Goal: Task Accomplishment & Management: Complete application form

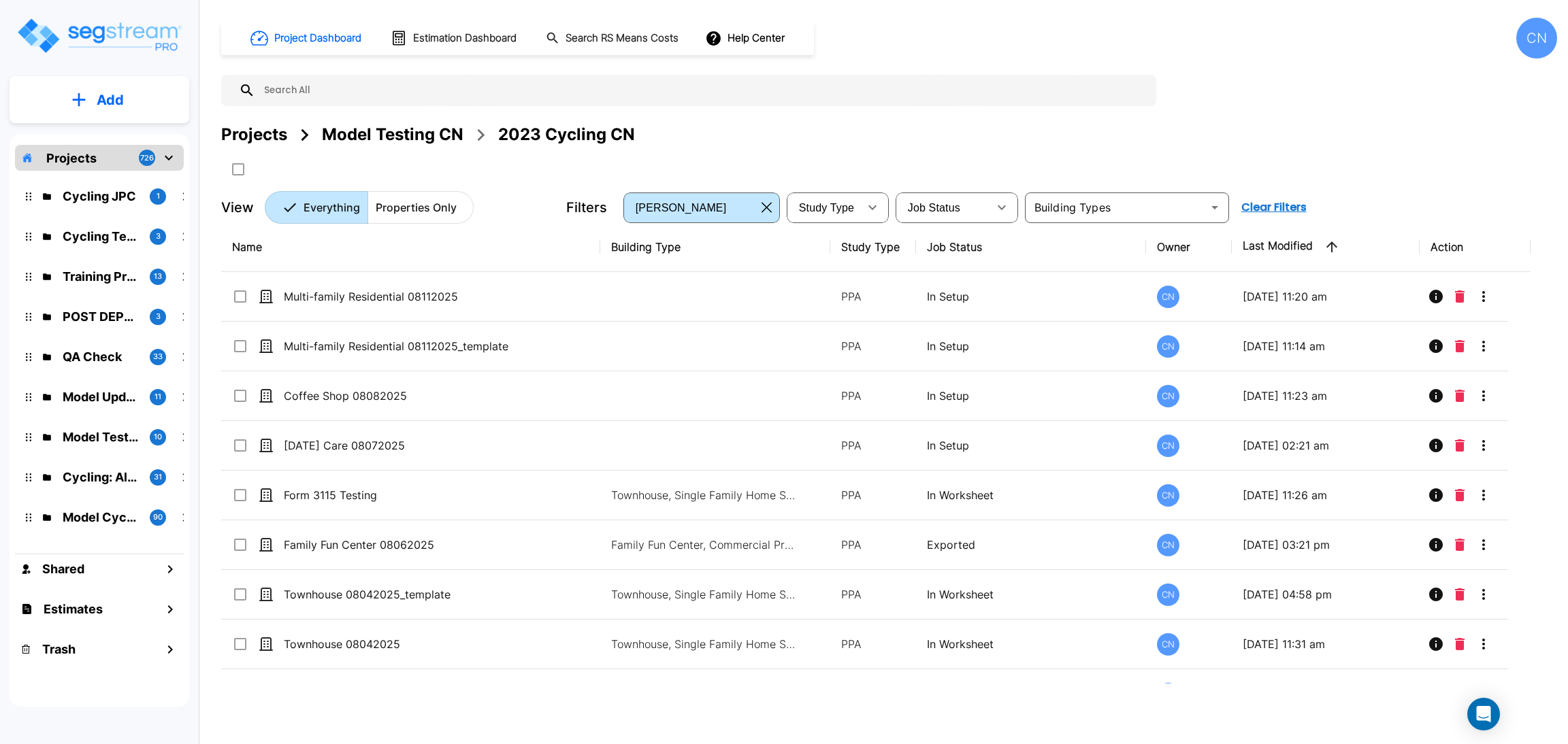
click at [99, 111] on button "Add" at bounding box center [99, 100] width 180 height 40
click at [112, 181] on p "Add Property" at bounding box center [107, 176] width 70 height 17
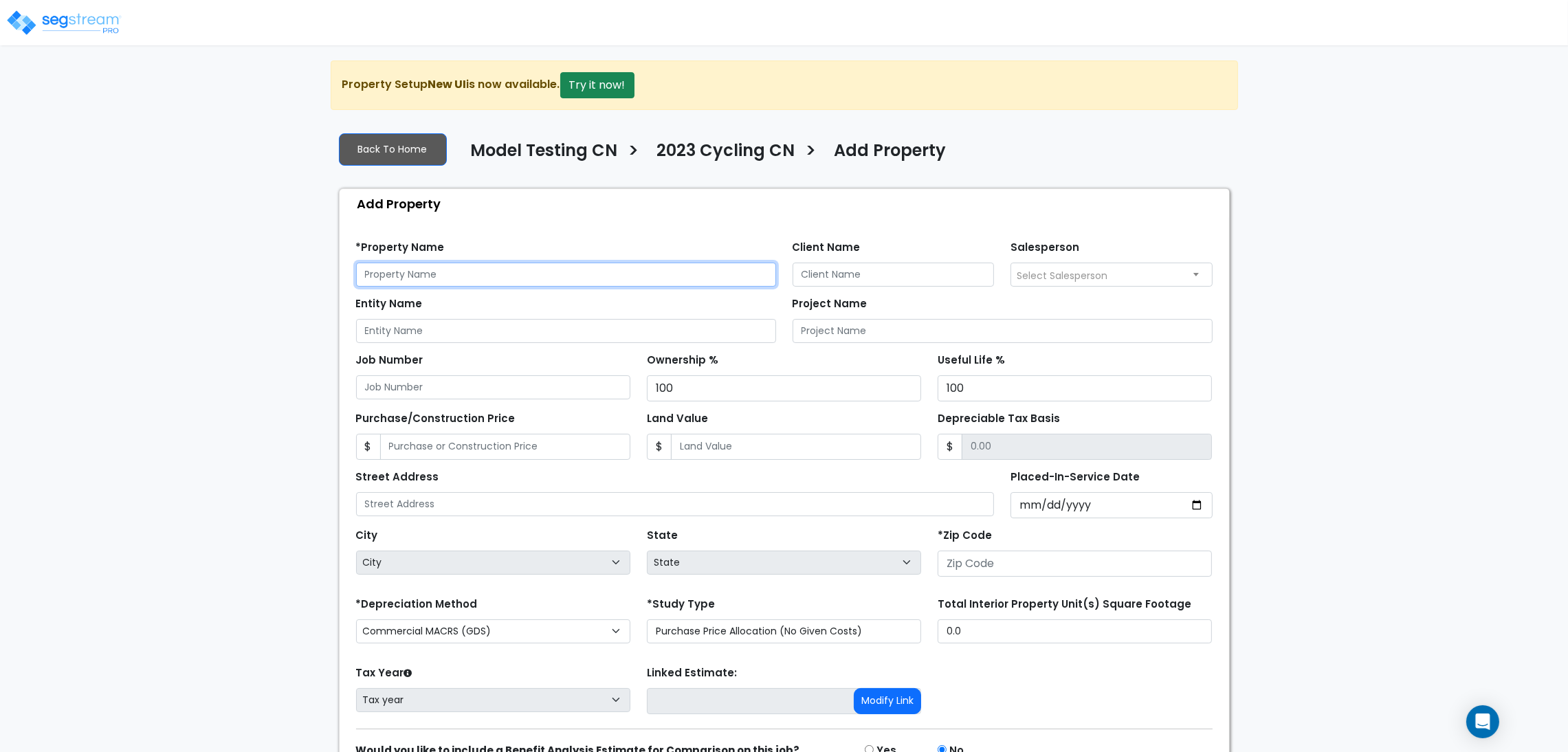
click at [534, 278] on input "text" at bounding box center [566, 275] width 420 height 24
paste input "OVERARCHING UPDATE:"
click at [506, 278] on input "OVERARCHING UPDATE:" at bounding box center [566, 275] width 420 height 24
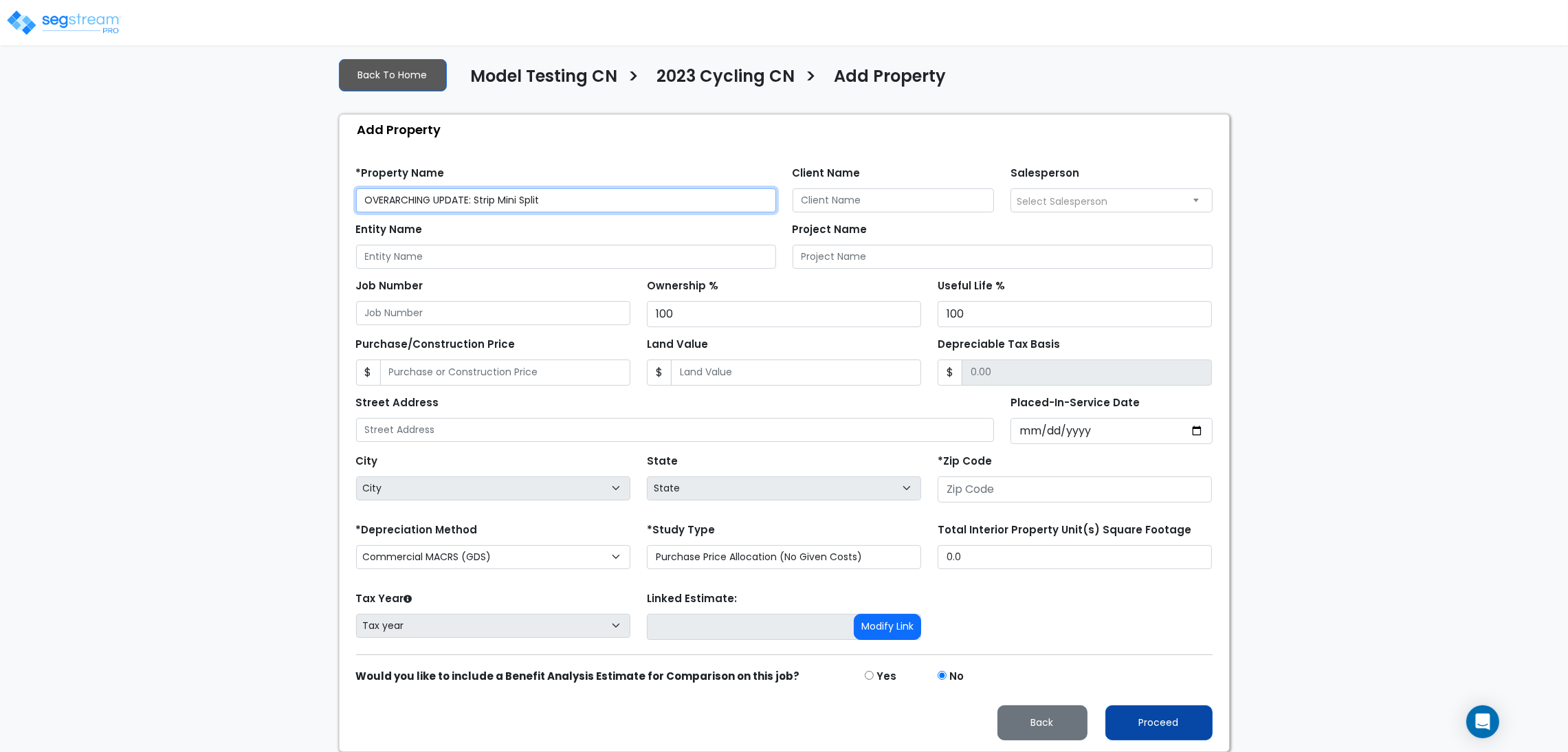
type input "OVERARCHING UPDATE: Strip Mini Split"
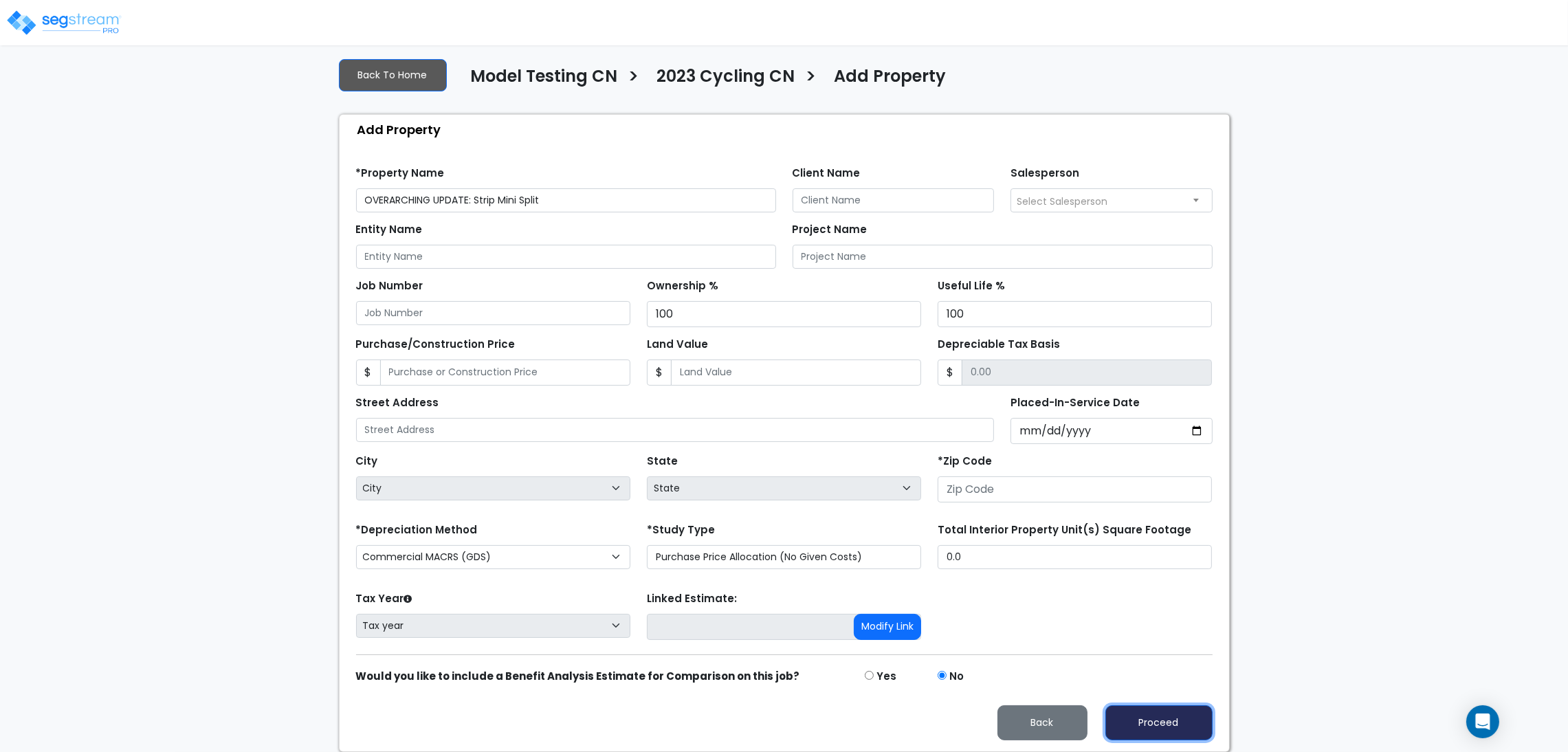
click at [1157, 724] on button "Proceed" at bounding box center [1159, 723] width 107 height 35
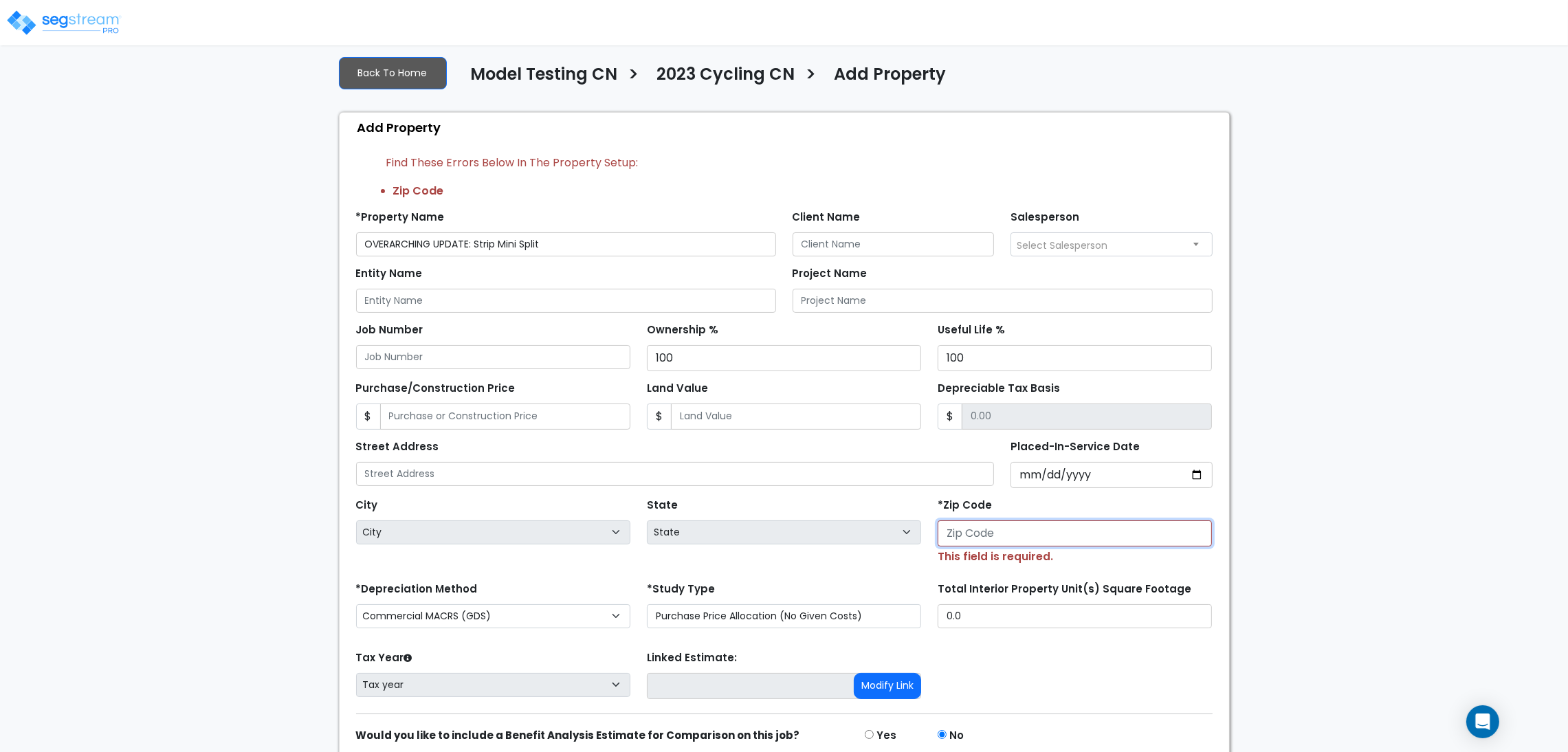
click at [1048, 538] on input "number" at bounding box center [1075, 533] width 275 height 26
type input "8026"
select select "CO"
type input "80206"
click at [1315, 458] on div "We are Building your Property. So please grab a coffee and let us do the heavy …" at bounding box center [784, 397] width 1568 height 828
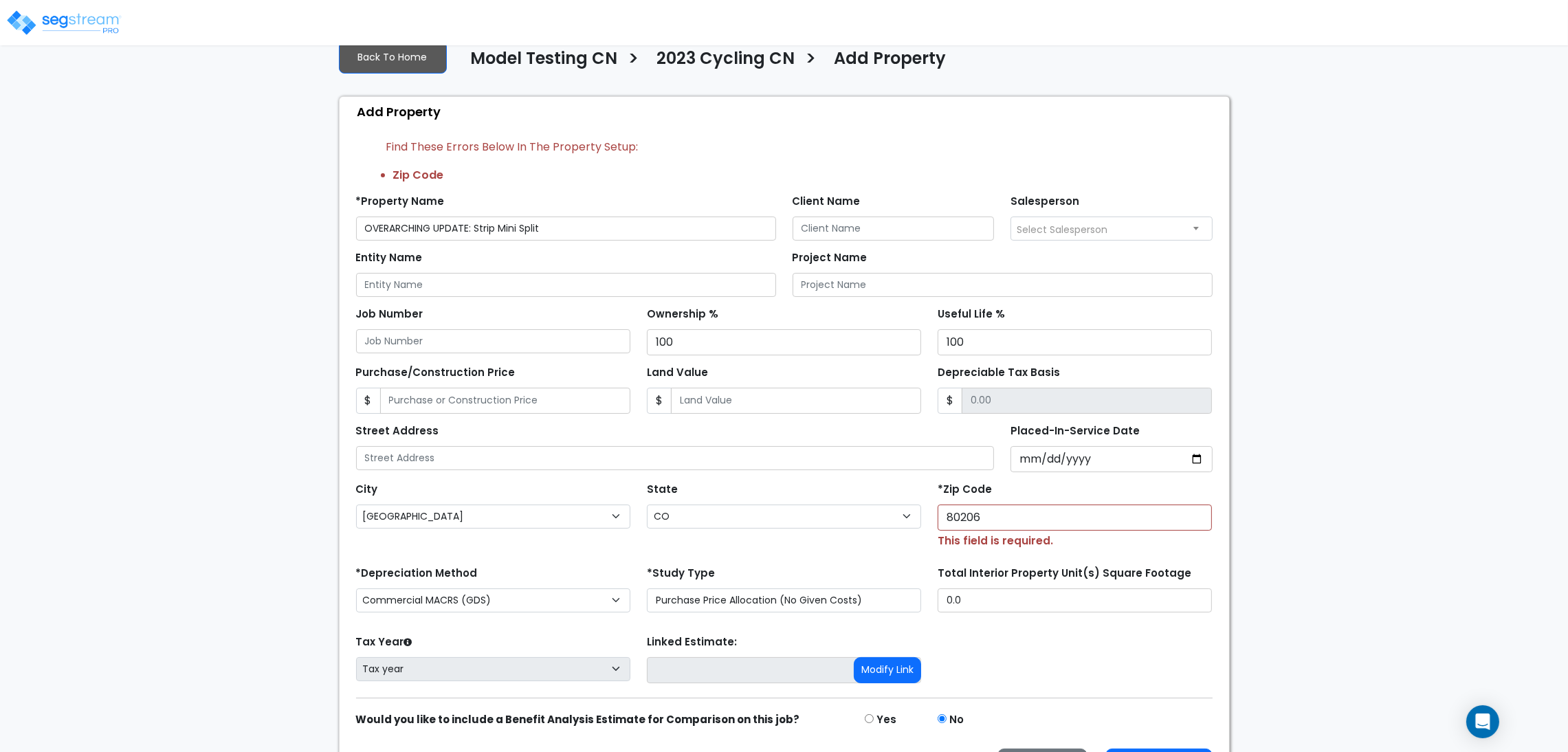
scroll to position [137, 0]
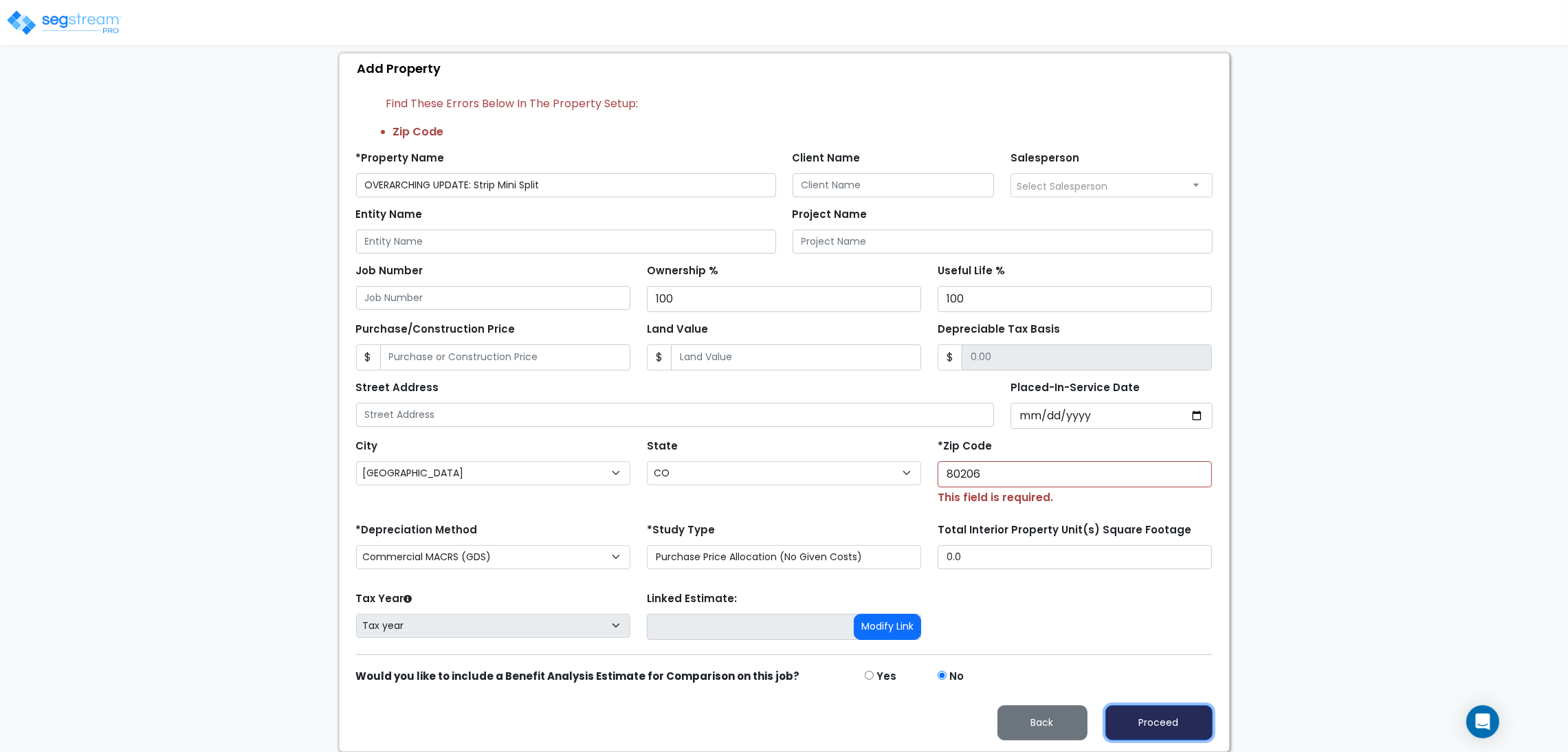
click at [1126, 711] on button "Proceed" at bounding box center [1159, 723] width 107 height 35
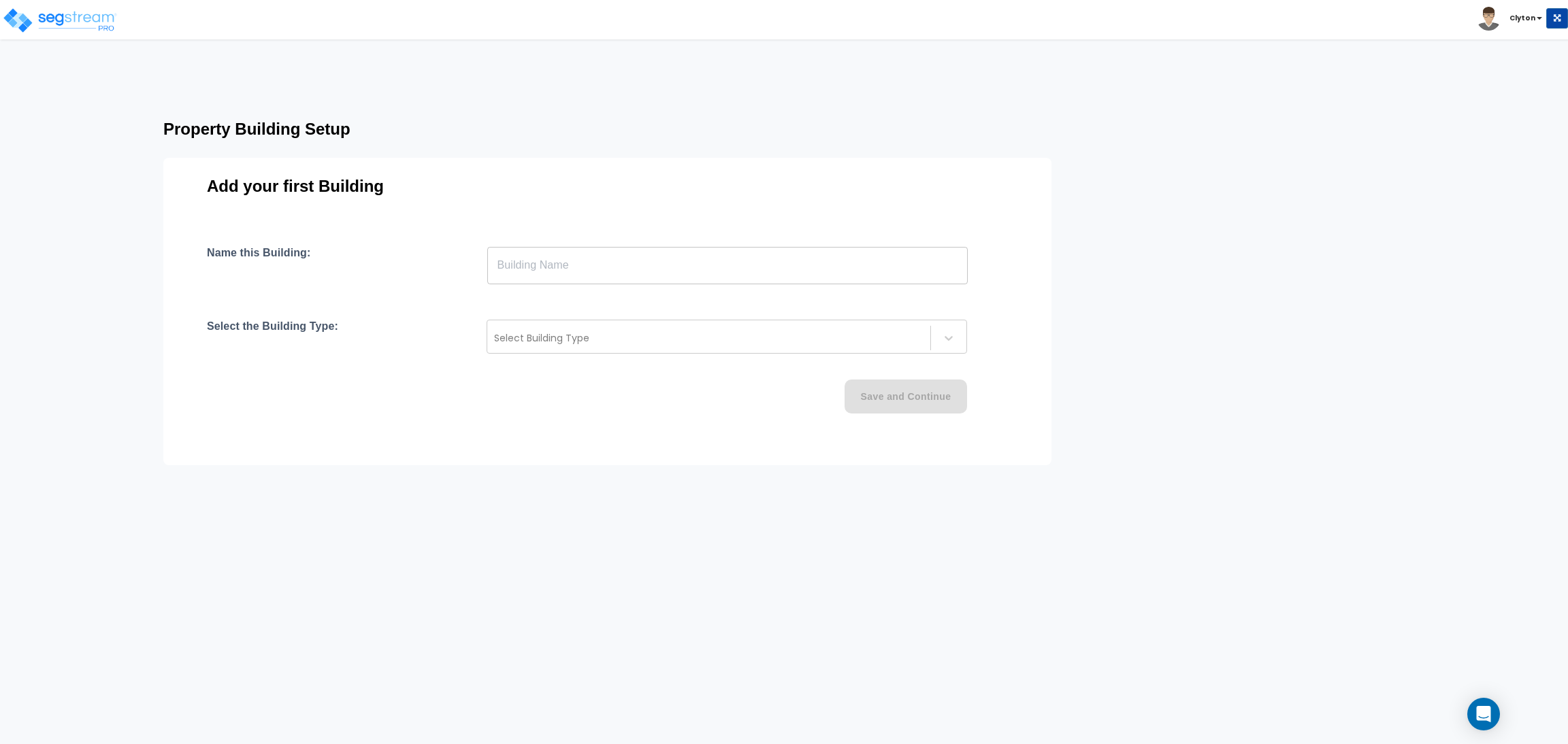
click at [684, 267] on input "text" at bounding box center [728, 265] width 480 height 38
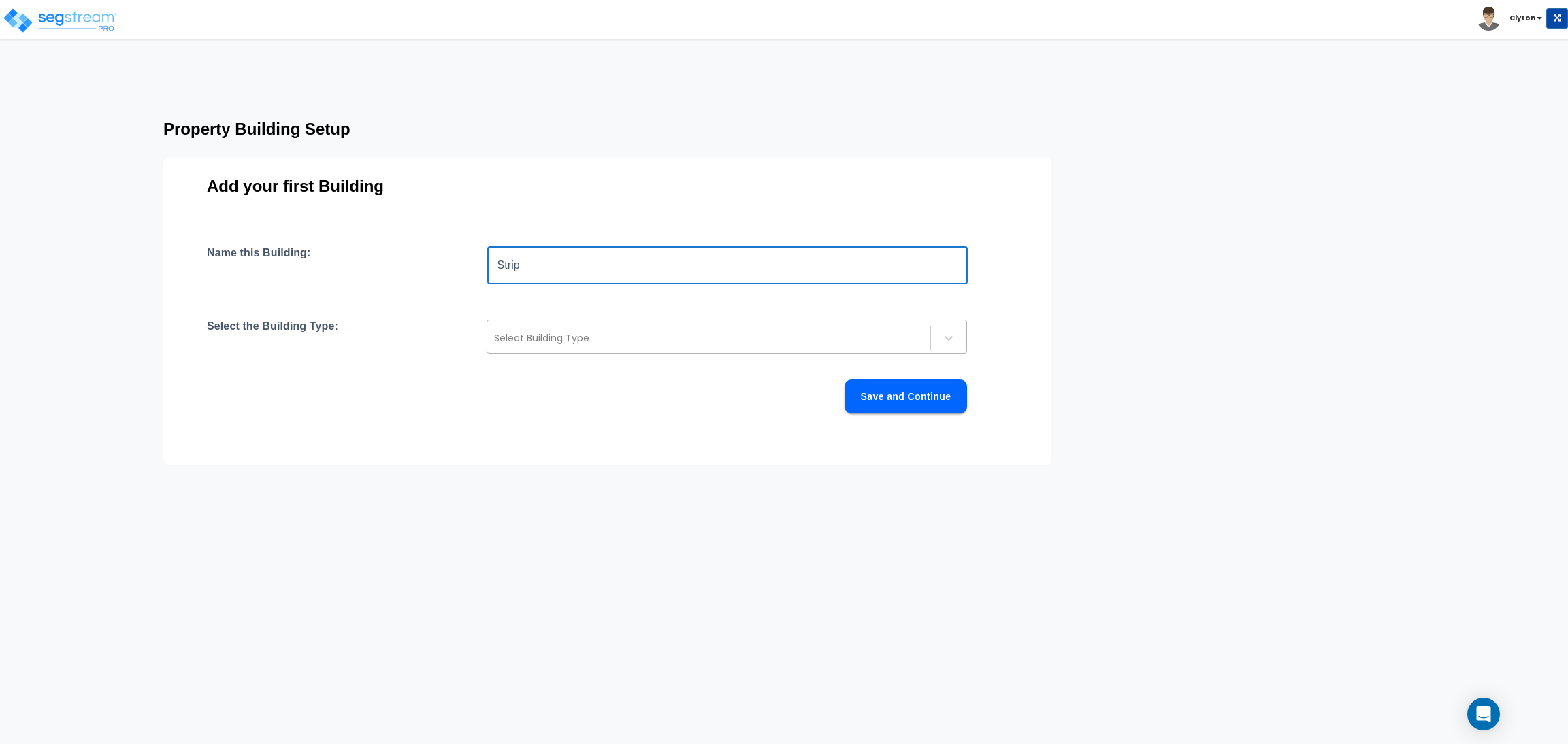
type input "Strip"
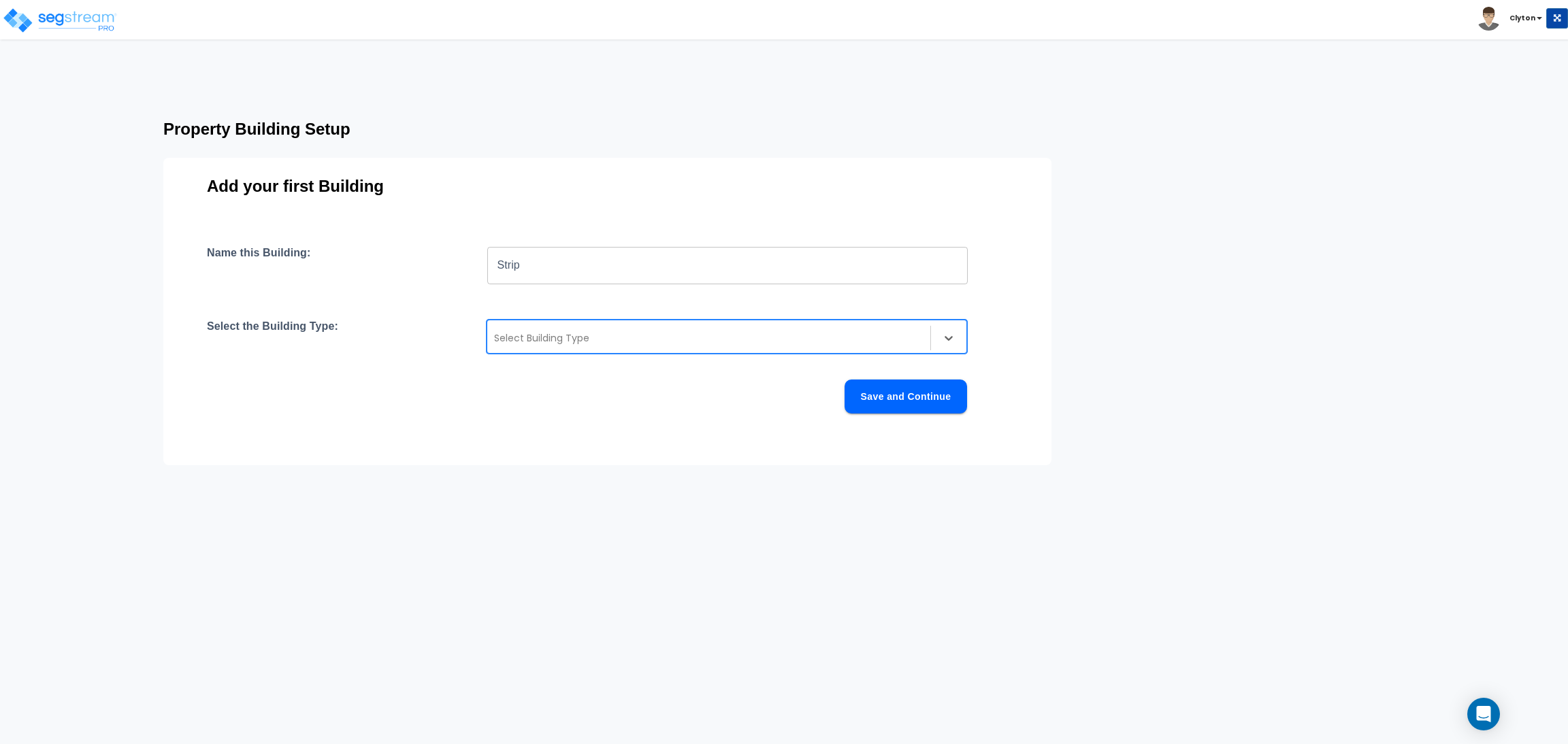
click at [595, 332] on div at bounding box center [708, 338] width 429 height 17
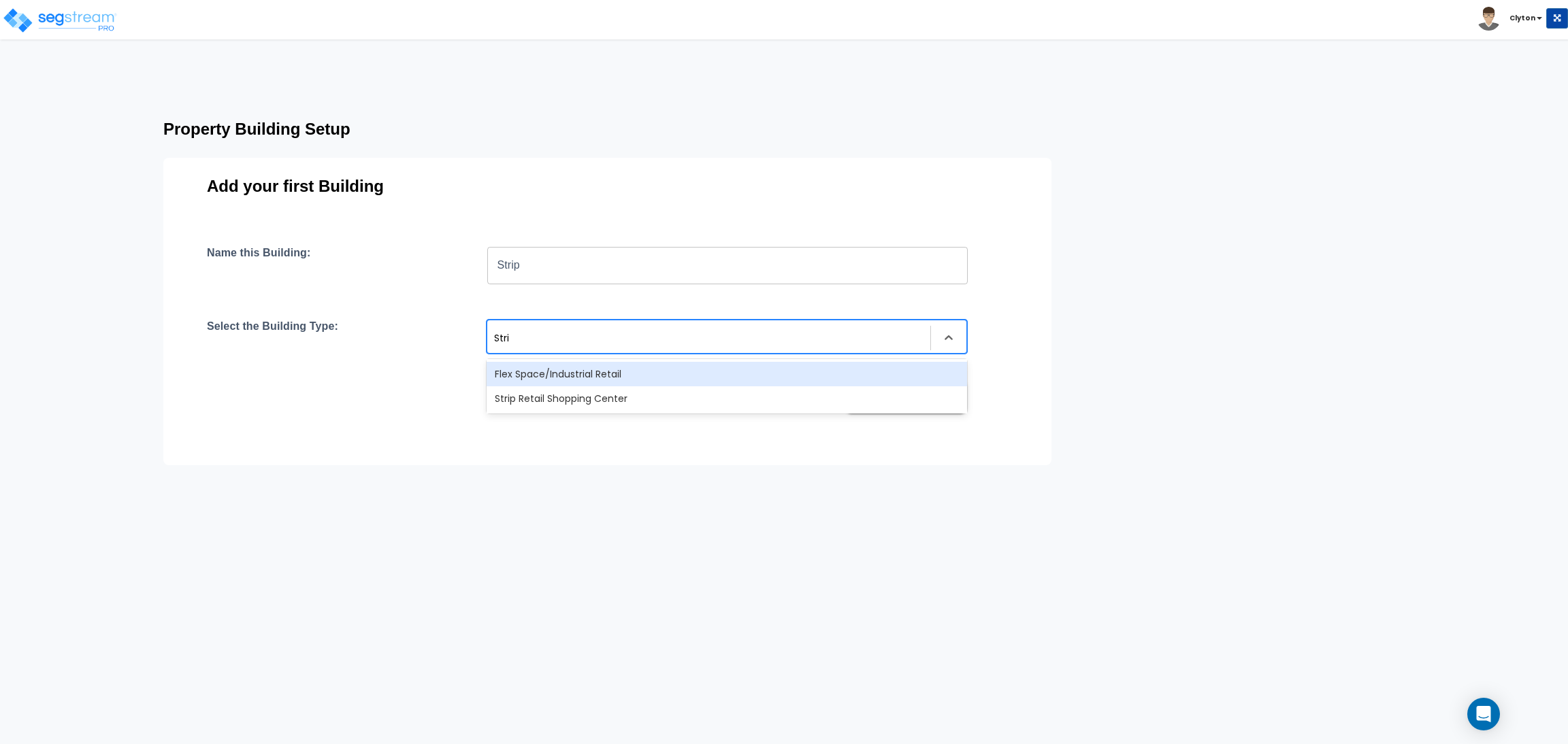
type input "Strip"
click at [550, 376] on div "Strip Retail Shopping Center" at bounding box center [727, 375] width 480 height 24
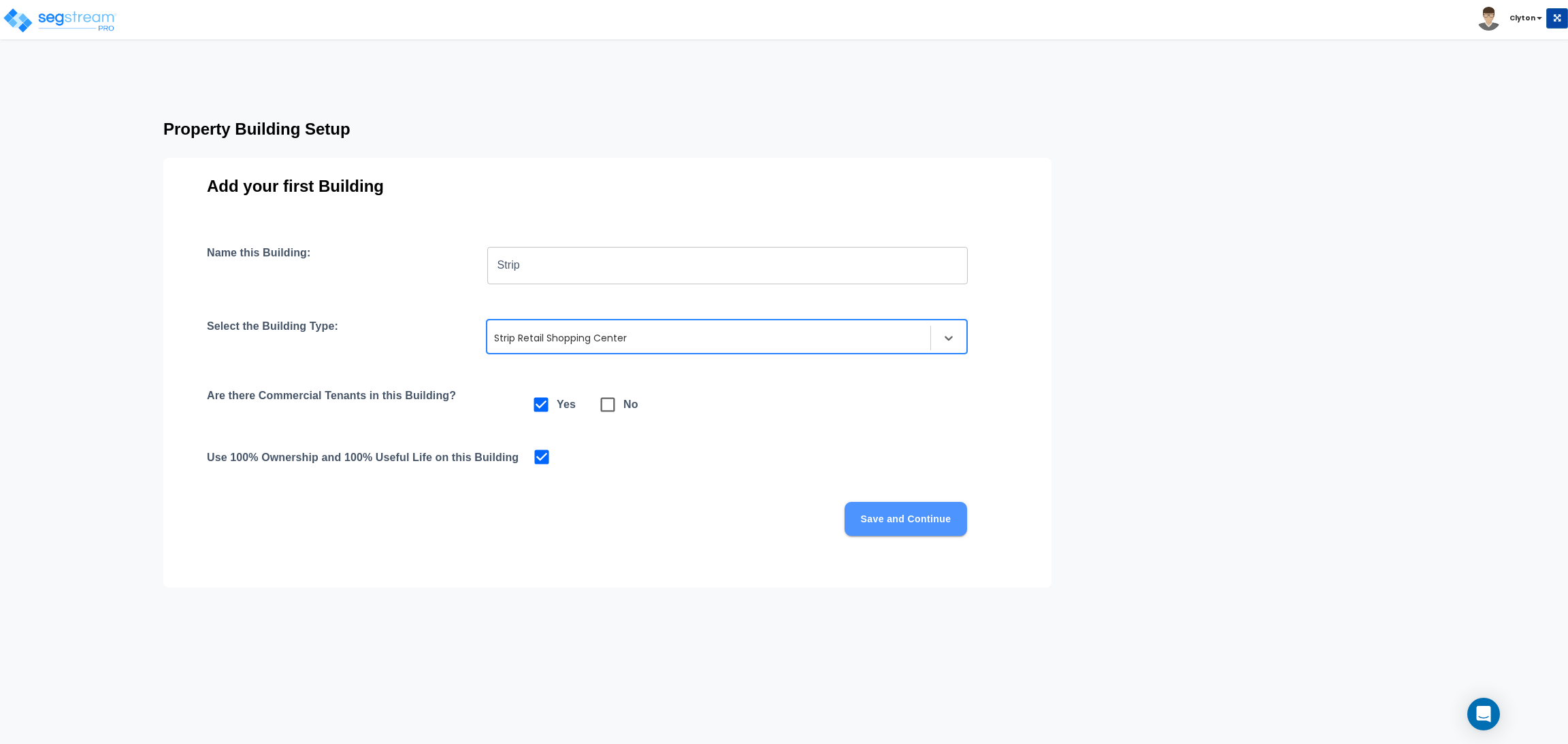
click at [892, 515] on button "Save and Continue" at bounding box center [906, 518] width 122 height 34
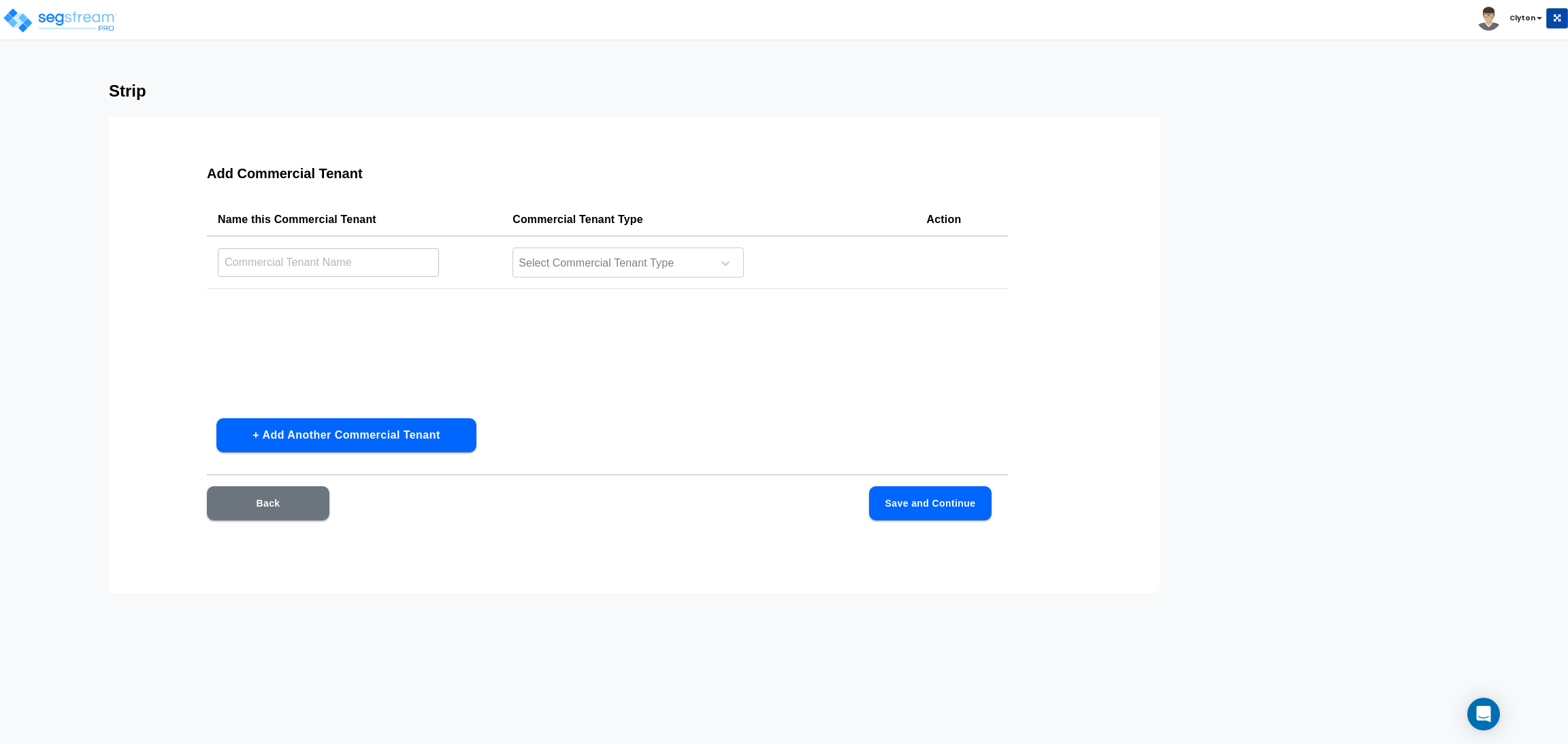
click at [1284, 334] on div "Strip Add Commercial Tenant Name this Commercial Tenant Commercial Tenant Type …" at bounding box center [784, 338] width 1568 height 512
click at [1162, 357] on div "Strip Add Commercial Tenant Name this Commercial Tenant Commercial Tenant Type …" at bounding box center [784, 338] width 1568 height 512
click at [1170, 188] on div "Strip Add Commercial Tenant Name this Commercial Tenant Commercial Tenant Type …" at bounding box center [784, 338] width 1568 height 512
click at [1281, 242] on div "Strip Add Commercial Tenant Name this Commercial Tenant Commercial Tenant Type …" at bounding box center [784, 338] width 1568 height 512
click at [1209, 298] on div "Strip Add Commercial Tenant Name this Commercial Tenant Commercial Tenant Type …" at bounding box center [784, 338] width 1568 height 512
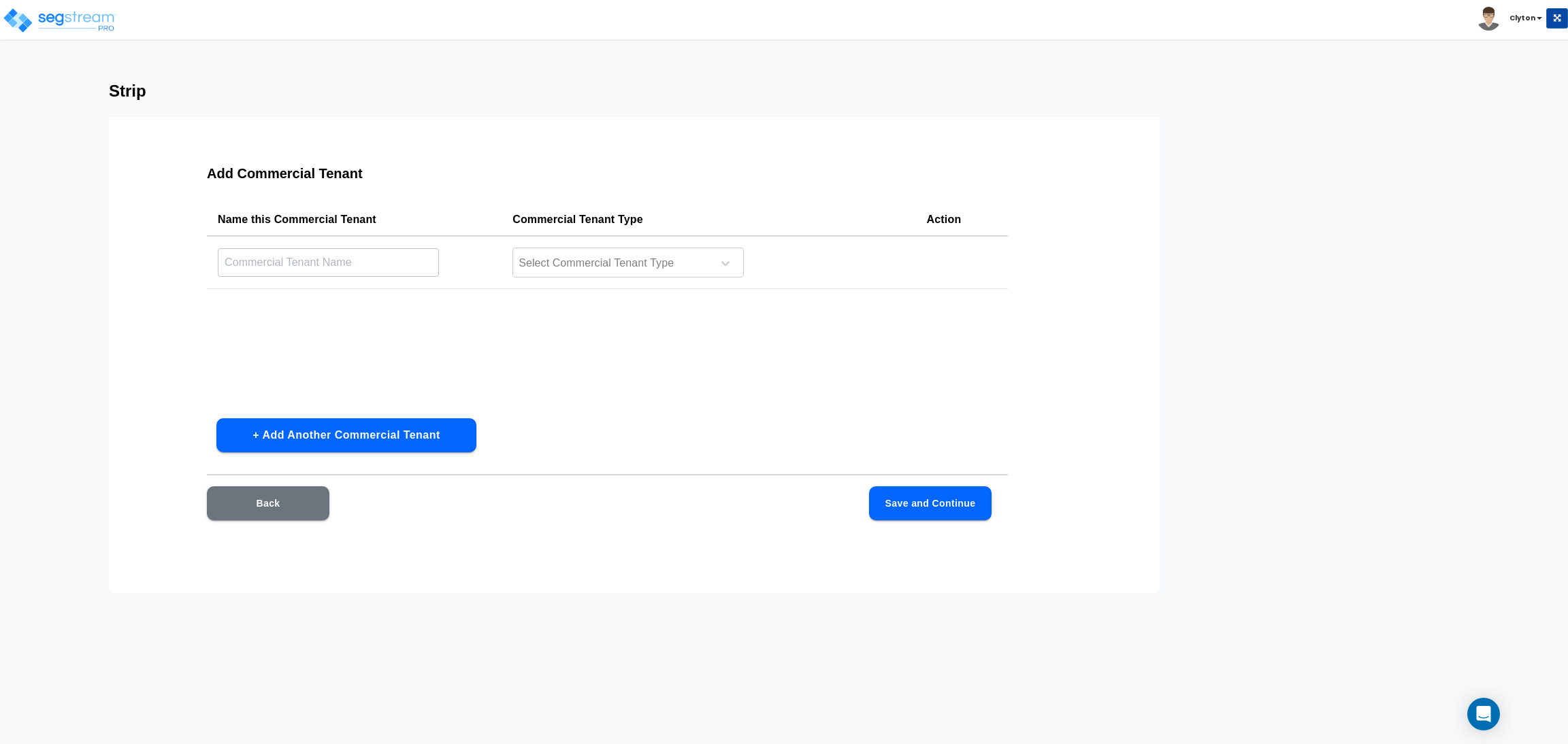
click at [1187, 155] on div "Strip Add Commercial Tenant Name this Commercial Tenant Commercial Tenant Type …" at bounding box center [784, 338] width 1568 height 512
click at [354, 254] on input "text" at bounding box center [329, 262] width 221 height 29
type input "Small Box"
click at [288, 443] on button "+ Add Another Commercial Tenant" at bounding box center [347, 435] width 260 height 34
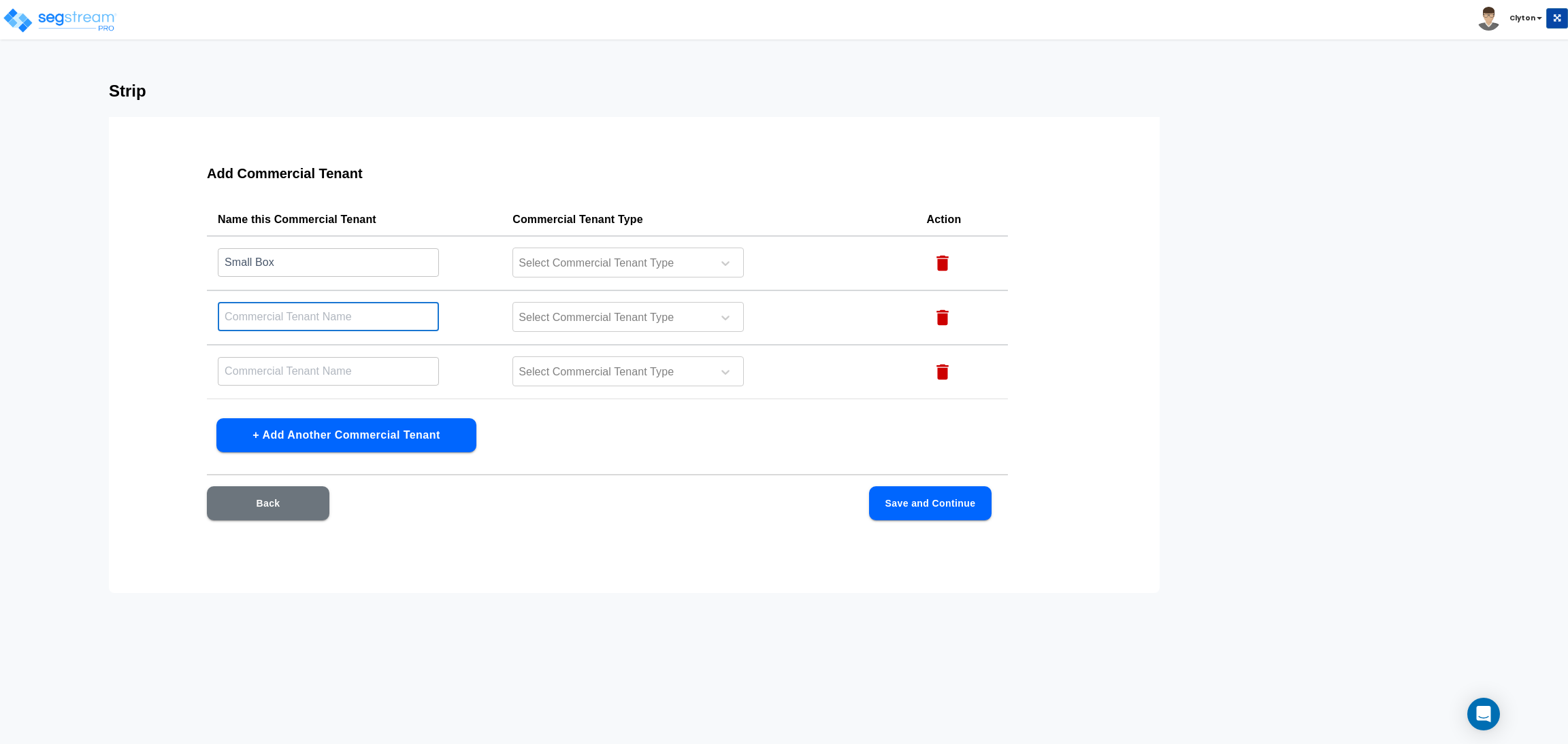
click at [295, 315] on input "text" at bounding box center [329, 316] width 221 height 29
type input "Office"
type input "Laundromat"
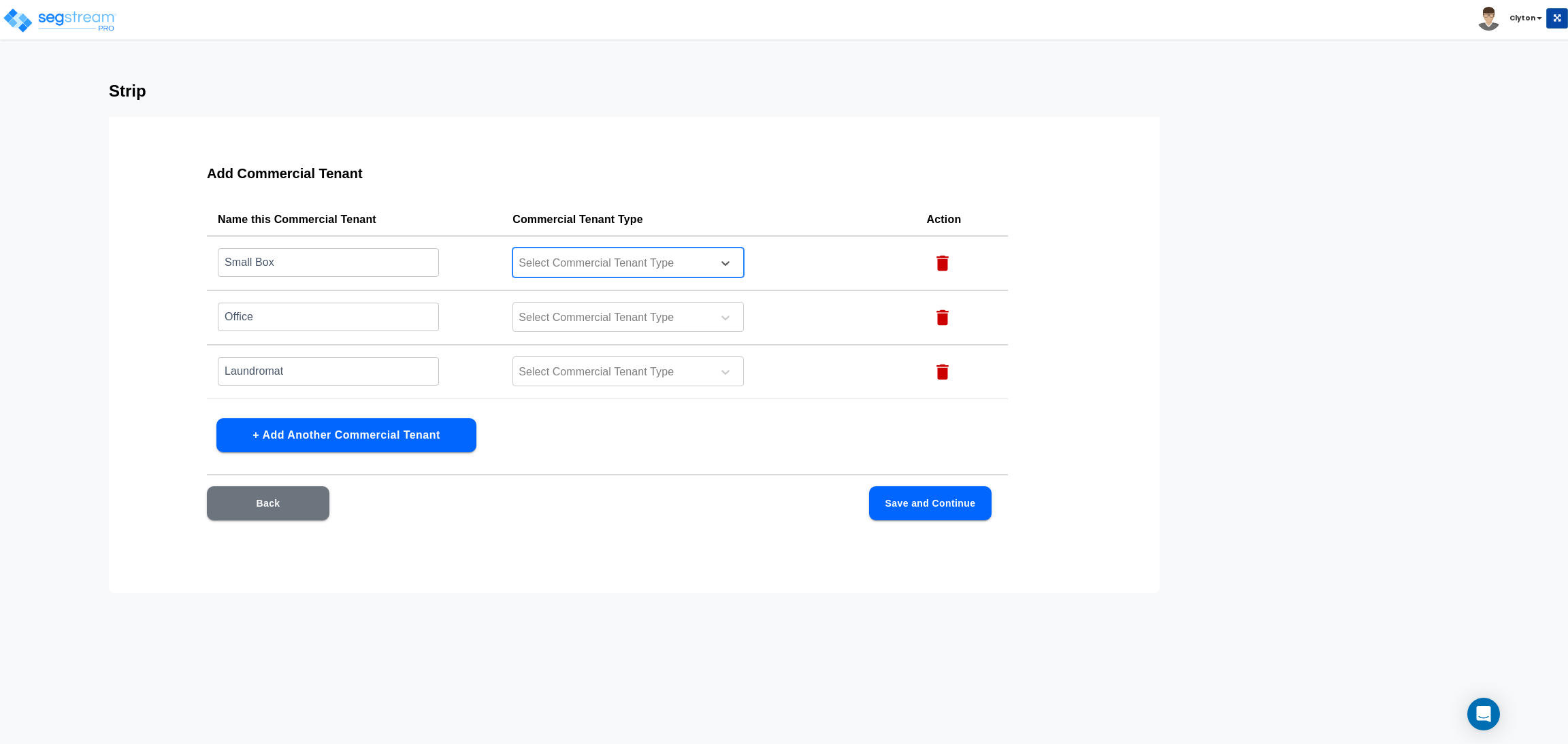
click at [620, 253] on div "Select Commercial Tenant Type" at bounding box center [610, 263] width 195 height 20
type input "small"
click at [590, 285] on div "Small Box Retail Tenant" at bounding box center [628, 298] width 231 height 24
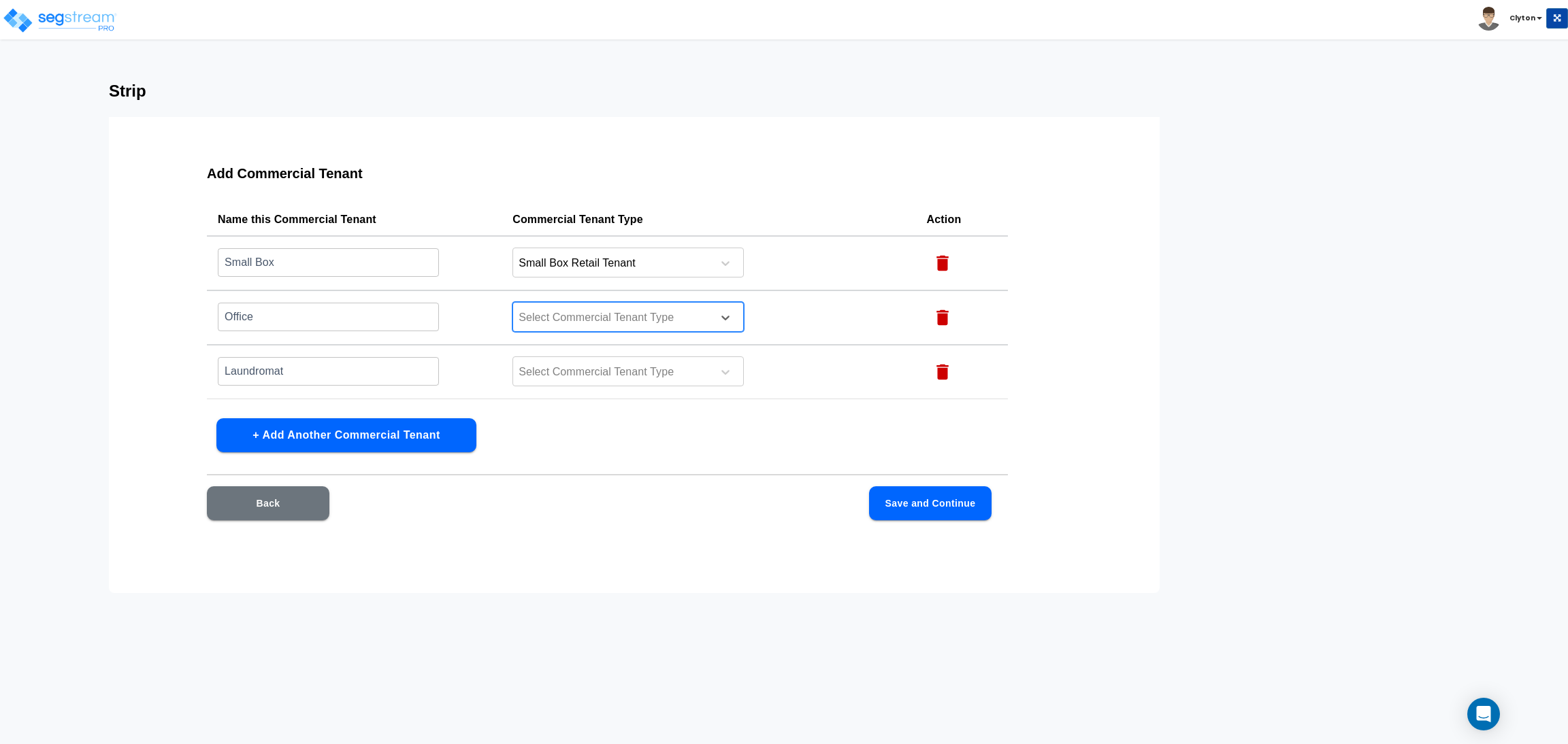
click at [578, 309] on div at bounding box center [610, 318] width 186 height 19
type input "Office"
click at [550, 396] on div "Office Tenant" at bounding box center [628, 400] width 231 height 24
click at [569, 369] on div at bounding box center [610, 372] width 186 height 19
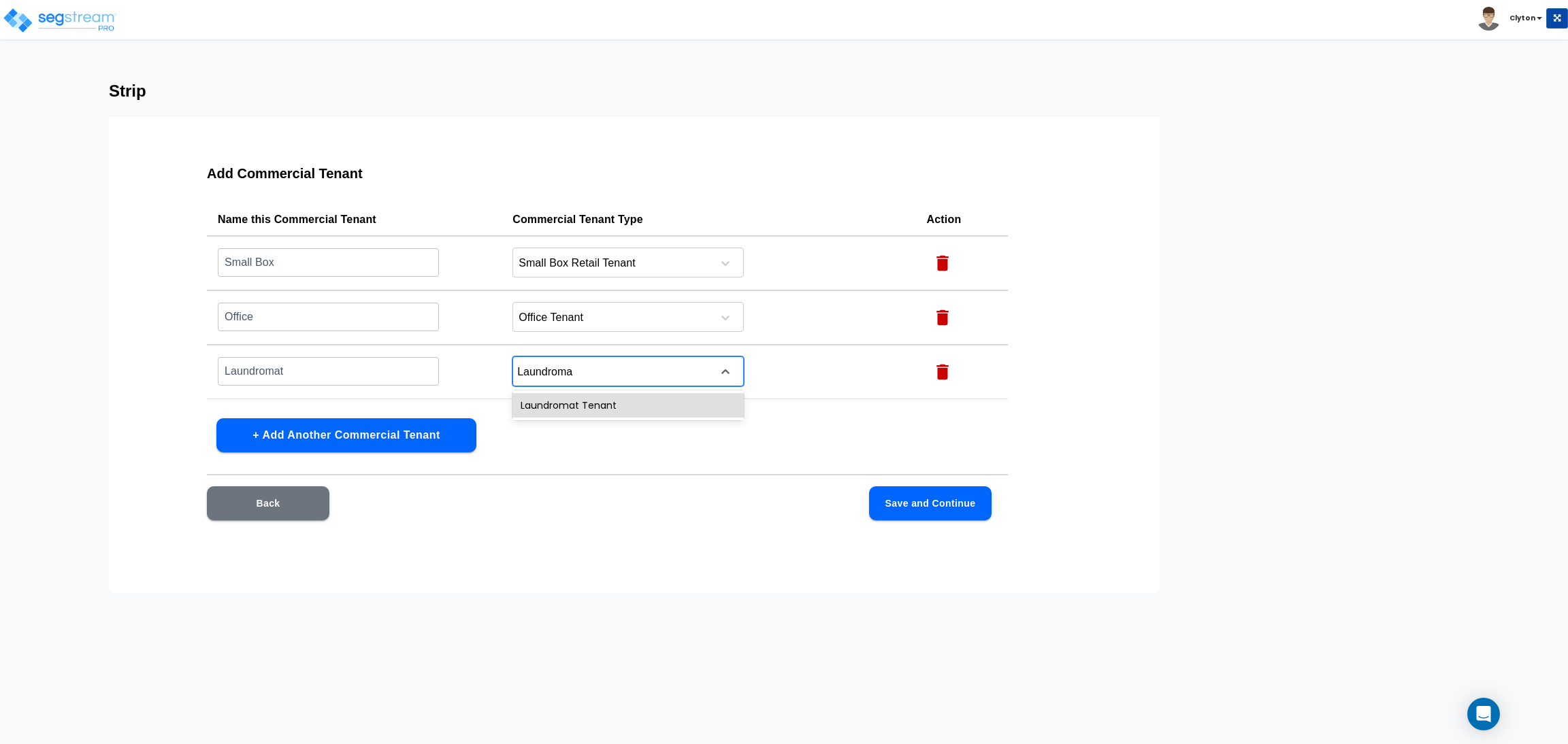
type input "Laundromat"
click at [589, 396] on div "Laundromat Tenant" at bounding box center [628, 405] width 231 height 24
click at [705, 413] on div "Add Commercial Tenant Name this Commercial Tenant Commercial Tenant Type Action…" at bounding box center [607, 351] width 888 height 408
click at [960, 493] on button "Save and Continue" at bounding box center [930, 503] width 122 height 34
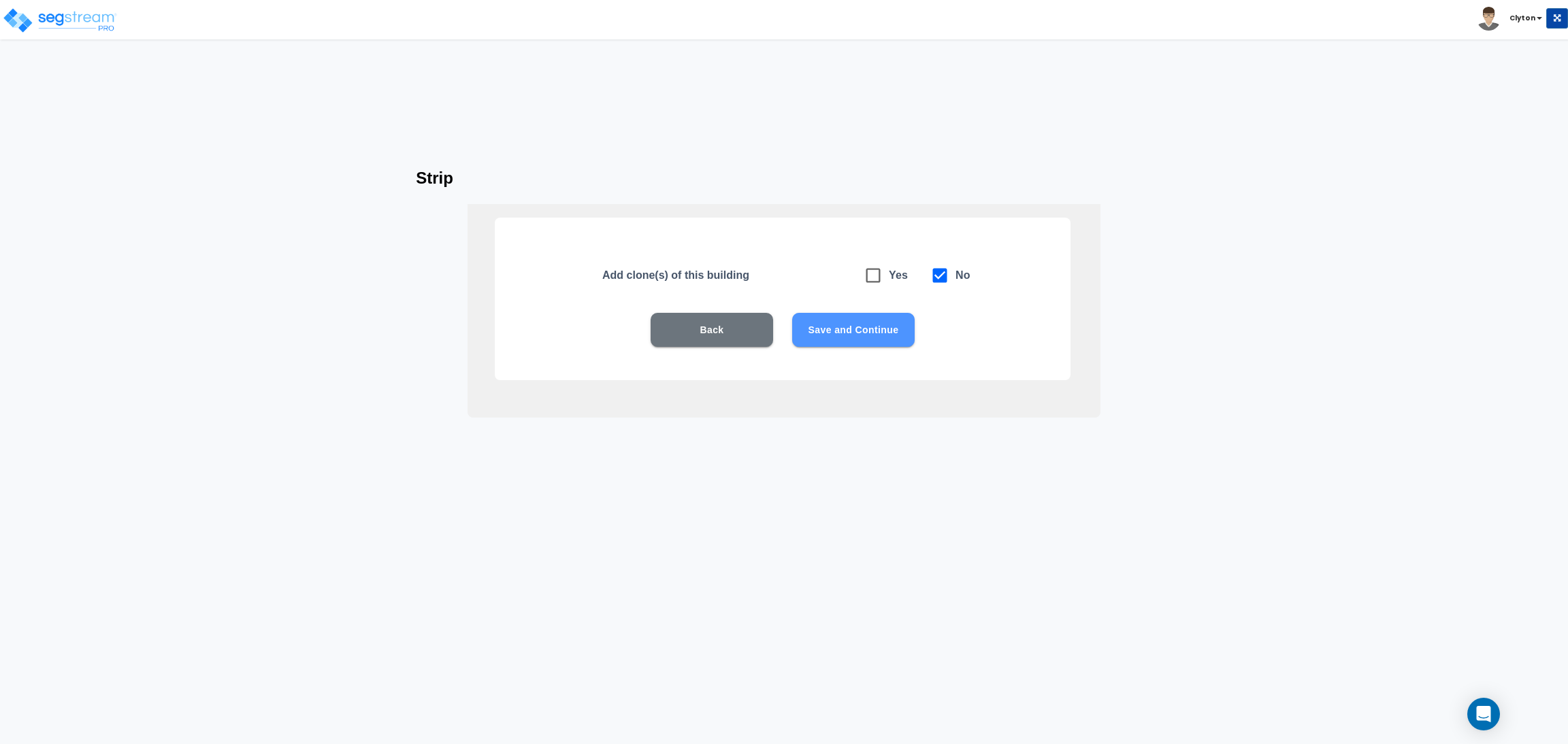
click at [884, 331] on button "Save and Continue" at bounding box center [853, 329] width 122 height 34
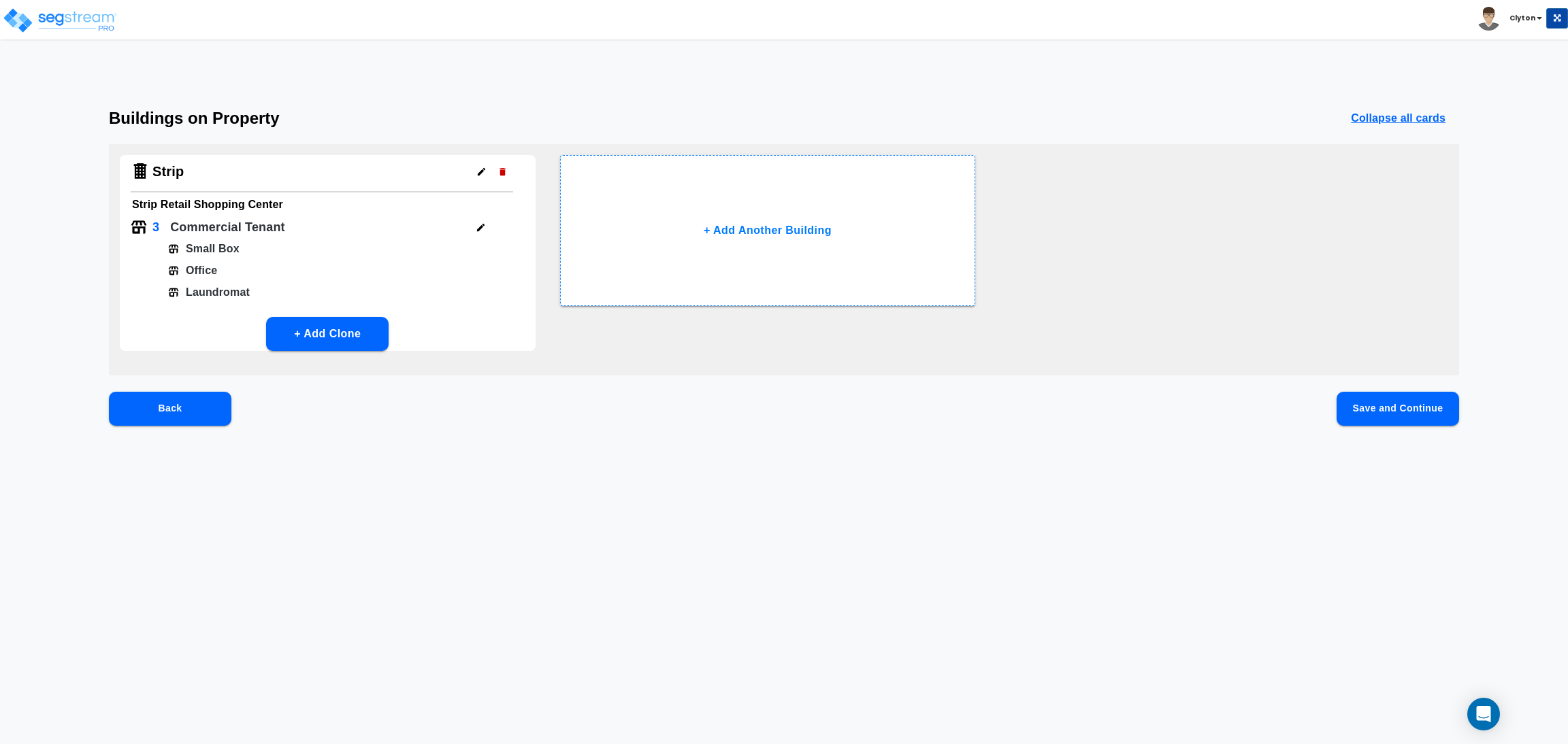
click at [1403, 400] on button "Save and Continue" at bounding box center [1398, 408] width 122 height 34
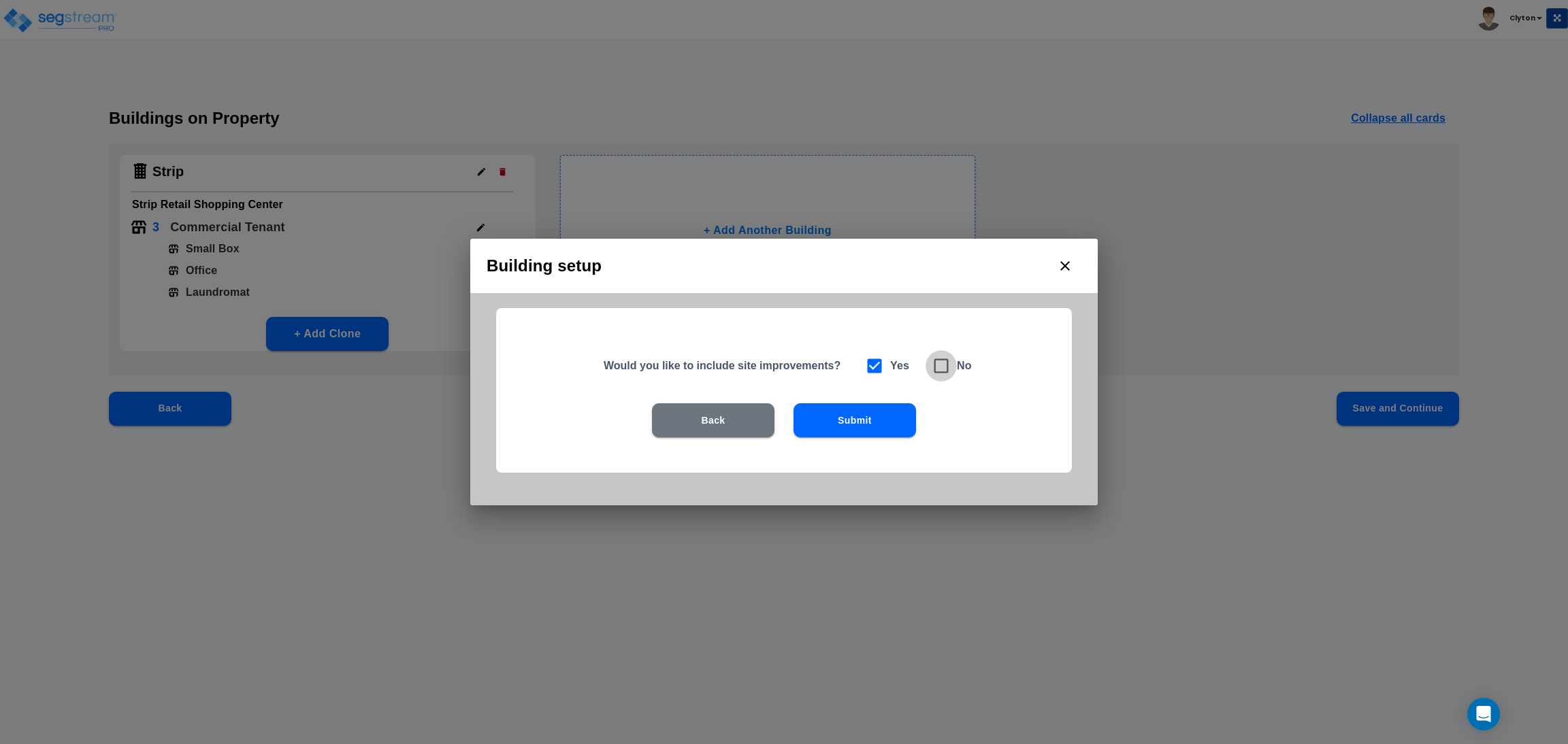
click at [940, 369] on icon at bounding box center [941, 366] width 19 height 19
checkbox input "false"
checkbox input "true"
click at [847, 417] on button "Submit" at bounding box center [855, 420] width 122 height 34
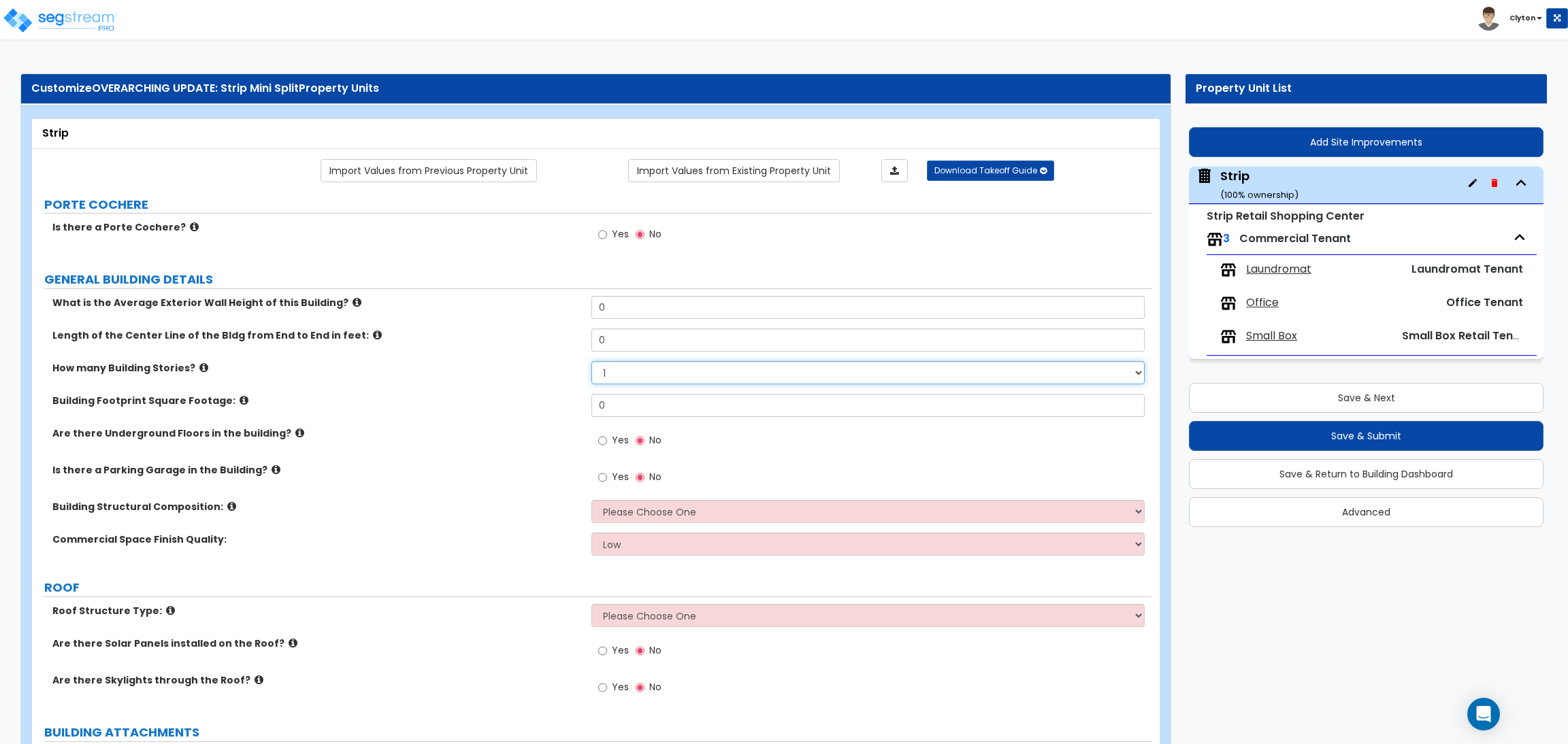
click at [641, 374] on select "1 2 3 4 5" at bounding box center [867, 373] width 553 height 23
select select "3"
click at [591, 362] on select "1 2 3 4 5" at bounding box center [867, 373] width 553 height 23
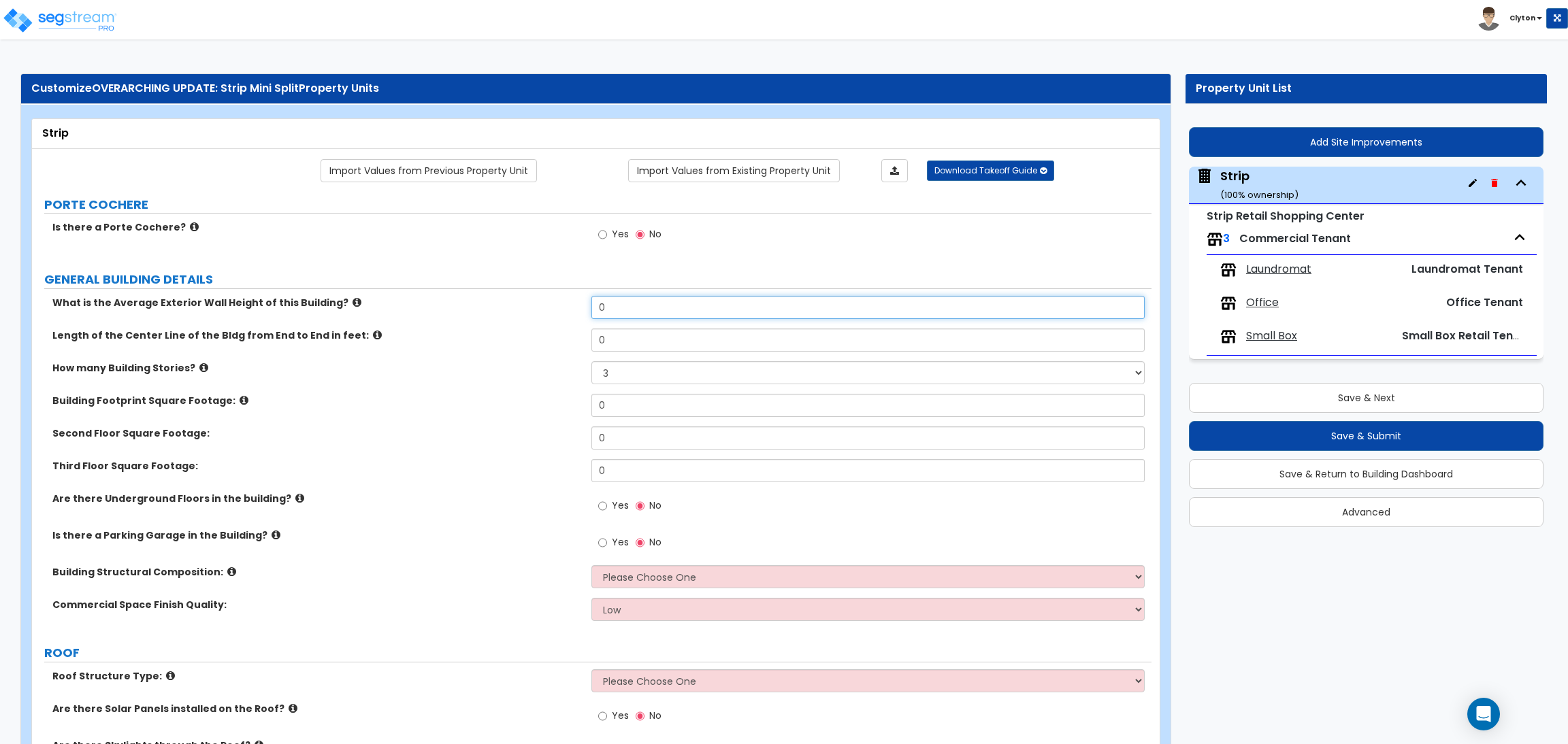
drag, startPoint x: 648, startPoint y: 311, endPoint x: 560, endPoint y: 311, distance: 88.0
click at [560, 311] on div "What is the Average Exterior Wall Height of this Building? 0" at bounding box center [591, 312] width 1119 height 32
type input "30"
drag, startPoint x: 631, startPoint y: 339, endPoint x: 567, endPoint y: 336, distance: 64.1
click at [567, 338] on div "Length of the Center Line of the Bldg from End to End in feet: 0" at bounding box center [591, 344] width 1119 height 32
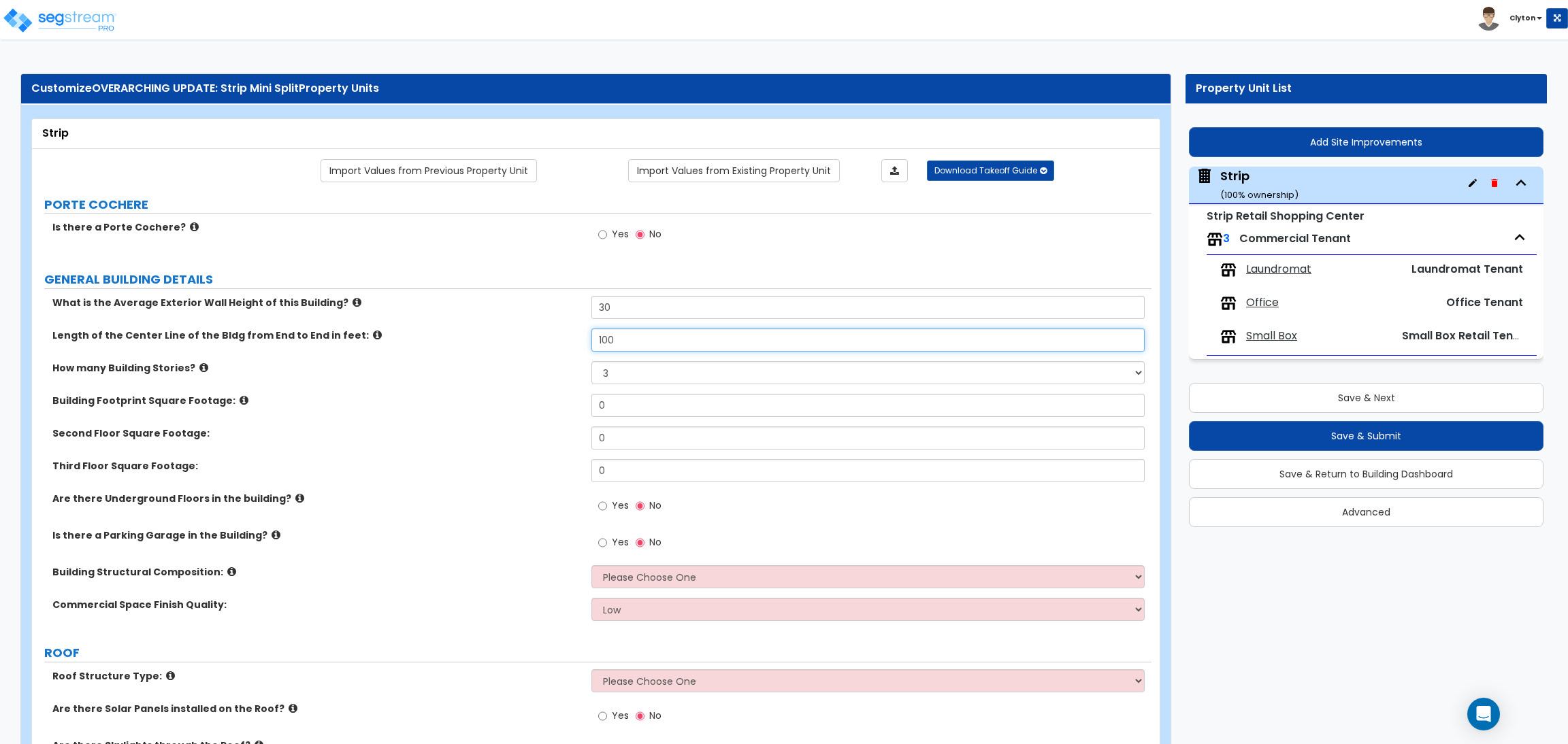
type input "100"
drag, startPoint x: 641, startPoint y: 404, endPoint x: 529, endPoint y: 410, distance: 112.2
click at [530, 410] on div "Building Footprint Square Footage: 0" at bounding box center [591, 410] width 1119 height 32
type input "5,000"
drag, startPoint x: 651, startPoint y: 436, endPoint x: 565, endPoint y: 433, distance: 86.1
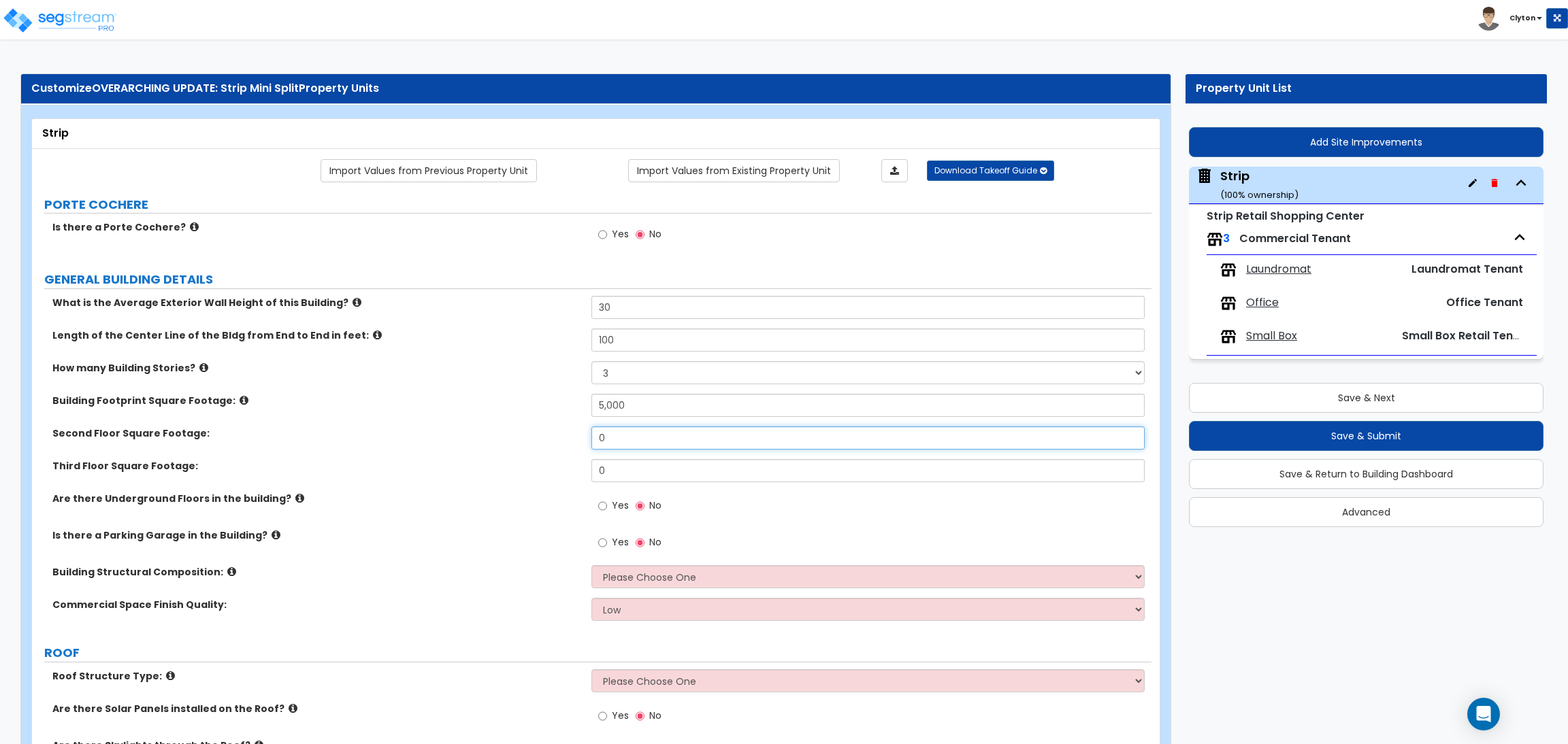
click at [565, 433] on div "Second Floor Square Footage: 0" at bounding box center [591, 442] width 1119 height 32
type input "5,000"
click at [544, 526] on div "Are there Underground Floors in the building? Yes No" at bounding box center [591, 510] width 1119 height 37
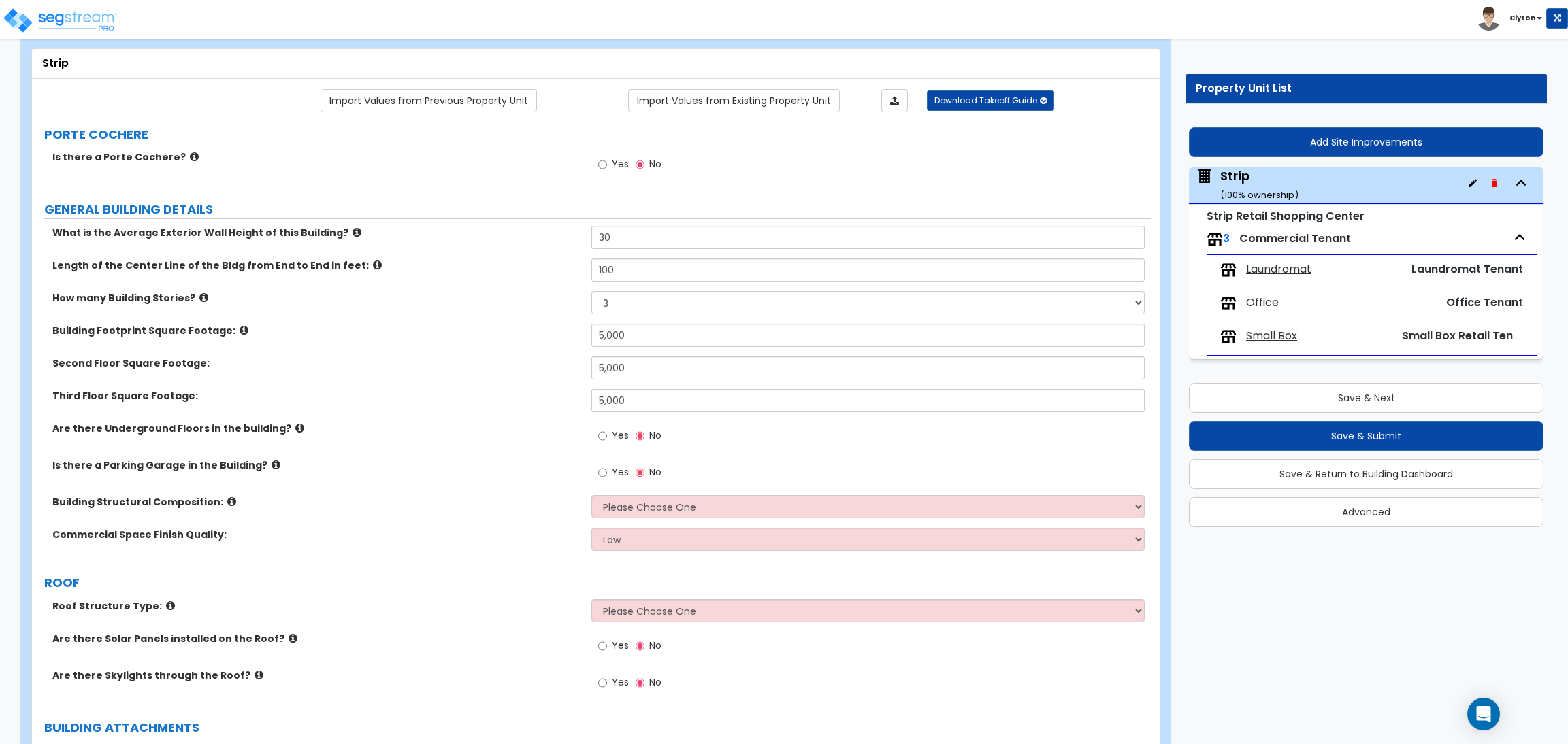
scroll to position [102, 0]
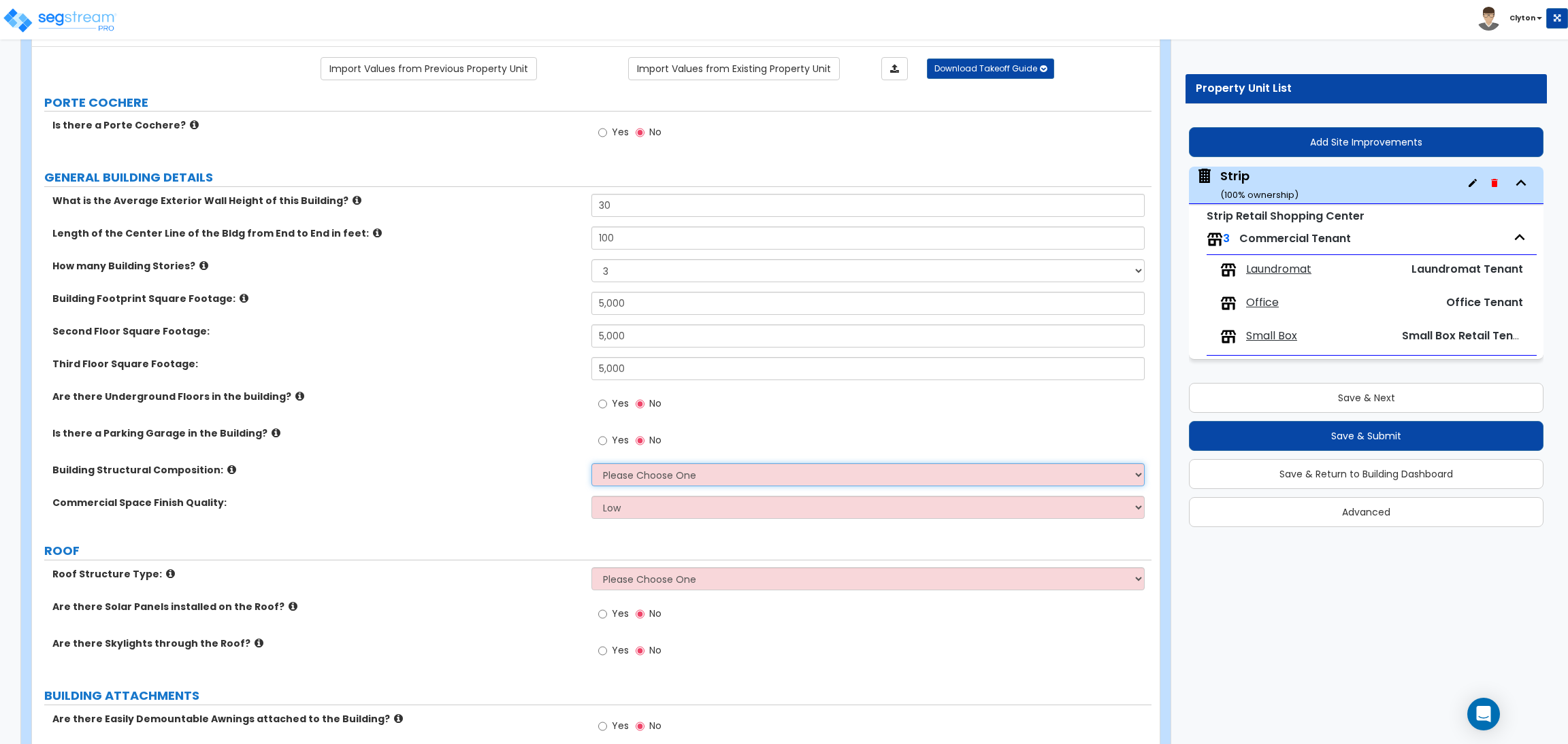
click at [625, 477] on select "Please Choose One Tilt-up Wall Construction Reinforced Concrete Structural Stee…" at bounding box center [867, 475] width 553 height 23
select select "7"
click at [591, 464] on select "Please Choose One Tilt-up Wall Construction Reinforced Concrete Structural Stee…" at bounding box center [867, 475] width 553 height 23
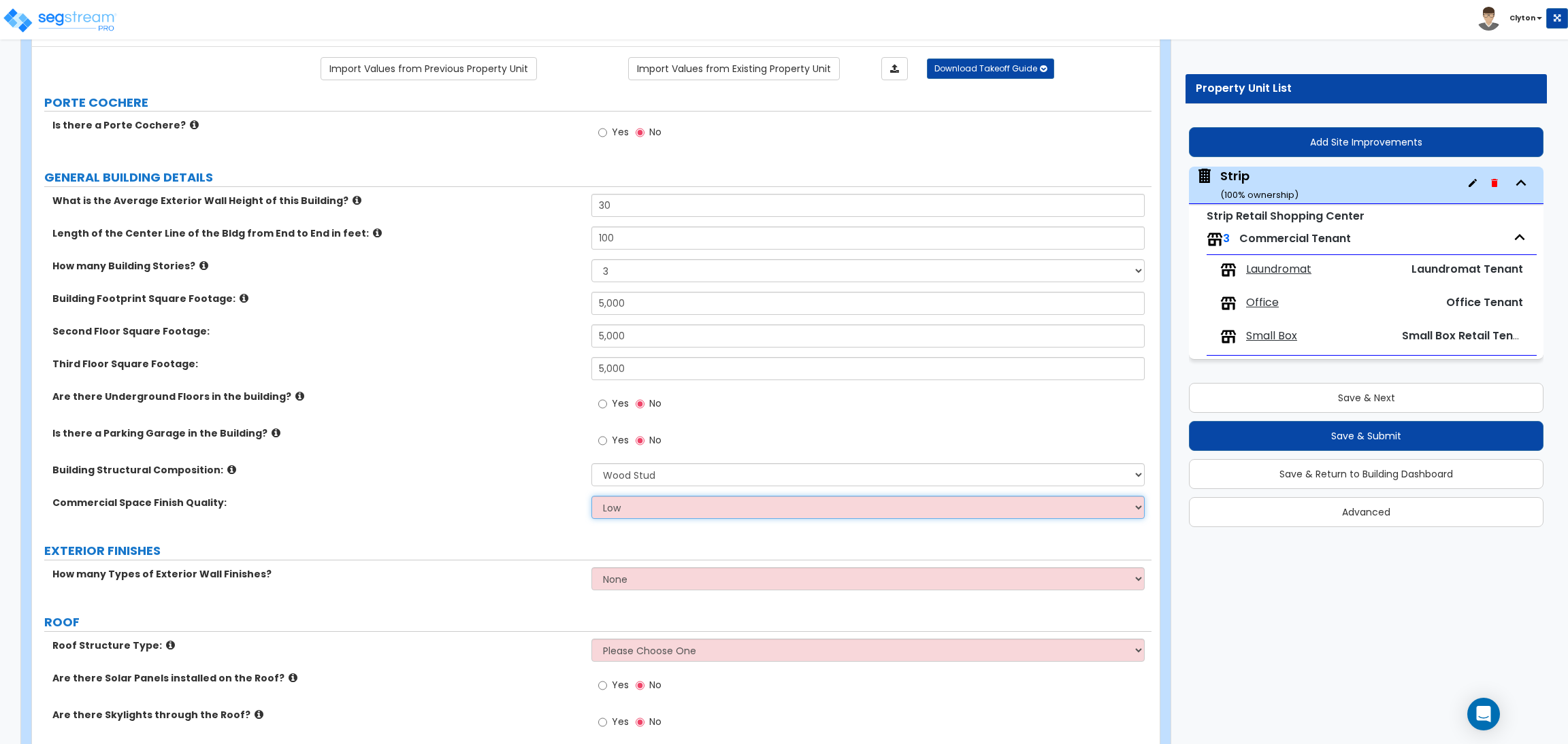
click at [630, 505] on select "Low Average High" at bounding box center [867, 508] width 553 height 23
select select "1"
click at [591, 497] on select "Low Average High" at bounding box center [867, 508] width 553 height 23
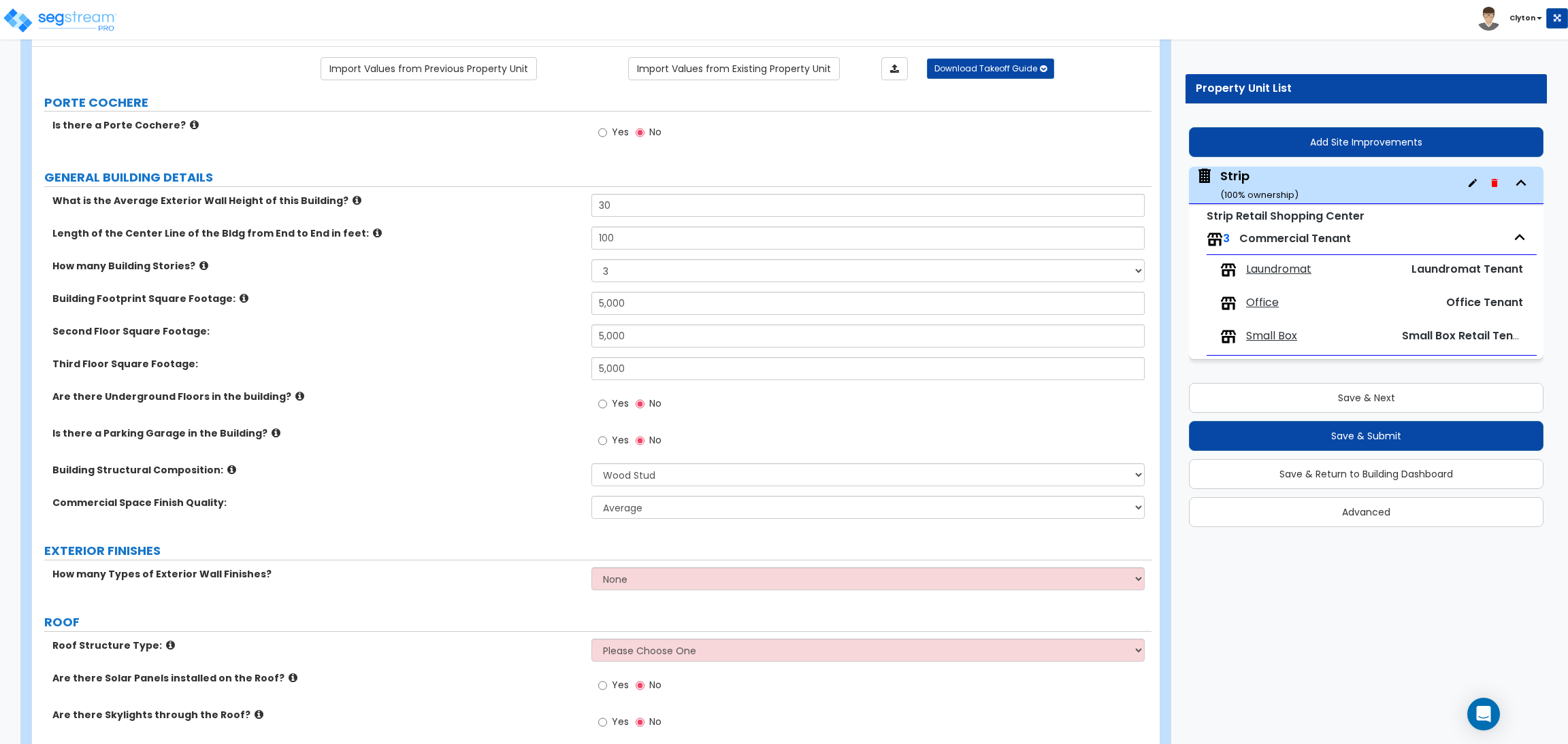
click at [498, 527] on div "Commercial Space Finish Quality: Low Average High" at bounding box center [591, 512] width 1119 height 32
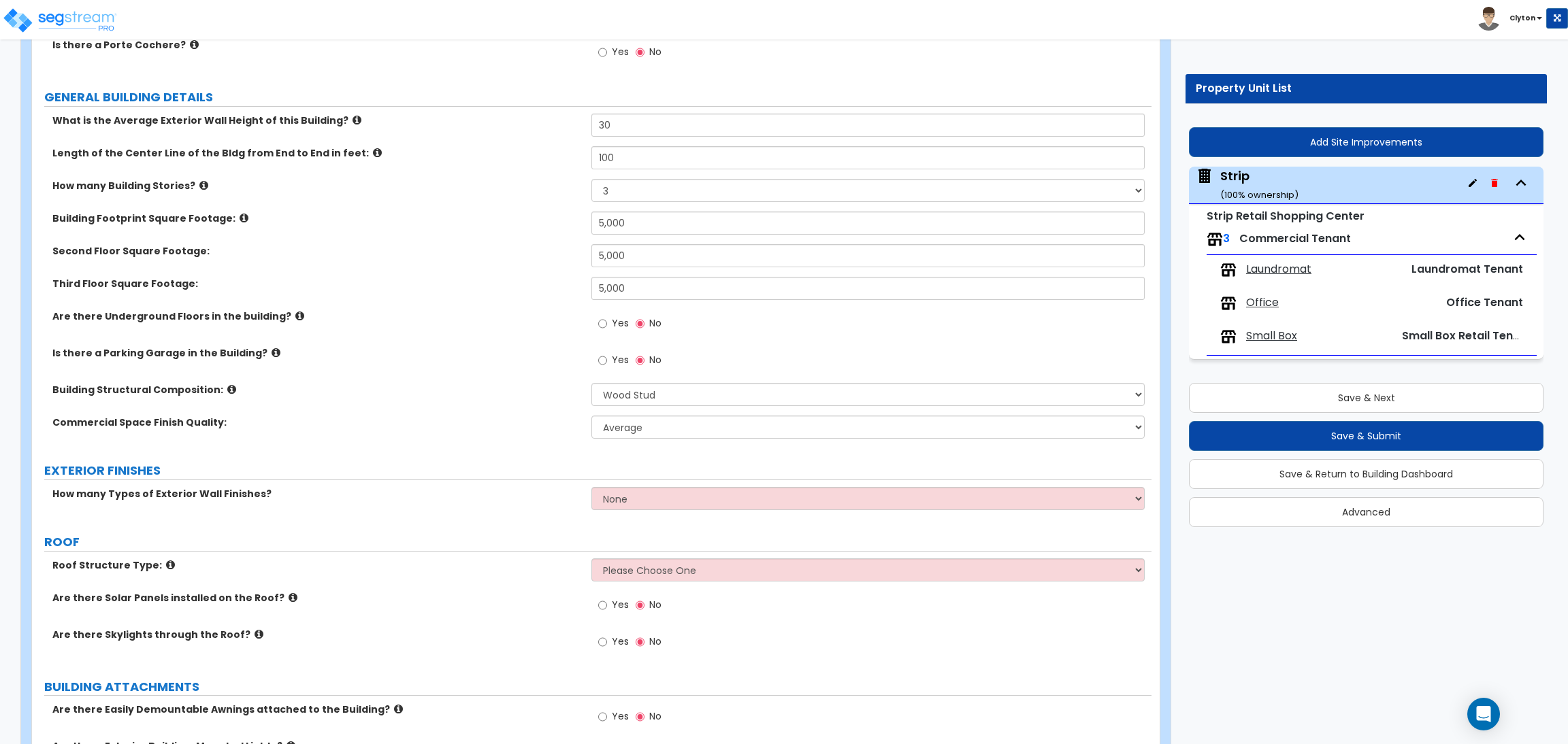
scroll to position [306, 0]
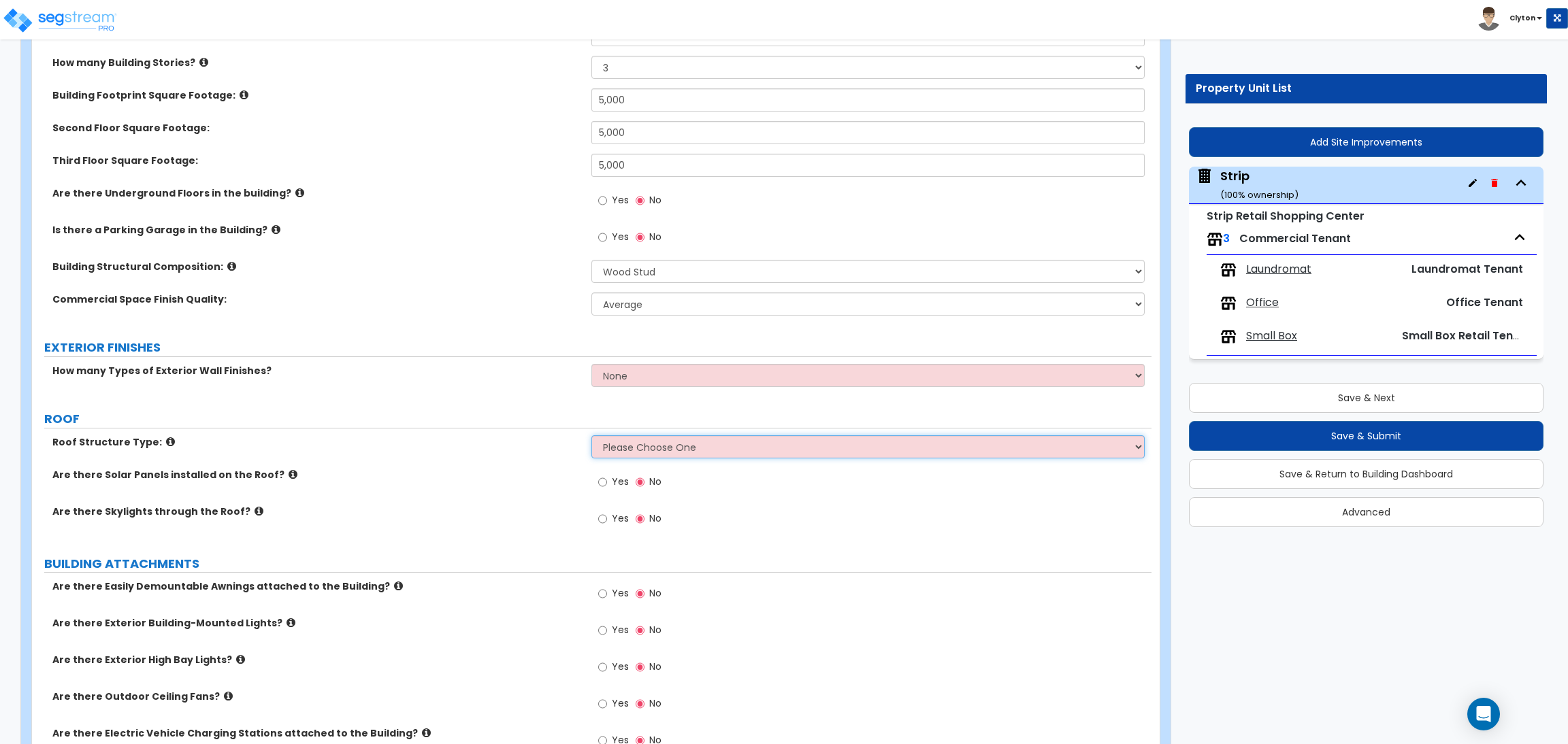
click at [653, 445] on select "Please Choose One Gable Roof Flat Roof Hybrid Gable & Flat Roof" at bounding box center [867, 447] width 553 height 23
select select "2"
click at [591, 436] on select "Please Choose One Gable Roof Flat Roof Hybrid Gable & Flat Roof" at bounding box center [867, 447] width 553 height 23
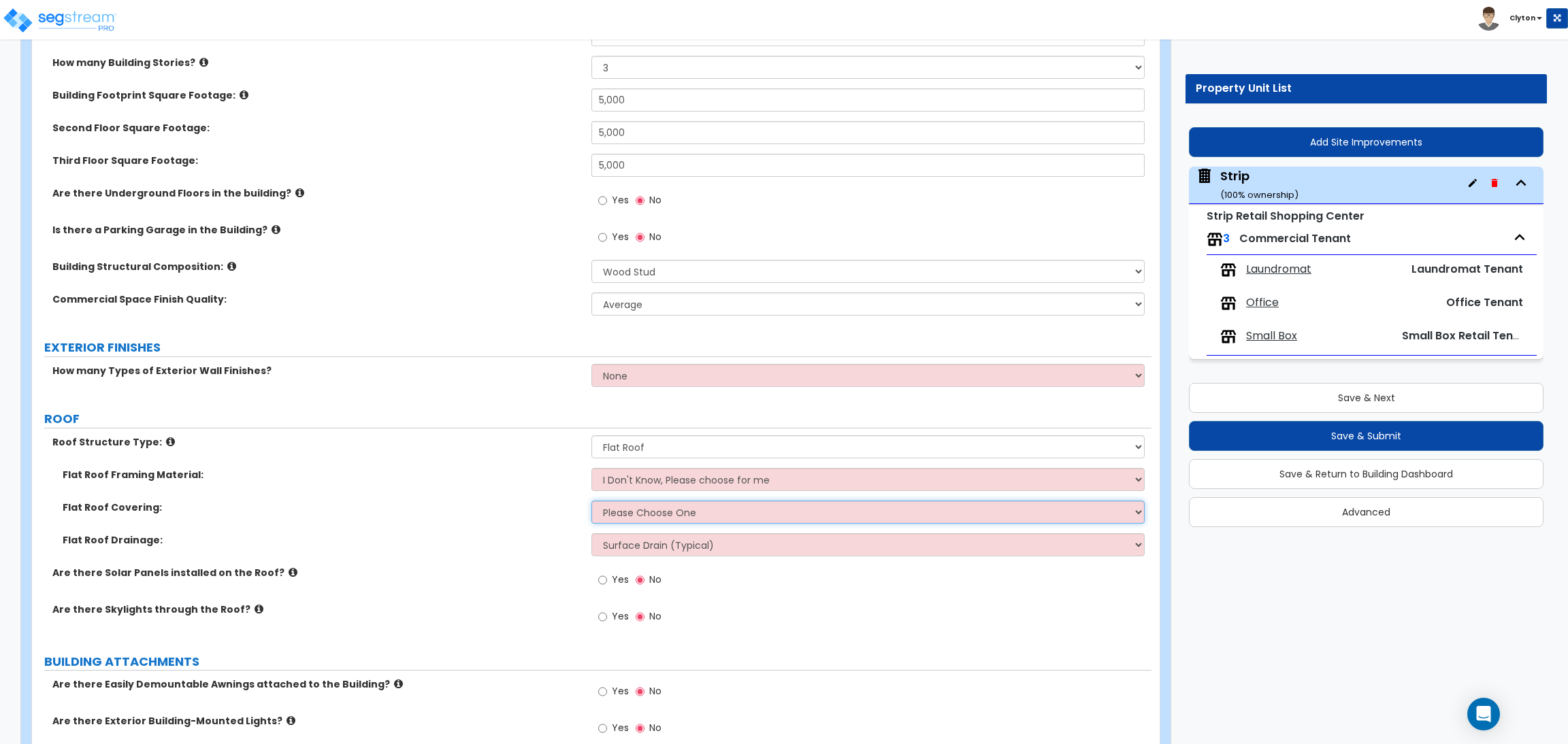
click at [624, 508] on select "Please Choose One Rolled Asphalt PVC Membrane Plastic (EPDM) Membrane Asphalt F…" at bounding box center [867, 513] width 553 height 23
select select "1"
click at [591, 501] on select "Please Choose One Rolled Asphalt PVC Membrane Plastic (EPDM) Membrane Asphalt F…" at bounding box center [867, 513] width 553 height 23
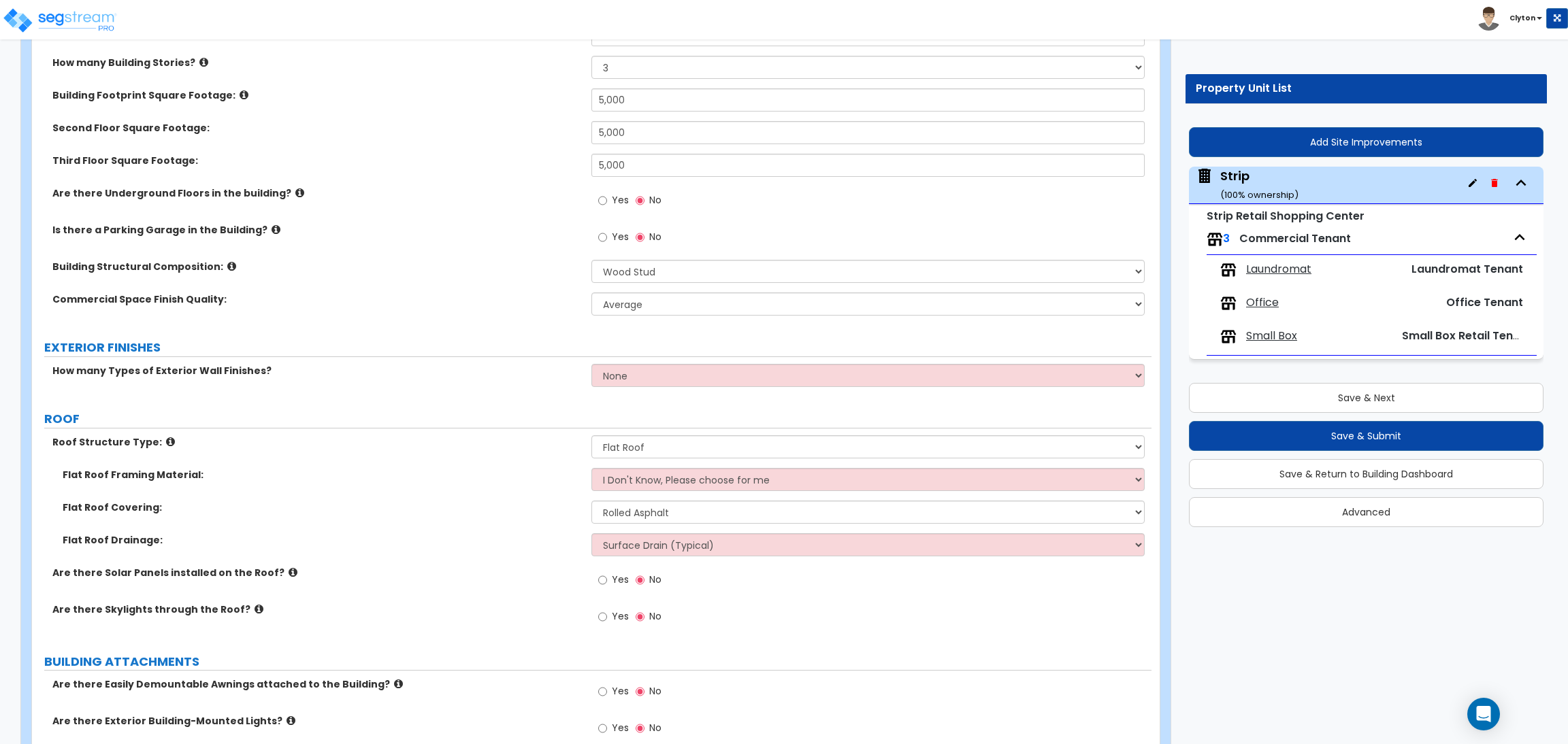
click at [510, 512] on label "Flat Roof Covering:" at bounding box center [321, 508] width 518 height 14
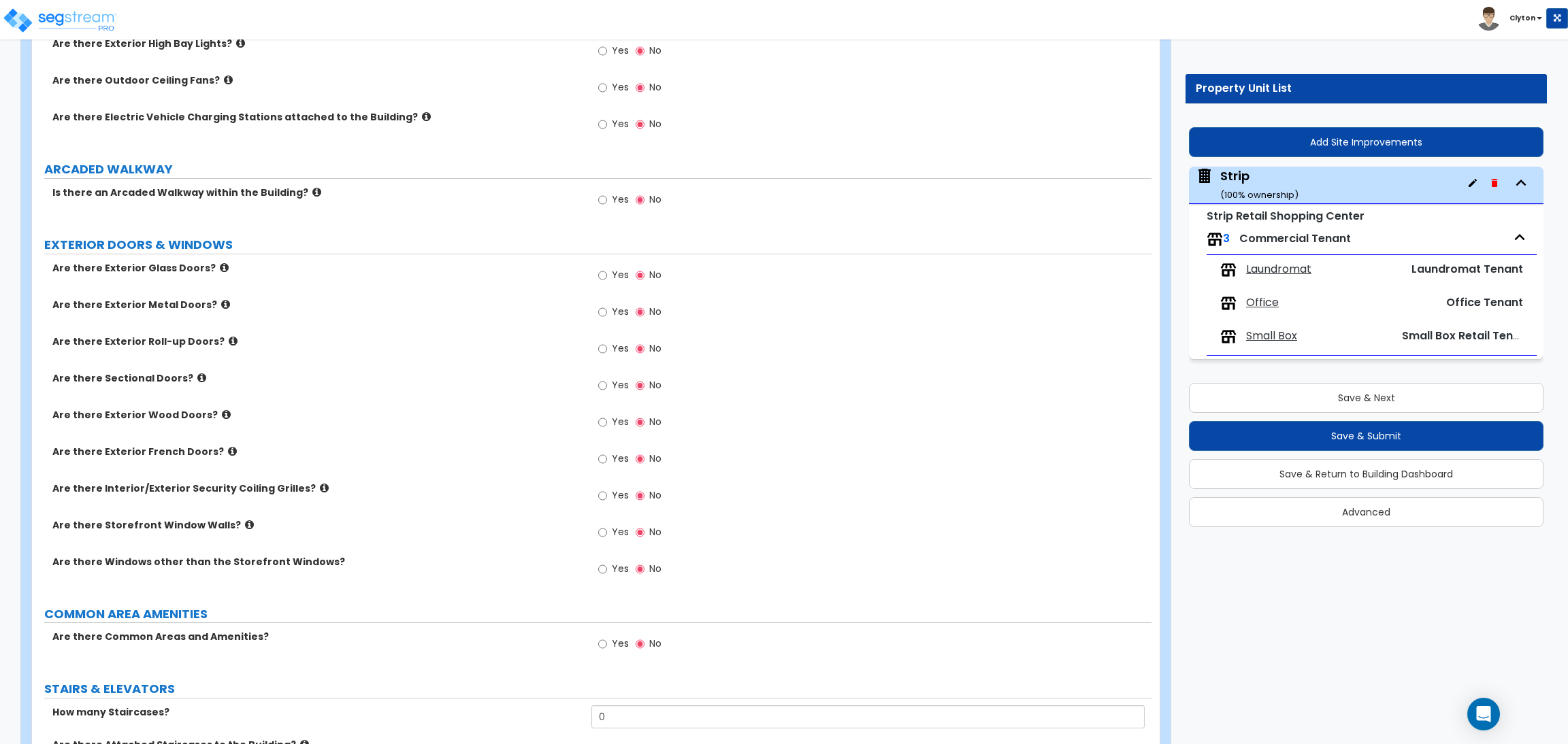
scroll to position [1556, 0]
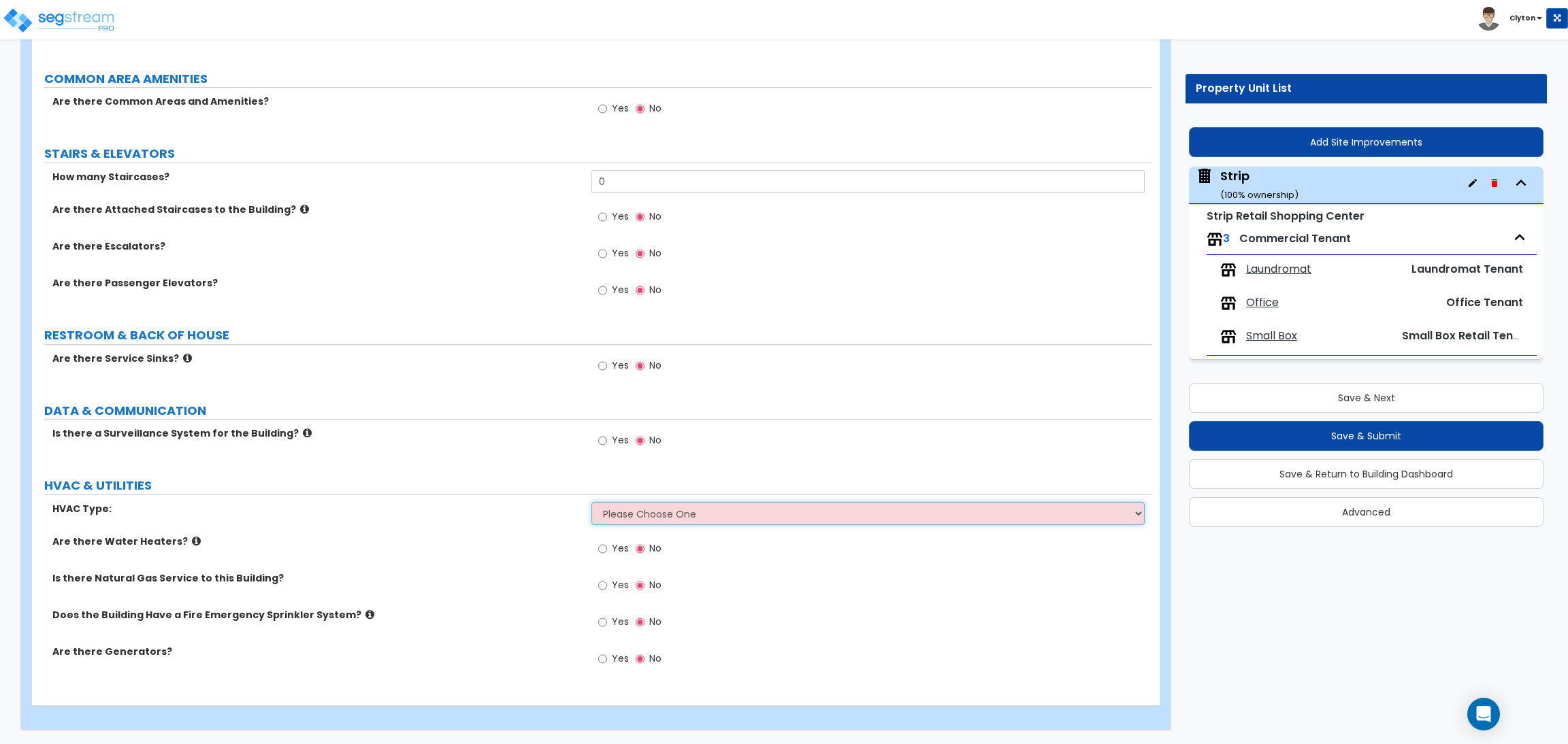
click at [810, 512] on select "Please Choose One Rooftop Unit Furnace-Condenser Forced Air Split Heating/Cooli…" at bounding box center [867, 513] width 553 height 23
drag, startPoint x: 810, startPoint y: 512, endPoint x: 784, endPoint y: 511, distance: 26.0
click at [810, 512] on select "Please Choose One Rooftop Unit Furnace-Condenser Forced Air Split Heating/Cooli…" at bounding box center [867, 513] width 553 height 23
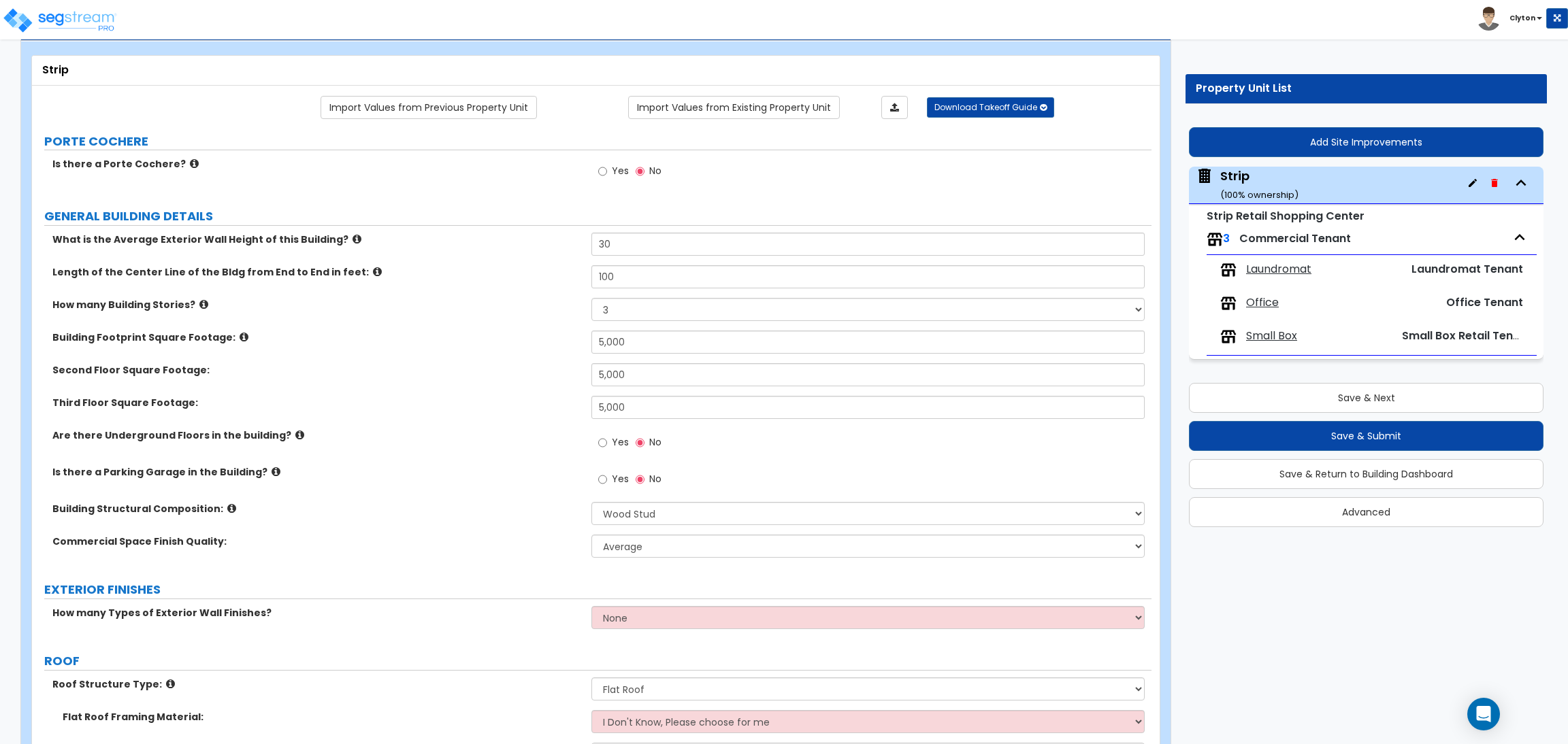
scroll to position [0, 0]
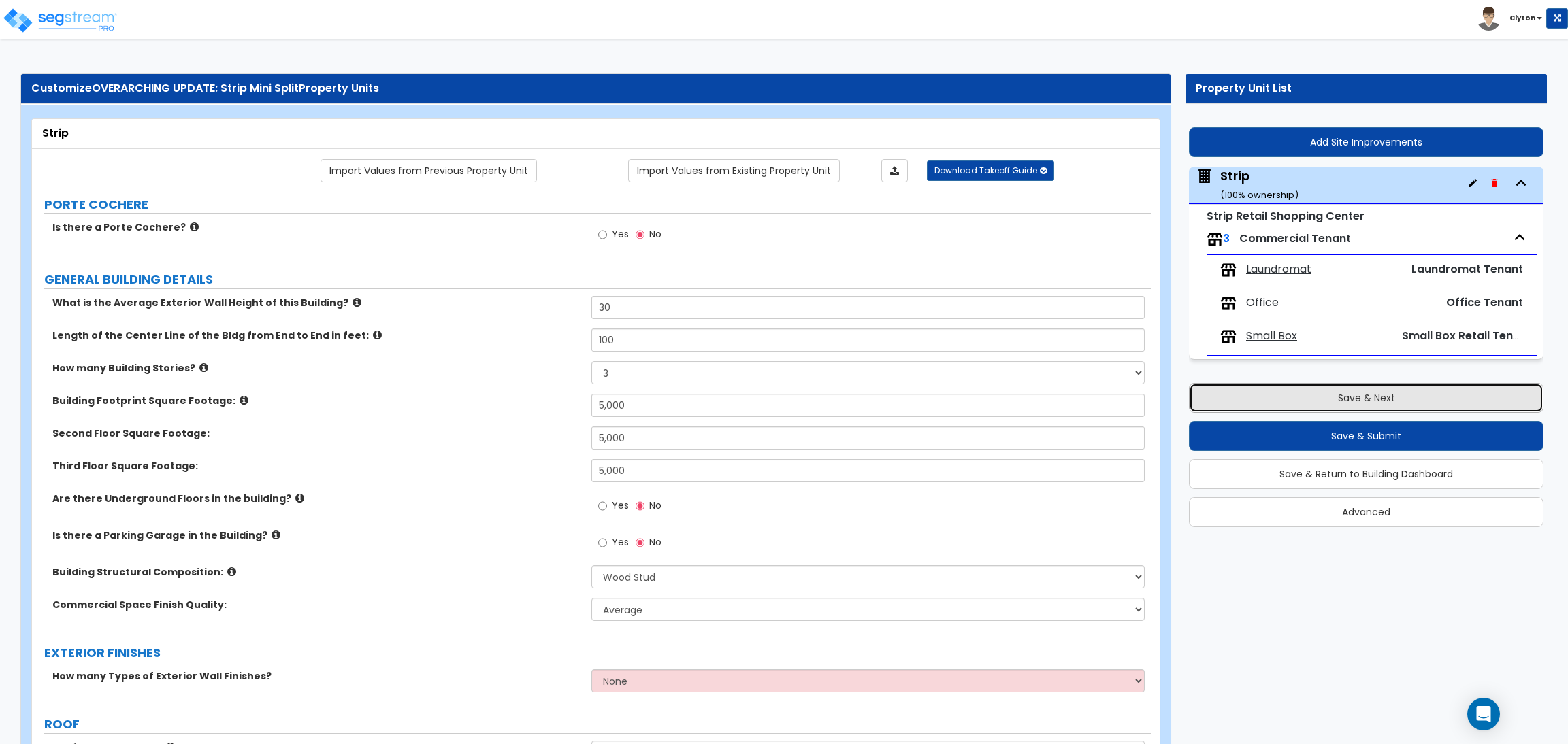
click at [1275, 401] on button "Save & Next" at bounding box center [1365, 398] width 354 height 30
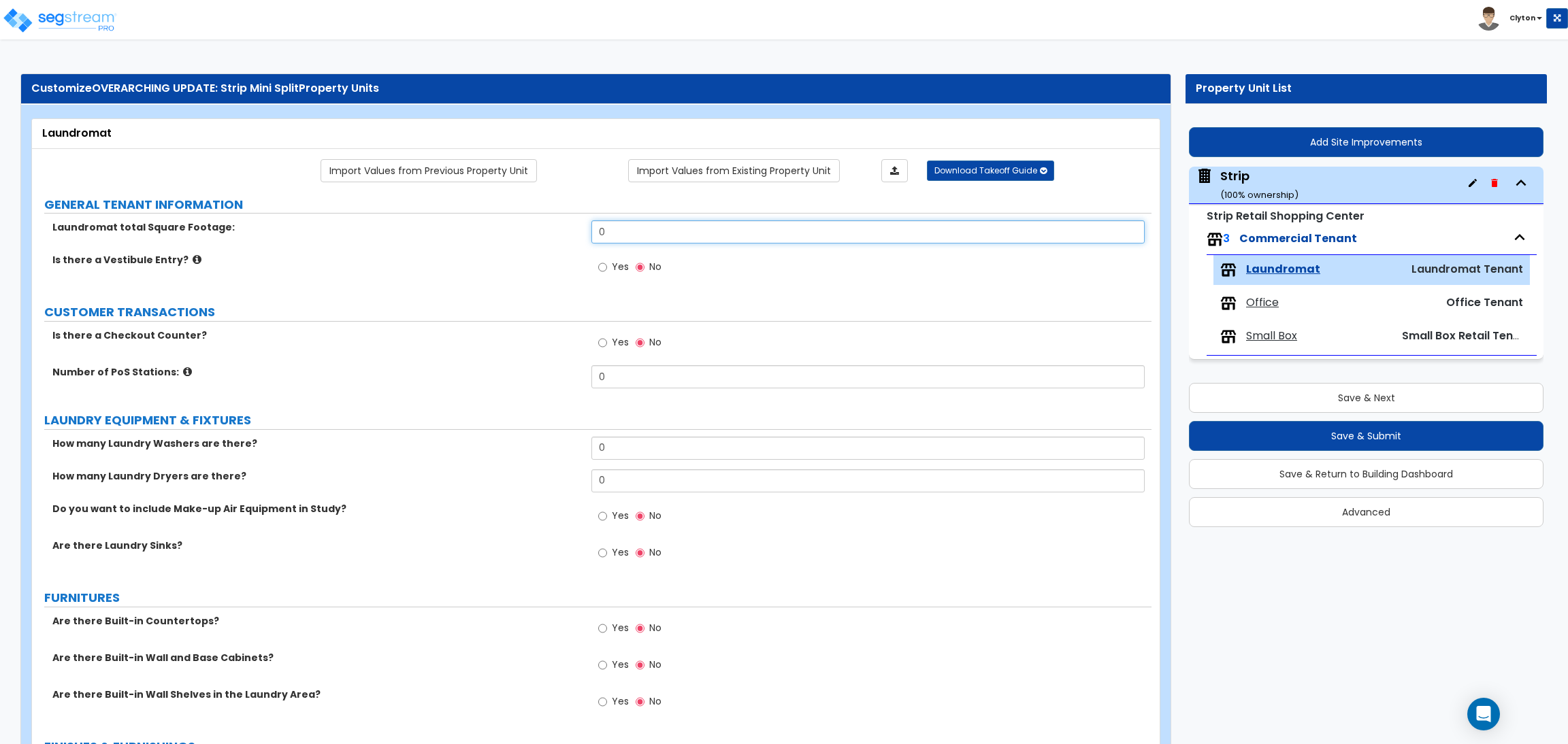
drag, startPoint x: 640, startPoint y: 241, endPoint x: 538, endPoint y: 226, distance: 103.1
click at [538, 226] on div "Laundromat total Square Footage: 0" at bounding box center [591, 236] width 1119 height 32
type input "5,000"
click at [442, 458] on div "How many Laundry Washers are there? 0" at bounding box center [591, 453] width 1119 height 32
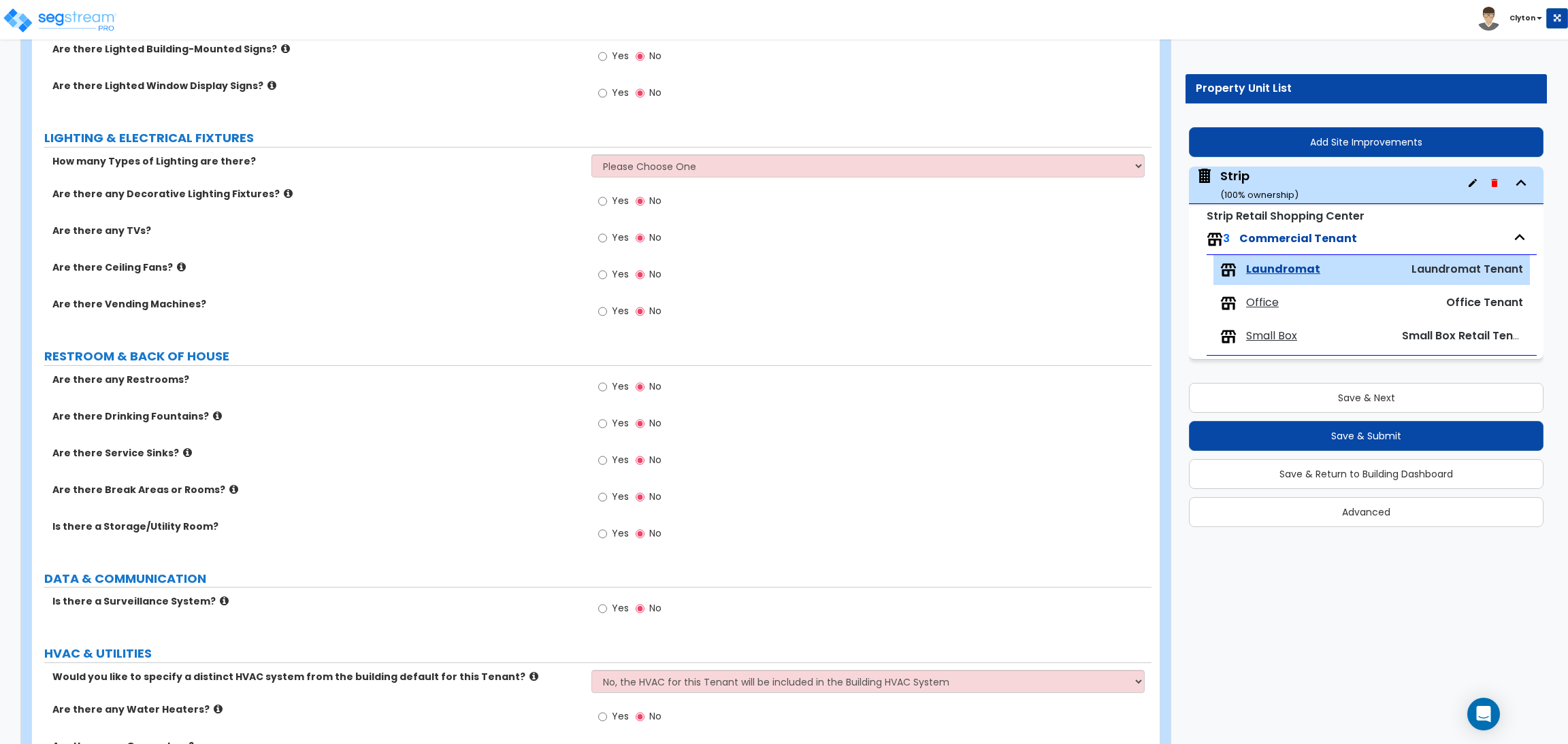
scroll to position [1138, 0]
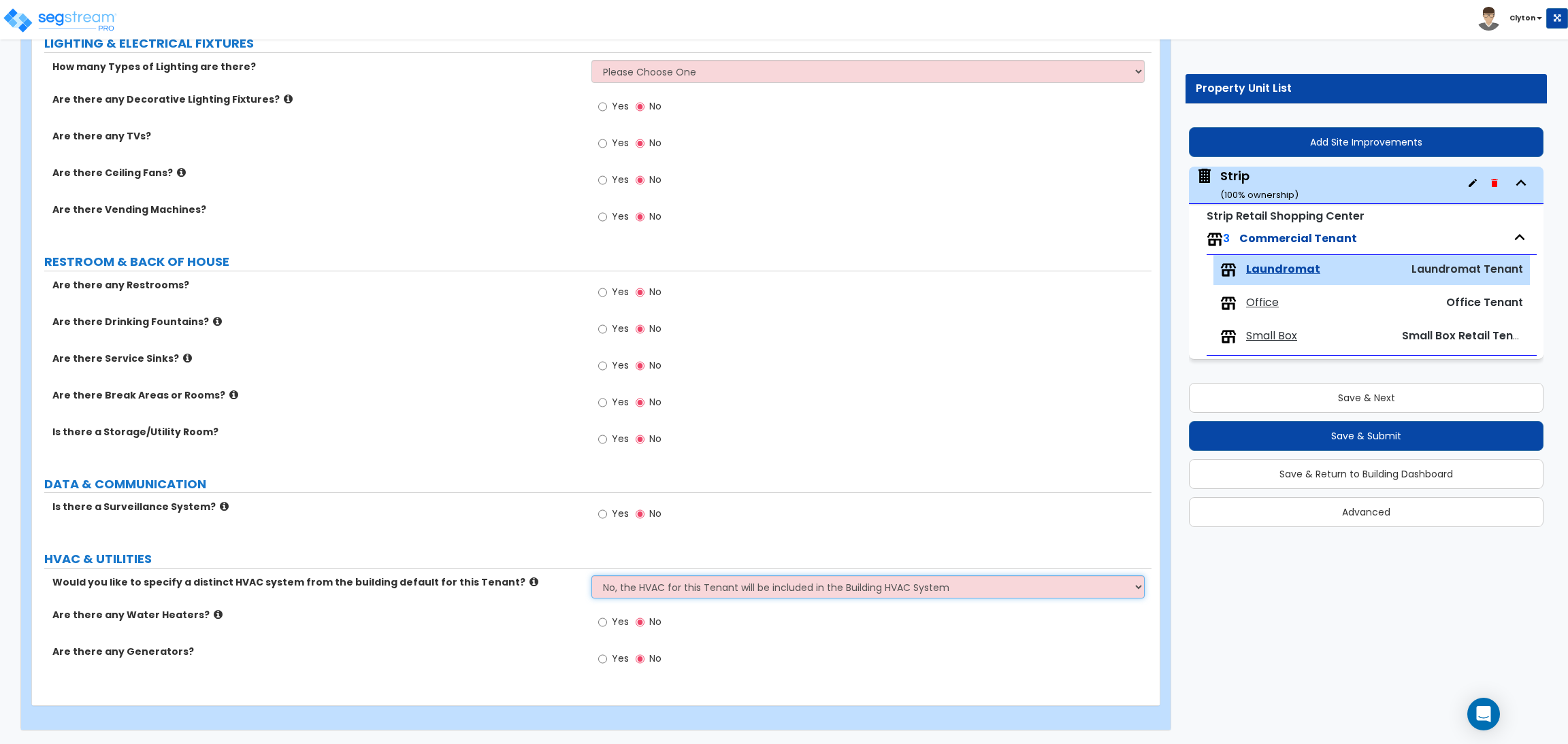
click at [659, 597] on select "No, the HVAC for this Tenant will be included in the Building HVAC System Yes, …" at bounding box center [867, 587] width 553 height 23
select select "1"
click at [591, 576] on select "No, the HVAC for this Tenant will be included in the Building HVAC System Yes, …" at bounding box center [867, 587] width 553 height 23
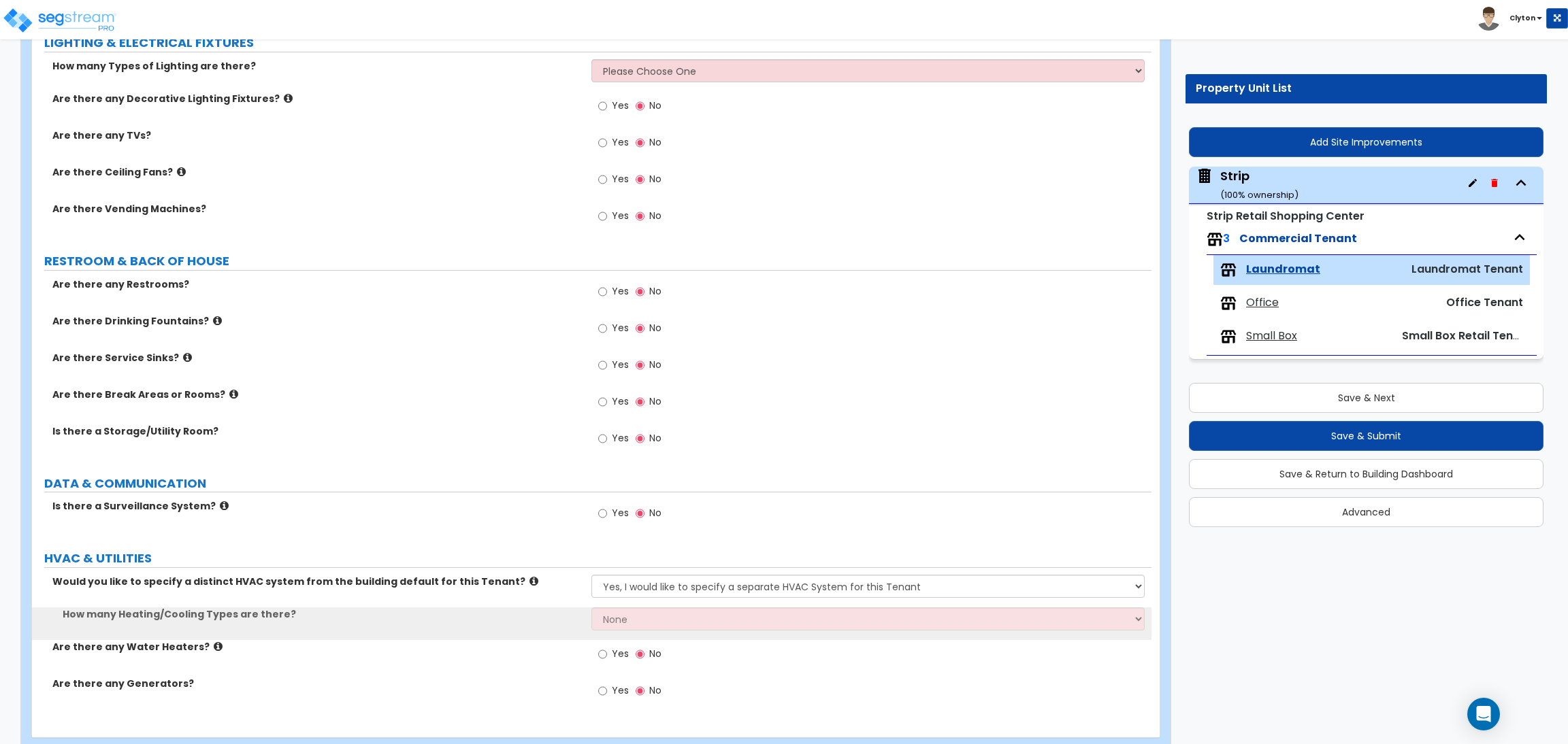
click at [508, 525] on div "Is there a Surveillance System? Yes No" at bounding box center [591, 518] width 1119 height 37
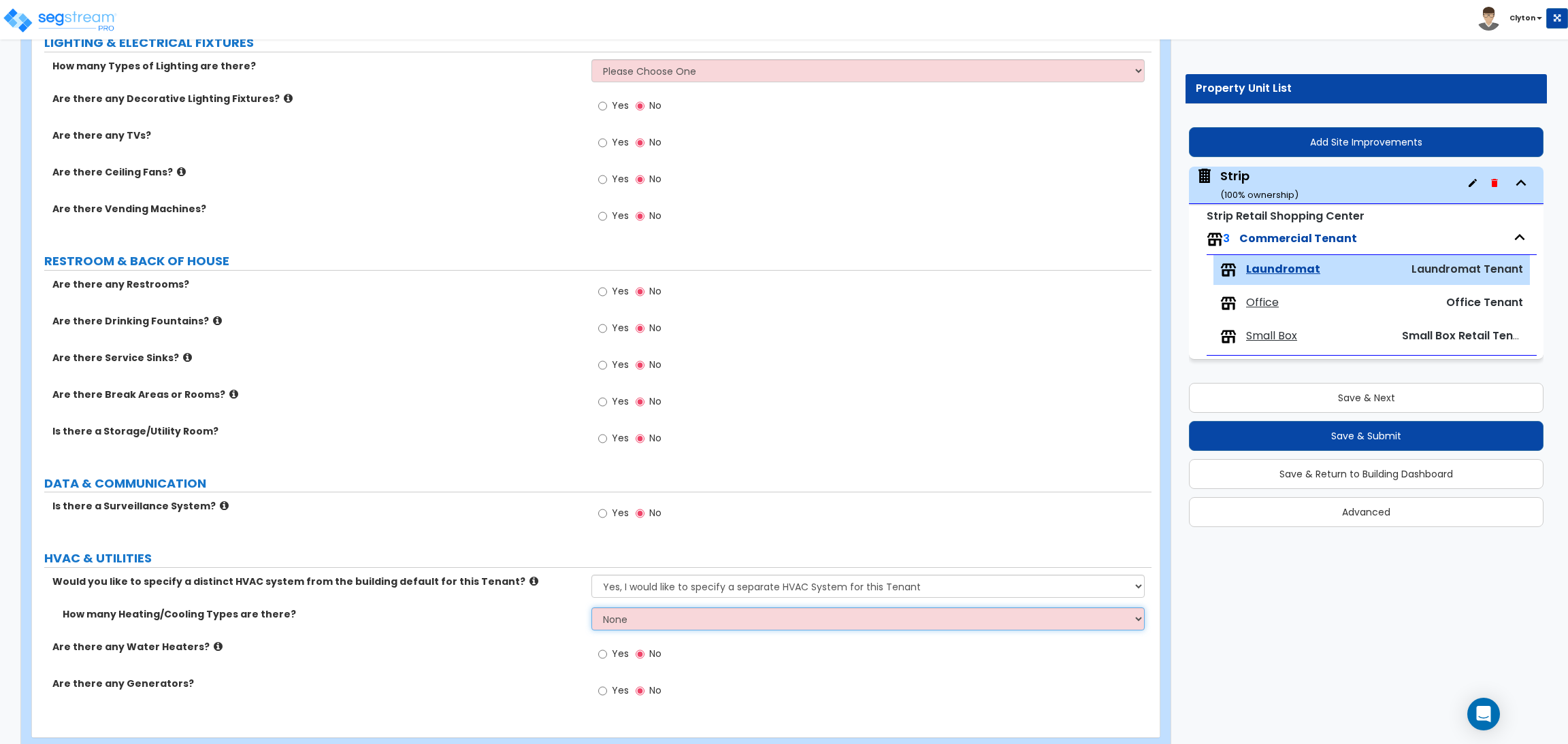
click at [606, 621] on select "None 1 2 3" at bounding box center [867, 619] width 553 height 23
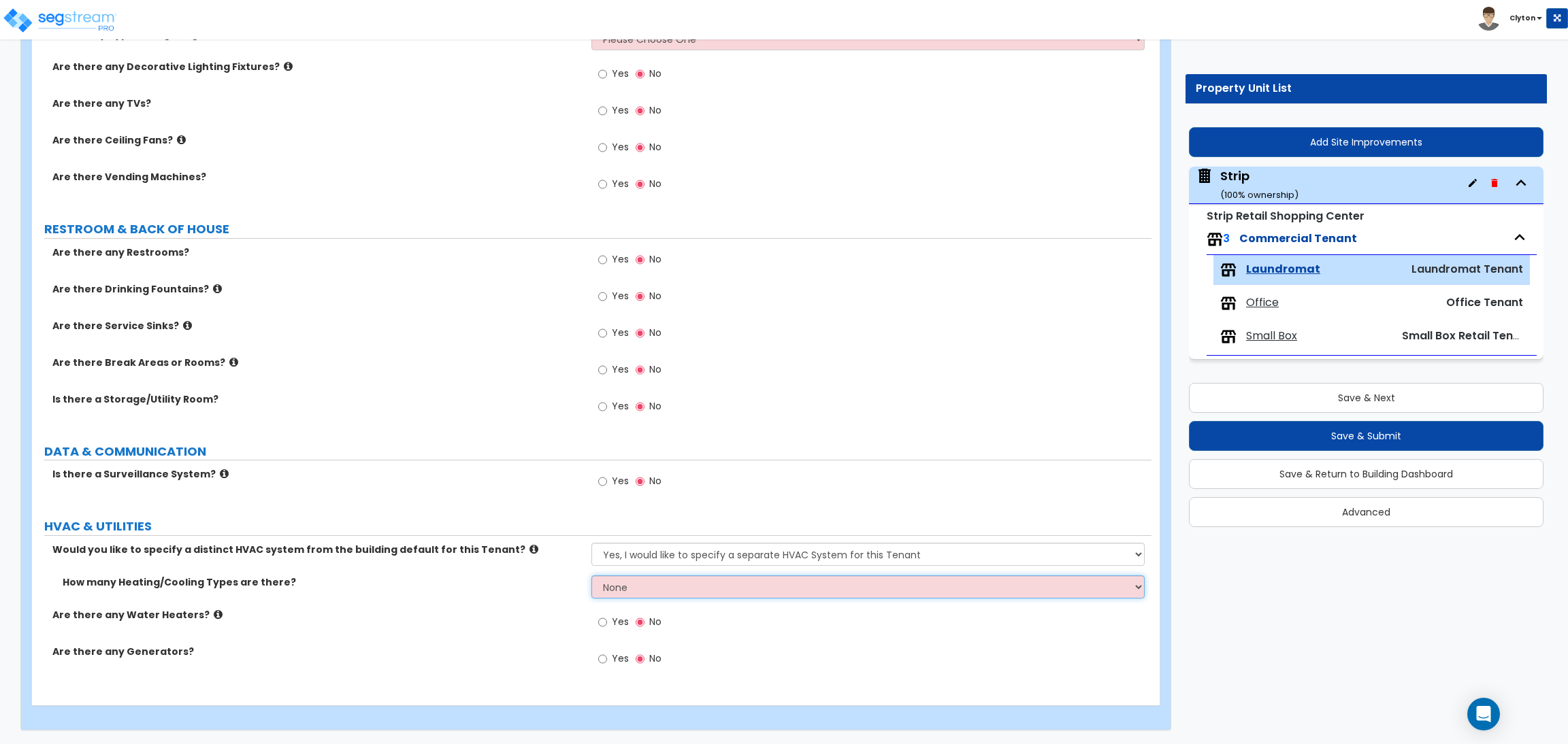
scroll to position [1171, 0]
drag, startPoint x: 622, startPoint y: 586, endPoint x: 619, endPoint y: 597, distance: 11.4
click at [621, 586] on select "None 1 2 3" at bounding box center [867, 587] width 553 height 23
select select "1"
click at [591, 576] on select "None 1 2 3" at bounding box center [867, 587] width 553 height 23
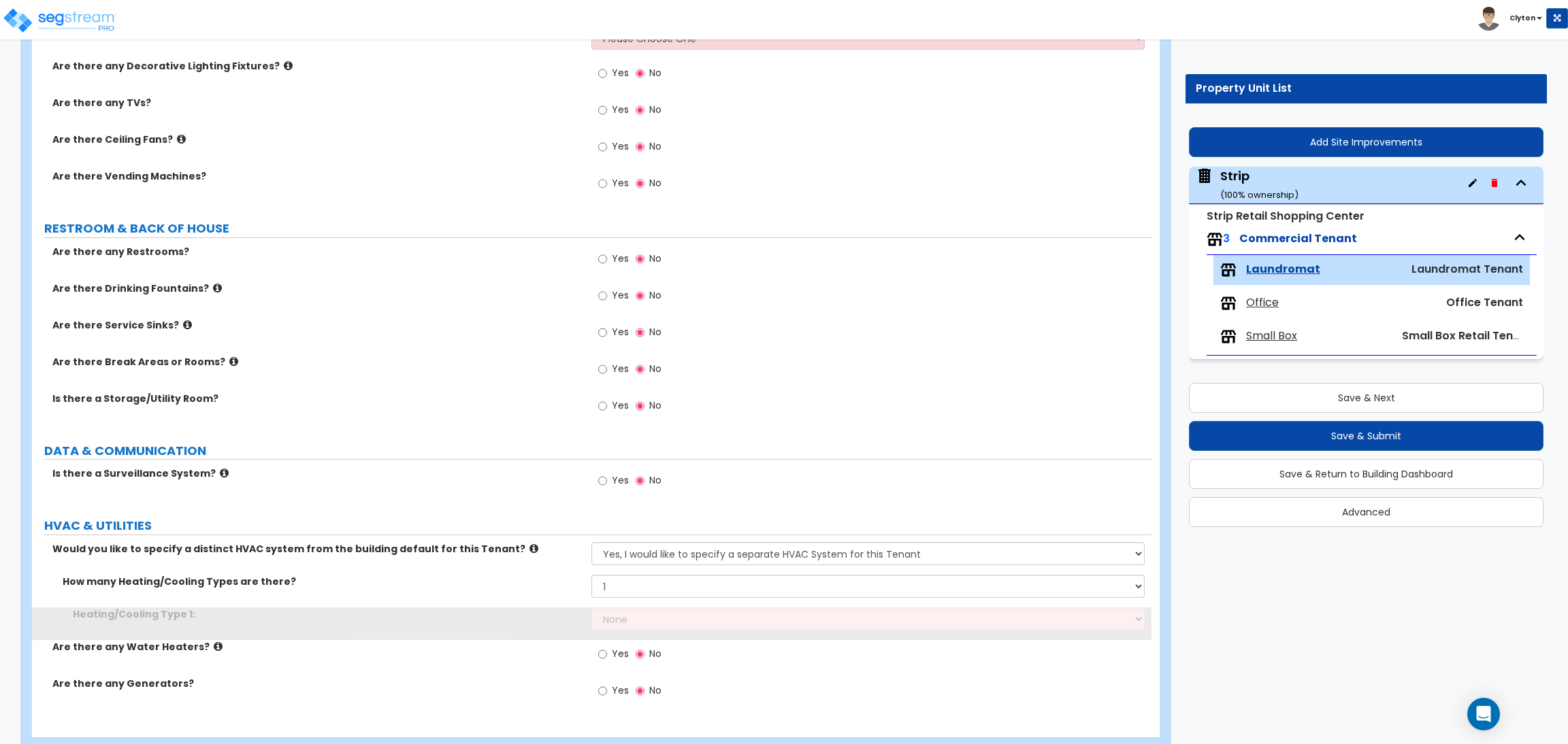
click at [500, 632] on div "Heating/Cooling Type 1: None Heat Only Centralized Heating & Cooling Thru Wall …" at bounding box center [591, 623] width 1119 height 32
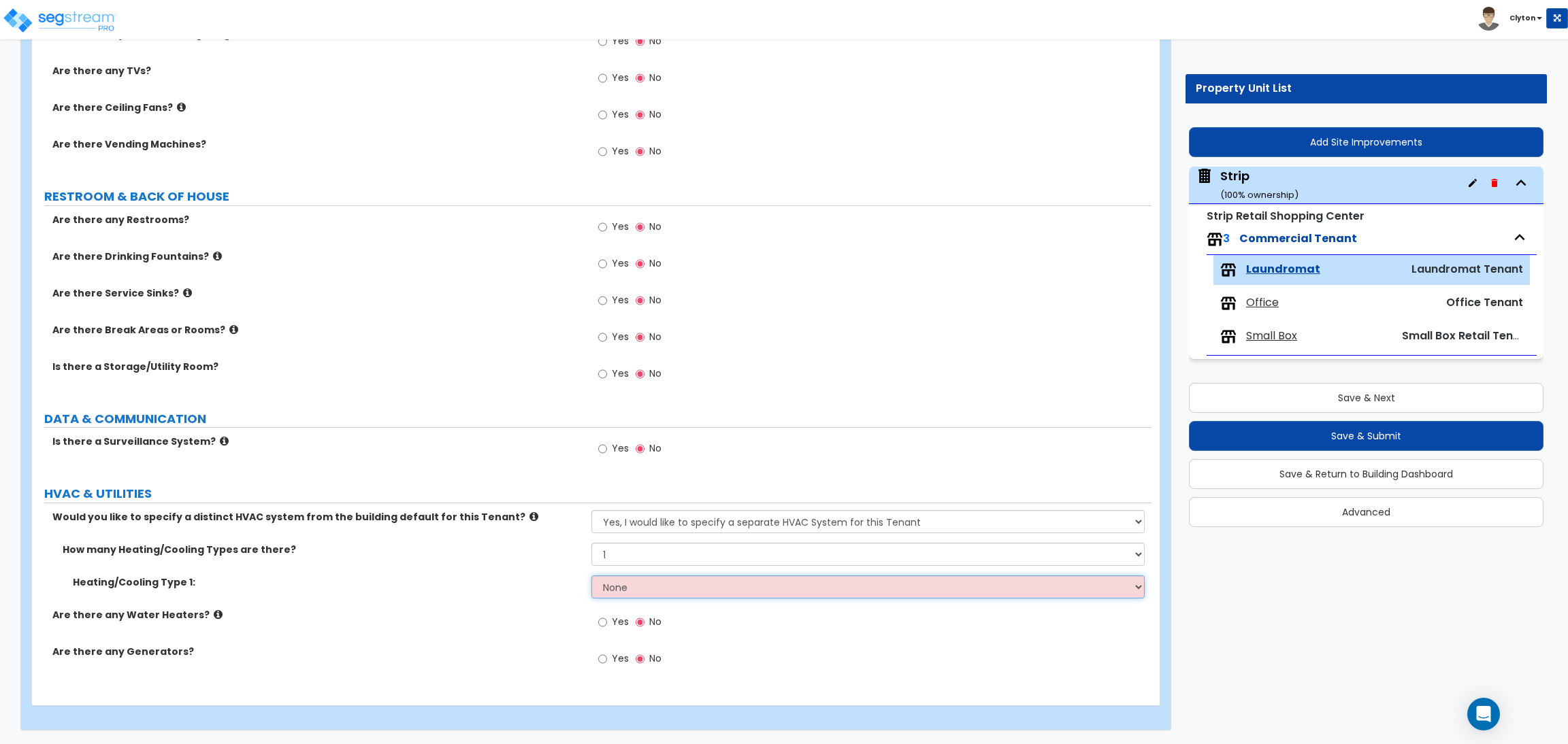
click at [615, 590] on select "None Heat Only Centralized Heating & Cooling Thru Wall Air Conditioners Mini Sp…" at bounding box center [867, 587] width 553 height 23
select select "4"
click at [591, 576] on select "None Heat Only Centralized Heating & Cooling Thru Wall Air Conditioners Mini Sp…" at bounding box center [867, 587] width 553 height 23
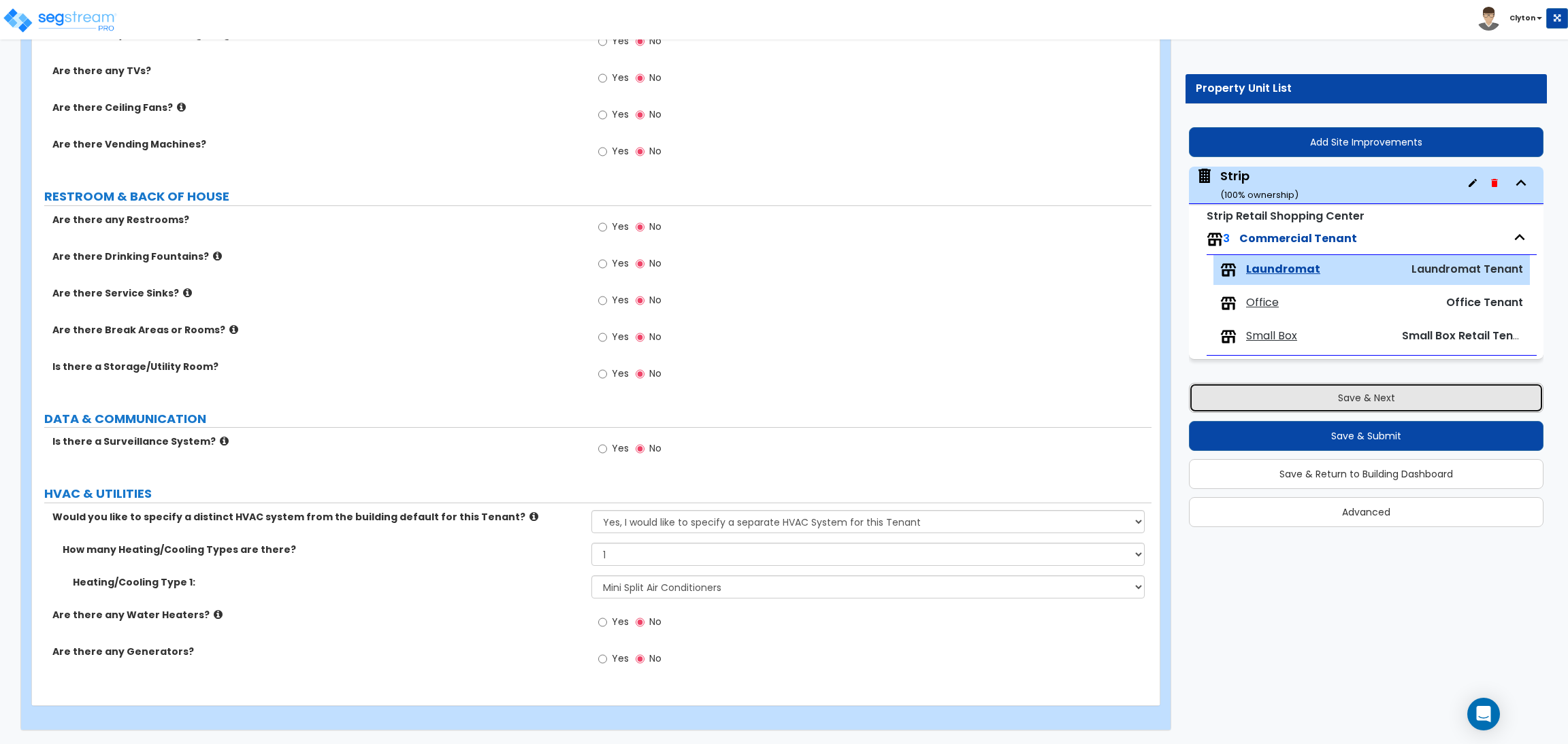
click at [1303, 401] on button "Save & Next" at bounding box center [1365, 398] width 354 height 30
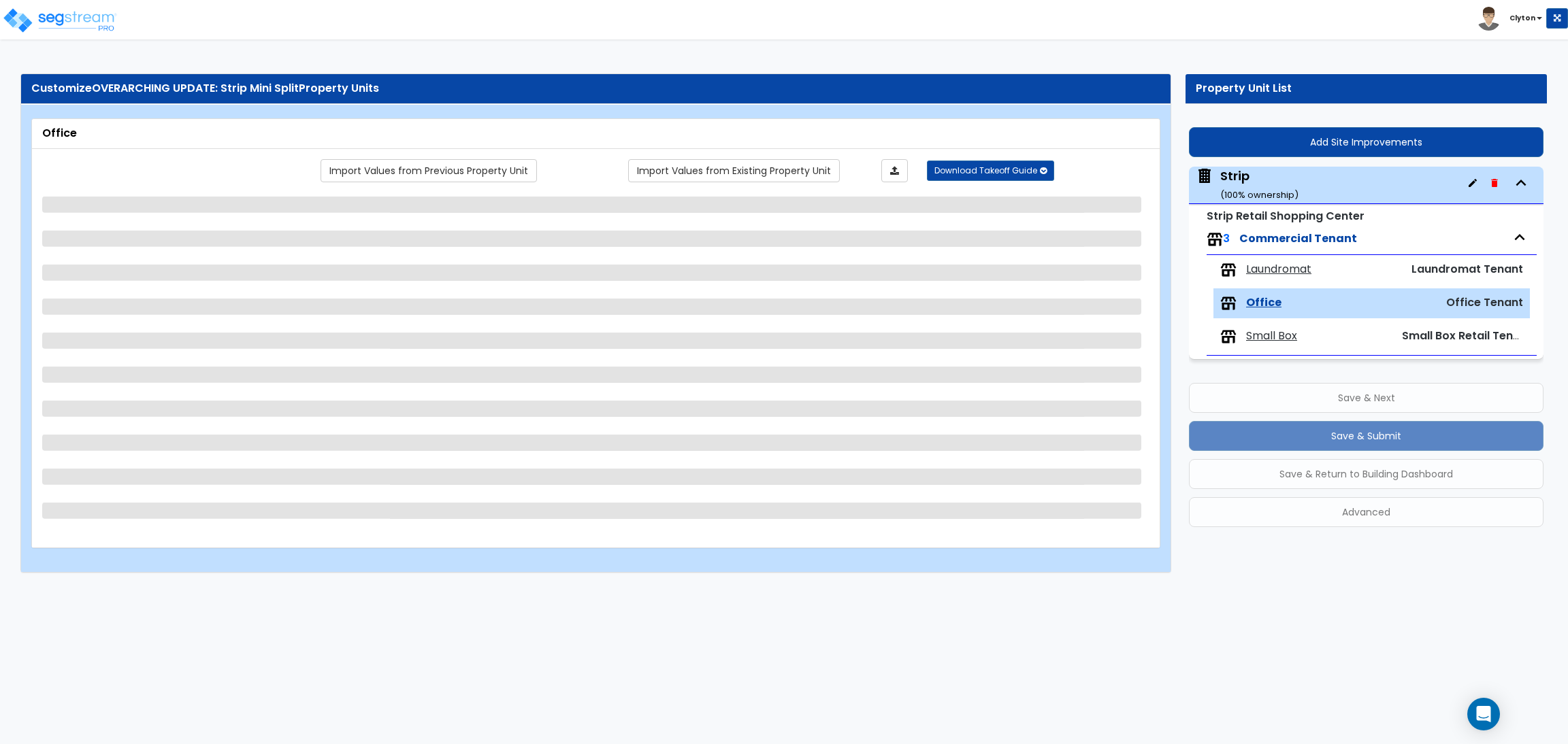
scroll to position [0, 0]
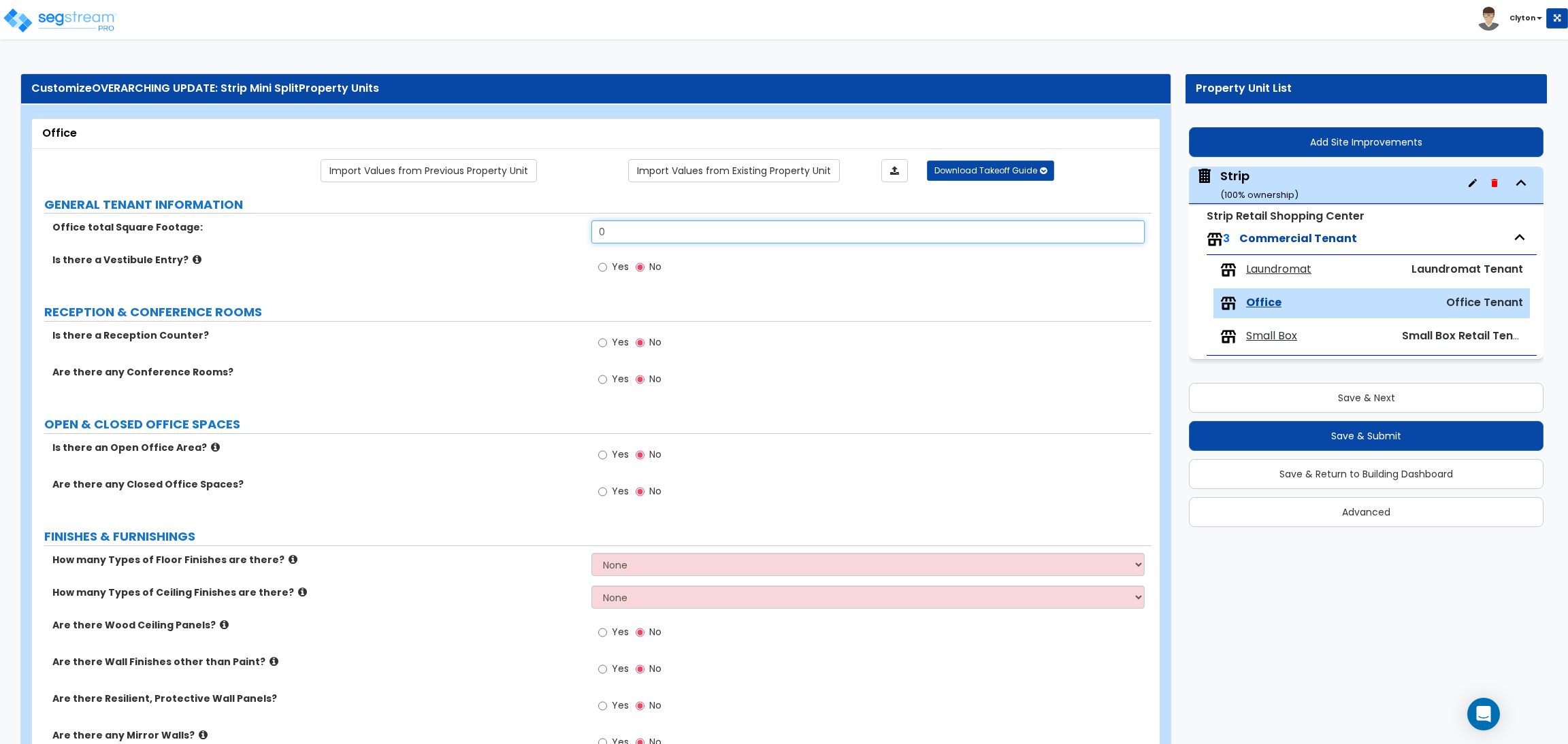
drag, startPoint x: 627, startPoint y: 229, endPoint x: 426, endPoint y: 221, distance: 201.2
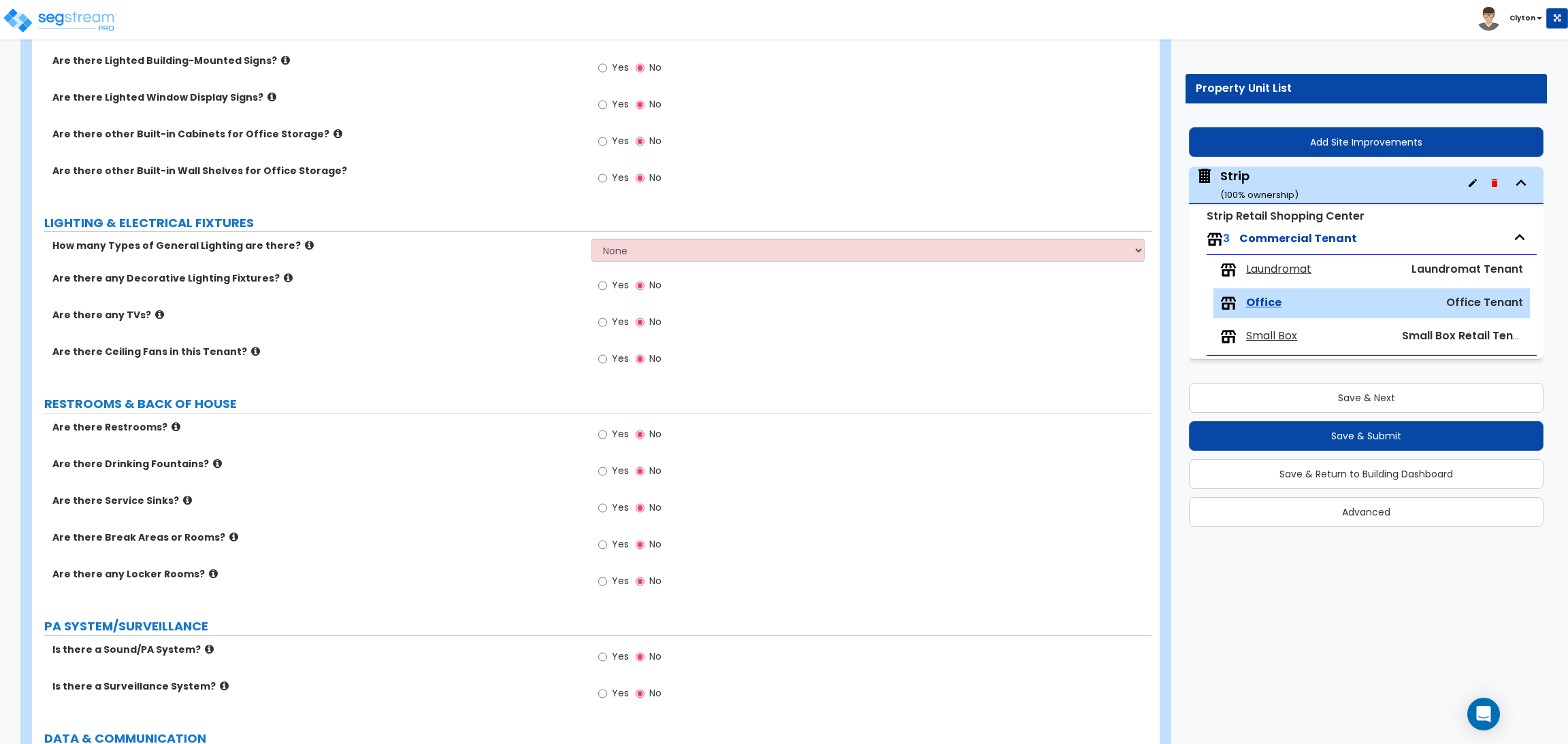
scroll to position [1224, 0]
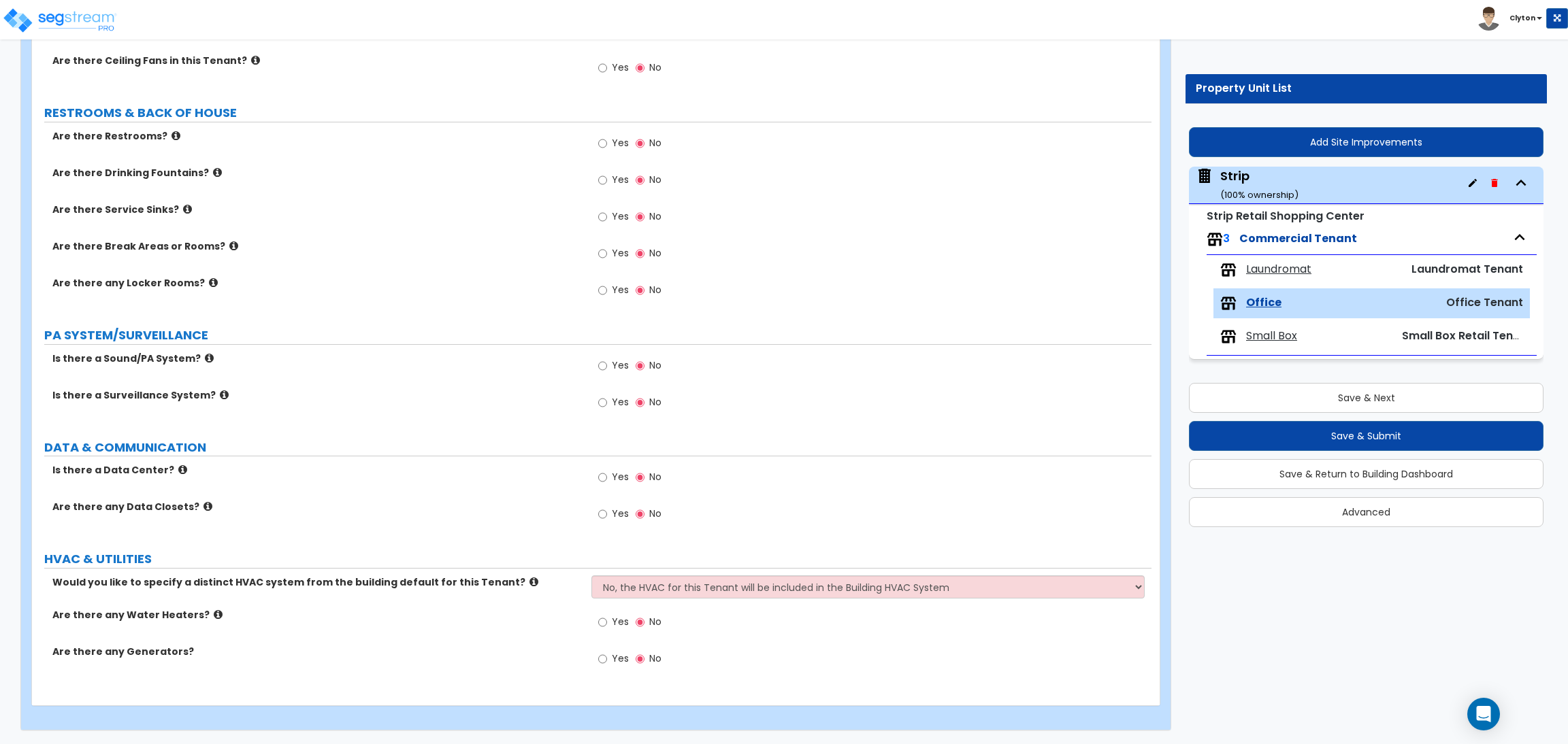
type input "5,000"
click at [646, 579] on select "No, the HVAC for this Tenant will be included in the Building HVAC System Yes, …" at bounding box center [867, 587] width 553 height 23
select select "1"
click at [591, 576] on select "No, the HVAC for this Tenant will be included in the Building HVAC System Yes, …" at bounding box center [867, 587] width 553 height 23
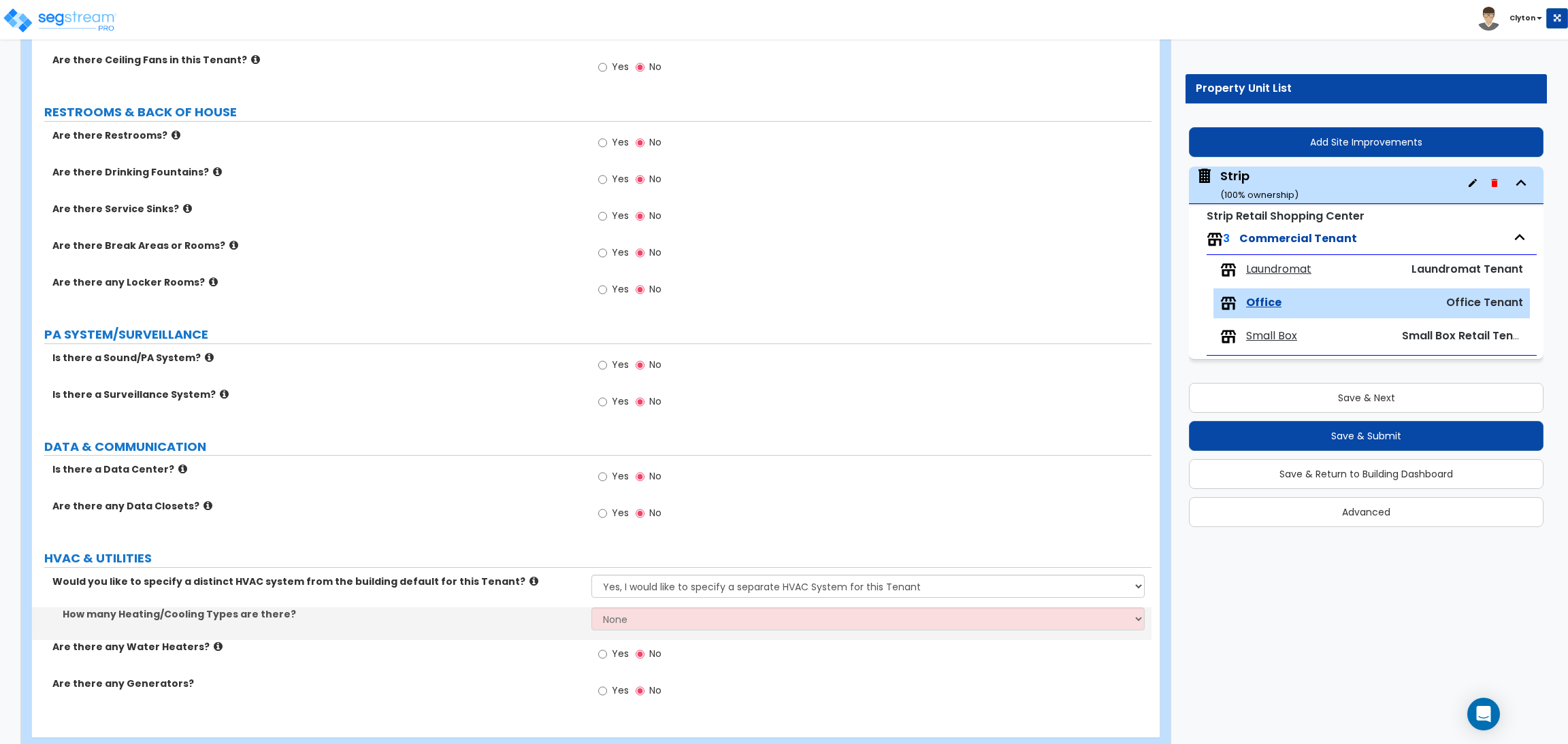
click at [620, 633] on div "How many Heating/Cooling Types are there? None 1 2 3" at bounding box center [591, 623] width 1119 height 32
click at [621, 628] on select "None 1 2 3" at bounding box center [867, 619] width 553 height 23
select select "1"
click at [591, 608] on select "None 1 2 3" at bounding box center [867, 619] width 553 height 23
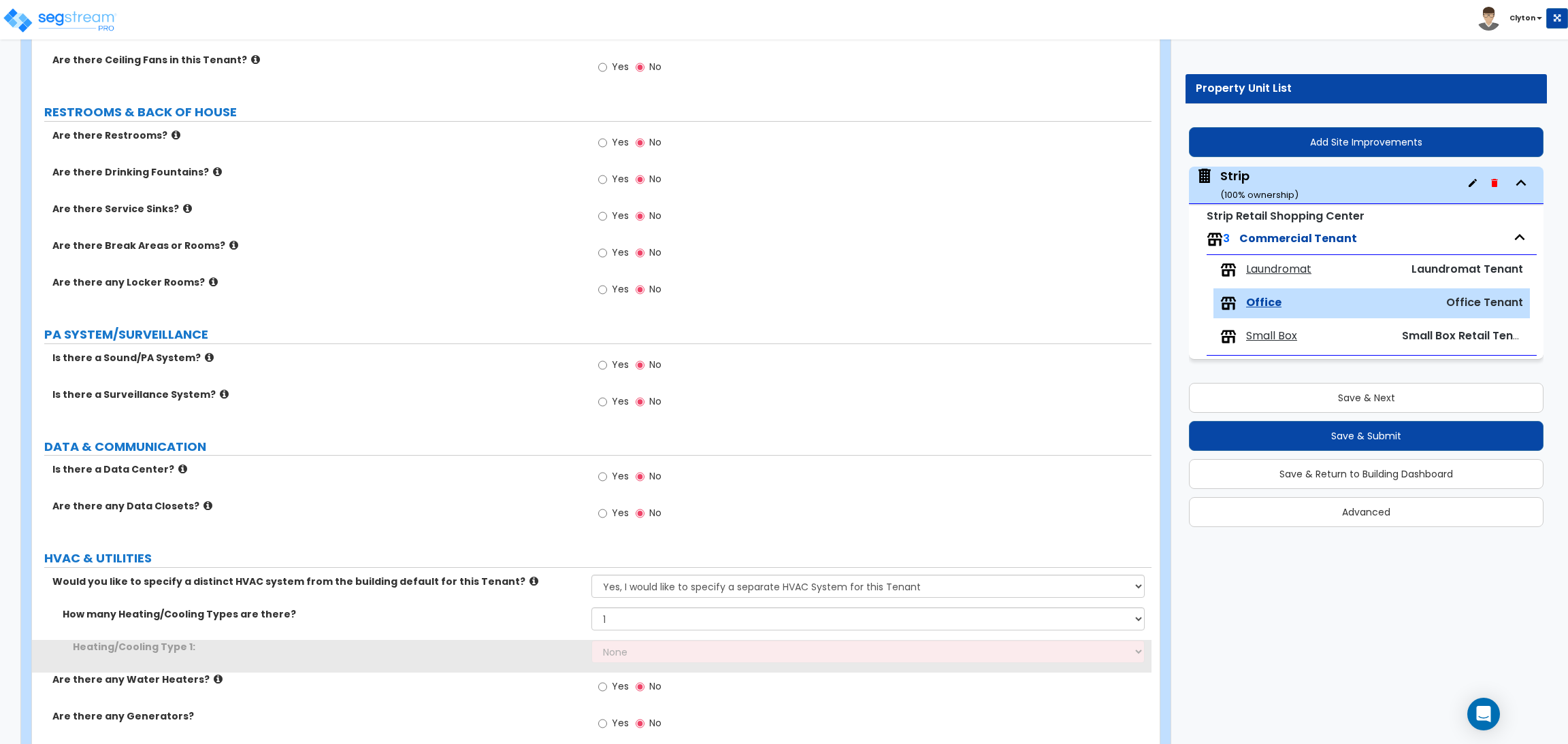
click at [499, 638] on div "How many Heating/Cooling Types are there? None 1 2 3" at bounding box center [591, 623] width 1119 height 32
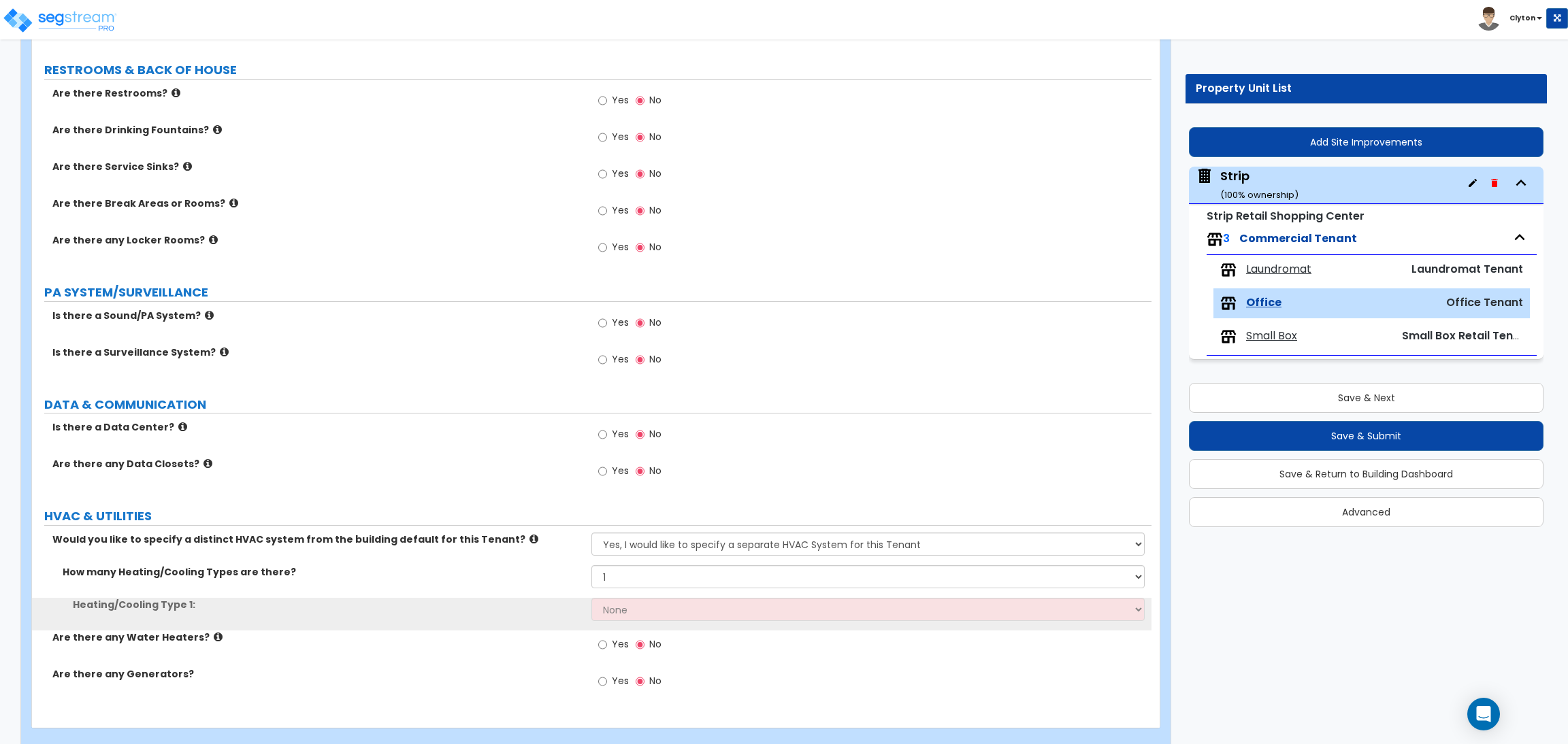
scroll to position [1289, 0]
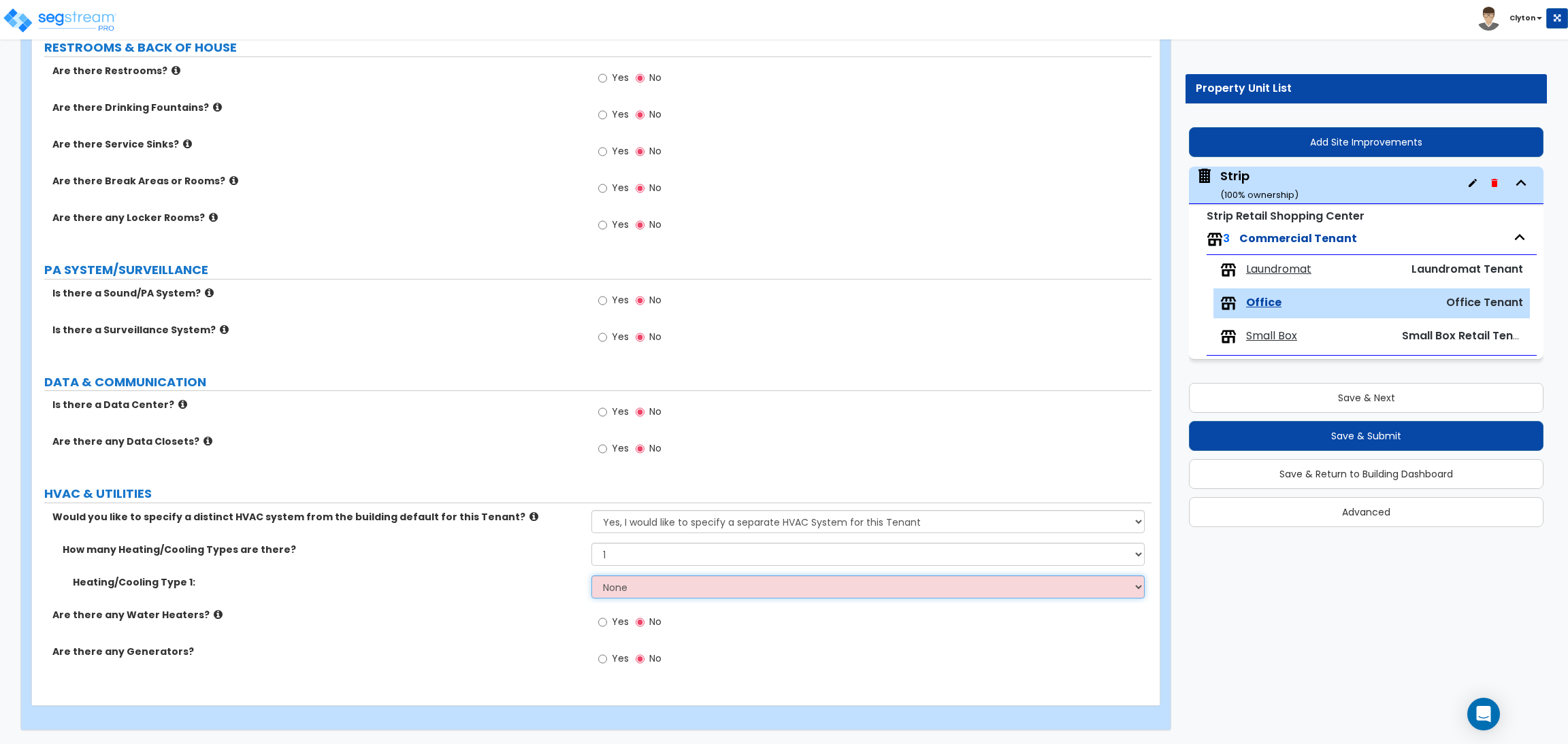
click at [651, 584] on select "None Heat Only Centralized Heating & Cooling Thru Wall Air Conditioners Mini Sp…" at bounding box center [867, 587] width 553 height 23
select select "4"
click at [591, 576] on select "None Heat Only Centralized Heating & Cooling Thru Wall Air Conditioners Mini Sp…" at bounding box center [867, 587] width 553 height 23
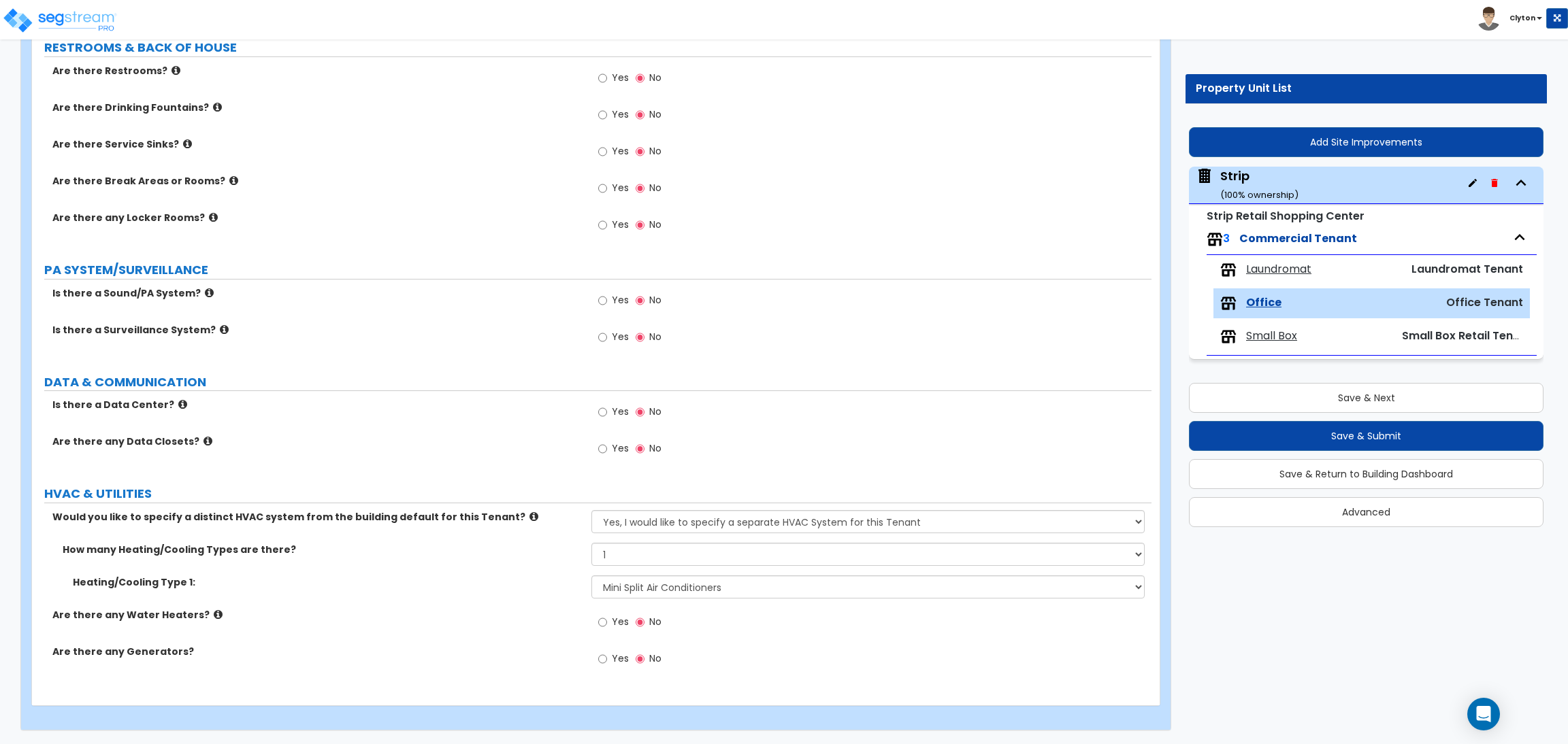
click at [565, 616] on label "Are there any Water Heaters?" at bounding box center [316, 615] width 528 height 14
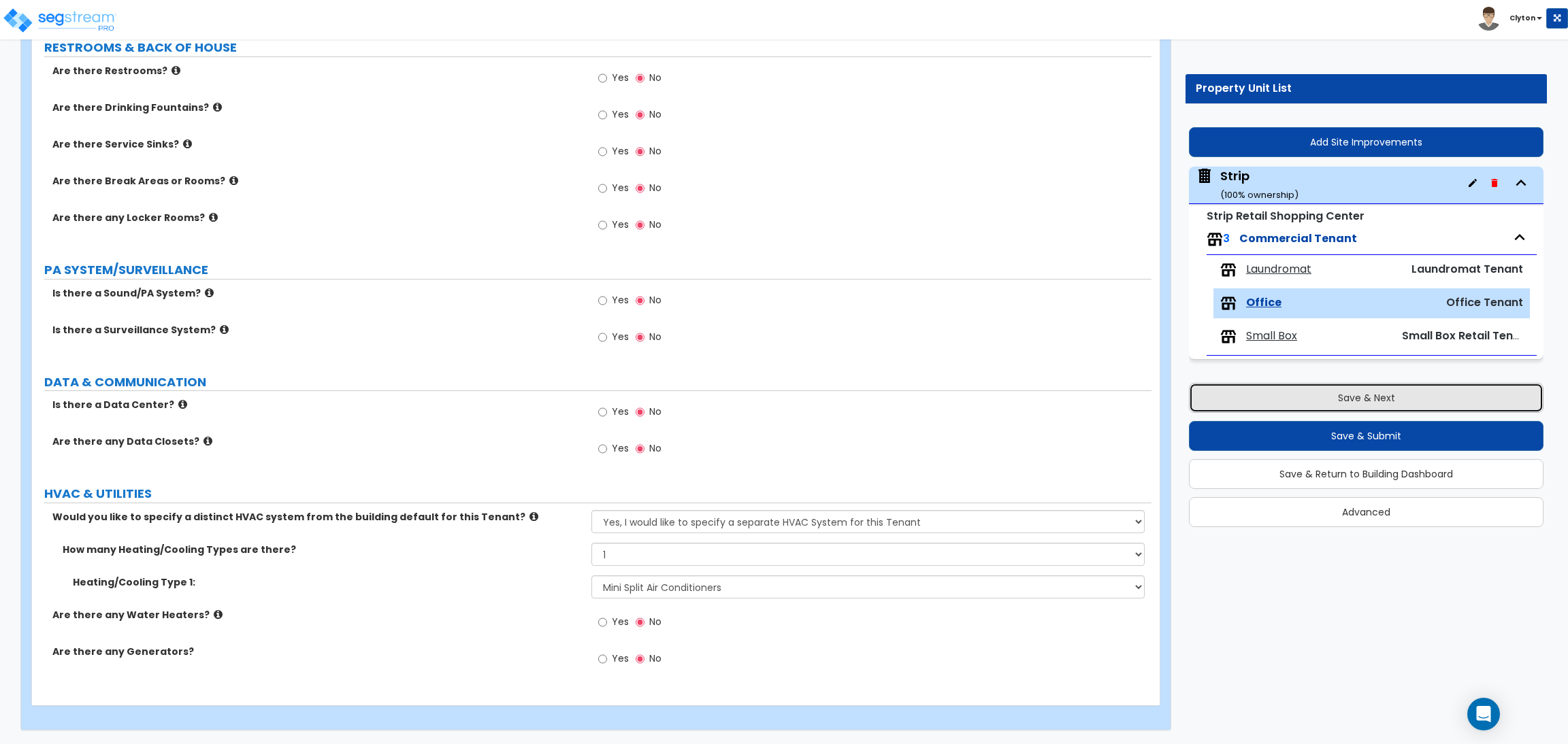
click at [1307, 394] on button "Save & Next" at bounding box center [1365, 398] width 354 height 30
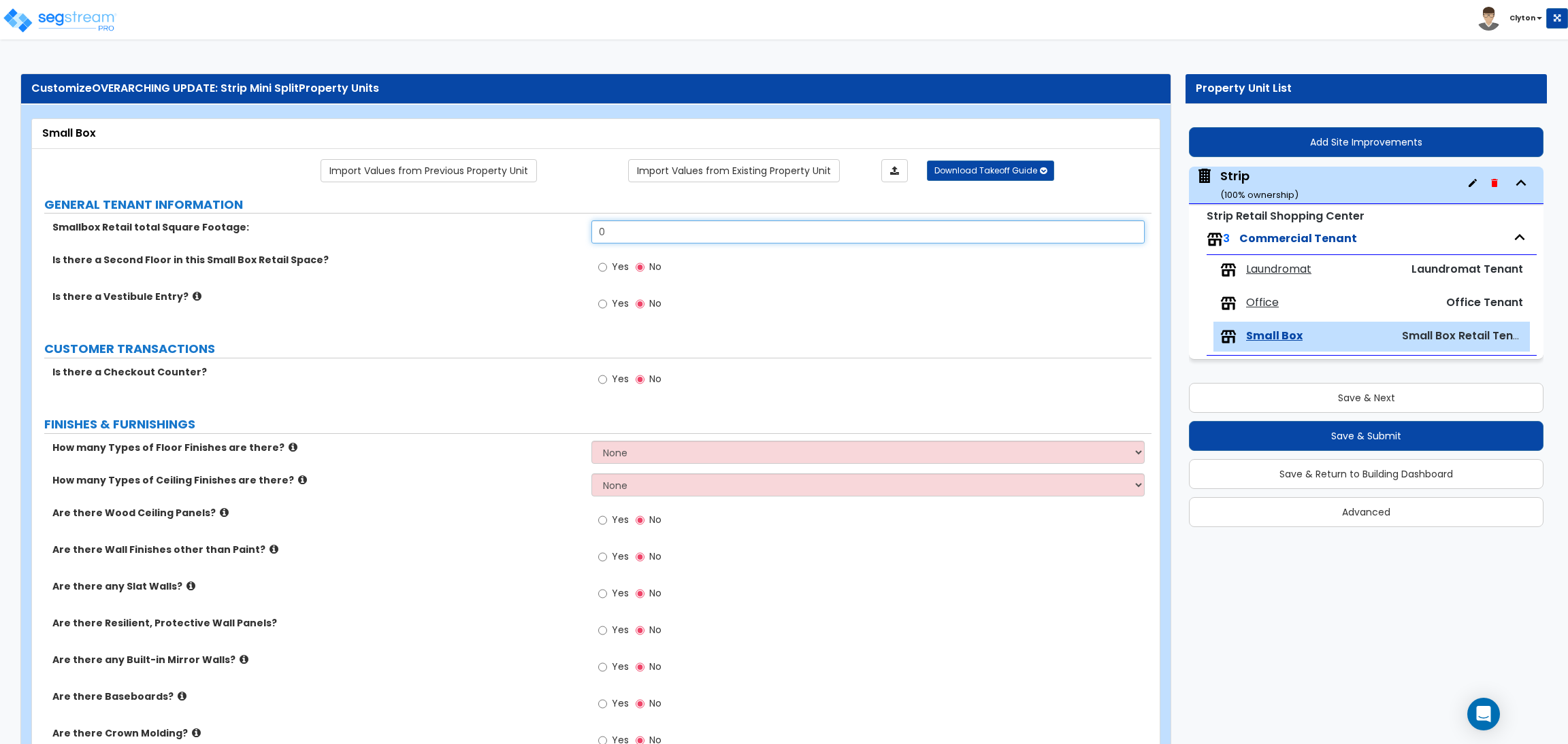
drag, startPoint x: 651, startPoint y: 229, endPoint x: 479, endPoint y: 238, distance: 172.2
click at [497, 239] on div "Smallbox Retail total Square Footage: 0" at bounding box center [591, 236] width 1119 height 32
type input "5,000"
click at [505, 449] on label "How many Types of Floor Finishes are there?" at bounding box center [316, 447] width 528 height 14
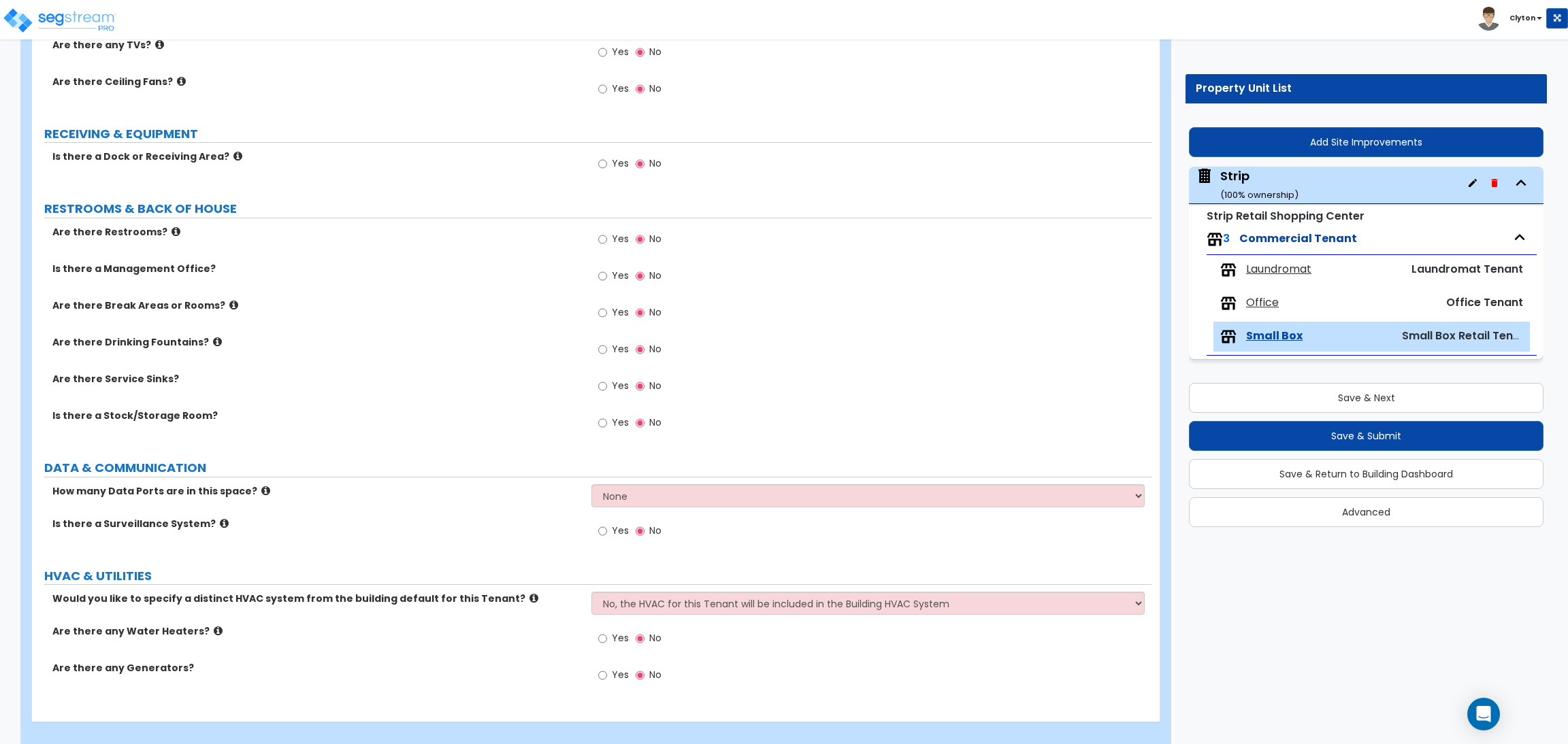
scroll to position [998, 0]
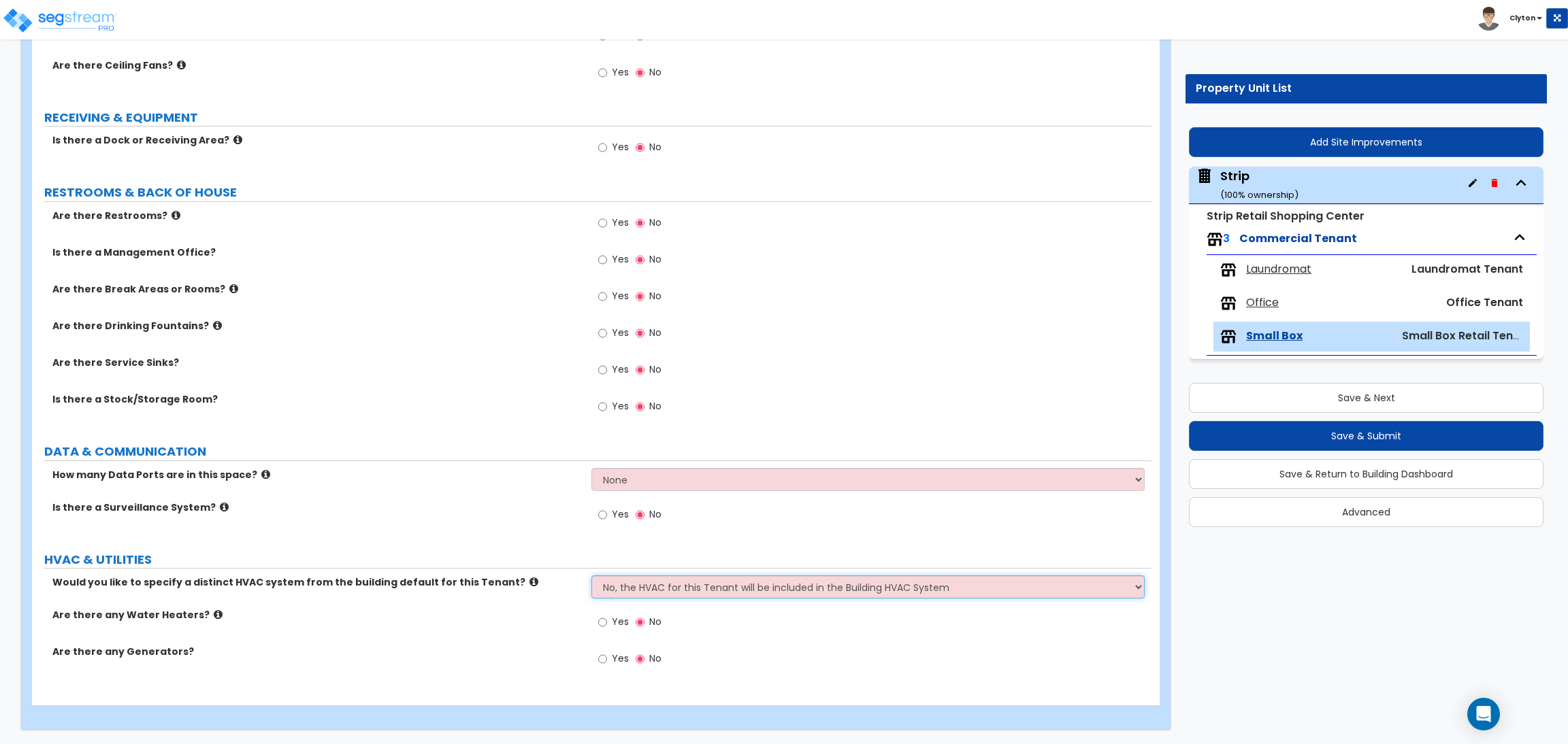
drag, startPoint x: 673, startPoint y: 589, endPoint x: 672, endPoint y: 597, distance: 8.1
click at [673, 589] on select "No, the HVAC for this Tenant will be included in the Building HVAC System Yes, …" at bounding box center [867, 587] width 553 height 23
select select "1"
click at [591, 576] on select "No, the HVAC for this Tenant will be included in the Building HVAC System Yes, …" at bounding box center [867, 587] width 553 height 23
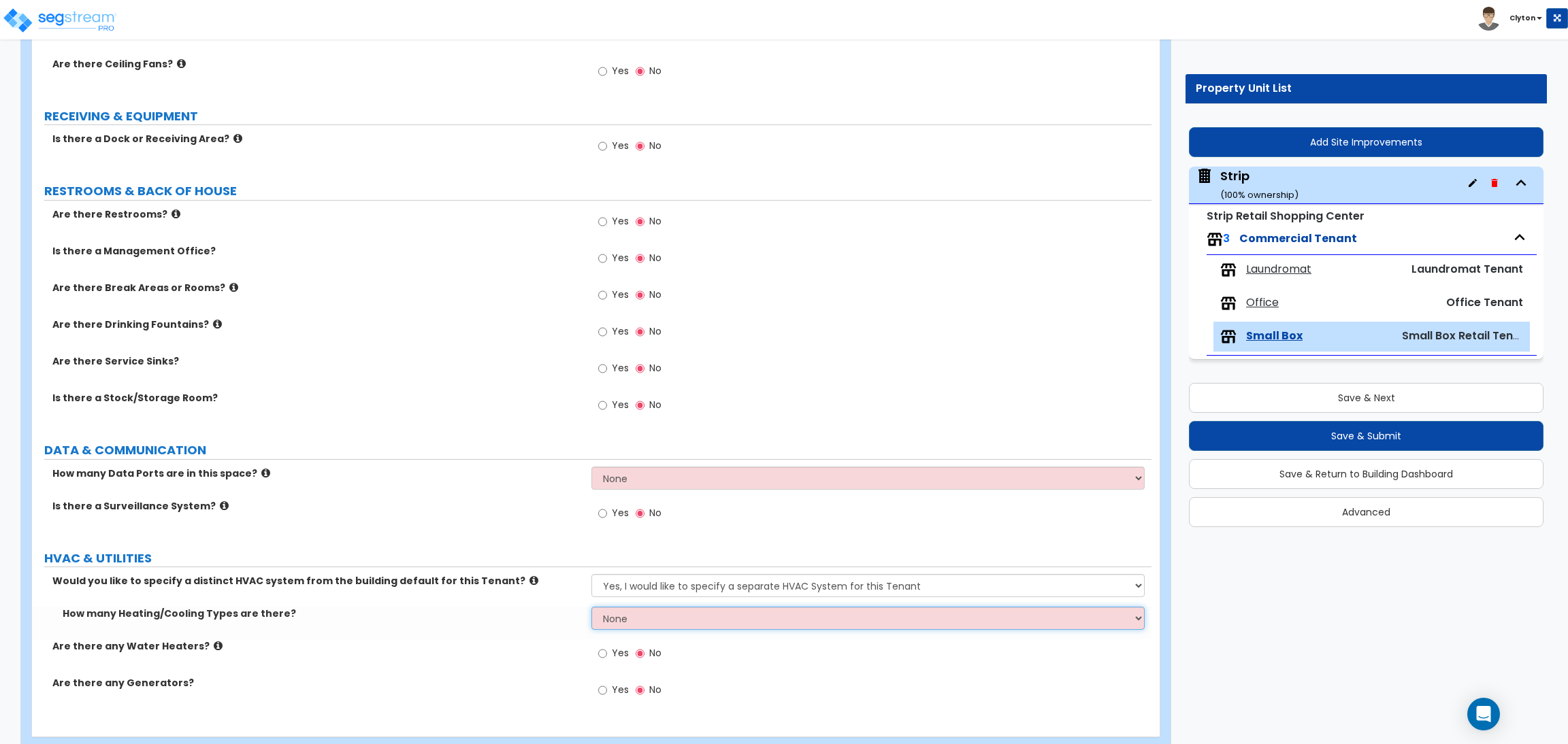
click at [603, 609] on select "None 1 2 3" at bounding box center [867, 618] width 553 height 23
select select "1"
click at [591, 607] on select "None 1 2 3" at bounding box center [867, 618] width 553 height 23
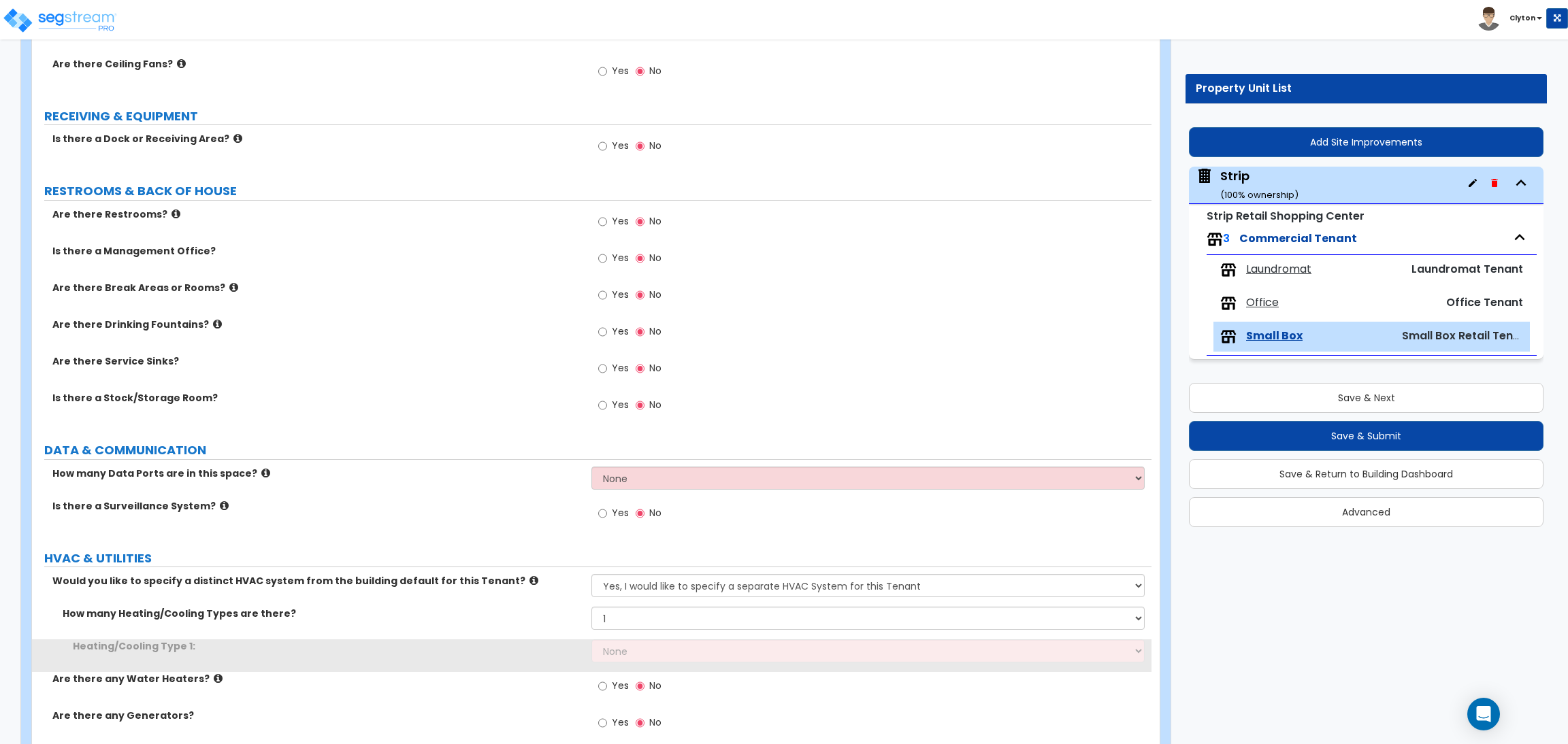
drag, startPoint x: 504, startPoint y: 533, endPoint x: 573, endPoint y: 594, distance: 92.1
click at [503, 533] on div "Is there a Surveillance System? Yes No" at bounding box center [591, 518] width 1119 height 37
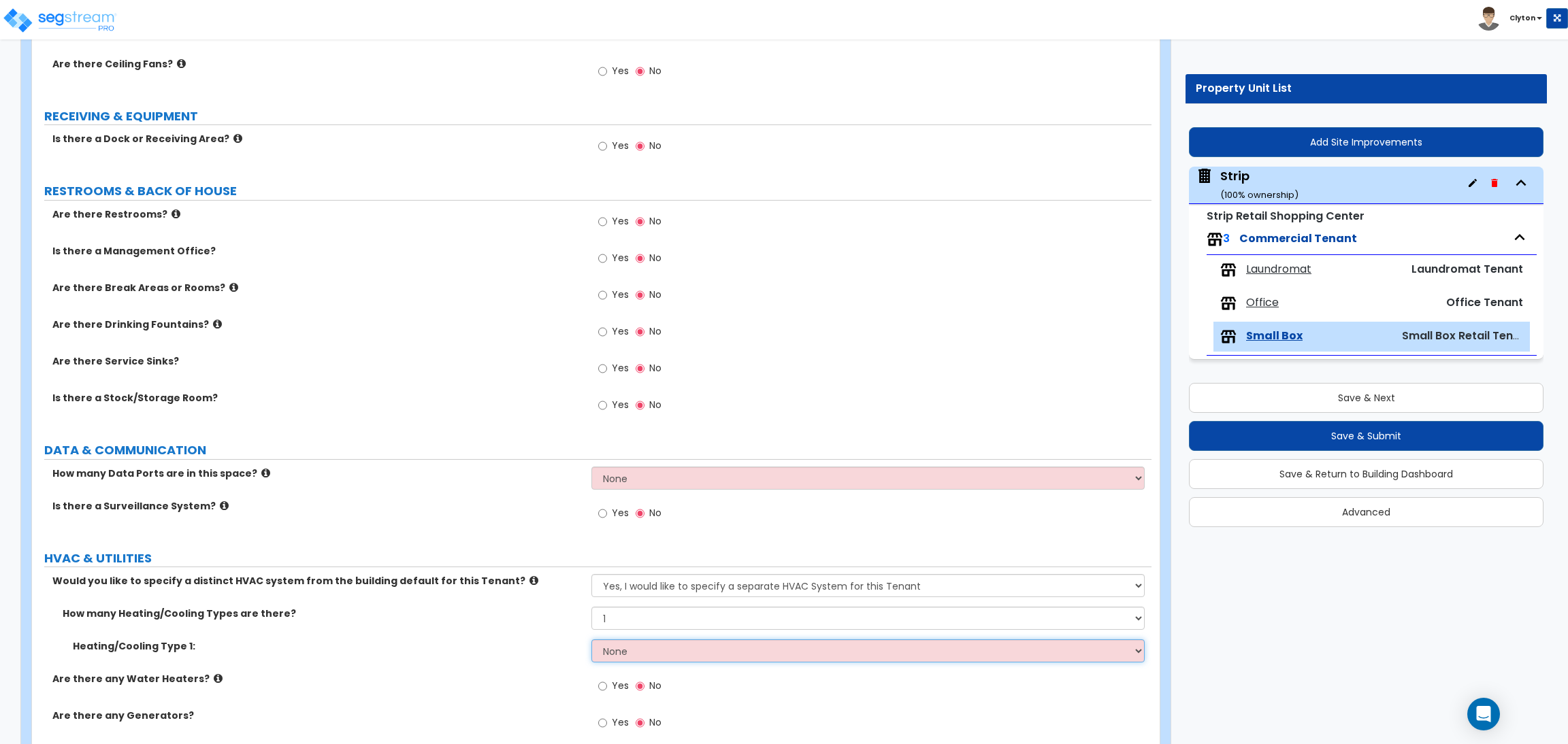
click at [643, 648] on select "None Heat Only Centralized Heating & Cooling Thru Wall Air Conditioners Mini Sp…" at bounding box center [867, 651] width 553 height 23
select select "4"
click at [591, 640] on select "None Heat Only Centralized Heating & Cooling Thru Wall Air Conditioners Mini Sp…" at bounding box center [867, 651] width 553 height 23
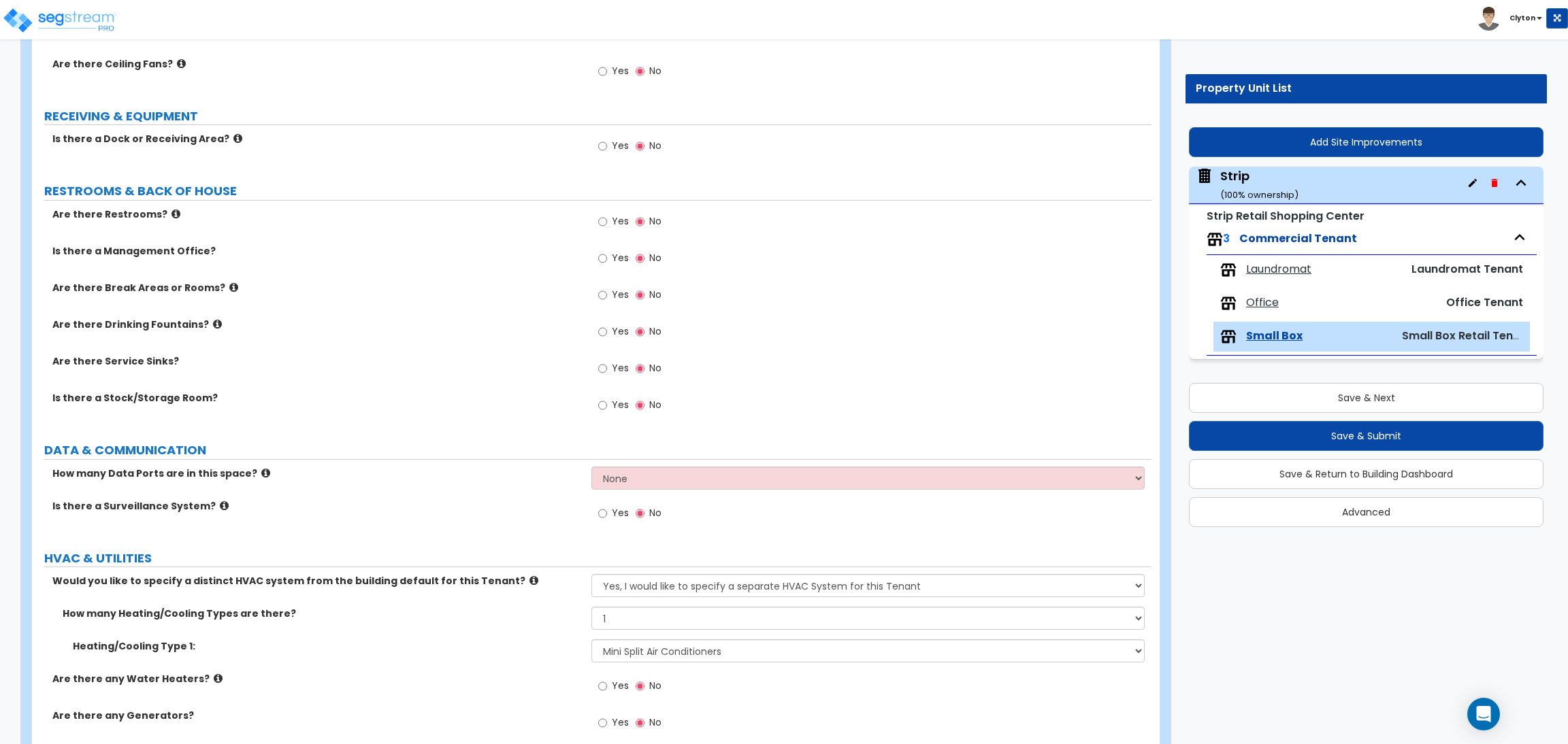
click at [477, 385] on div "Are there Service Sinks? Yes No" at bounding box center [591, 372] width 1119 height 37
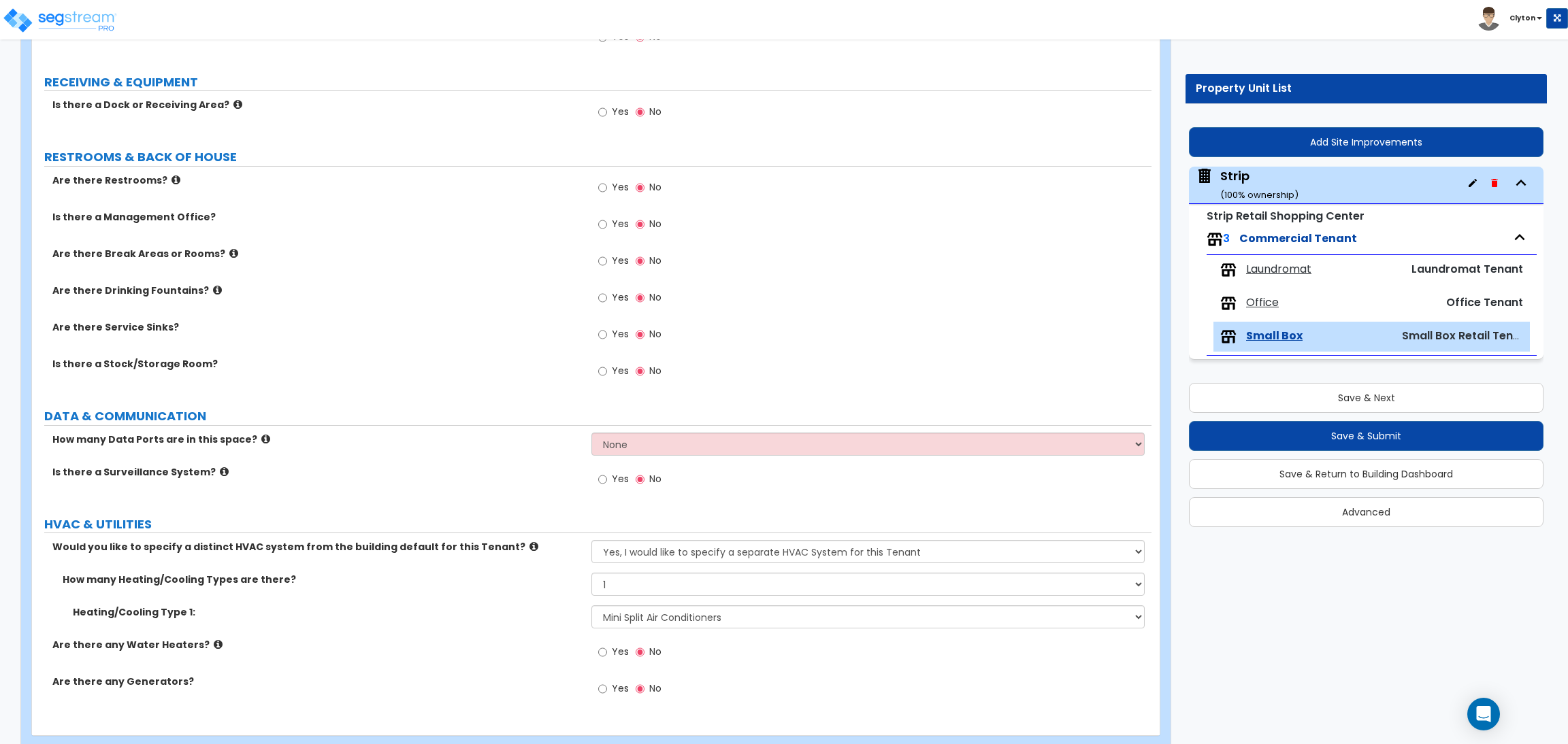
scroll to position [1063, 0]
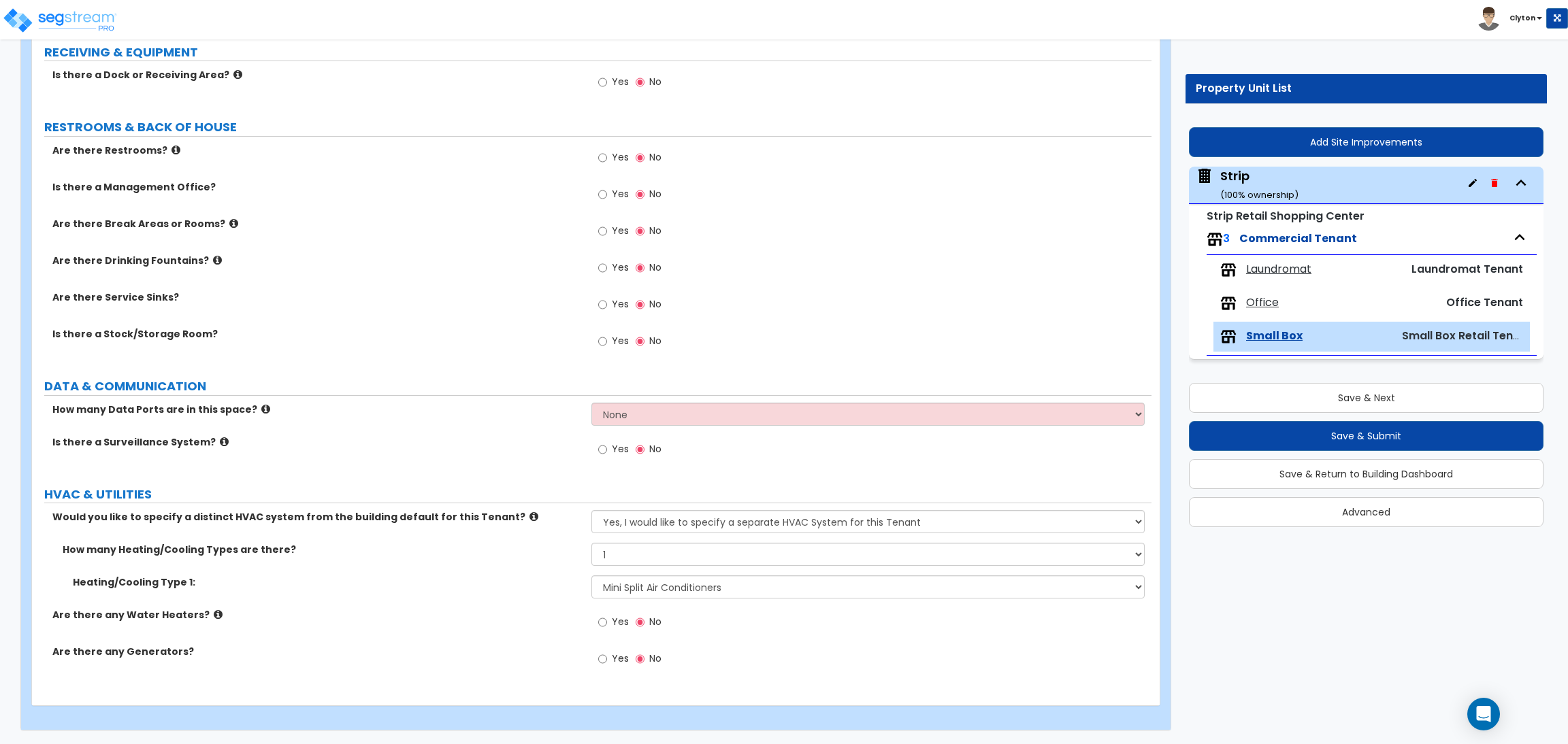
click at [517, 451] on div "Is there a Surveillance System? Yes No" at bounding box center [591, 454] width 1119 height 37
click at [1341, 441] on button "Save & Submit" at bounding box center [1365, 436] width 354 height 30
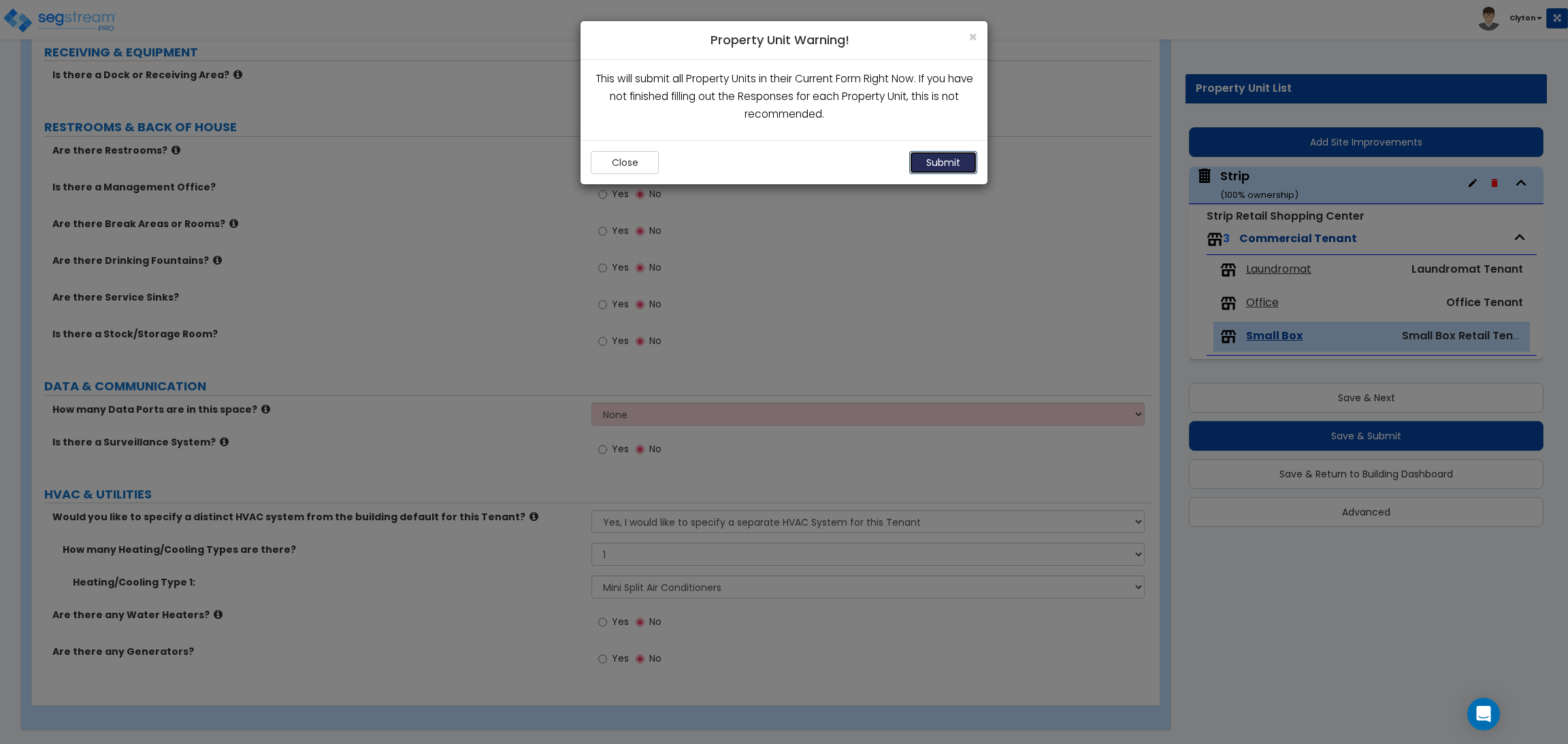
click at [934, 157] on button "Submit" at bounding box center [943, 162] width 68 height 23
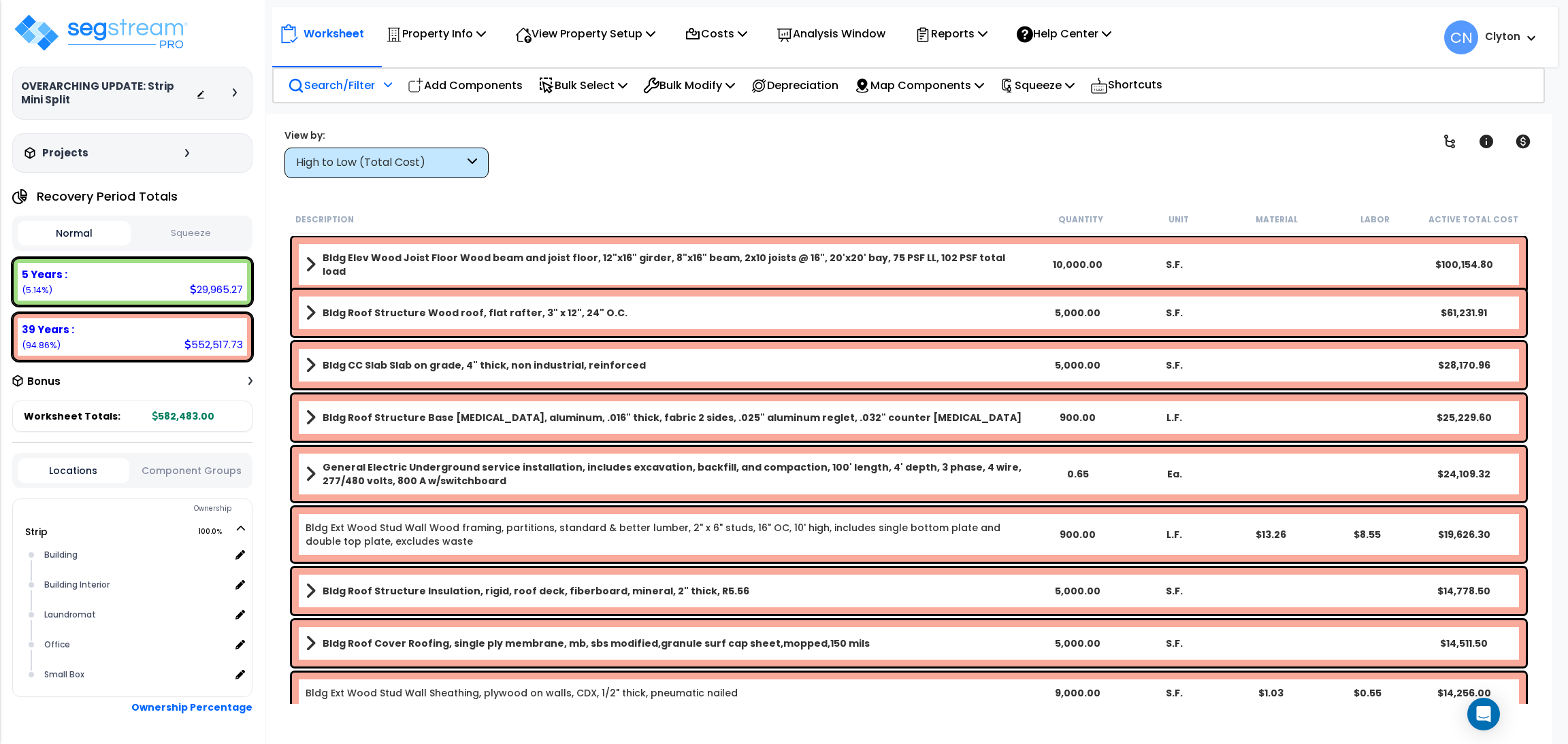
click at [350, 92] on p "Search/Filter" at bounding box center [331, 86] width 87 height 19
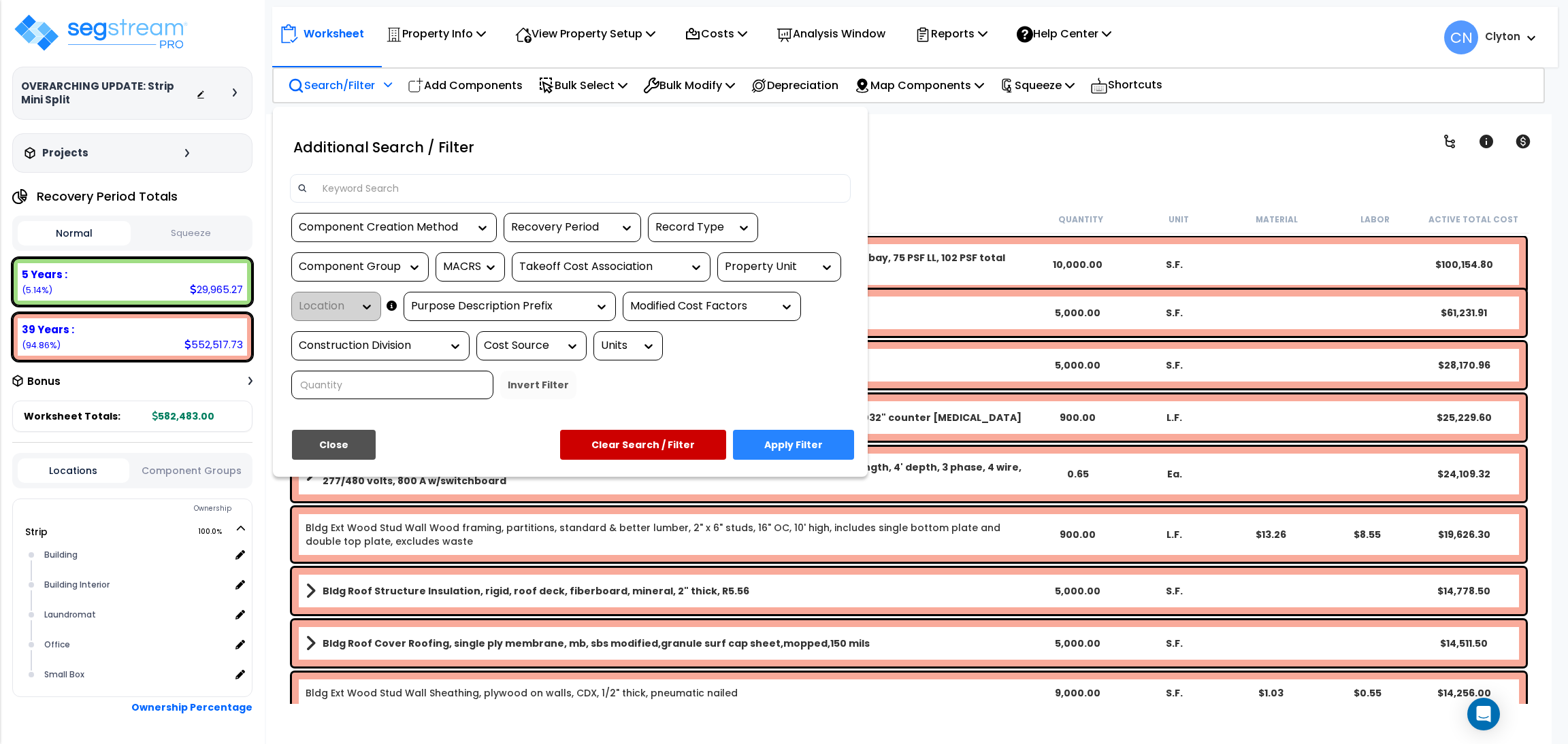
click at [736, 272] on div "Property Unit" at bounding box center [769, 267] width 88 height 16
click at [743, 298] on div "Strip" at bounding box center [820, 308] width 204 height 37
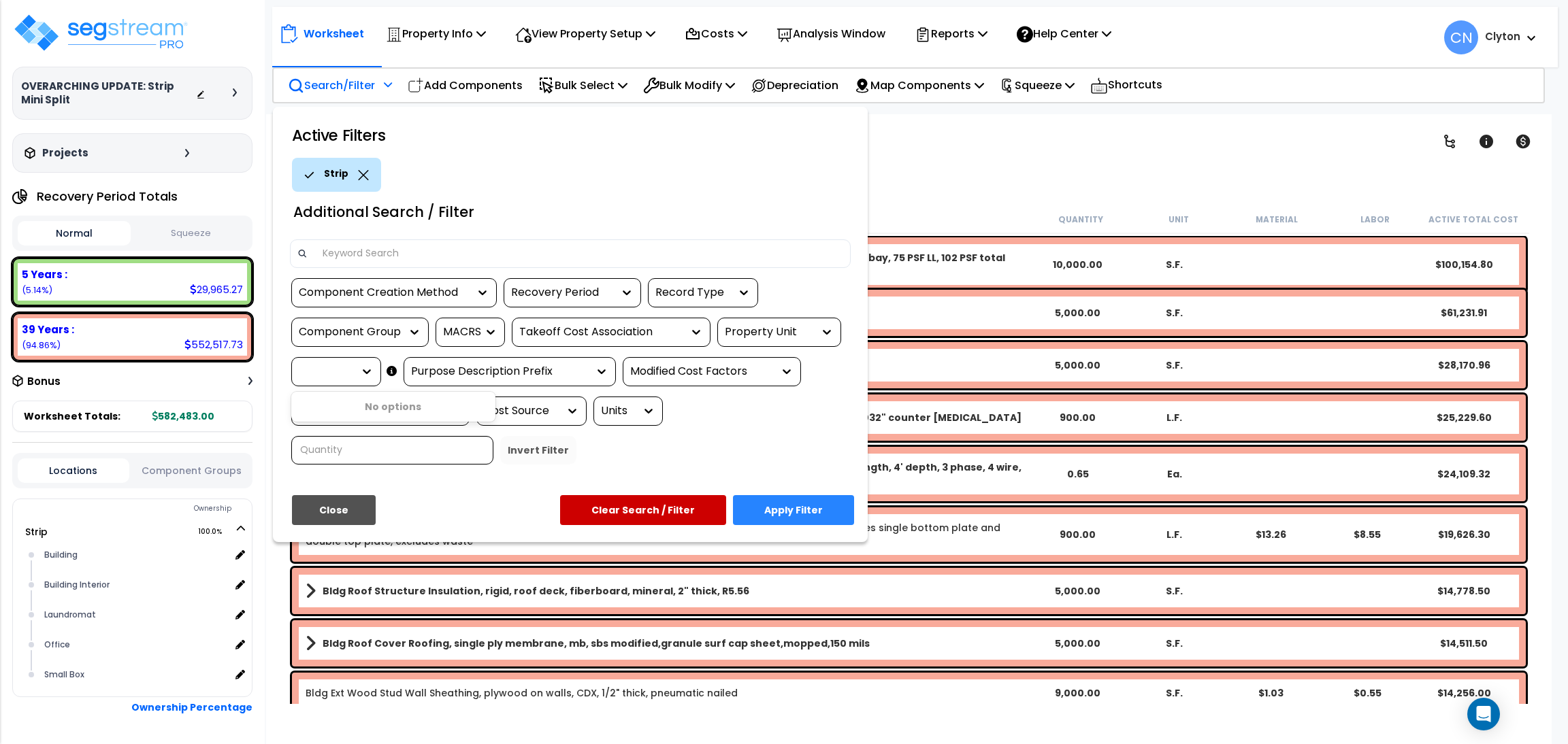
click at [353, 372] on div at bounding box center [363, 371] width 20 height 14
click at [526, 483] on div "Active Filters Strip Additional Search / Filter Component Creation Method Recov…" at bounding box center [570, 325] width 595 height 436
click at [794, 328] on div at bounding box center [769, 332] width 88 height 16
click at [733, 372] on div "Strip" at bounding box center [820, 373] width 204 height 37
click at [339, 369] on div at bounding box center [332, 372] width 68 height 16
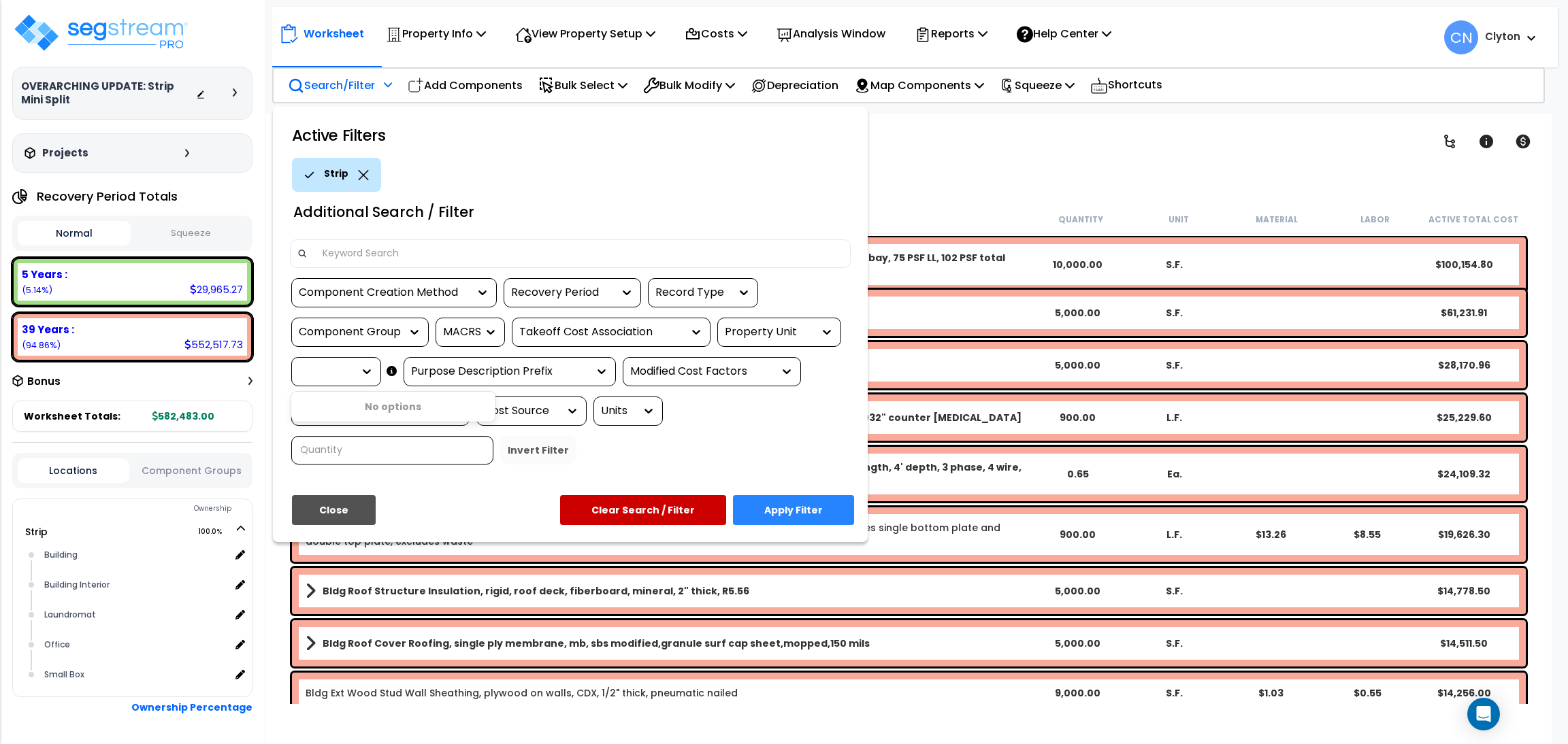
click at [420, 482] on div "Active Filters Strip Additional Search / Filter Component Creation Method Recov…" at bounding box center [570, 325] width 595 height 436
click at [667, 508] on button "Clear Search / Filter" at bounding box center [643, 510] width 166 height 30
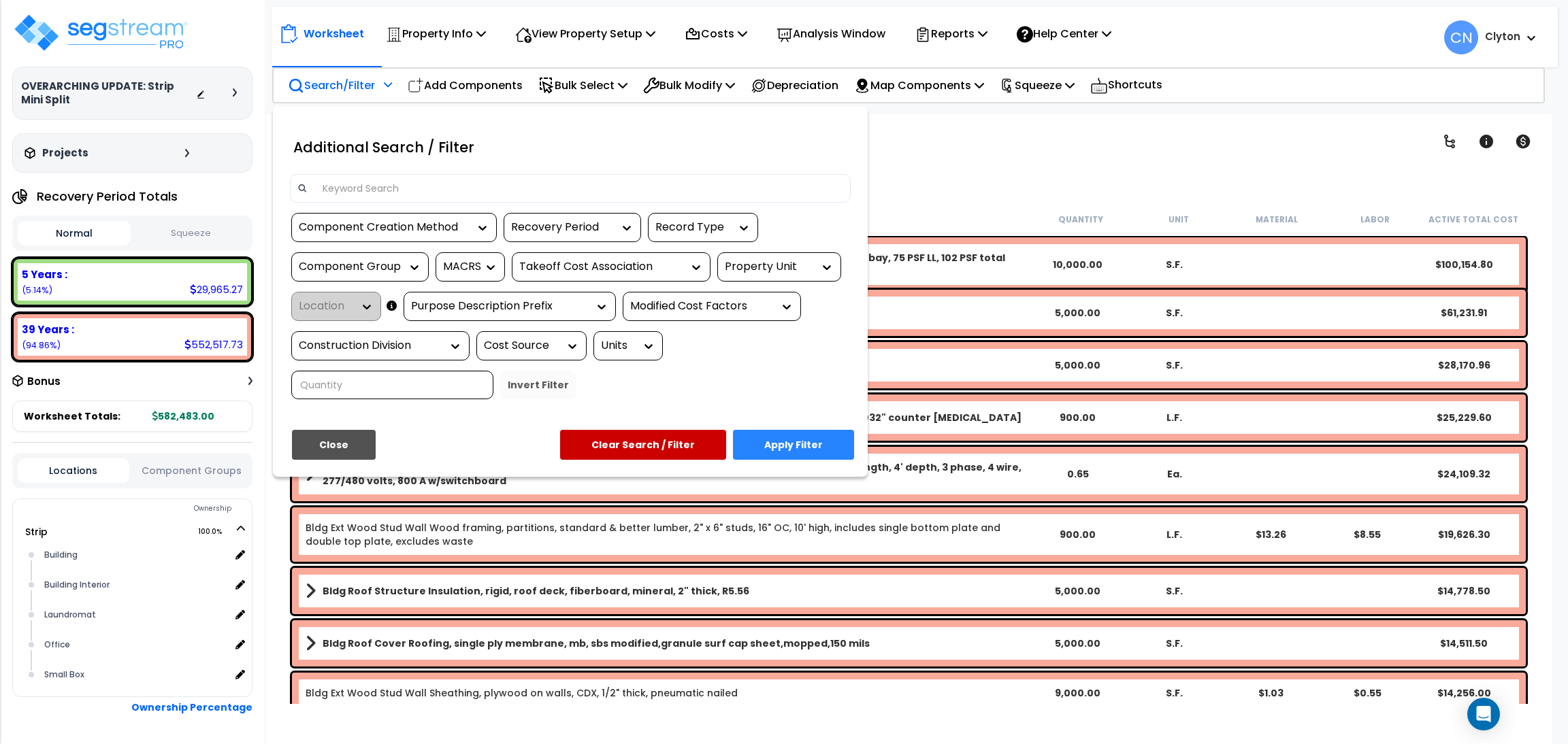
click at [349, 438] on button "Close" at bounding box center [334, 445] width 83 height 30
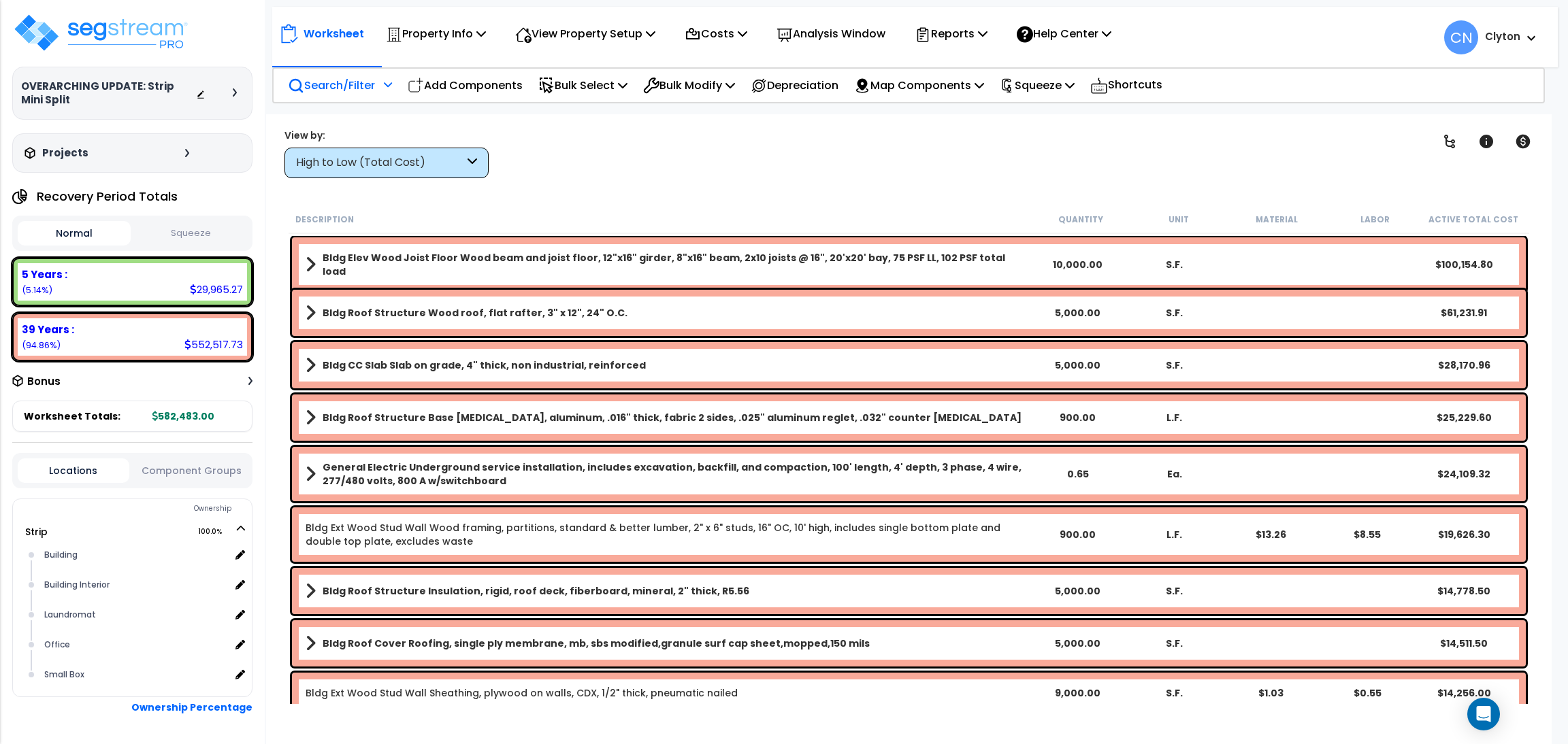
click at [170, 469] on button "Component Groups" at bounding box center [191, 471] width 111 height 15
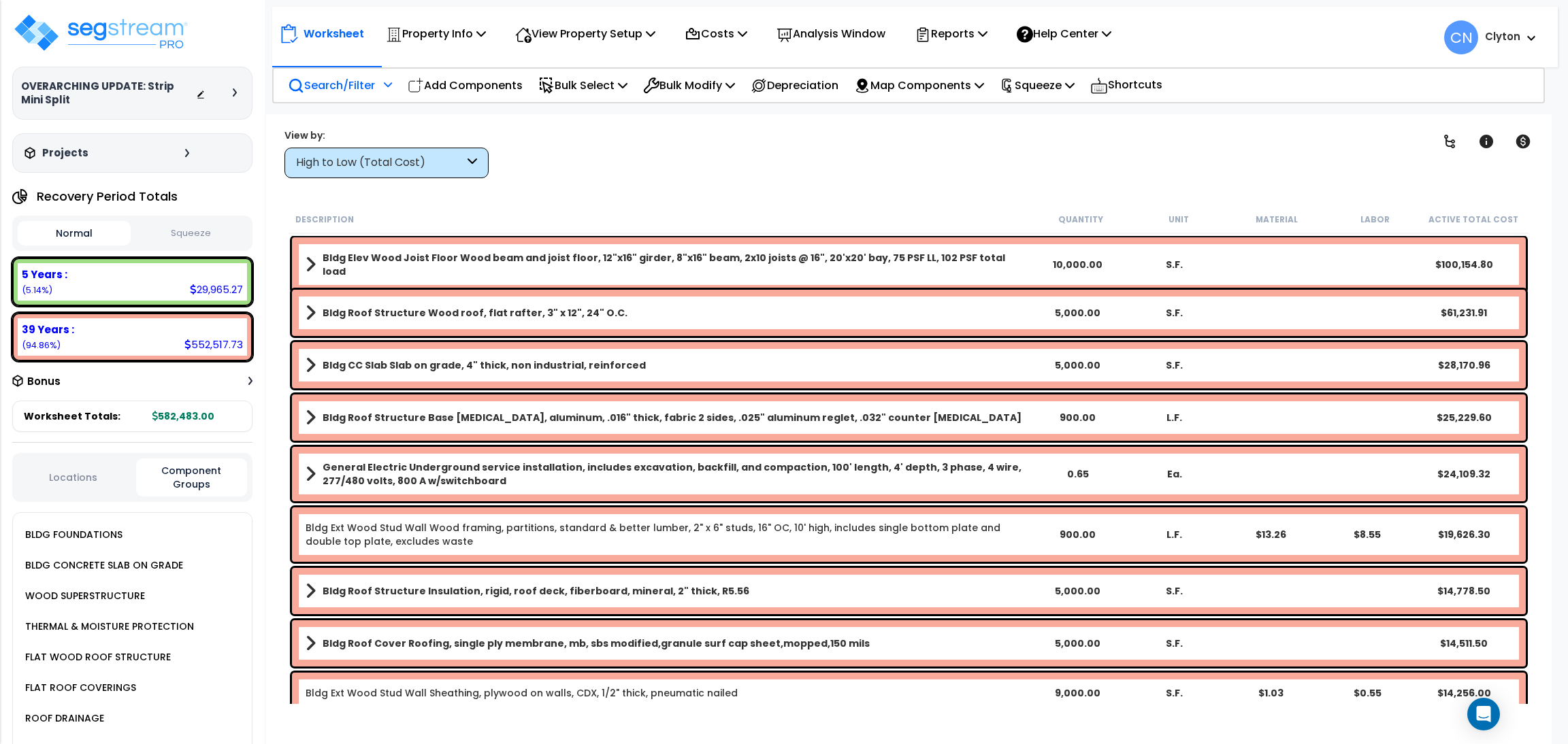
click at [83, 470] on button "Locations" at bounding box center [73, 477] width 111 height 15
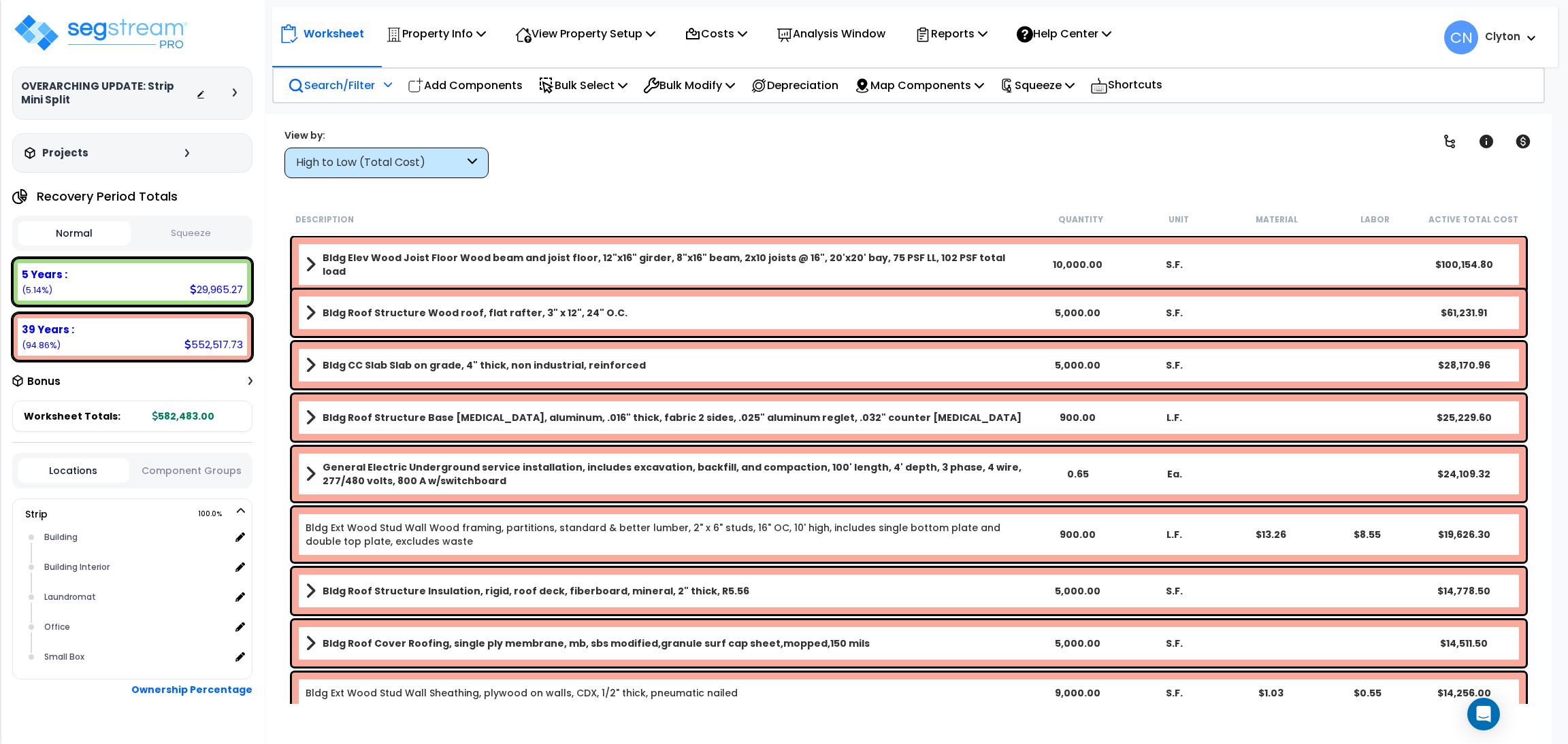
click at [344, 85] on p "Search/Filter" at bounding box center [331, 86] width 87 height 19
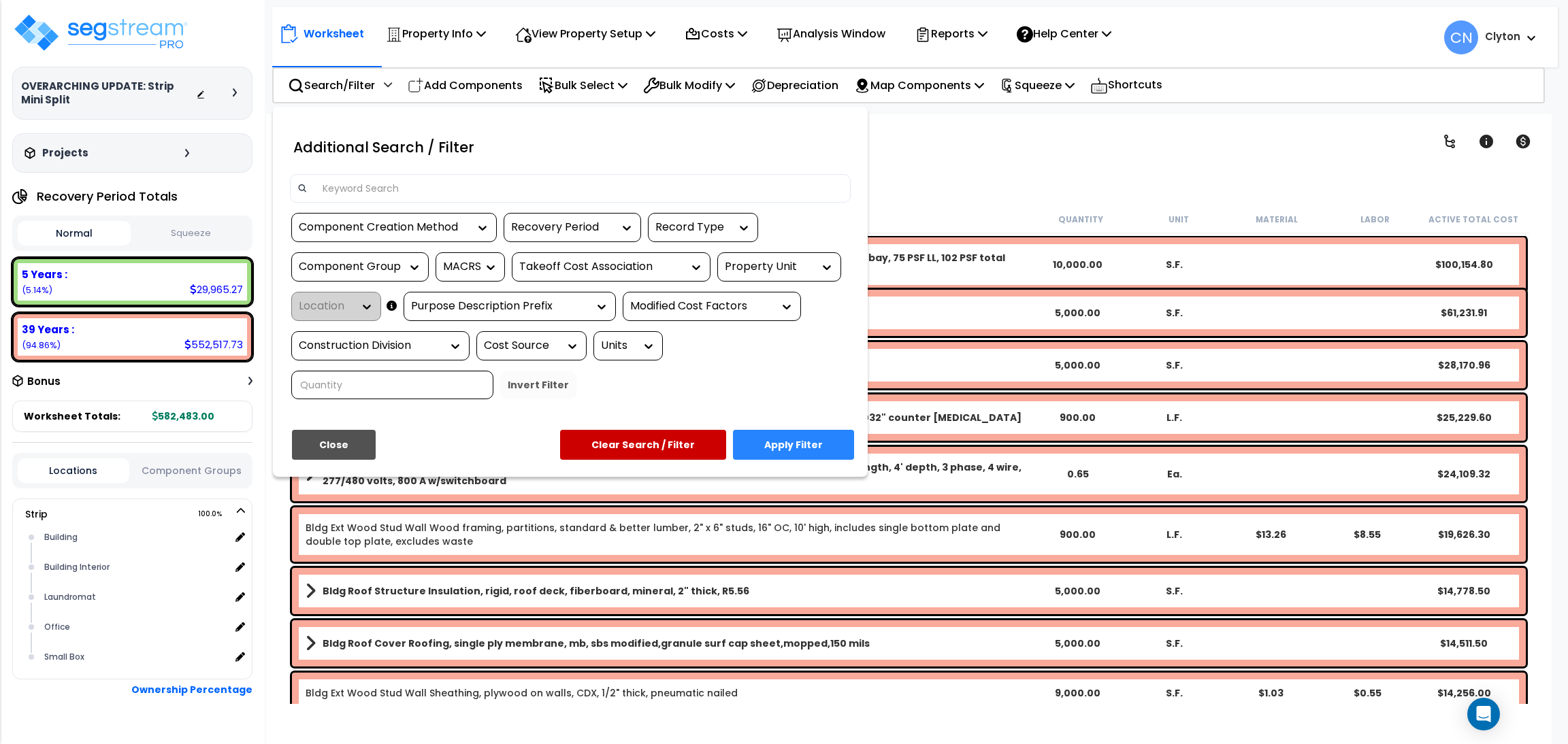
click at [354, 438] on button "Close" at bounding box center [334, 445] width 83 height 30
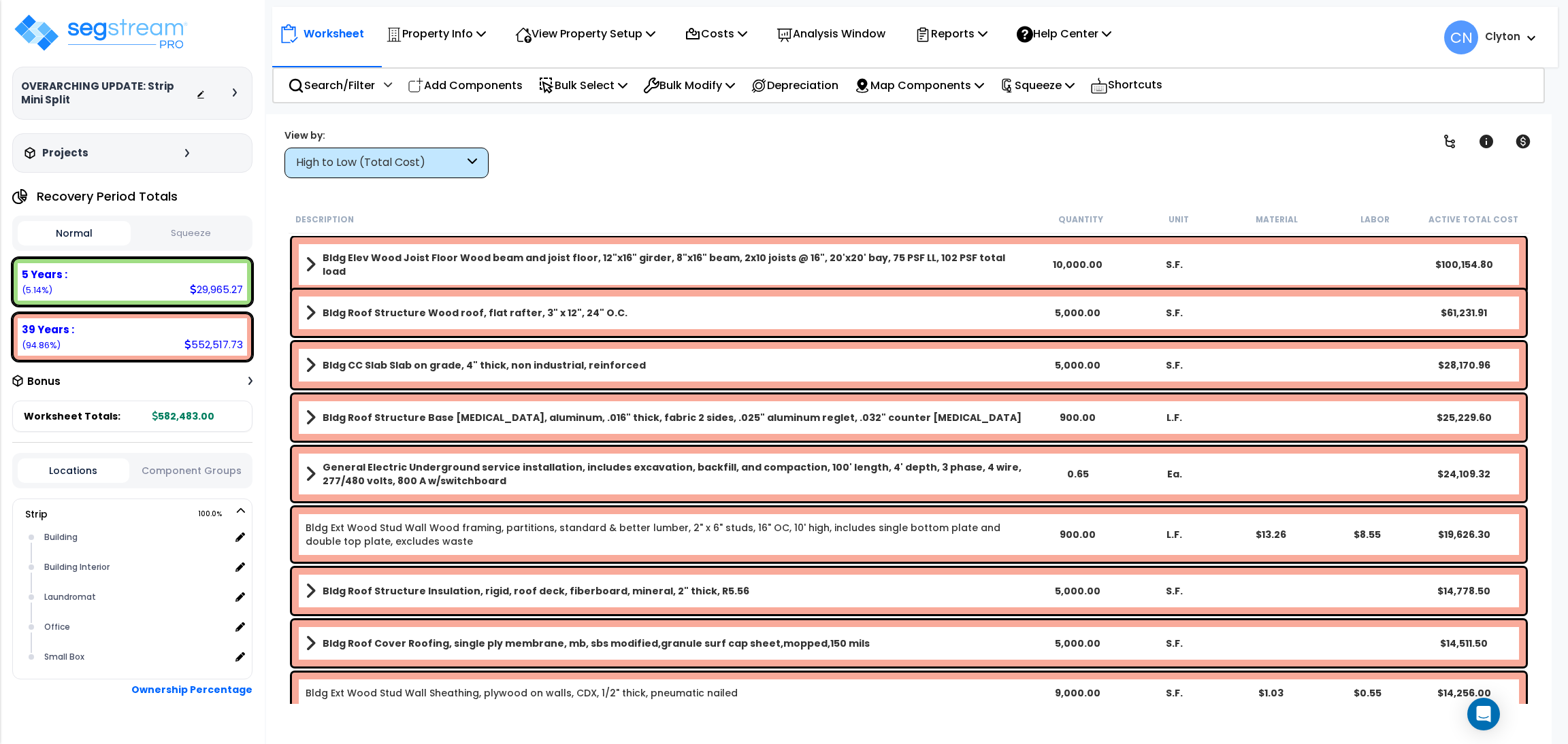
click at [368, 150] on div "High to Low (Total Cost)" at bounding box center [387, 162] width 204 height 31
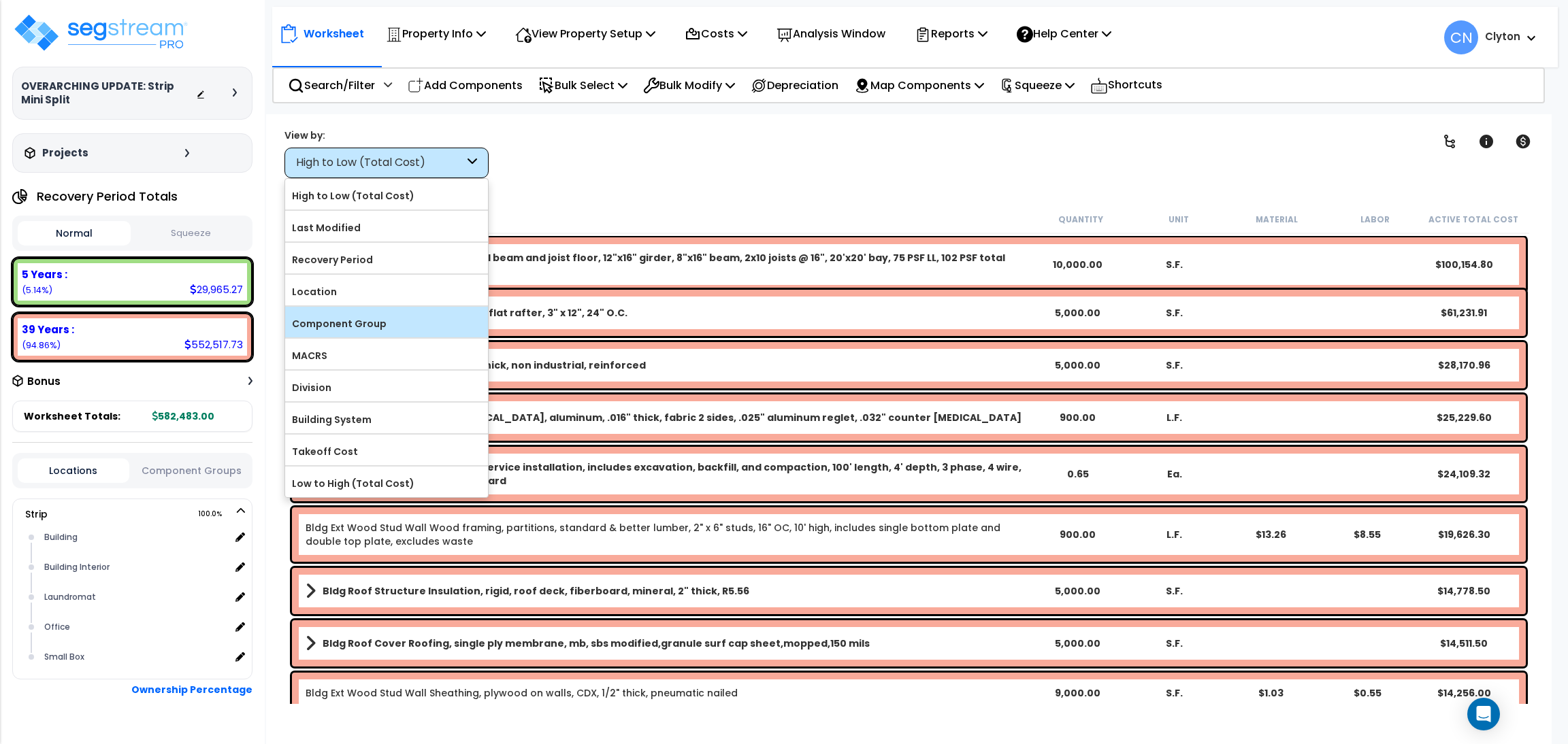
click at [377, 318] on label "Component Group" at bounding box center [387, 323] width 203 height 20
click at [0, 0] on input "Component Group" at bounding box center [0, 0] width 0 height 0
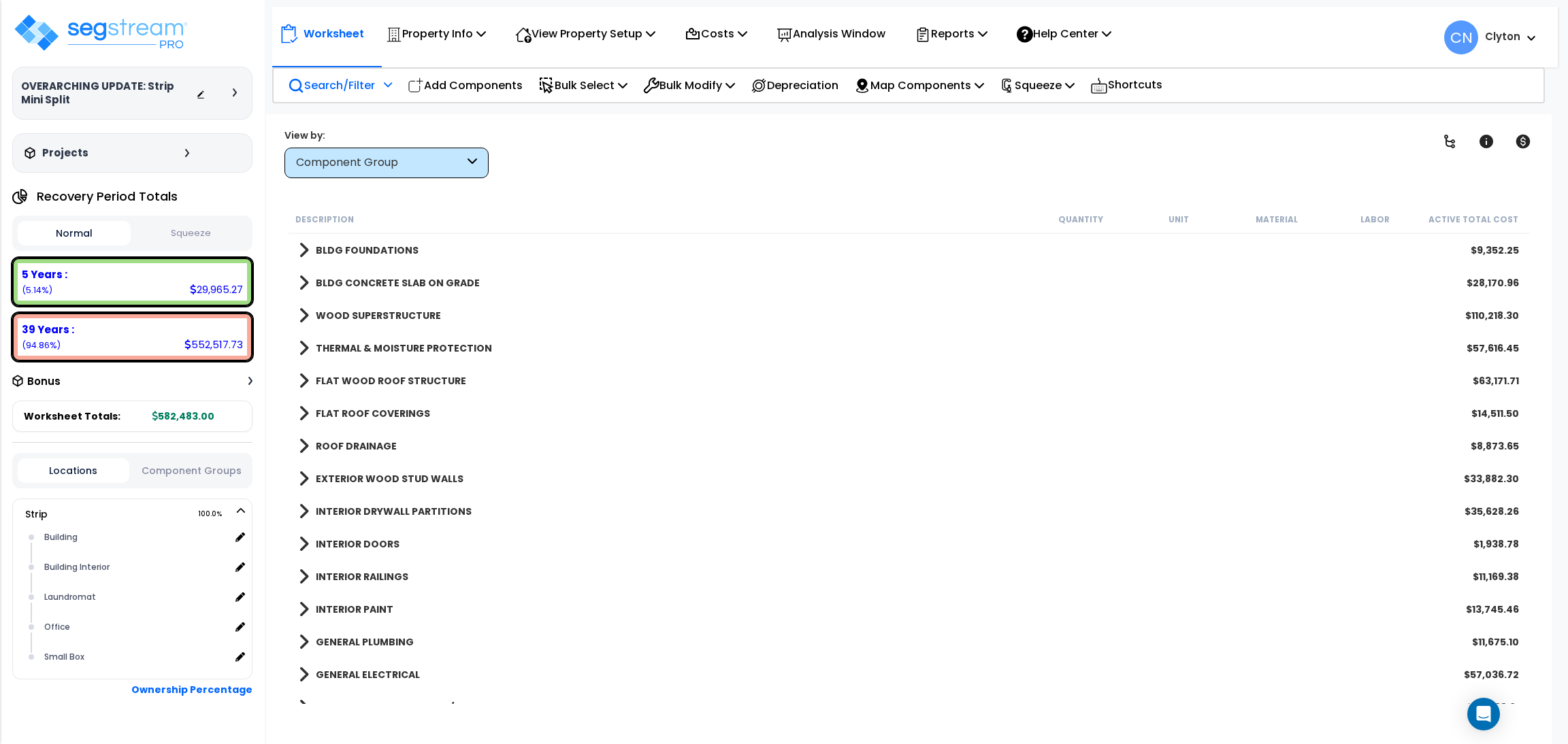
click at [336, 83] on p "Search/Filter" at bounding box center [331, 86] width 87 height 19
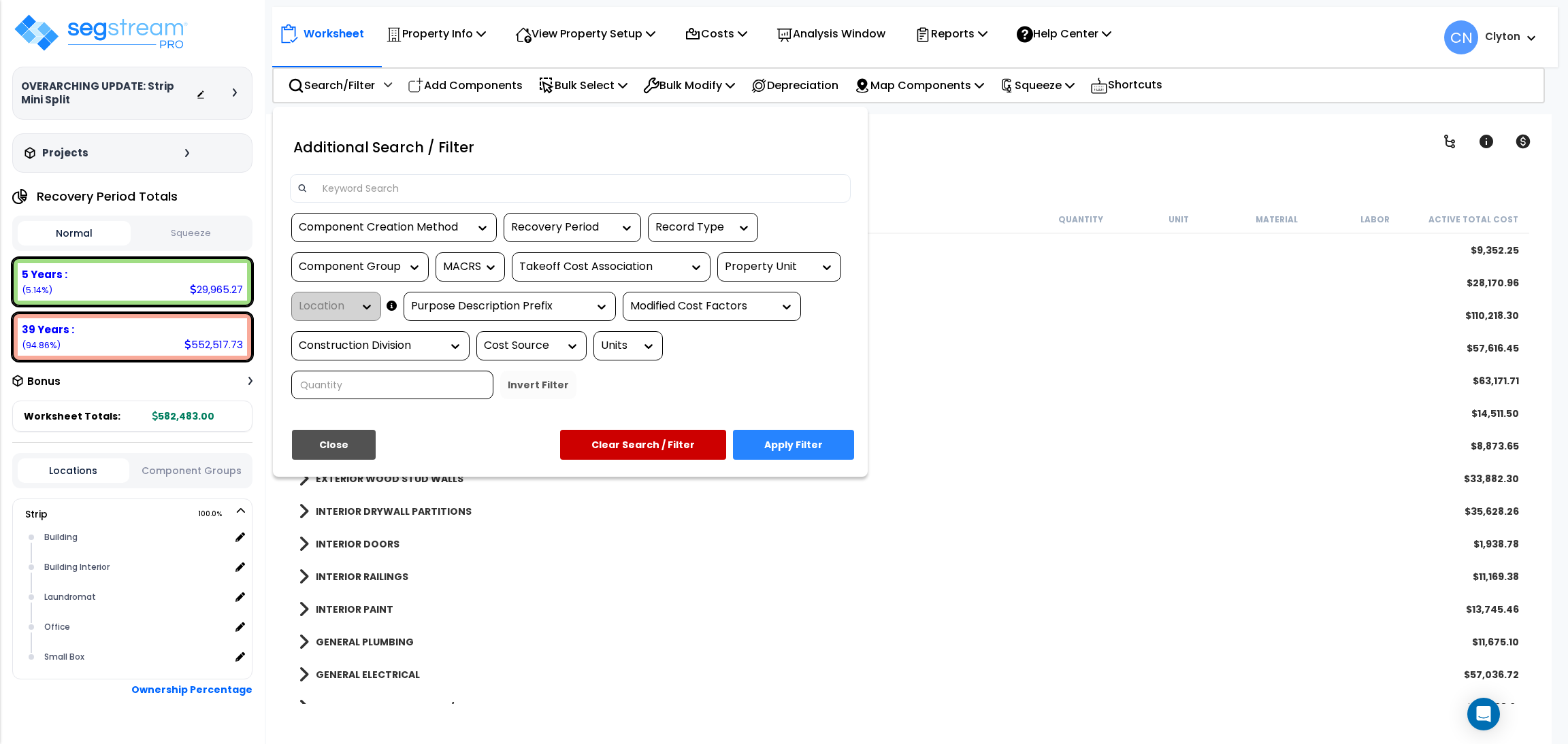
click at [758, 267] on div "Property Unit" at bounding box center [769, 267] width 88 height 16
click at [748, 311] on div "Strip" at bounding box center [820, 308] width 204 height 37
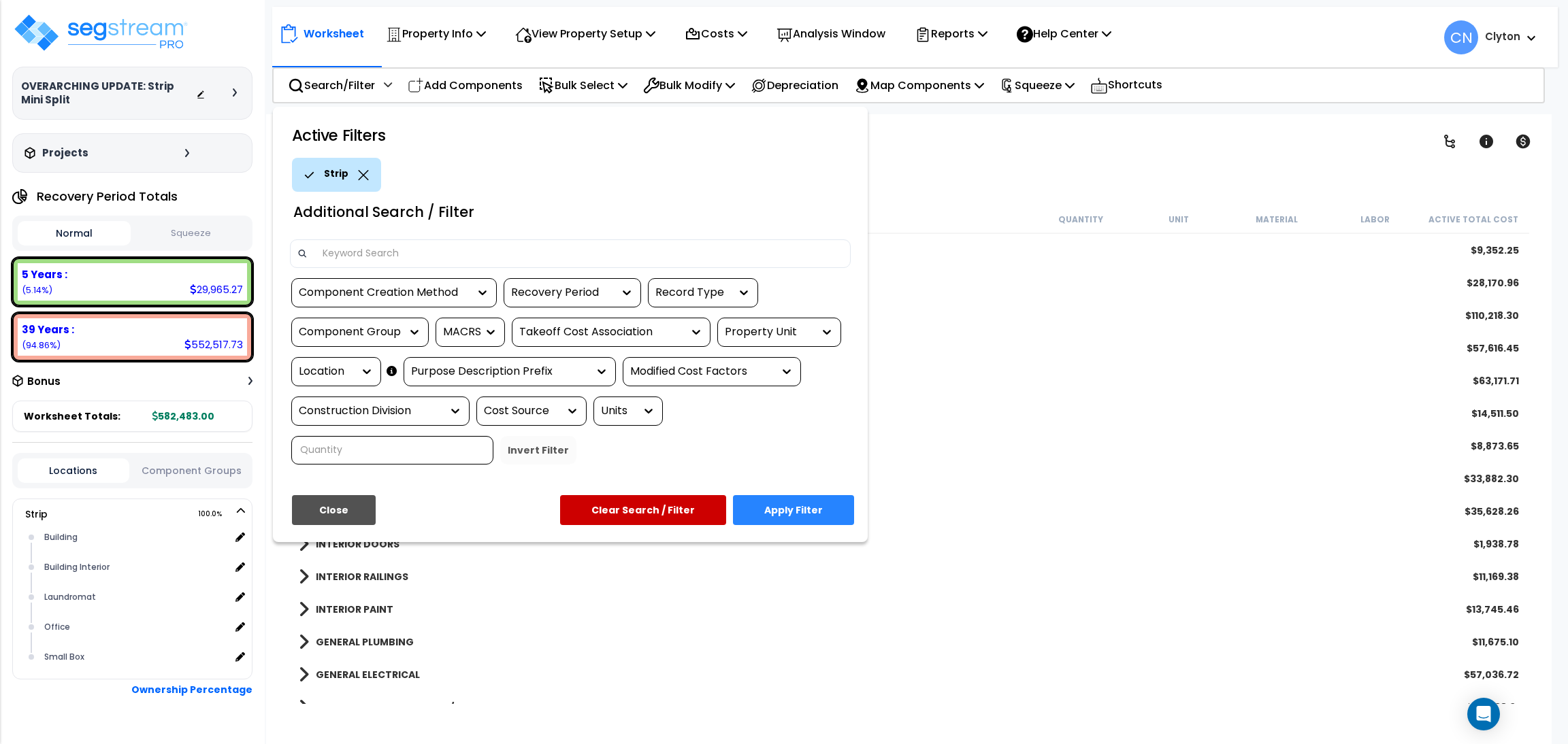
click at [341, 372] on div "Location" at bounding box center [326, 372] width 55 height 16
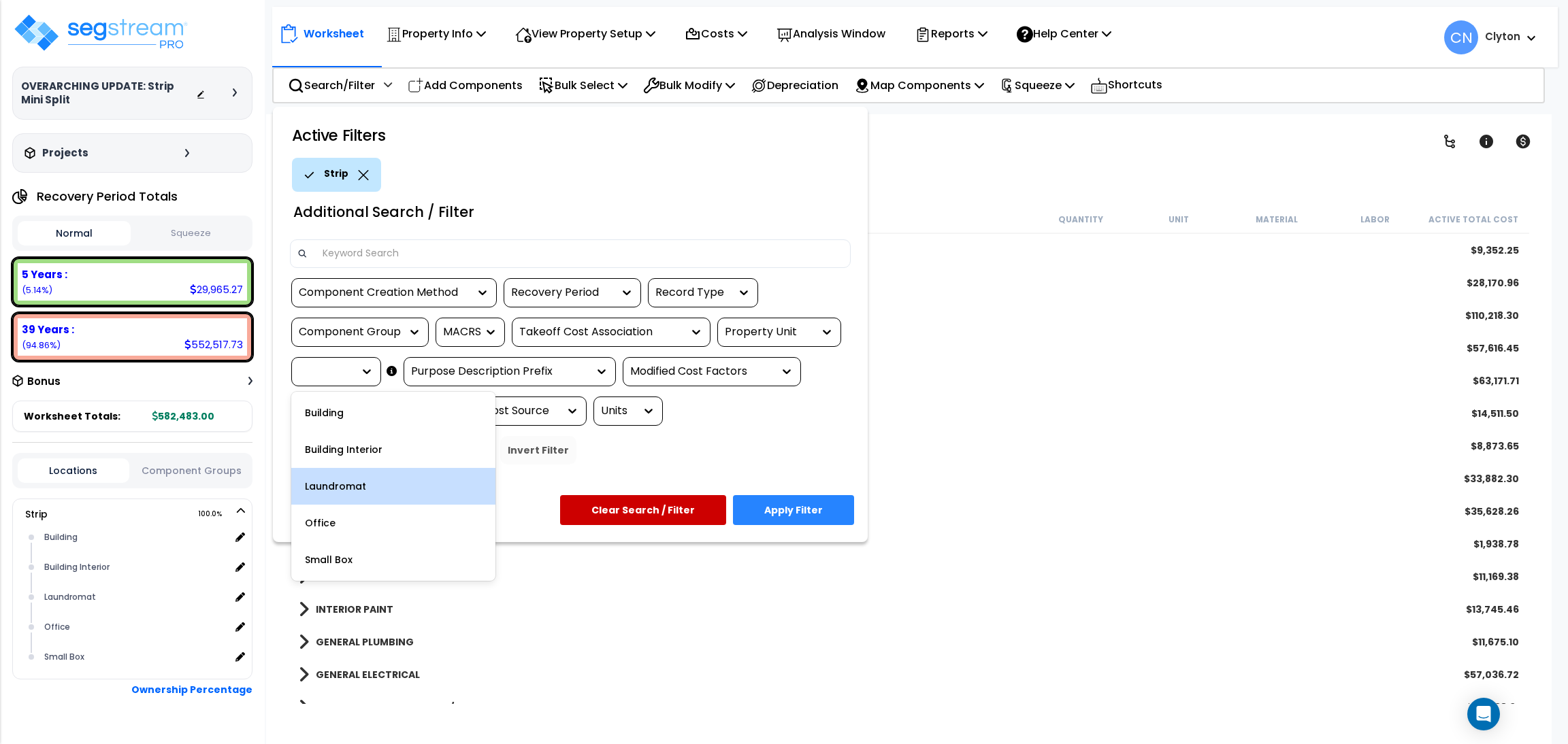
click at [354, 489] on div "Laundromat" at bounding box center [393, 486] width 204 height 37
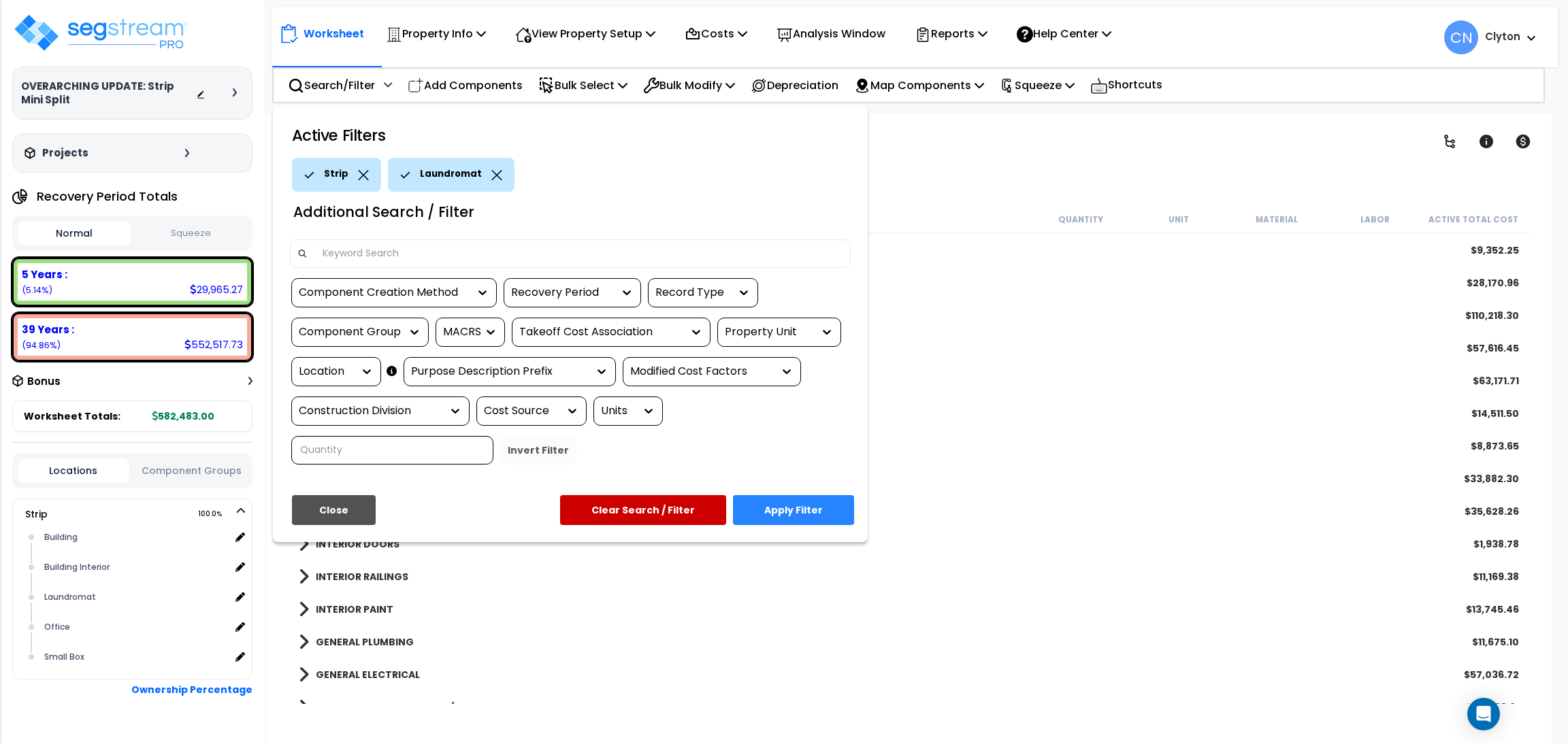
click at [787, 518] on button "Apply Filter" at bounding box center [793, 510] width 121 height 30
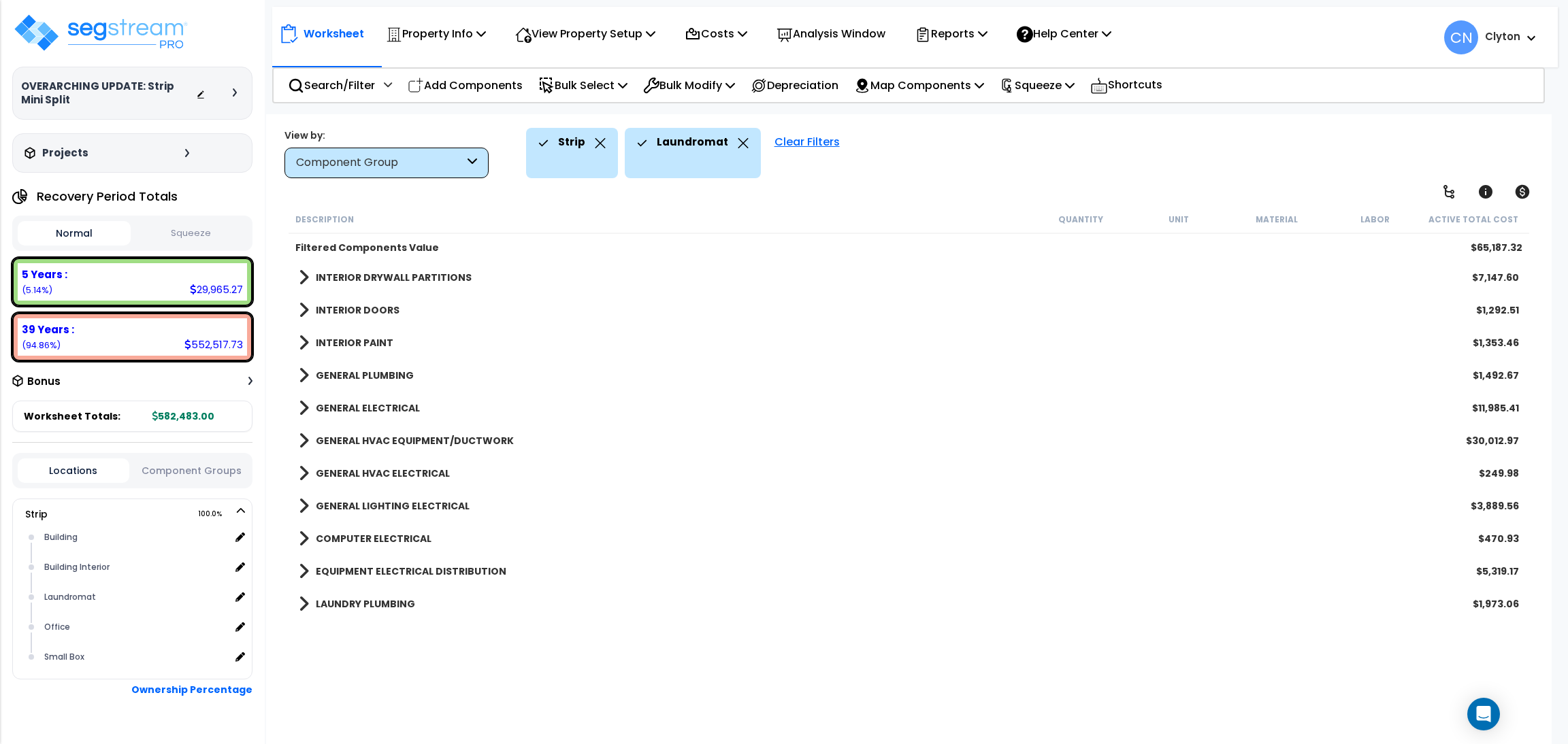
click at [393, 438] on b "GENERAL HVAC EQUIPMENT/DUCTWORK" at bounding box center [414, 441] width 198 height 14
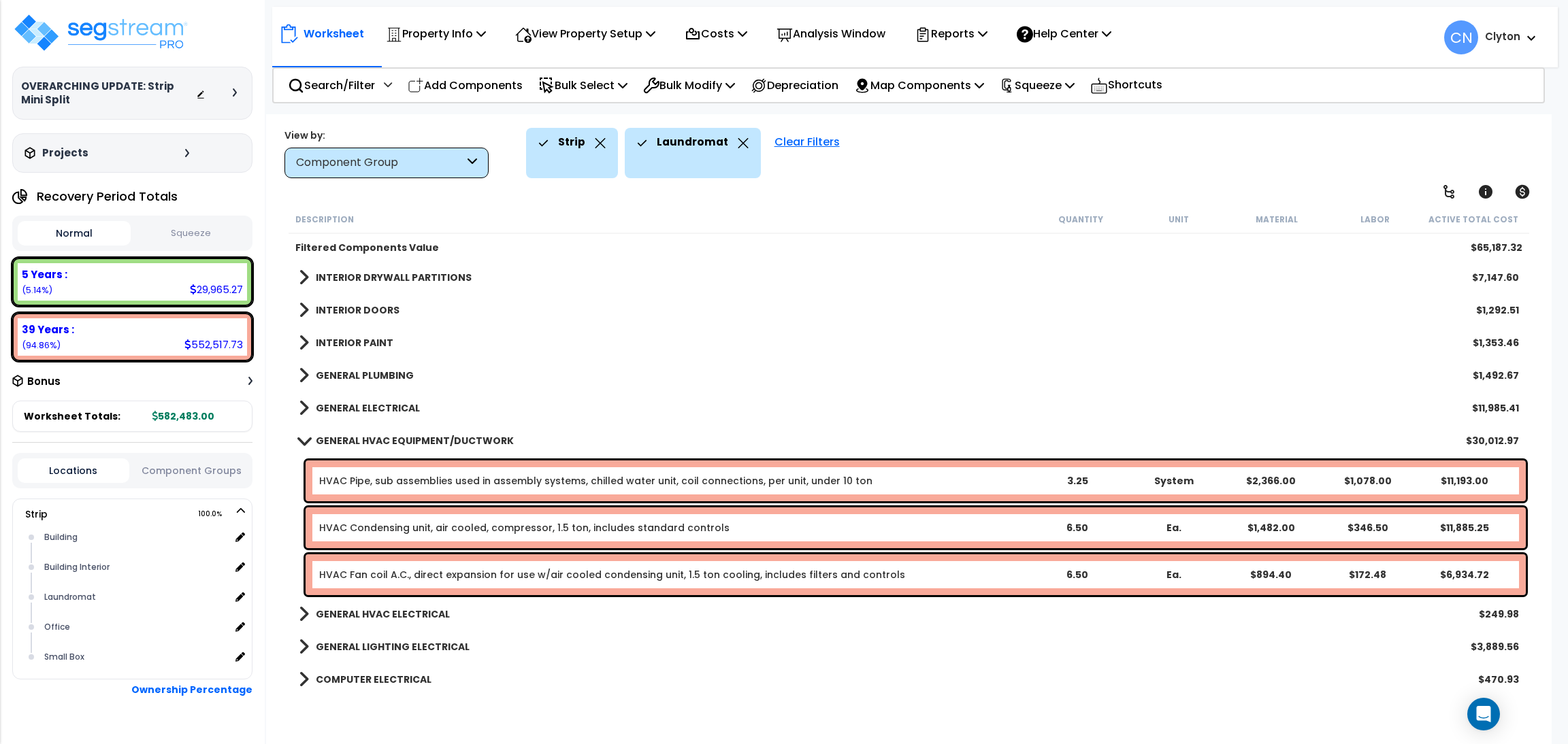
click at [375, 402] on b "GENERAL ELECTRICAL" at bounding box center [367, 408] width 104 height 14
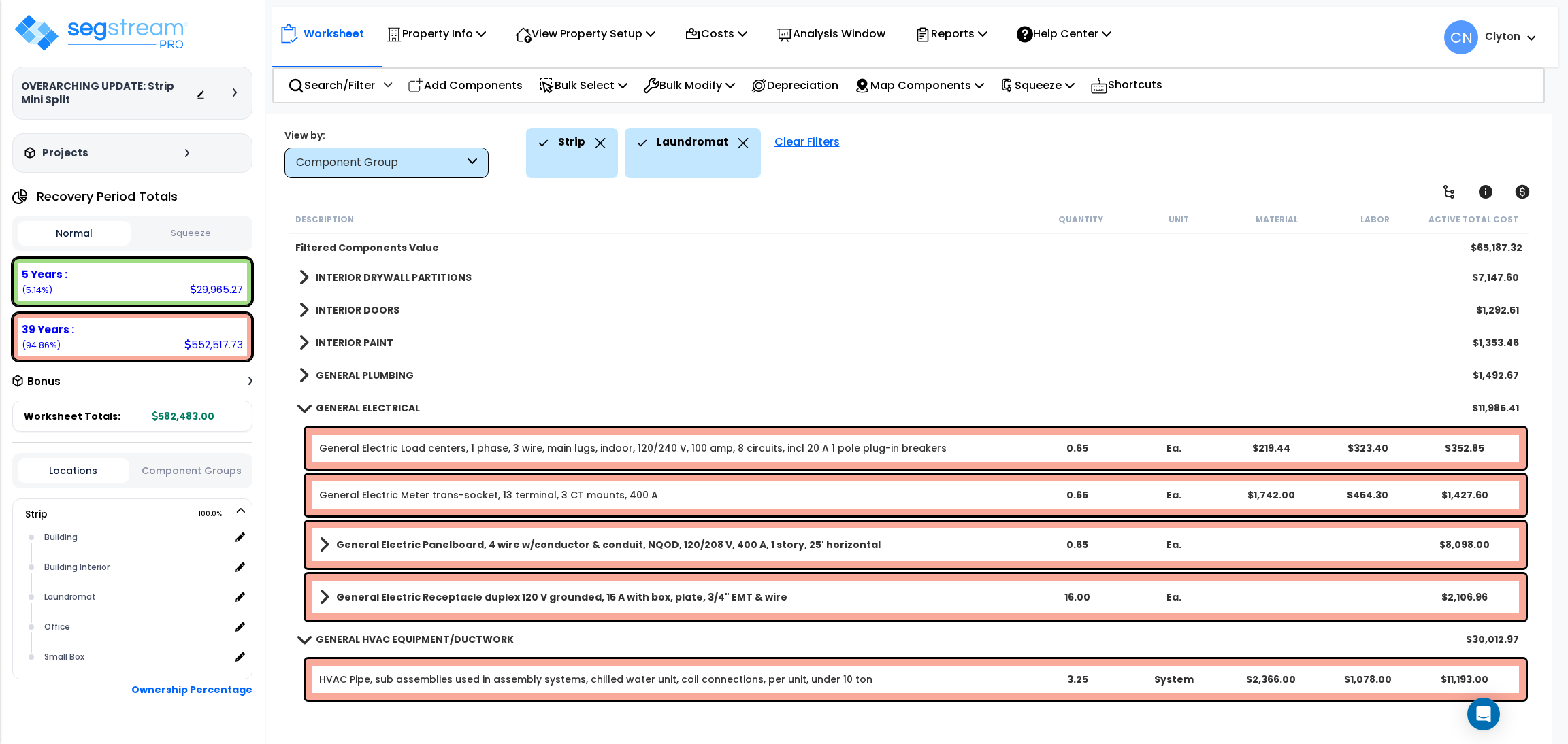
click at [377, 377] on b "GENERAL PLUMBING" at bounding box center [365, 375] width 98 height 14
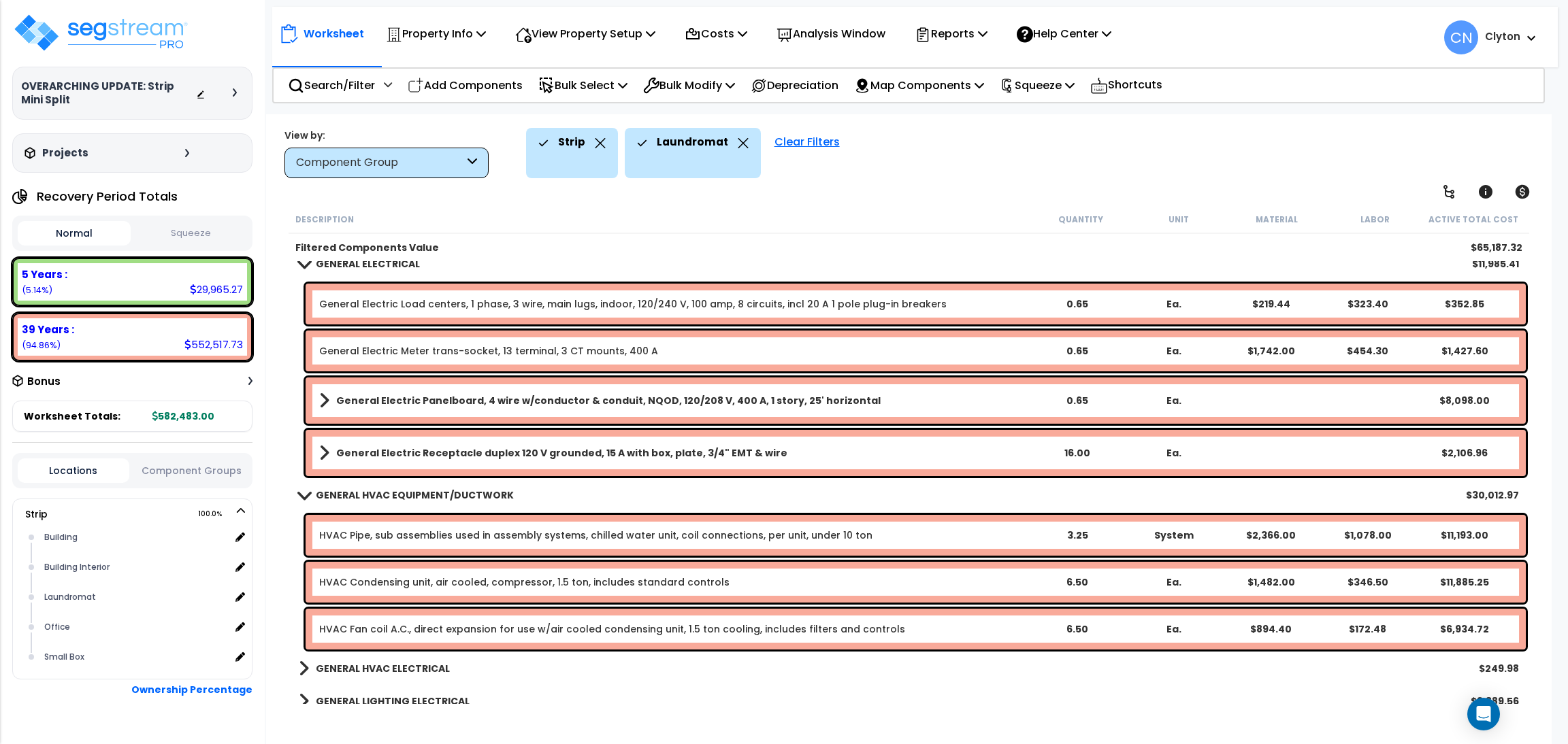
scroll to position [306, 0]
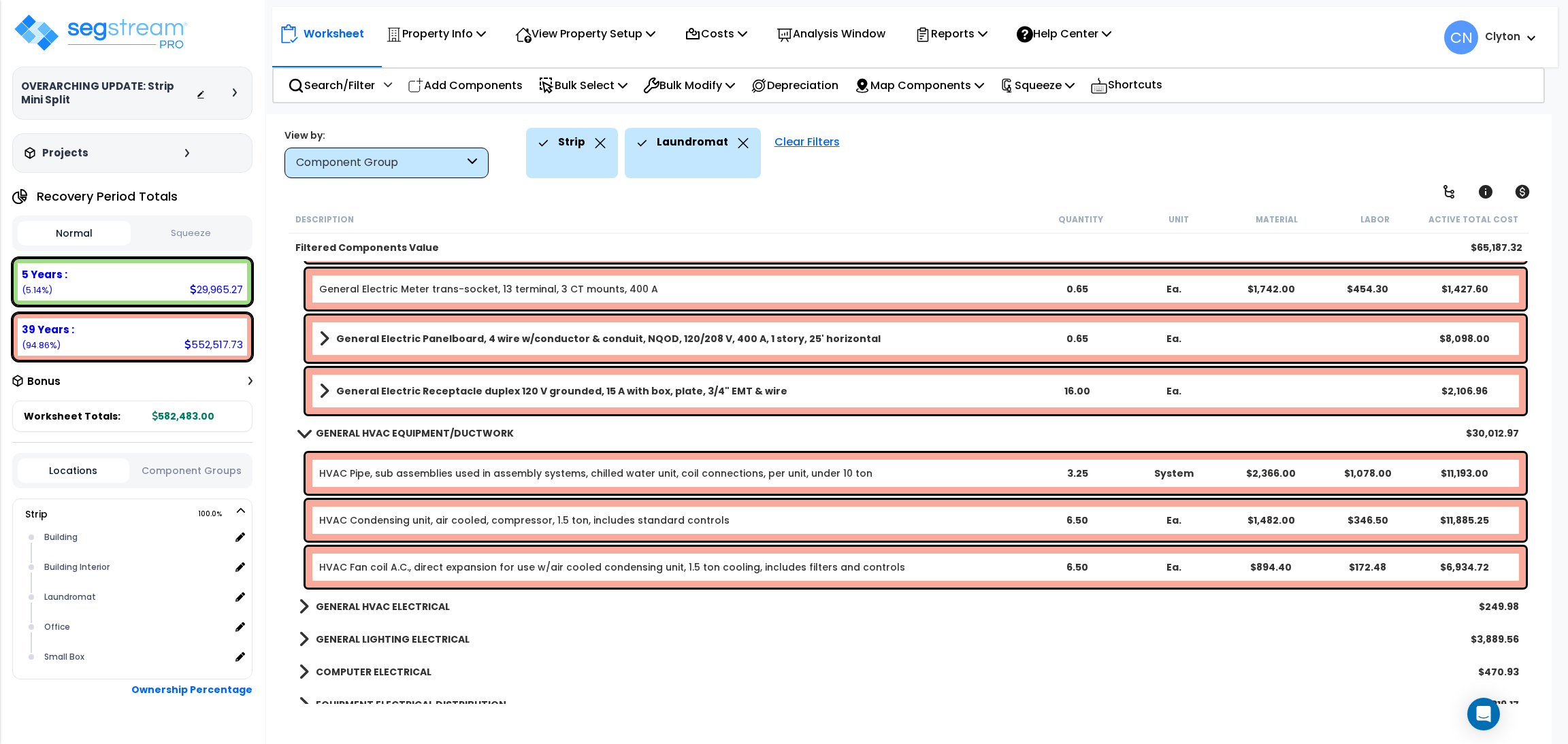
click at [403, 603] on b "GENERAL HVAC ELECTRICAL" at bounding box center [382, 607] width 134 height 14
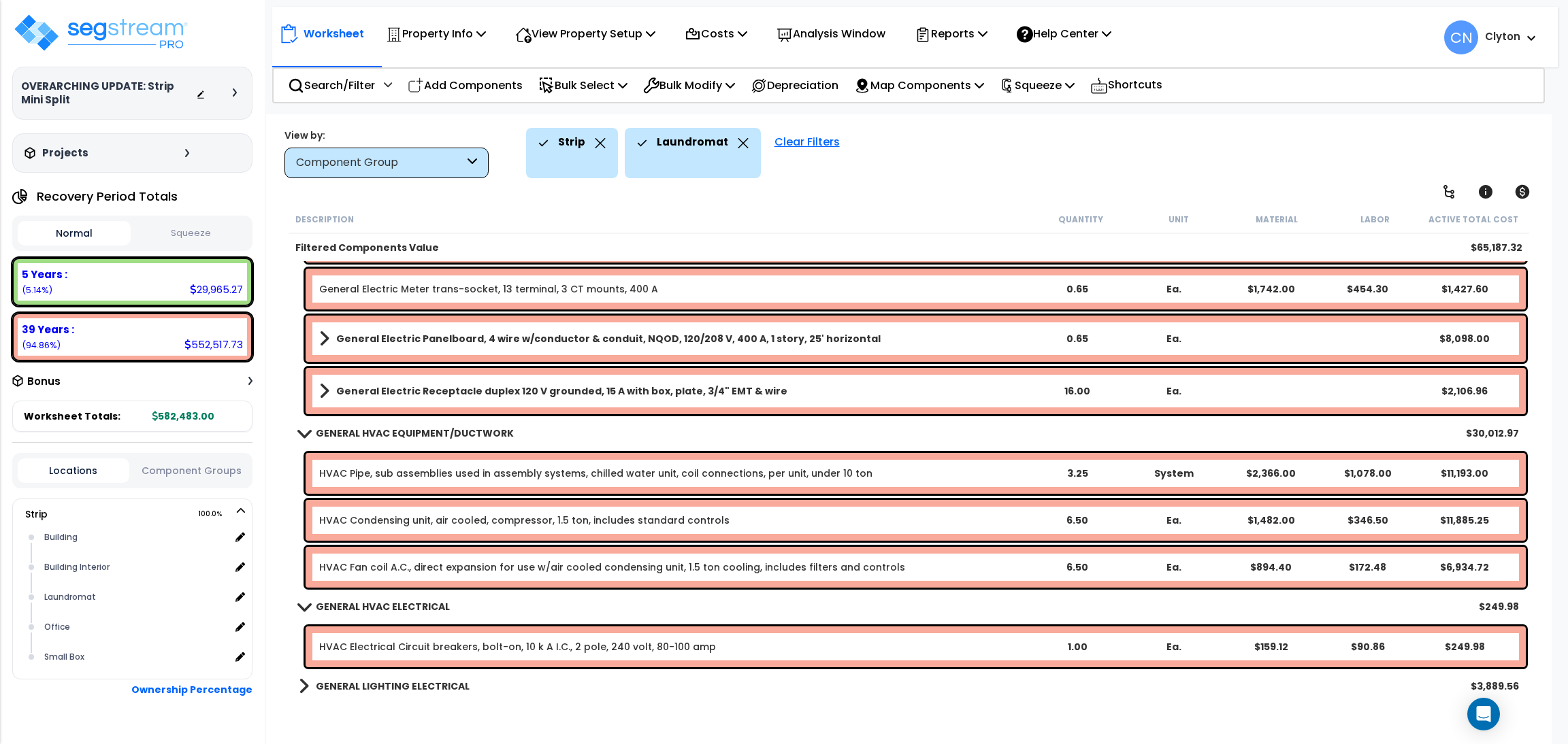
scroll to position [401, 0]
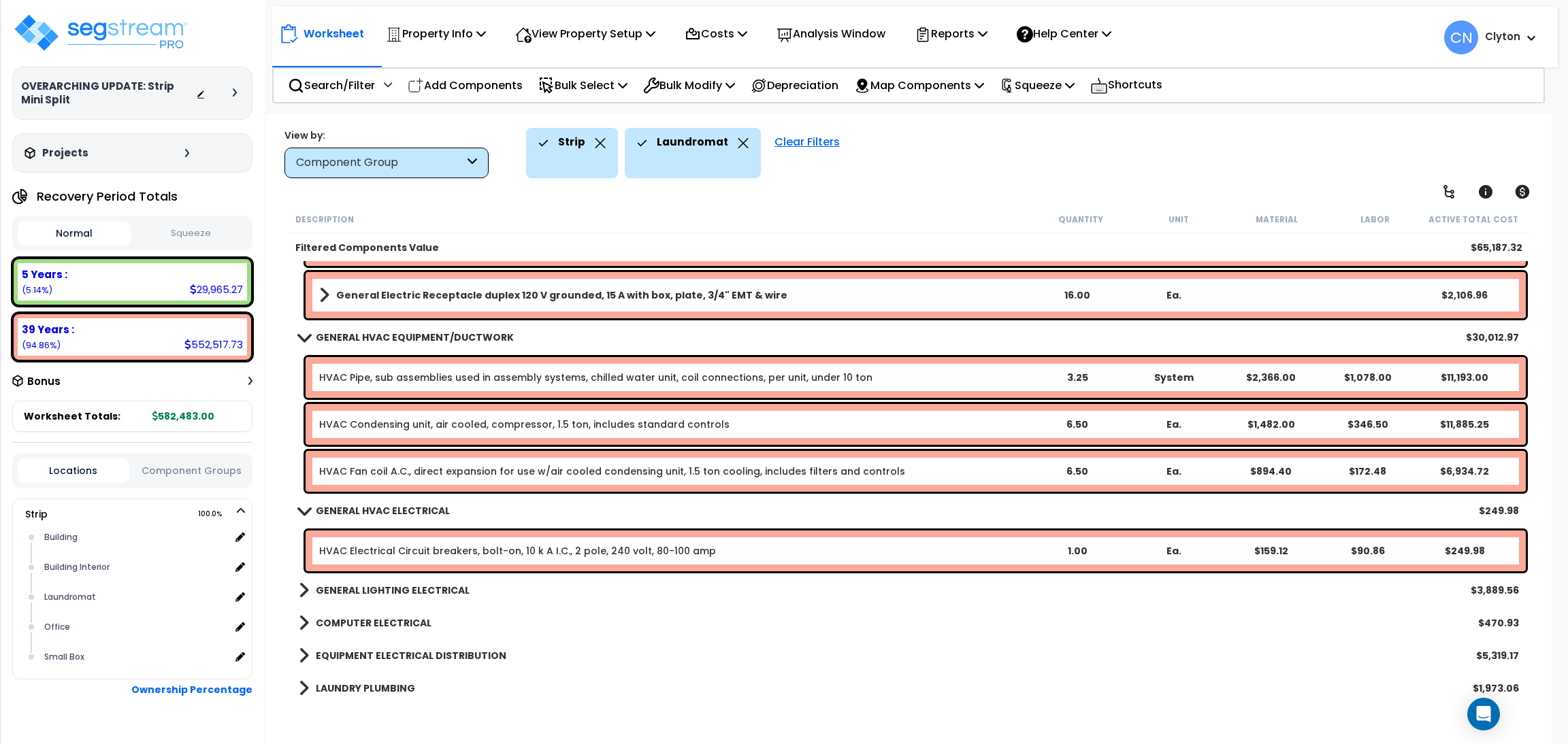
click at [421, 594] on b "GENERAL LIGHTING ELECTRICAL" at bounding box center [393, 590] width 154 height 14
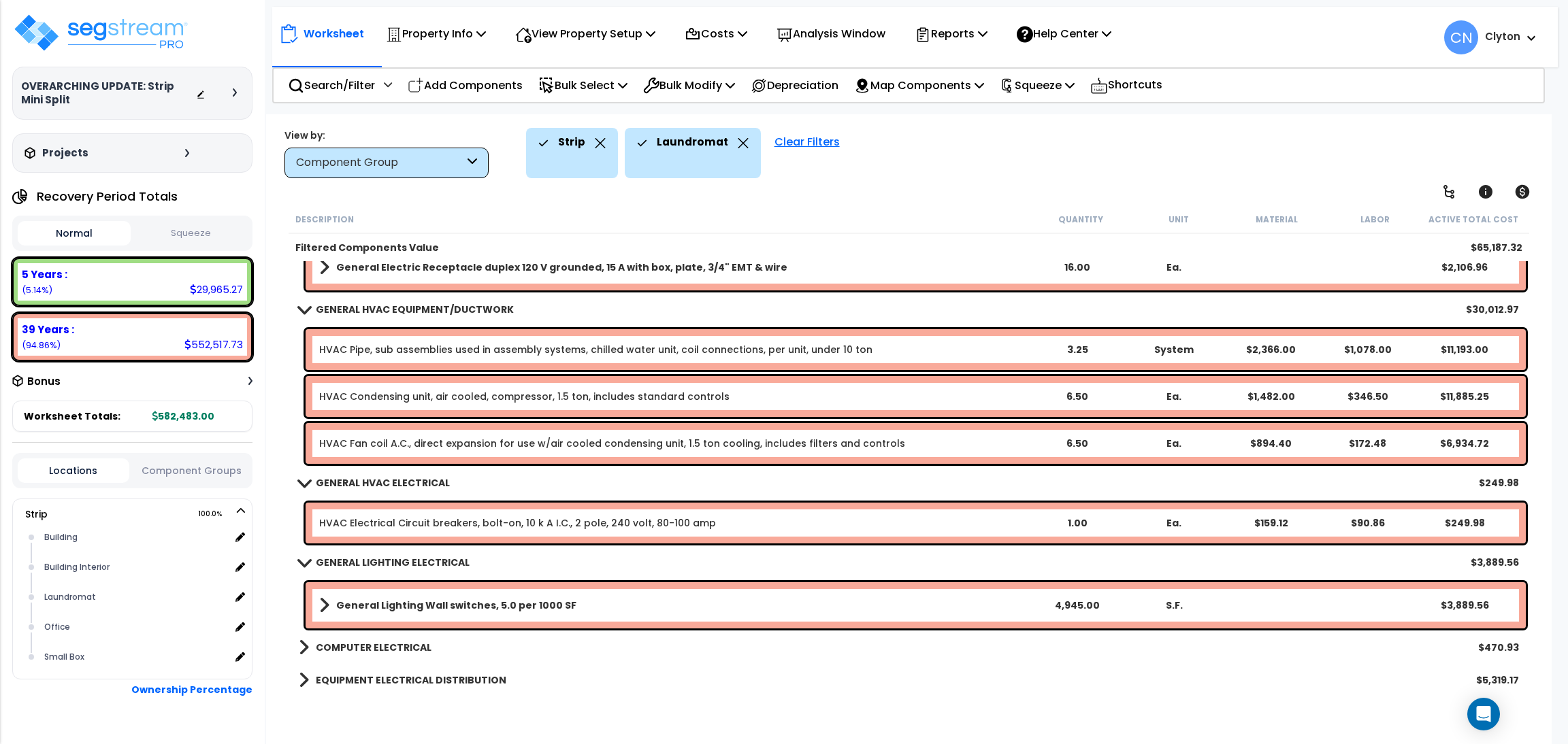
scroll to position [454, 0]
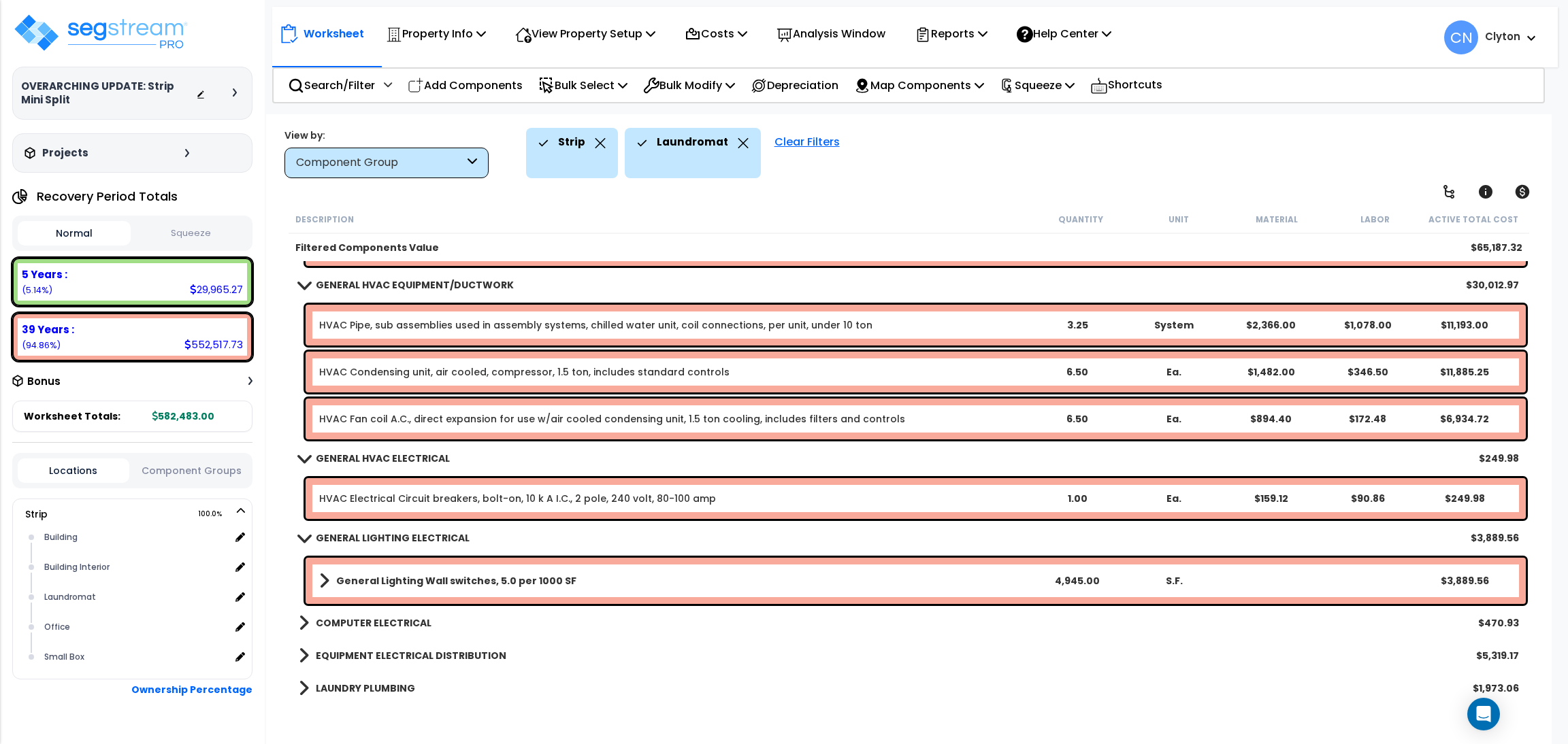
click at [377, 617] on b "COMPUTER ELECTRICAL" at bounding box center [373, 623] width 116 height 14
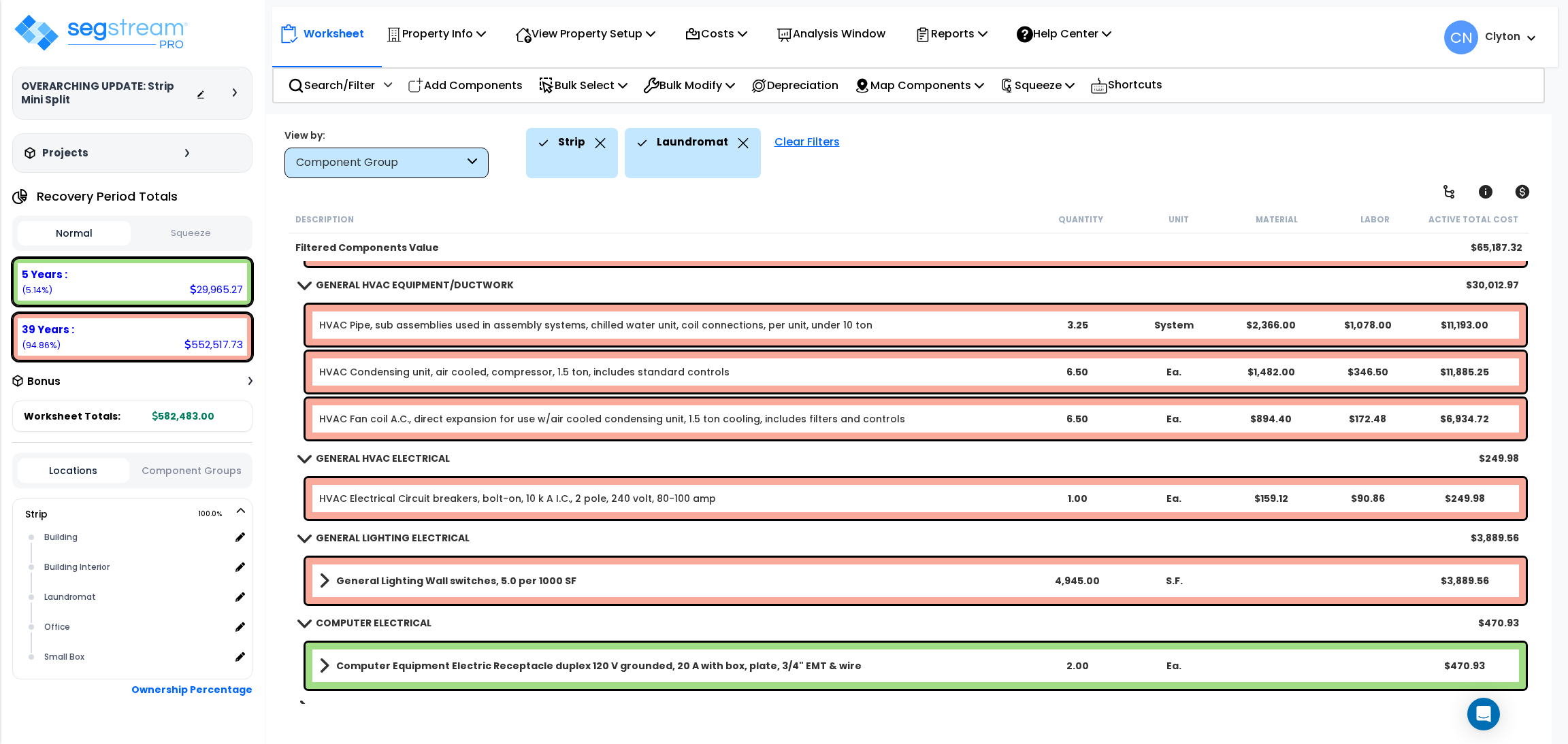
click at [377, 617] on b "COMPUTER ELECTRICAL" at bounding box center [373, 623] width 116 height 14
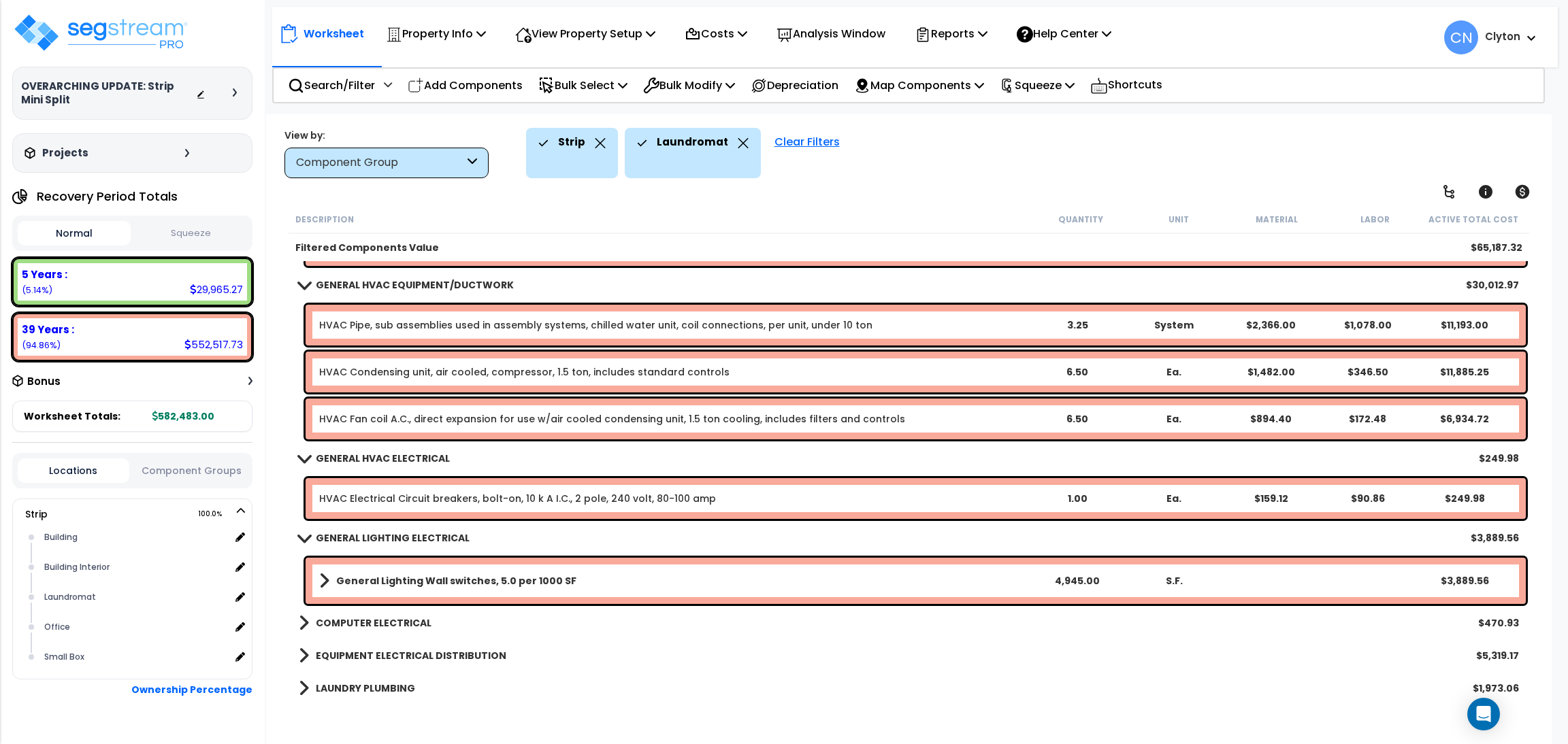
scroll to position [59, 0]
click at [417, 656] on b "EQUIPMENT ELECTRICAL DISTRIBUTION" at bounding box center [411, 656] width 191 height 14
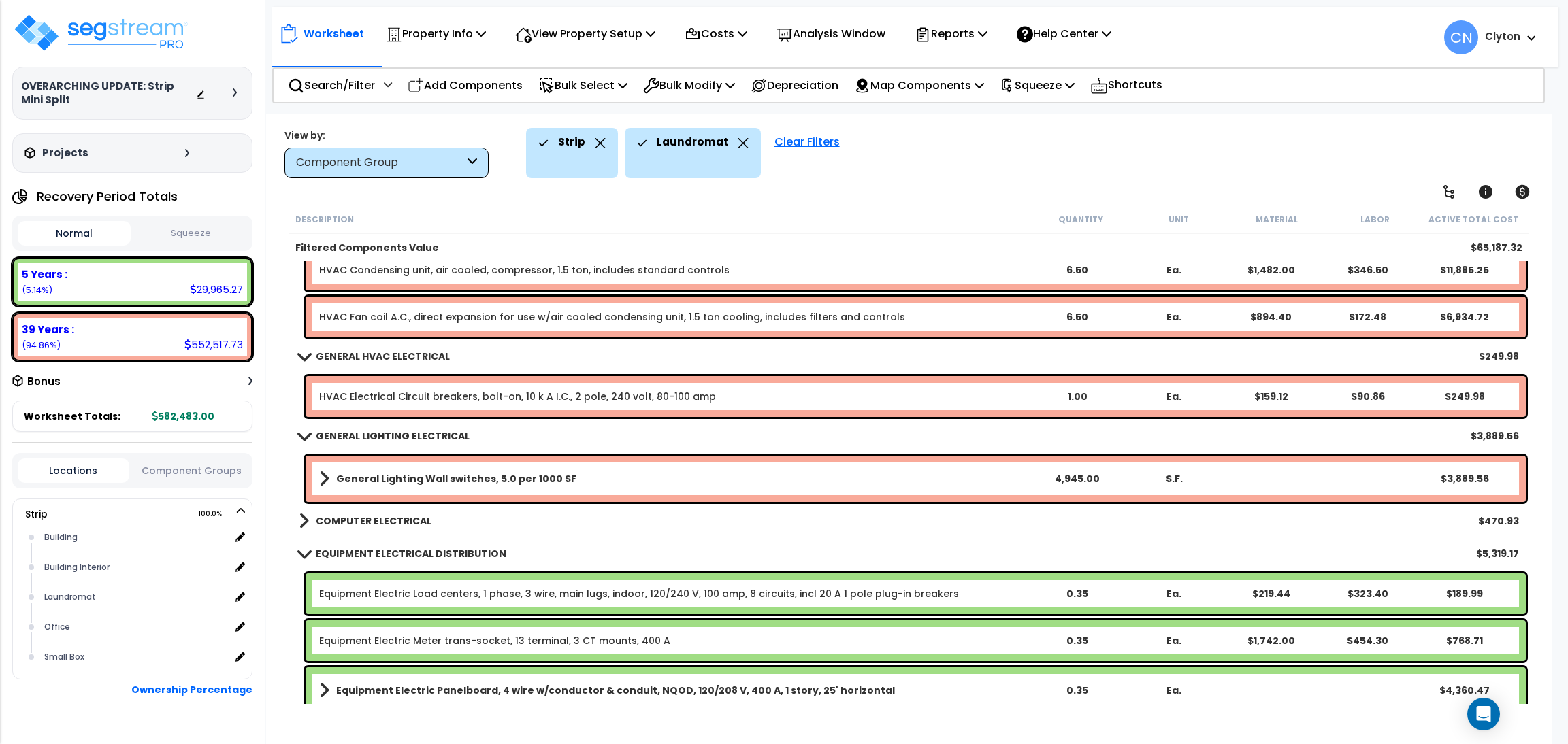
scroll to position [600, 0]
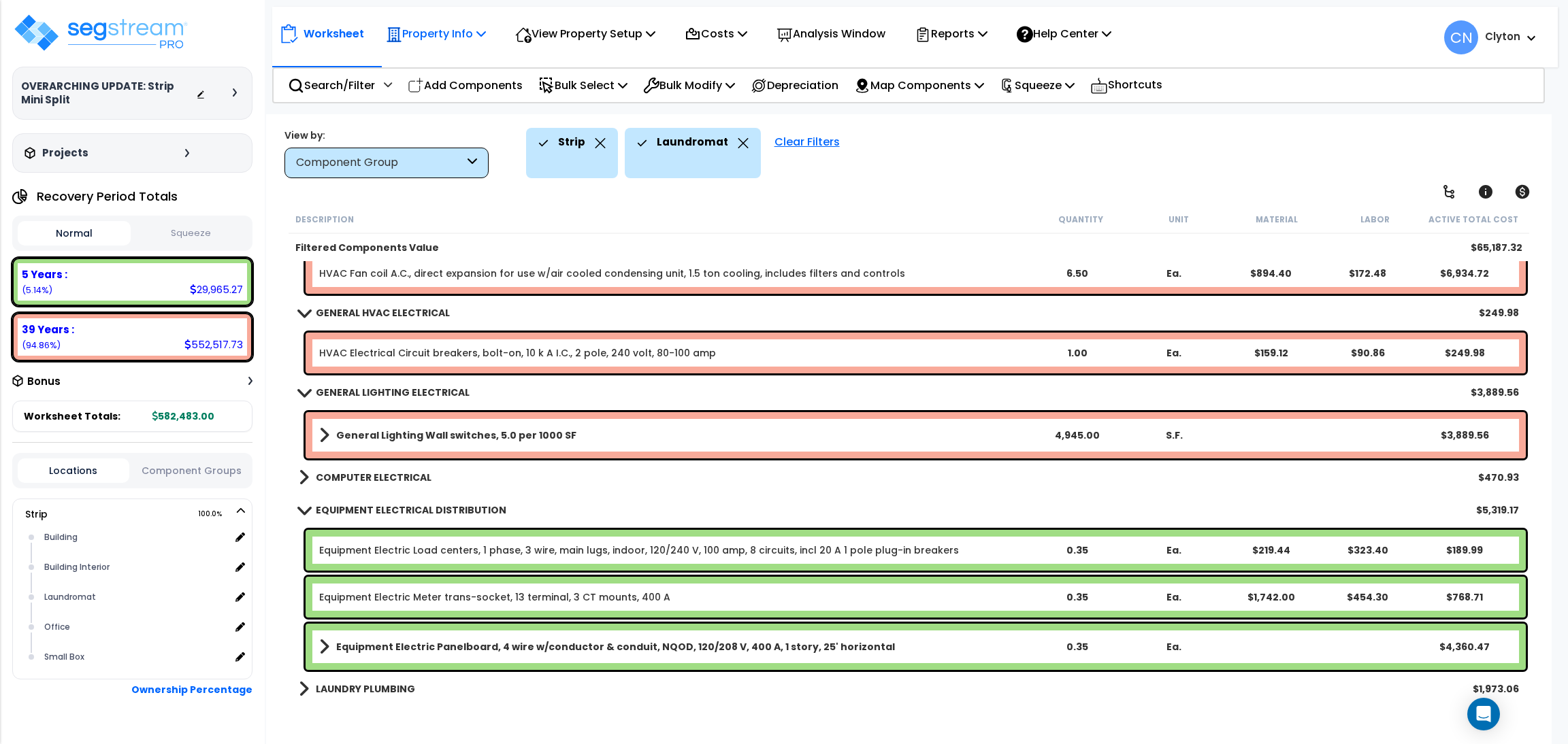
click at [467, 34] on p "Property Info" at bounding box center [436, 34] width 100 height 19
click at [446, 115] on link "Template property" at bounding box center [446, 121] width 134 height 27
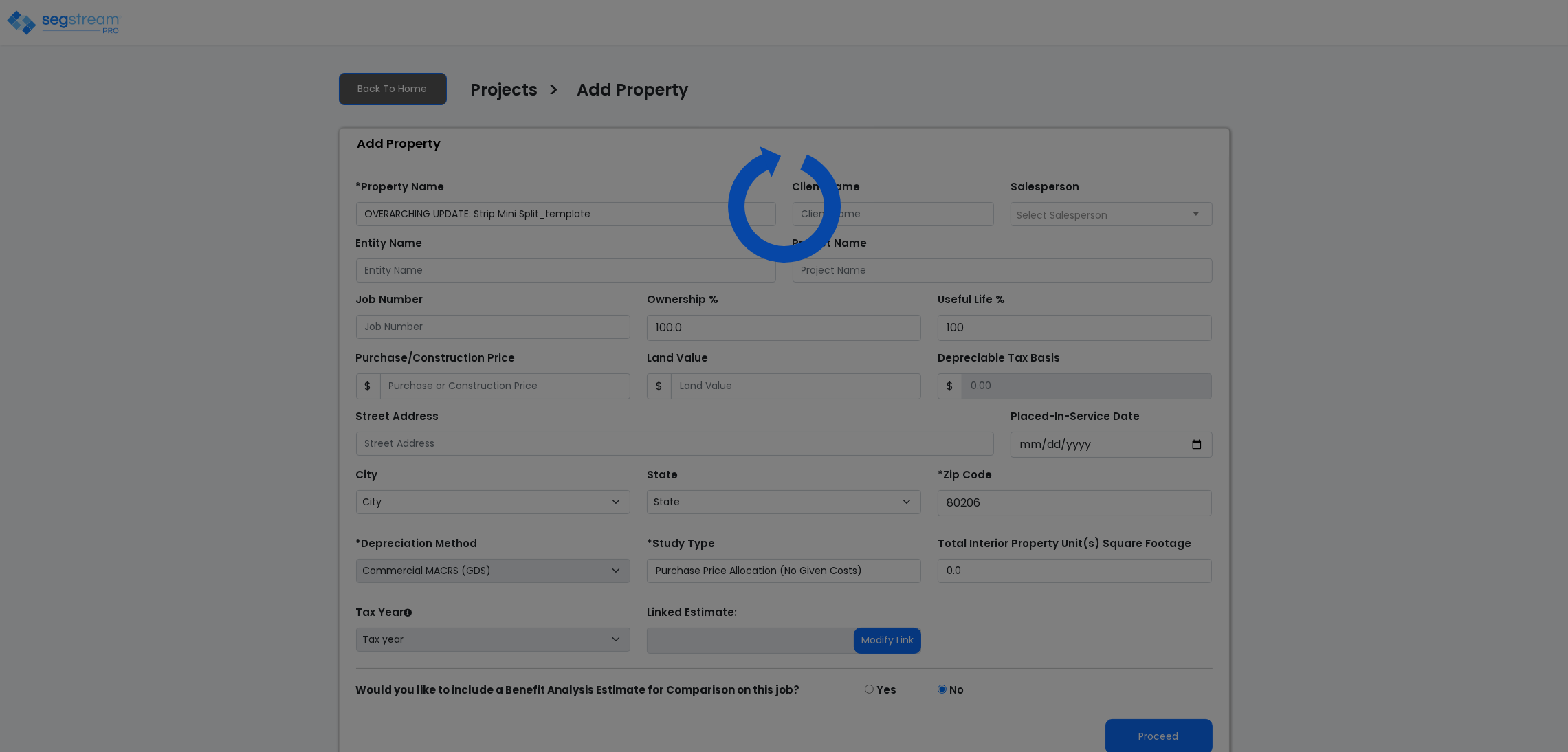
select select "CO"
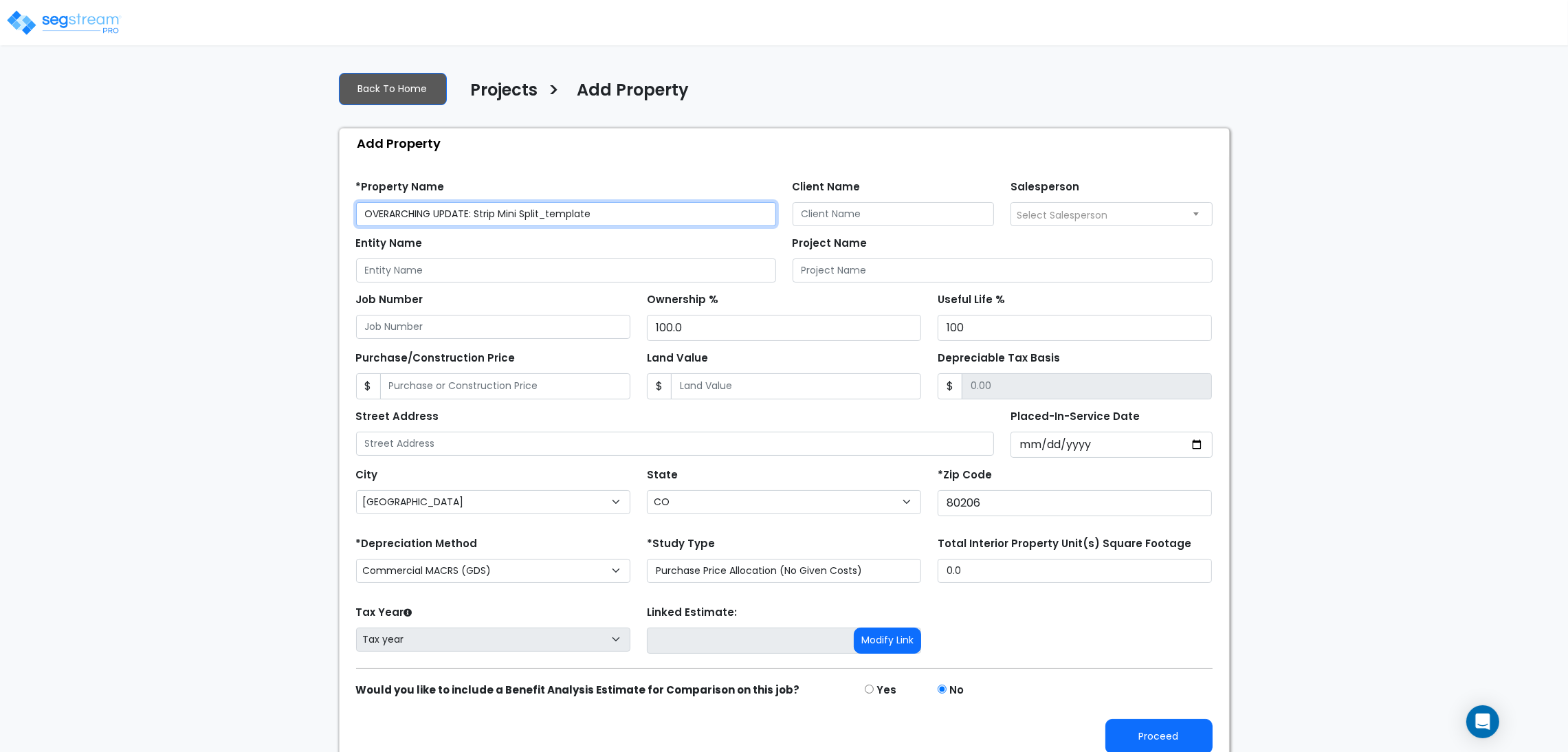
drag, startPoint x: 612, startPoint y: 206, endPoint x: 500, endPoint y: 211, distance: 112.1
click at [500, 211] on input "OVERARCHING UPDATE: Strip Mini Split_template" at bounding box center [566, 214] width 420 height 24
type input "OVERARCHING UPDATE: Strip Thru Wall Air"
click at [1323, 452] on div "We are Building your Property. So please grab a coffee and let us do the heavy …" at bounding box center [784, 413] width 1568 height 705
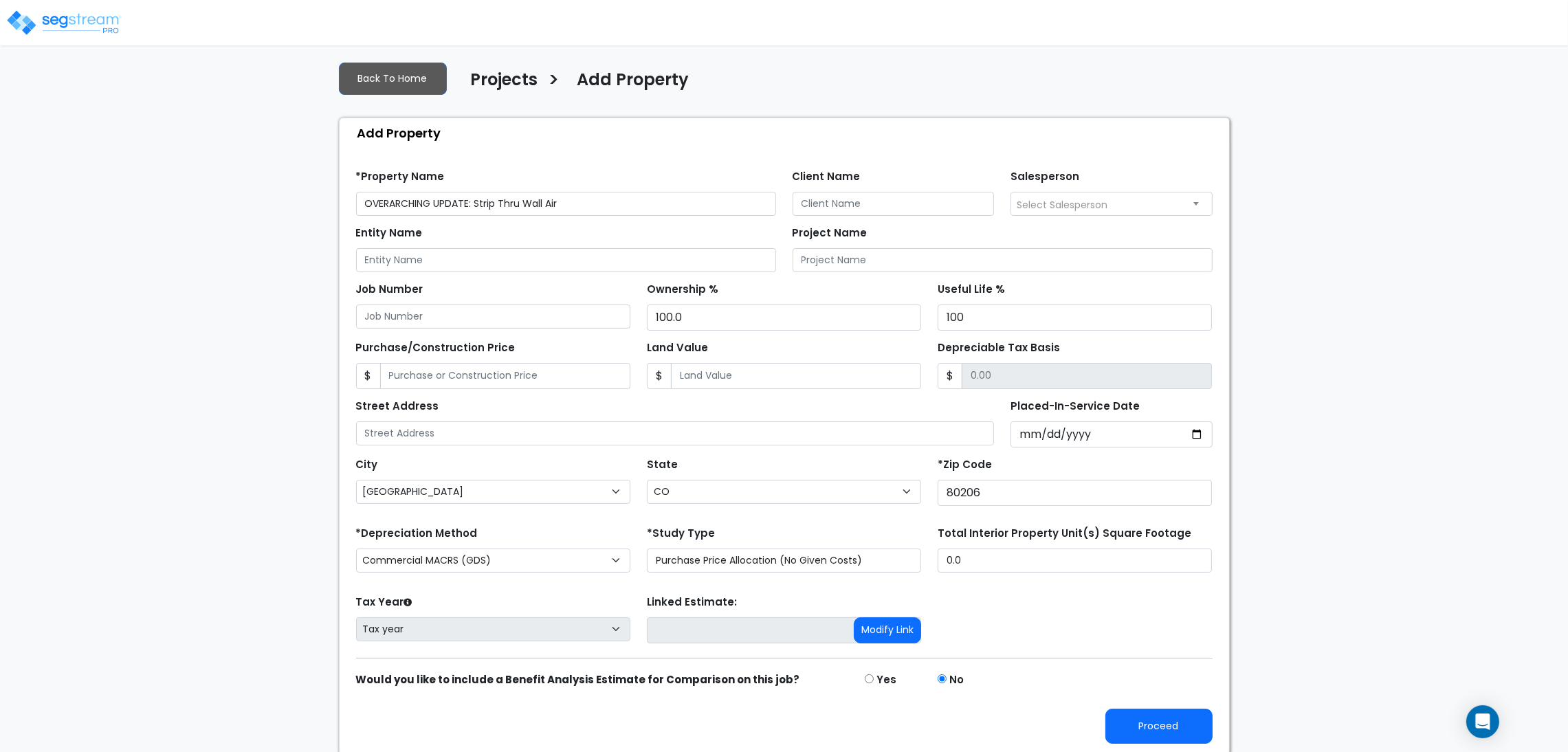
scroll to position [15, 0]
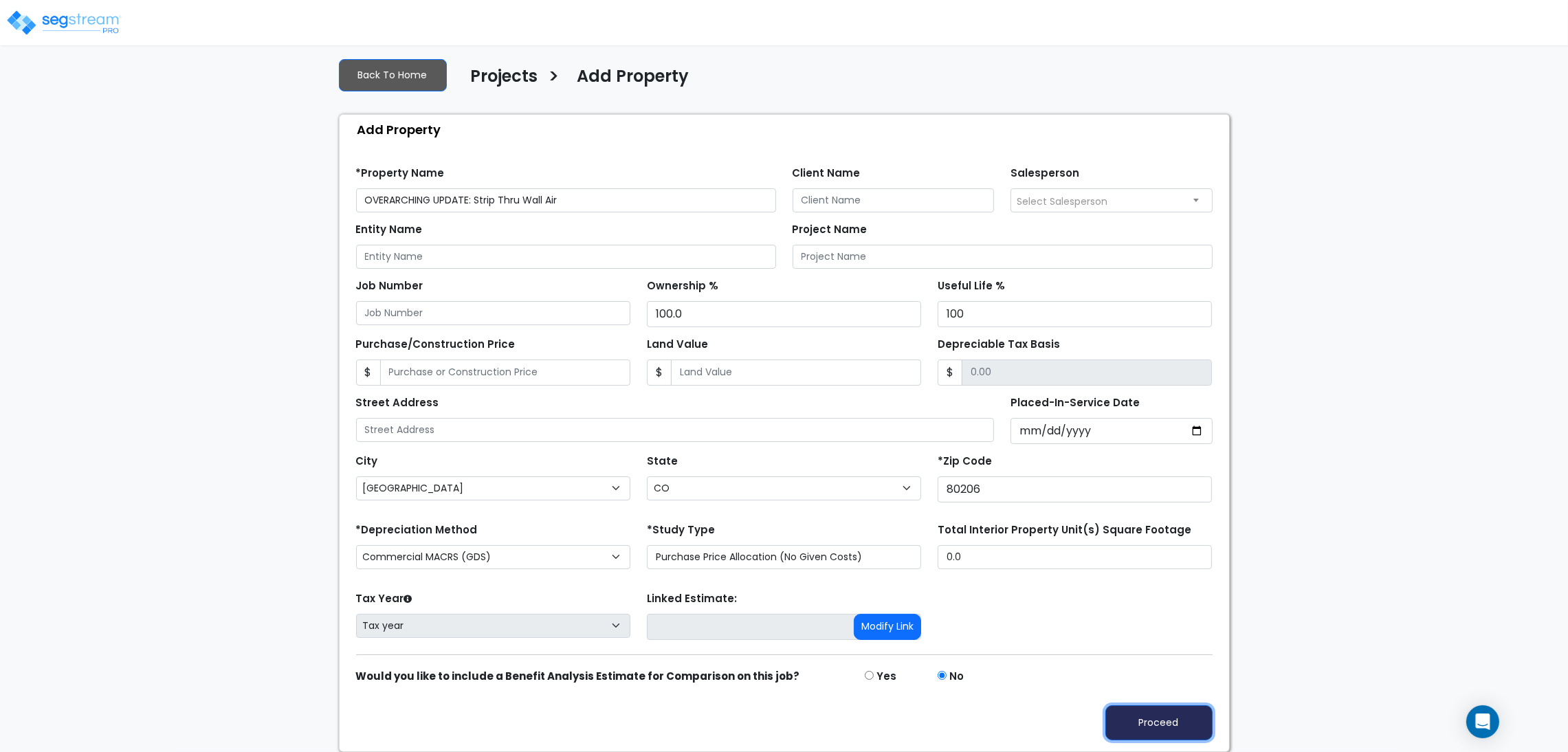
click at [1161, 723] on button "Proceed" at bounding box center [1159, 723] width 107 height 35
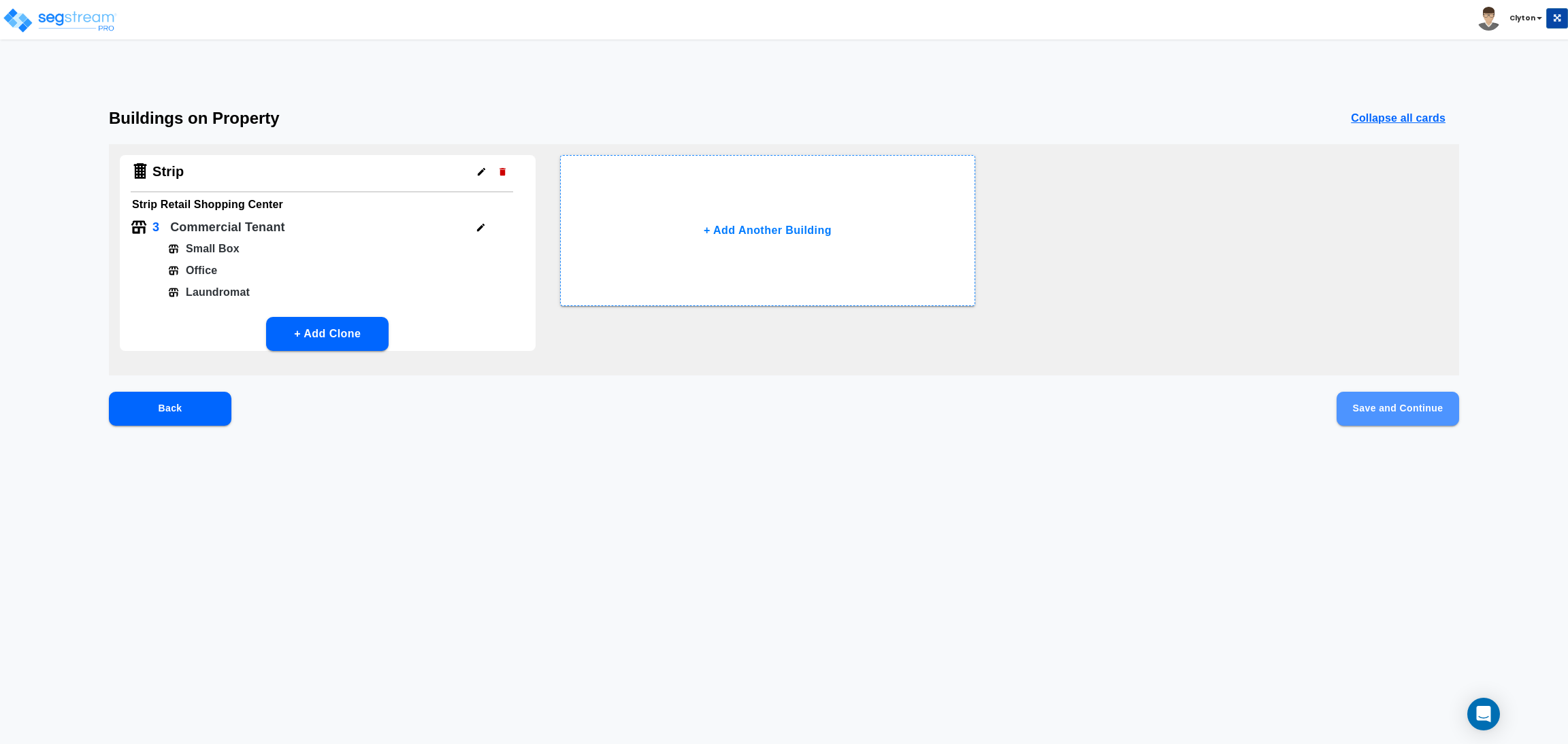
click at [1373, 413] on button "Save and Continue" at bounding box center [1398, 408] width 122 height 34
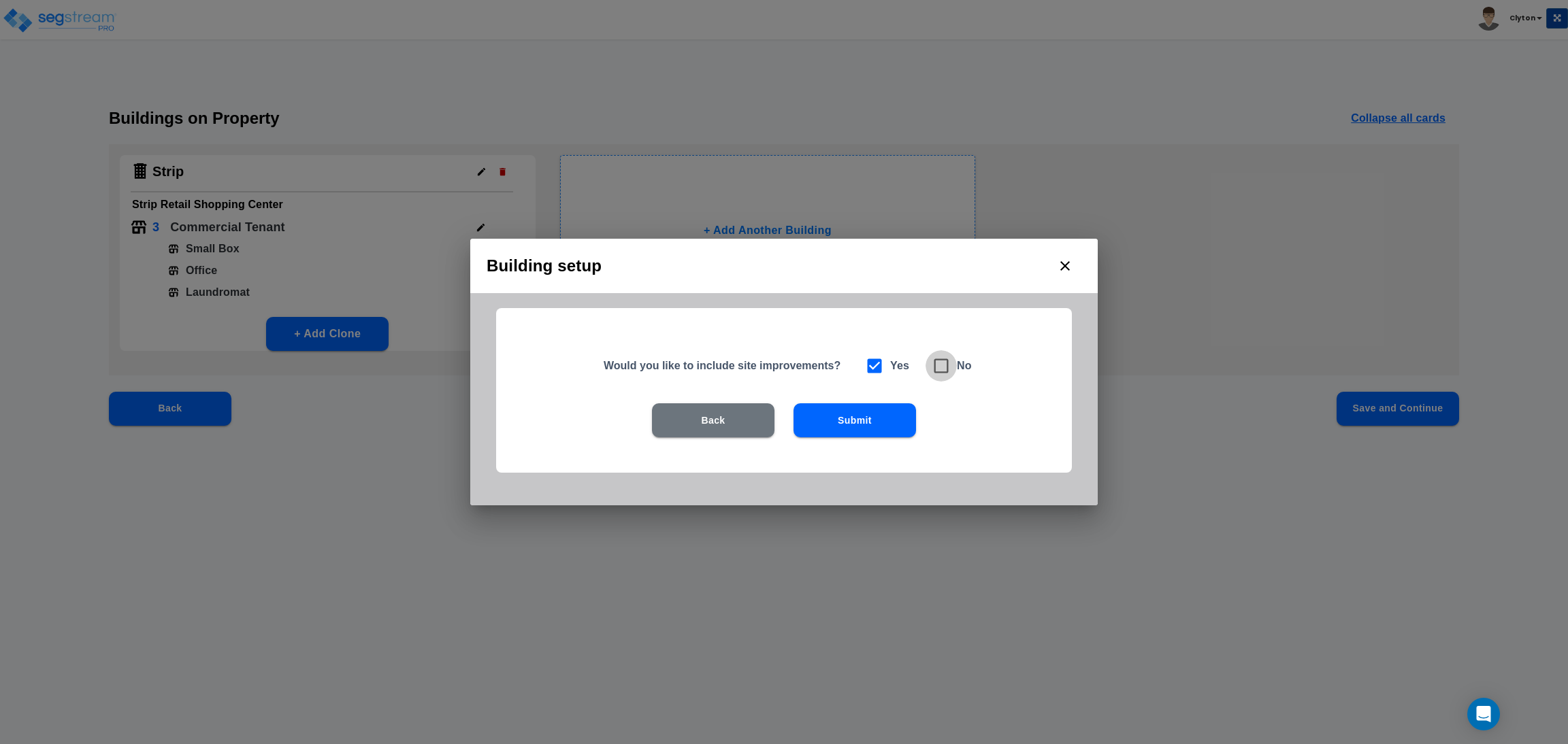
click at [937, 362] on input "checkbox" at bounding box center [932, 359] width 14 height 12
checkbox input "true"
checkbox input "false"
click at [865, 417] on button "Submit" at bounding box center [855, 420] width 122 height 34
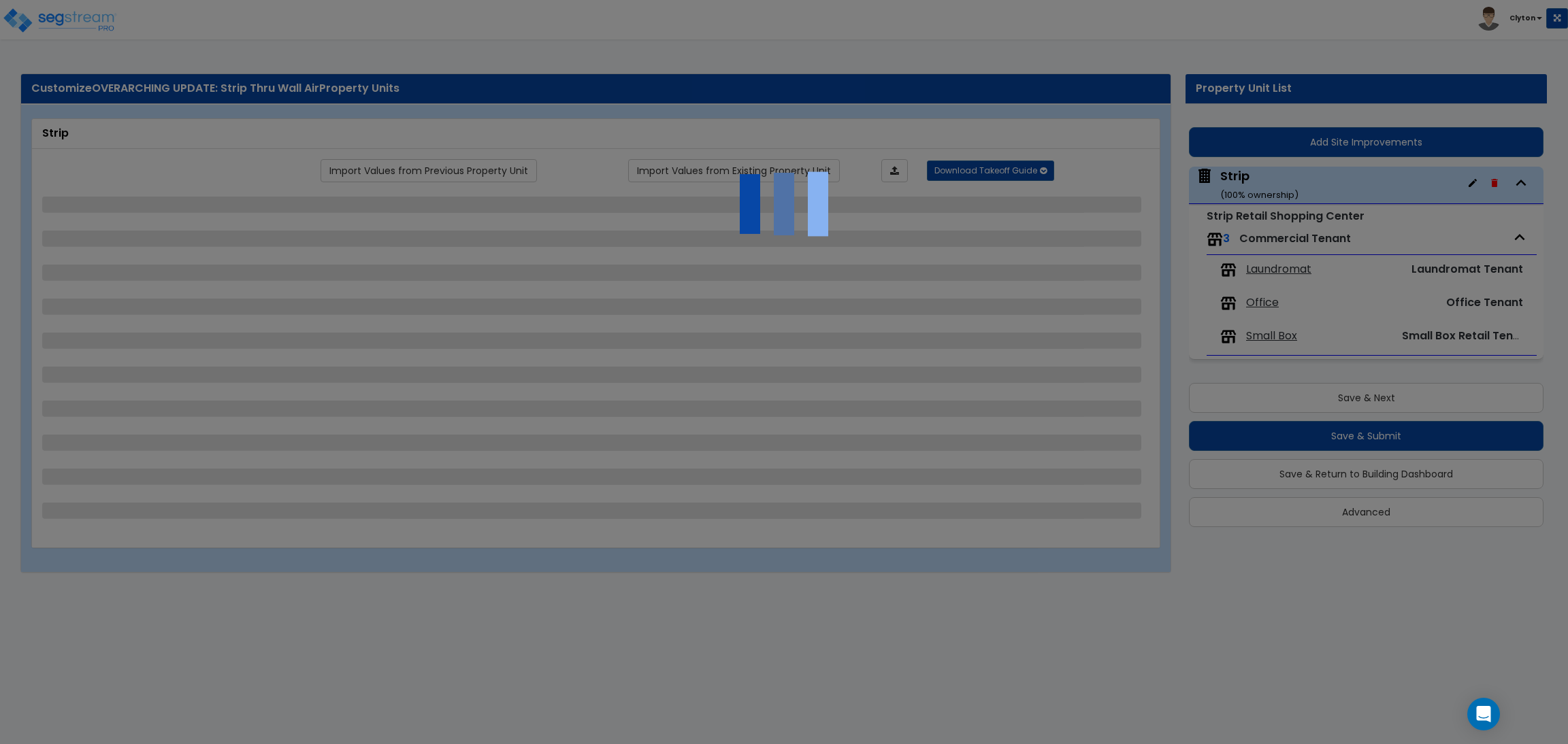
select select "3"
select select "7"
select select "1"
select select "2"
select select "1"
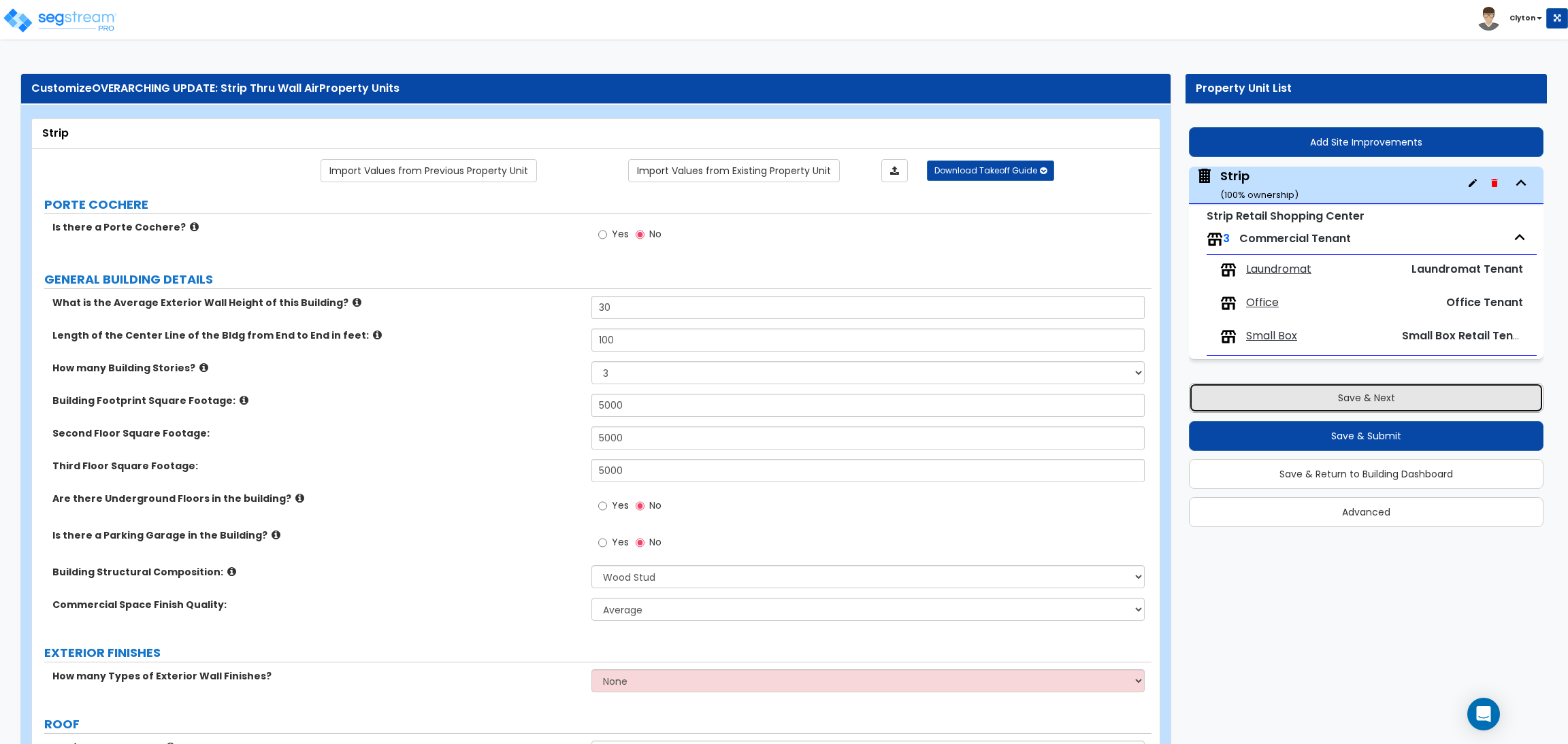
click at [1288, 391] on button "Save & Next" at bounding box center [1365, 398] width 354 height 30
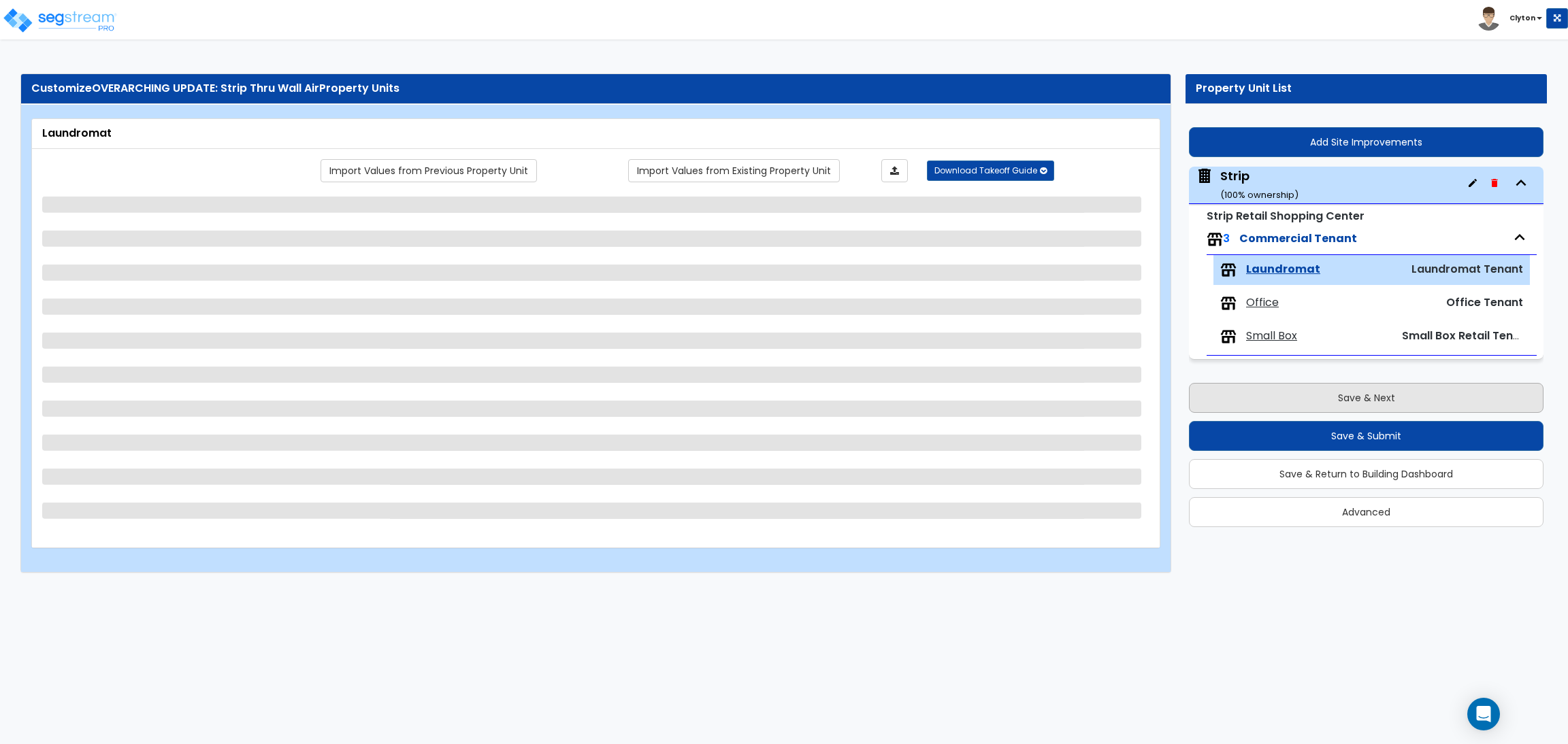
select select "1"
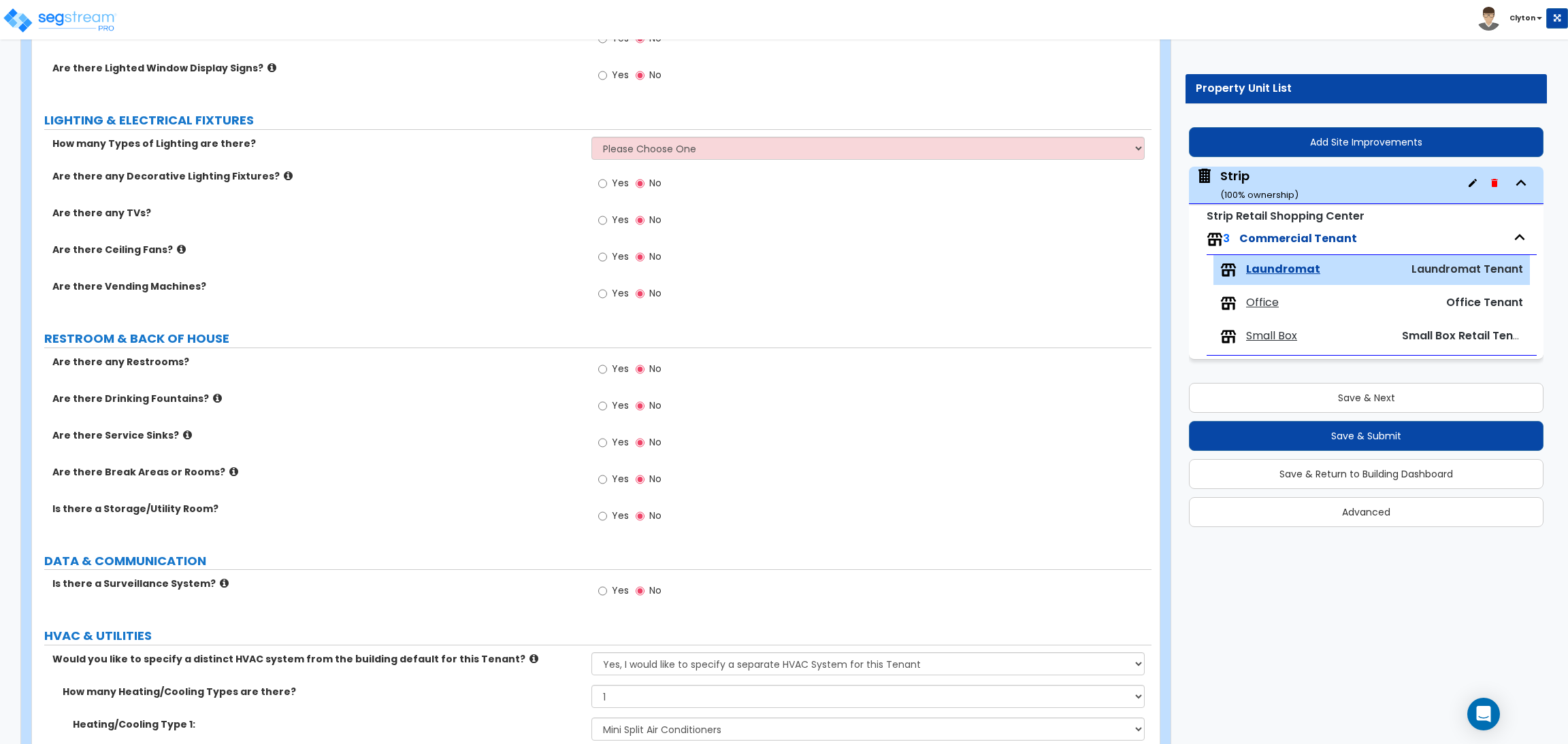
scroll to position [1203, 0]
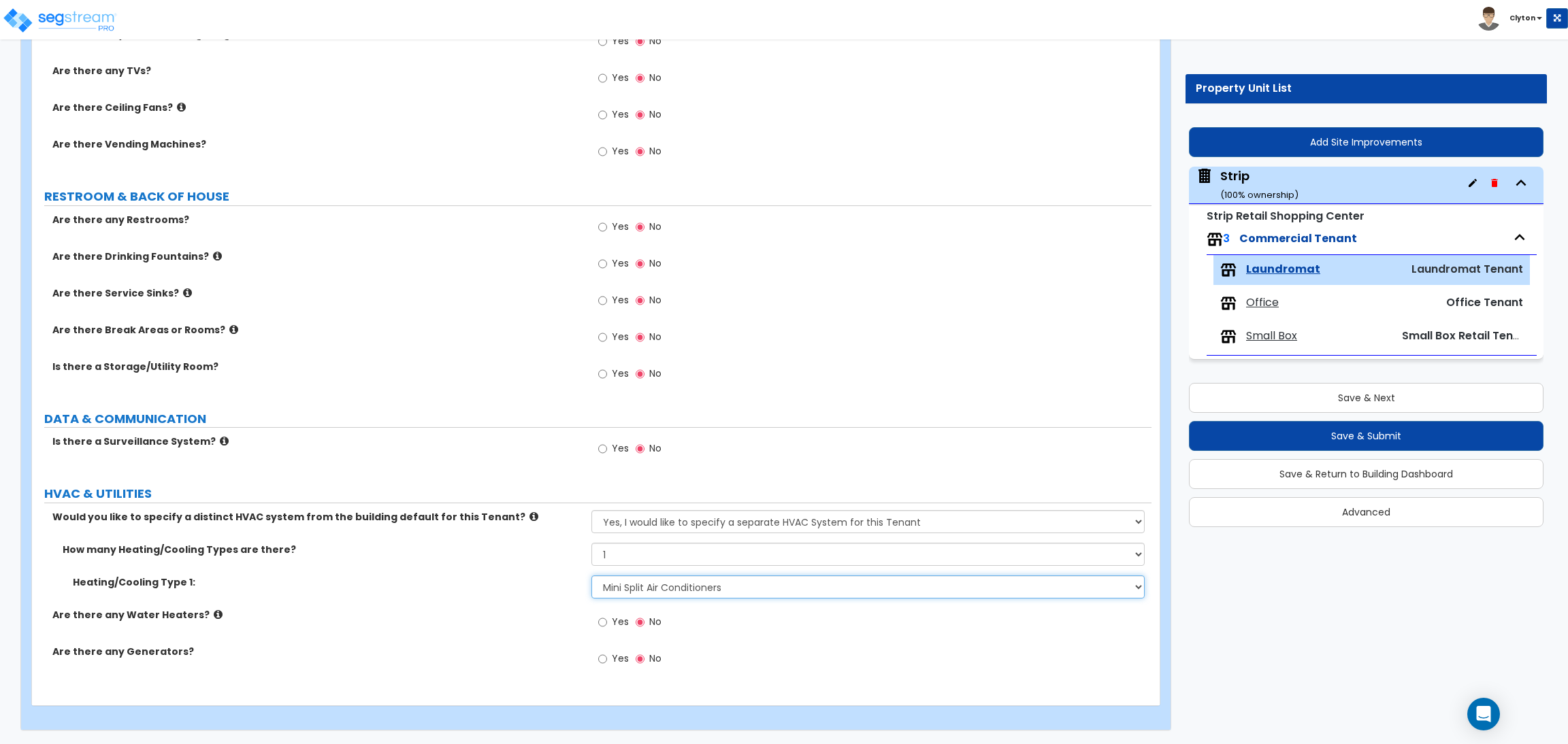
click at [679, 589] on select "None Heat Only Centralized Heating & Cooling Thru Wall Air Conditioners Mini Sp…" at bounding box center [867, 587] width 553 height 23
select select "3"
click at [591, 576] on select "None Heat Only Centralized Heating & Cooling Thru Wall Air Conditioners Mini Sp…" at bounding box center [867, 587] width 553 height 23
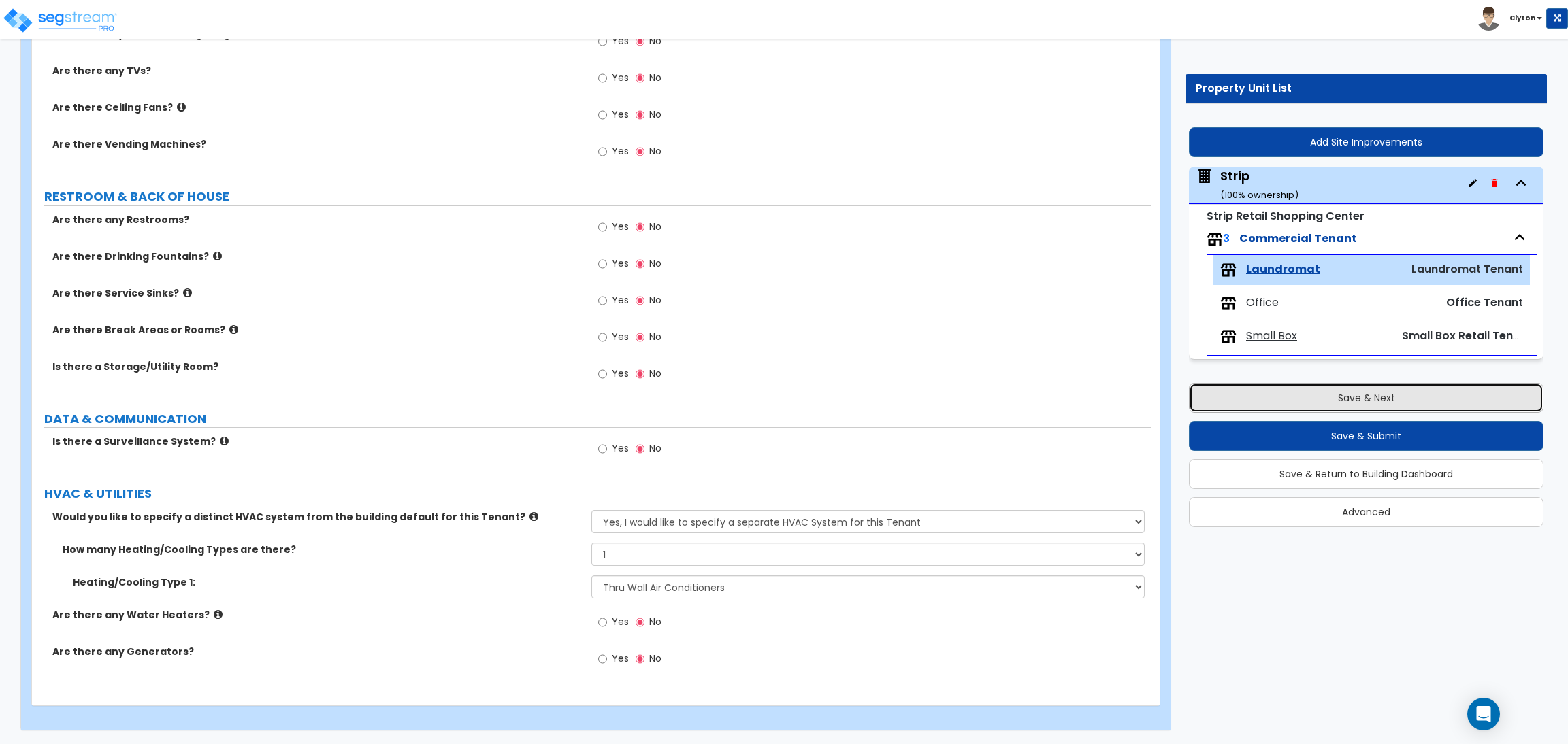
click at [1307, 408] on button "Save & Next" at bounding box center [1365, 398] width 354 height 30
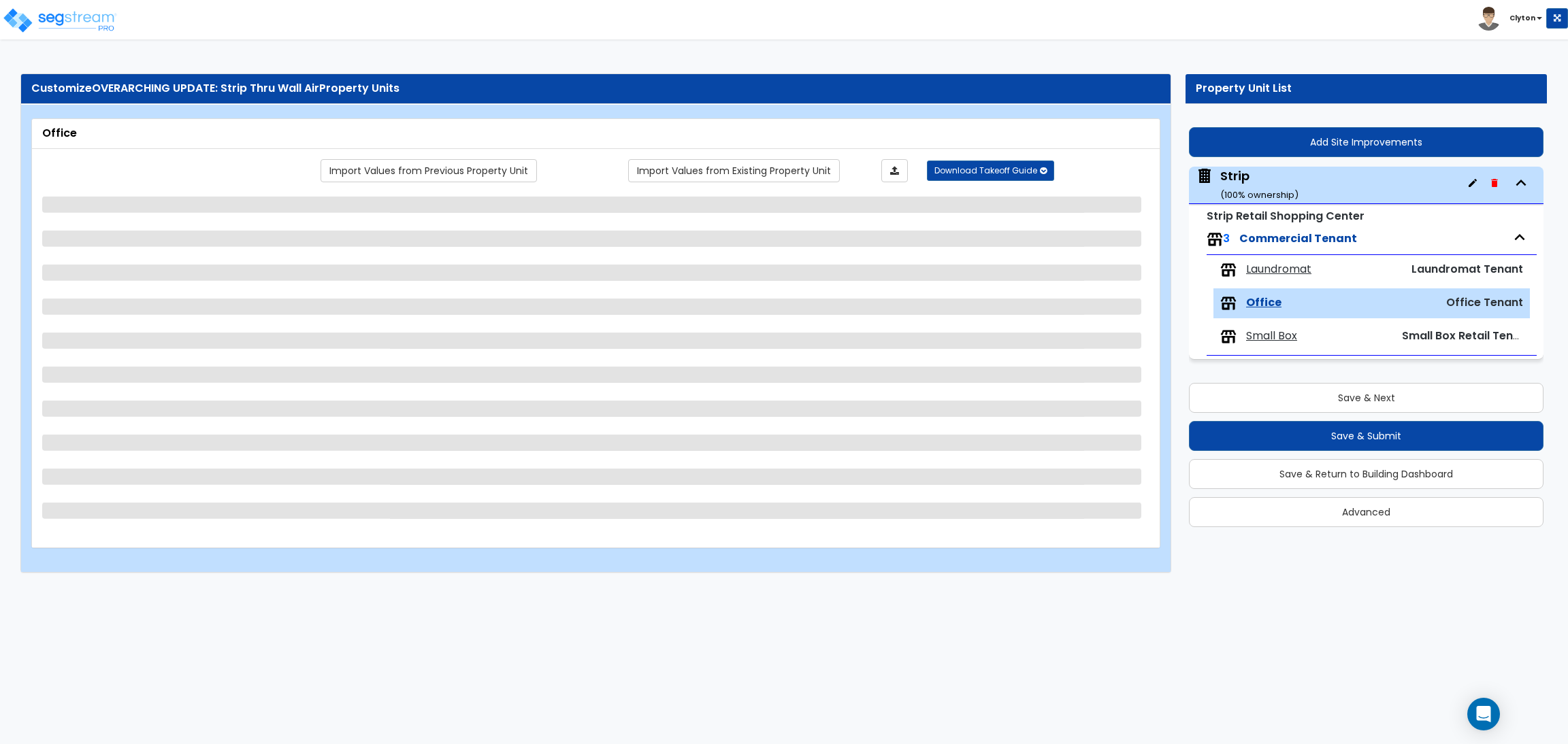
select select "1"
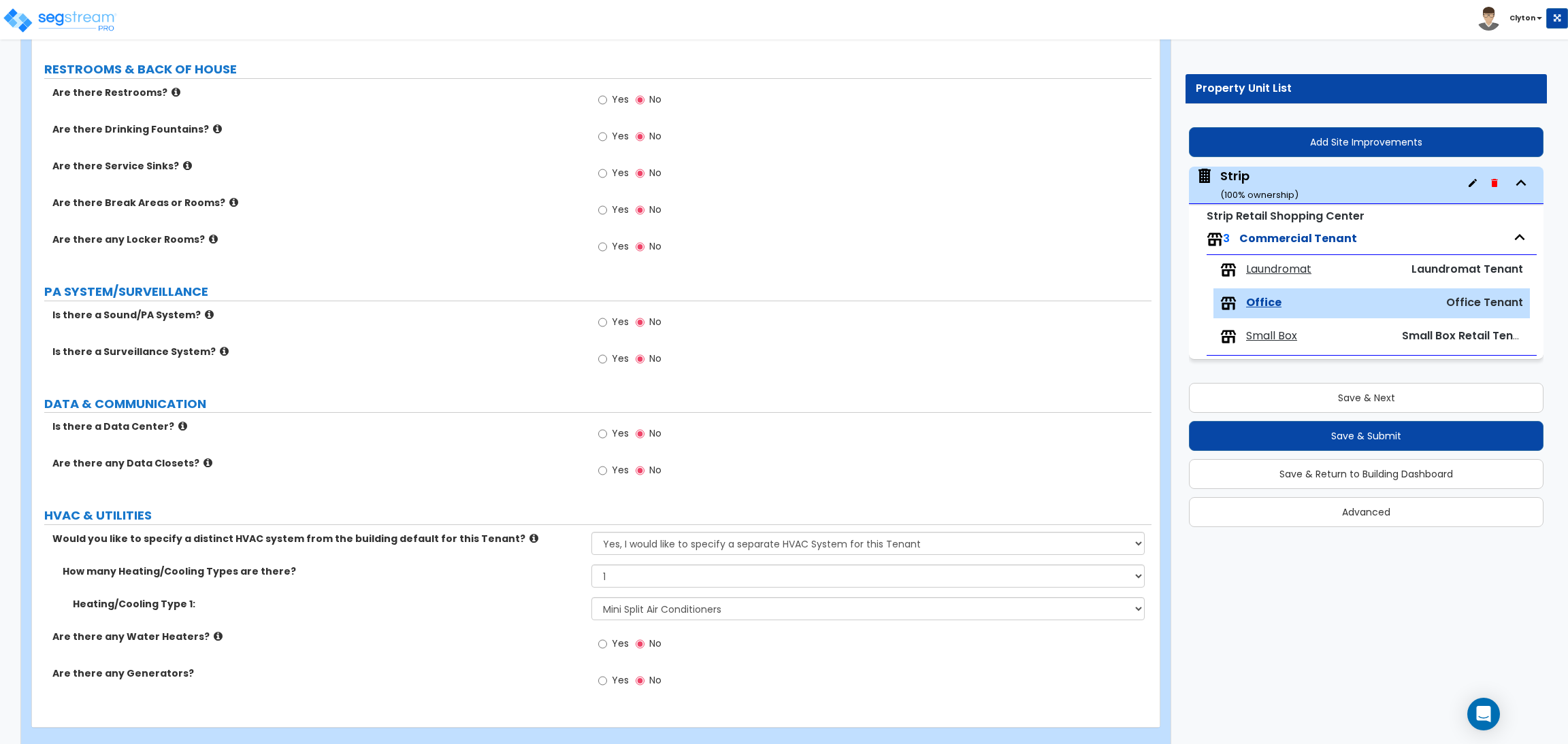
scroll to position [1289, 0]
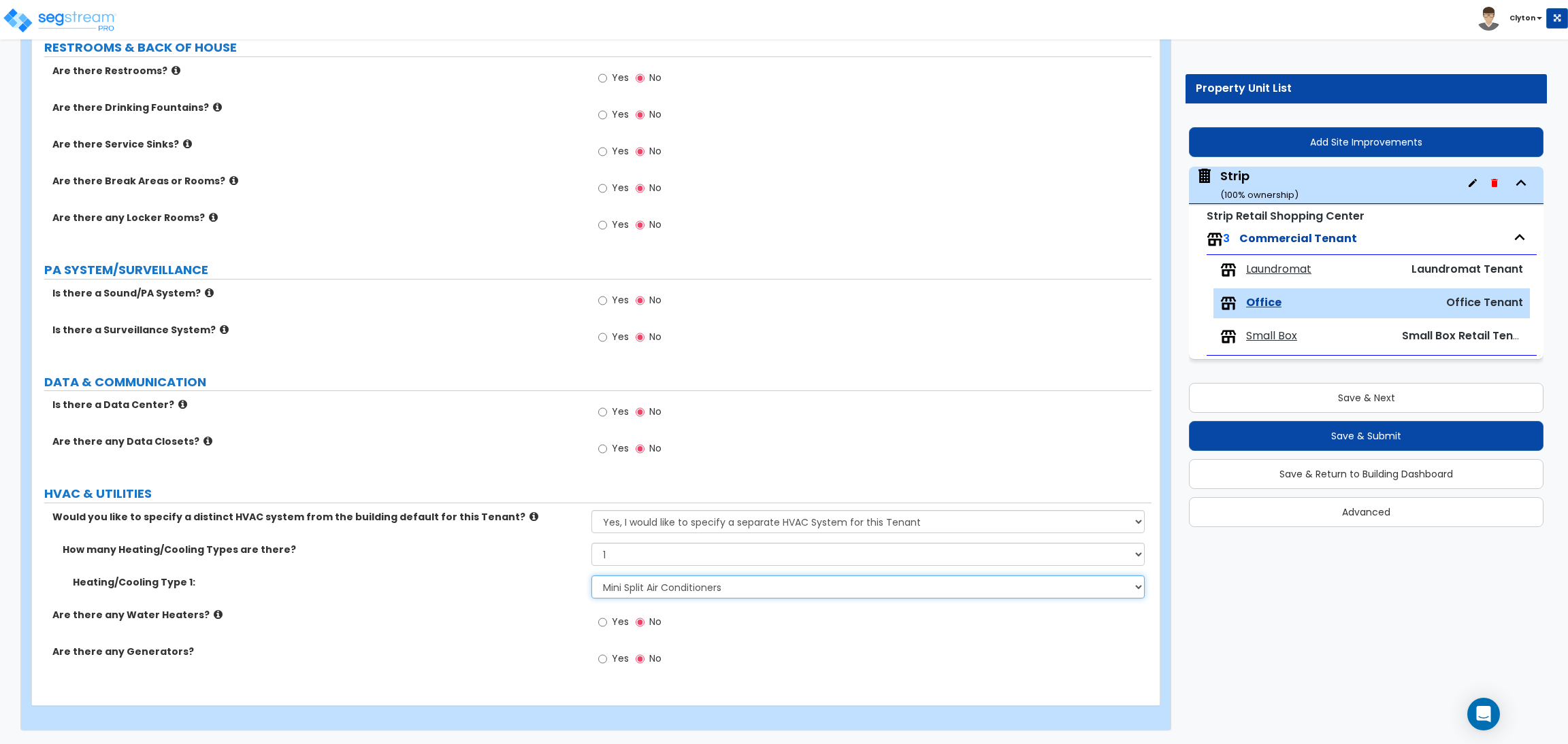
click at [640, 585] on select "None Heat Only Centralized Heating & Cooling Thru Wall Air Conditioners Mini Sp…" at bounding box center [867, 587] width 553 height 23
select select "3"
click at [591, 576] on select "None Heat Only Centralized Heating & Cooling Thru Wall Air Conditioners Mini Sp…" at bounding box center [867, 587] width 553 height 23
click at [489, 625] on div "Are there any Water Heaters? Yes No" at bounding box center [591, 626] width 1119 height 37
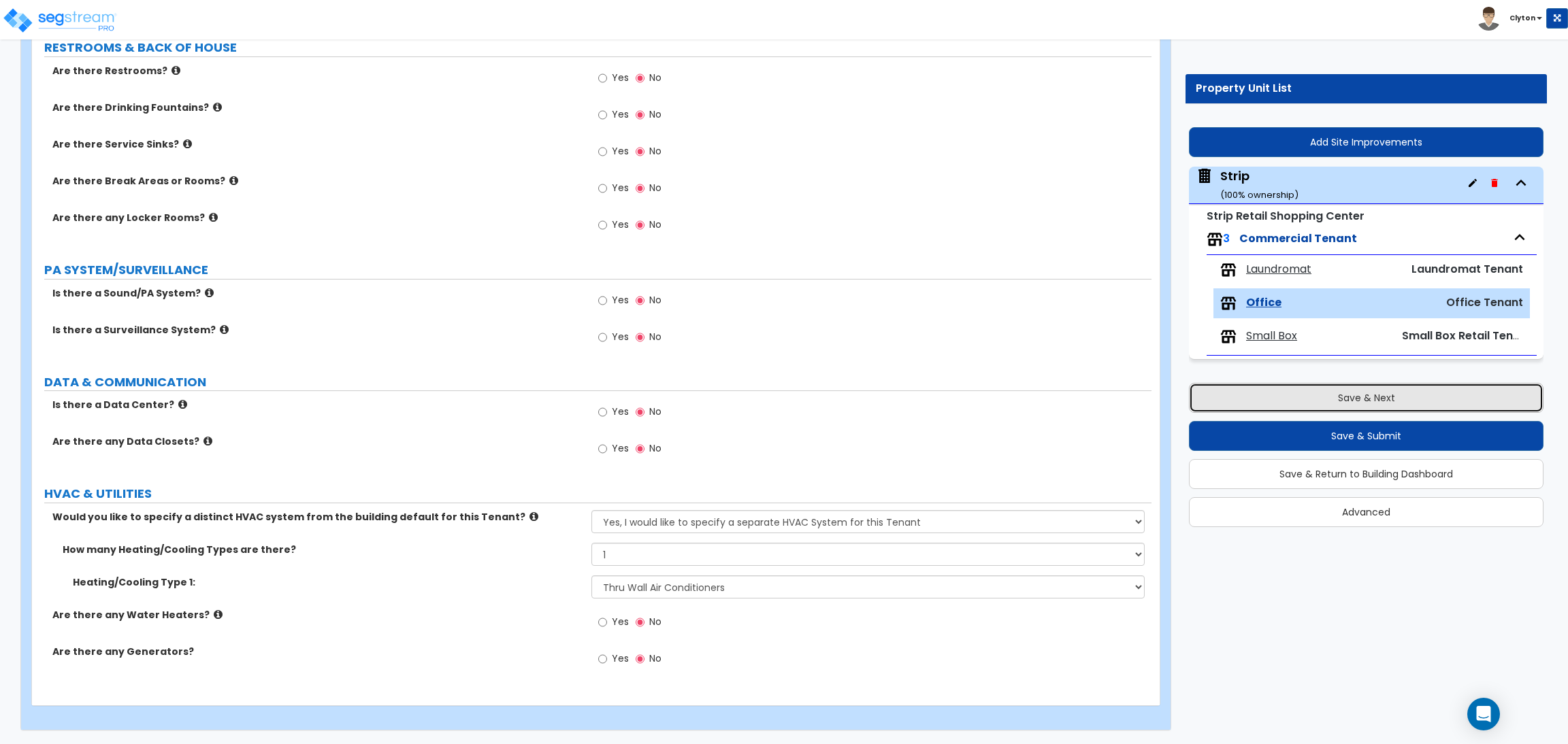
click at [1378, 403] on button "Save & Next" at bounding box center [1365, 398] width 354 height 30
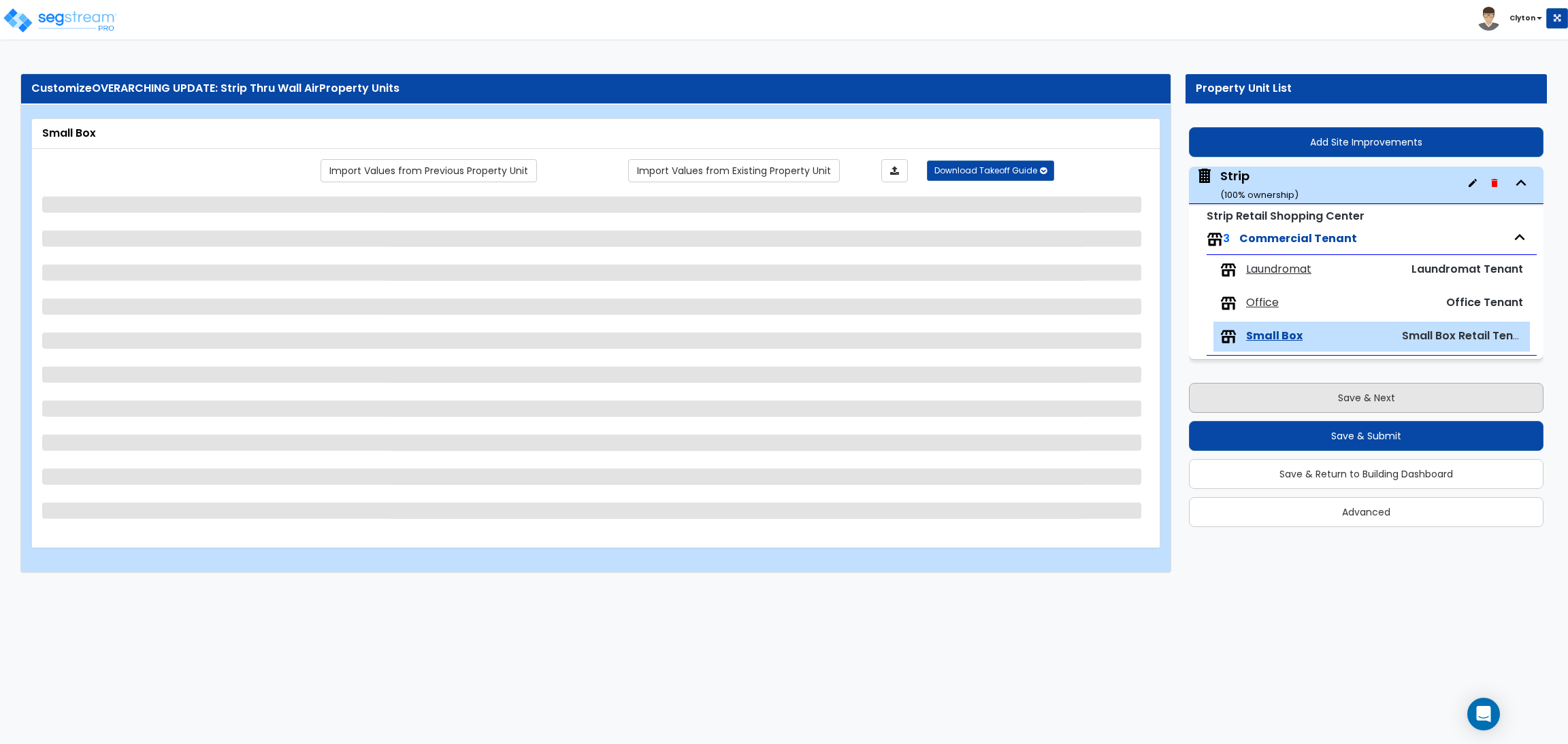
scroll to position [0, 0]
select select "1"
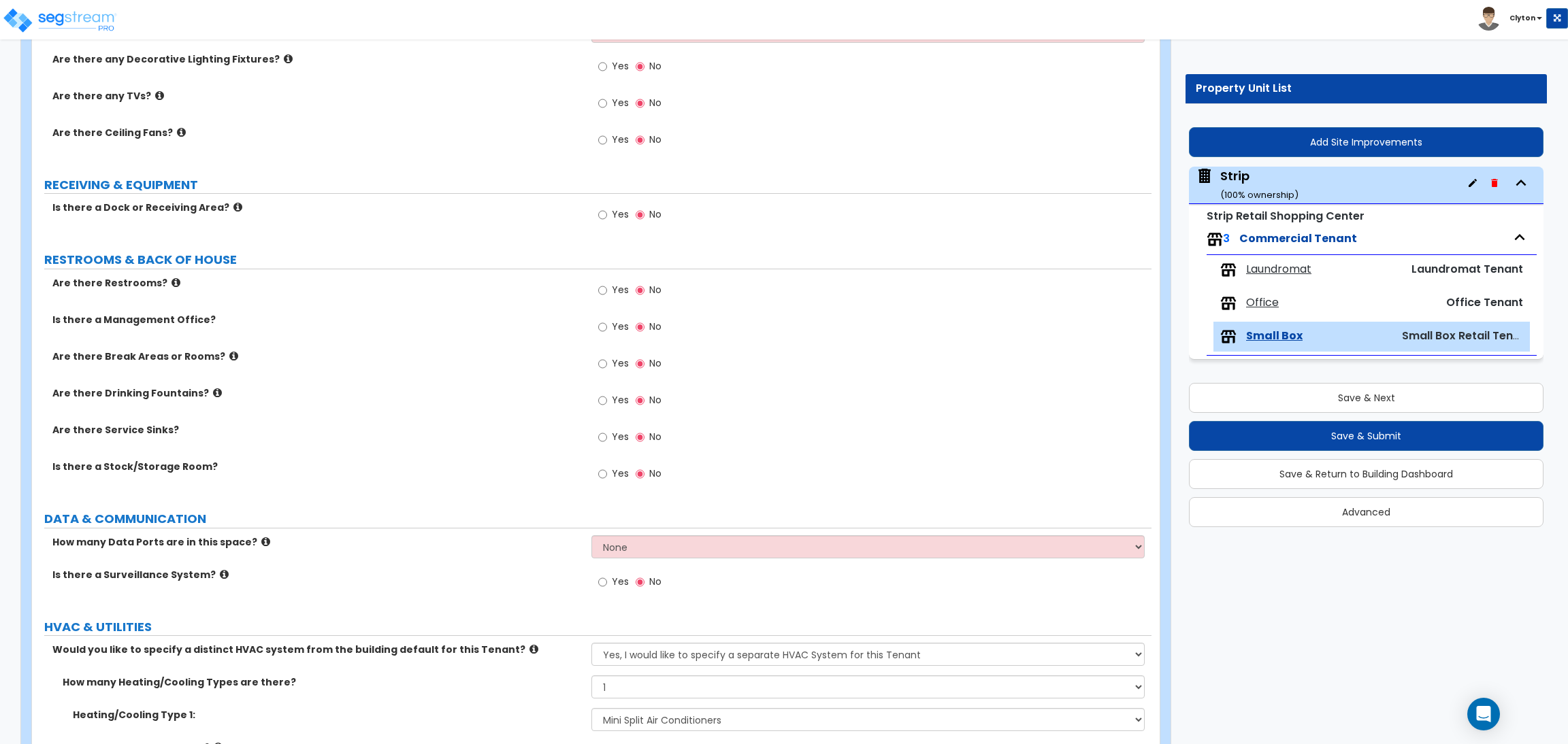
scroll to position [1063, 0]
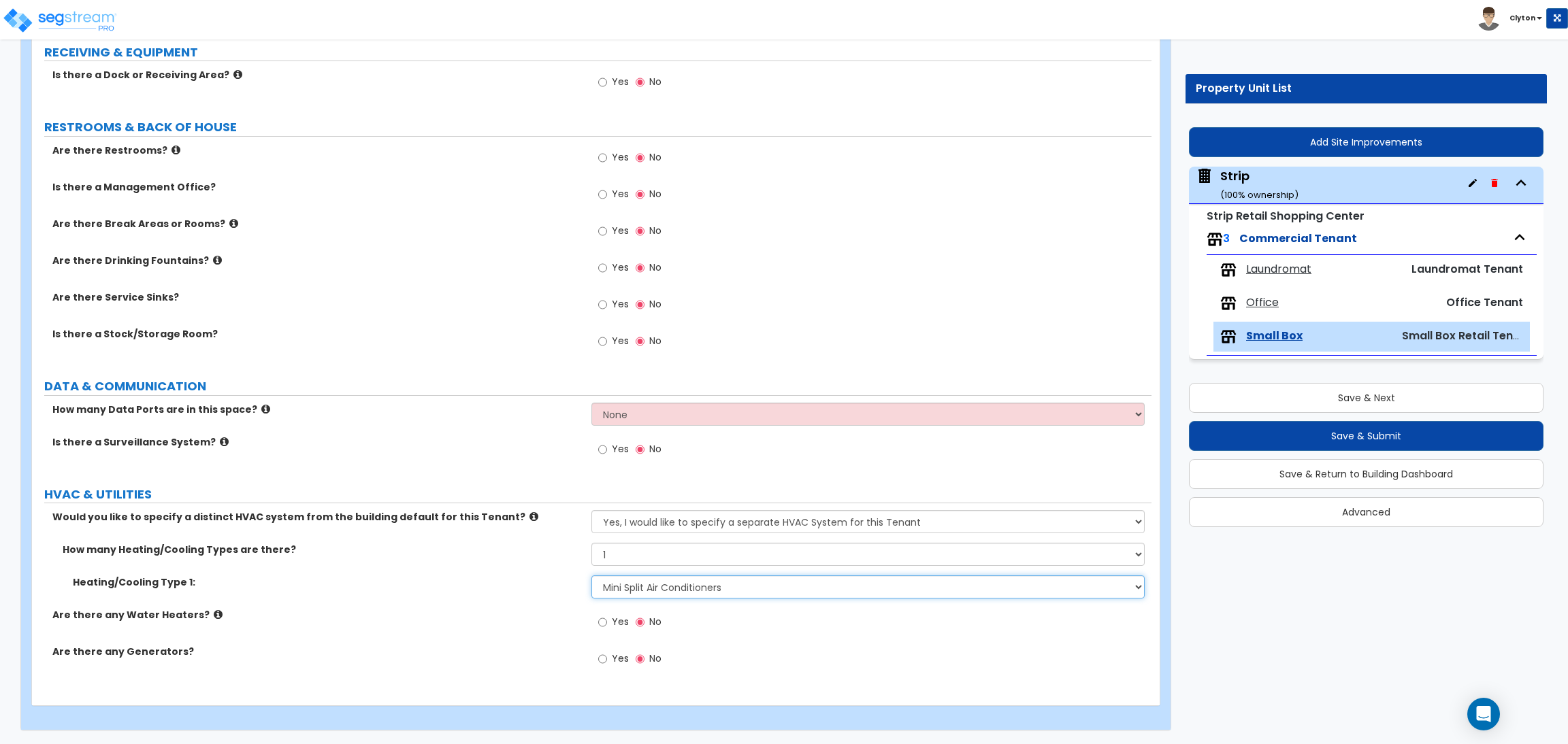
click at [719, 580] on select "None Heat Only Centralized Heating & Cooling Thru Wall Air Conditioners Mini Sp…" at bounding box center [867, 587] width 553 height 23
select select "3"
click at [591, 576] on select "None Heat Only Centralized Heating & Cooling Thru Wall Air Conditioners Mini Sp…" at bounding box center [867, 587] width 553 height 23
click at [505, 630] on div "Are there any Water Heaters? Yes No" at bounding box center [591, 626] width 1119 height 37
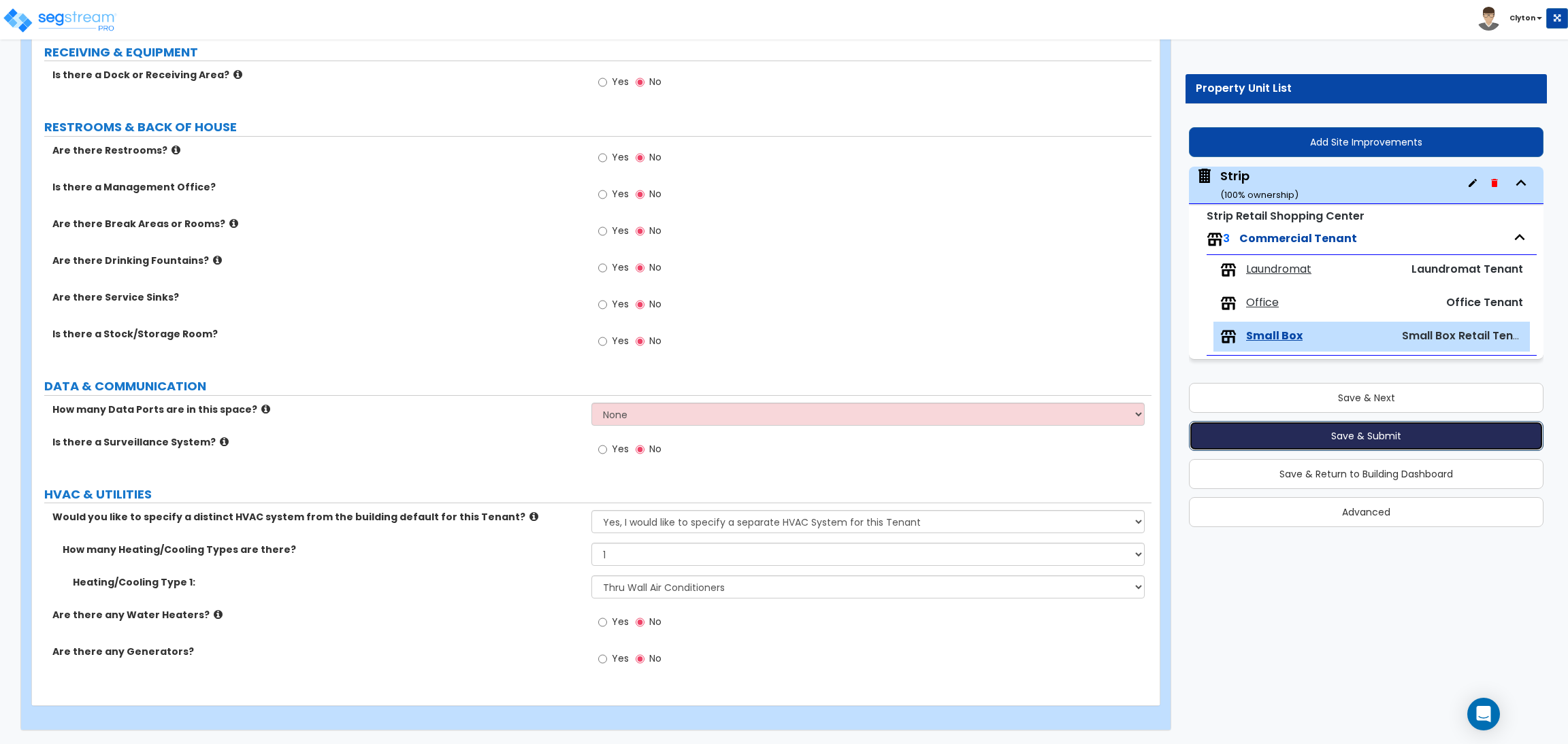
click at [1365, 431] on button "Save & Submit" at bounding box center [1365, 436] width 354 height 30
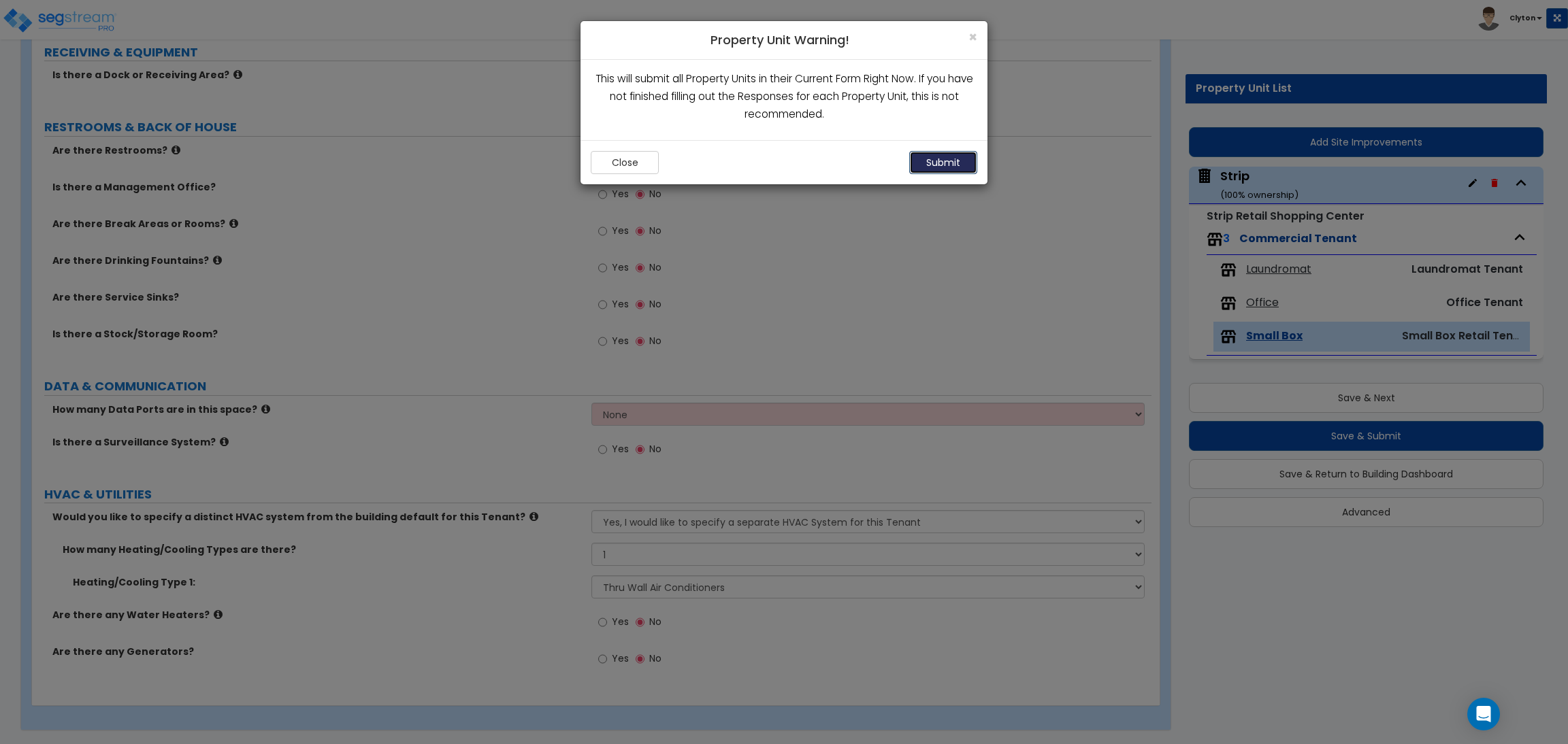
click at [964, 160] on button "Submit" at bounding box center [943, 162] width 68 height 23
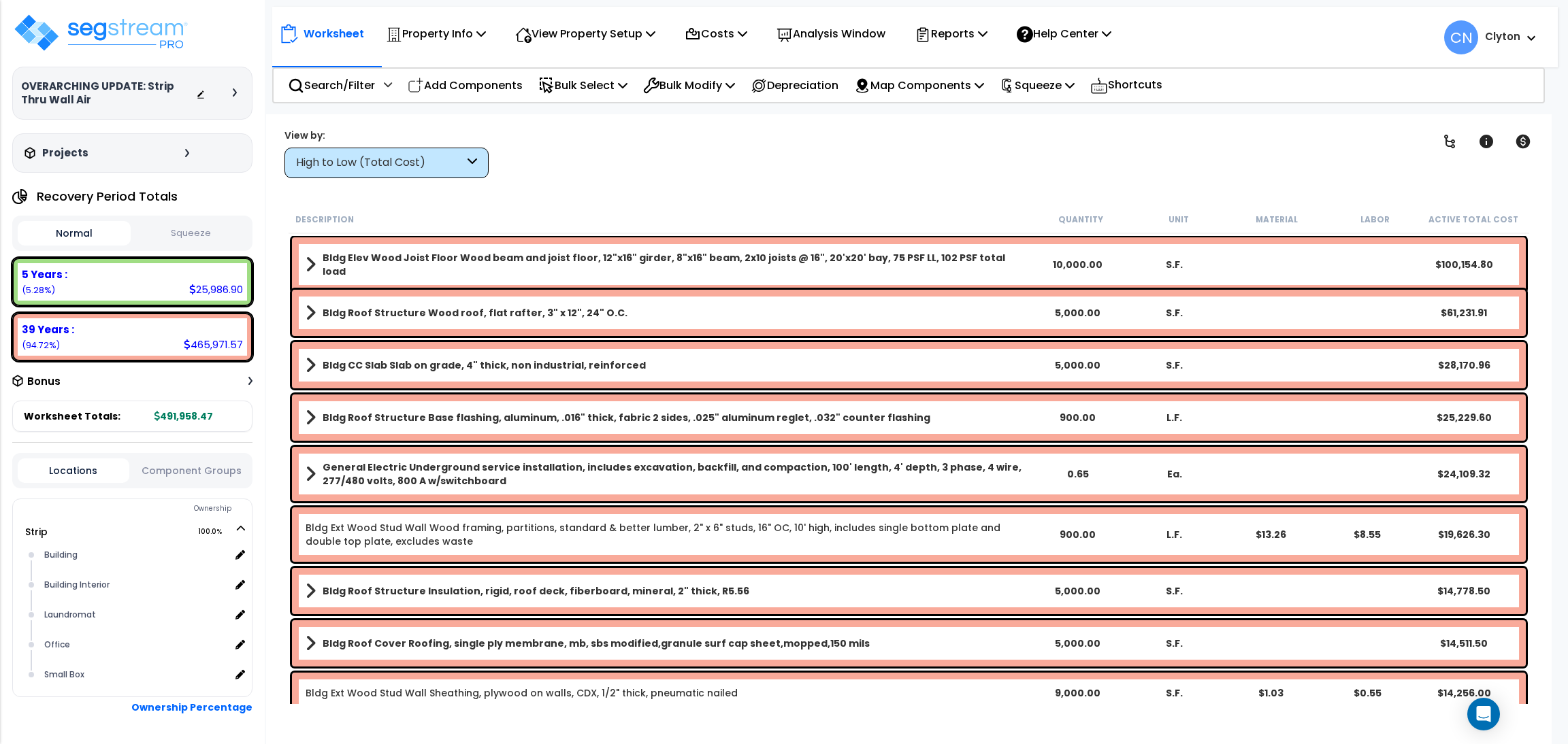
click at [347, 157] on div "High to Low (Total Cost)" at bounding box center [380, 163] width 168 height 16
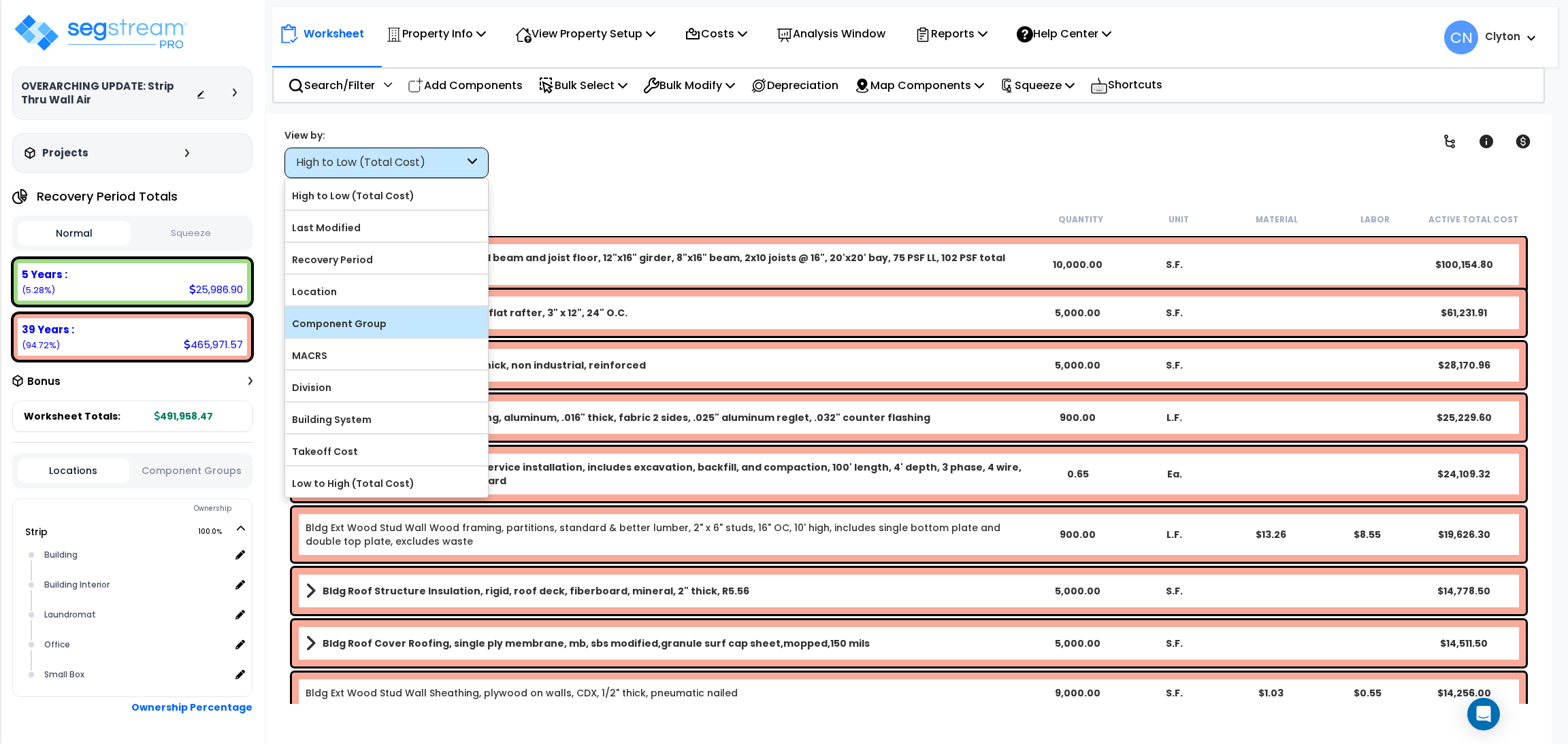
click at [370, 323] on label "Component Group" at bounding box center [387, 323] width 203 height 20
click at [0, 0] on input "Component Group" at bounding box center [0, 0] width 0 height 0
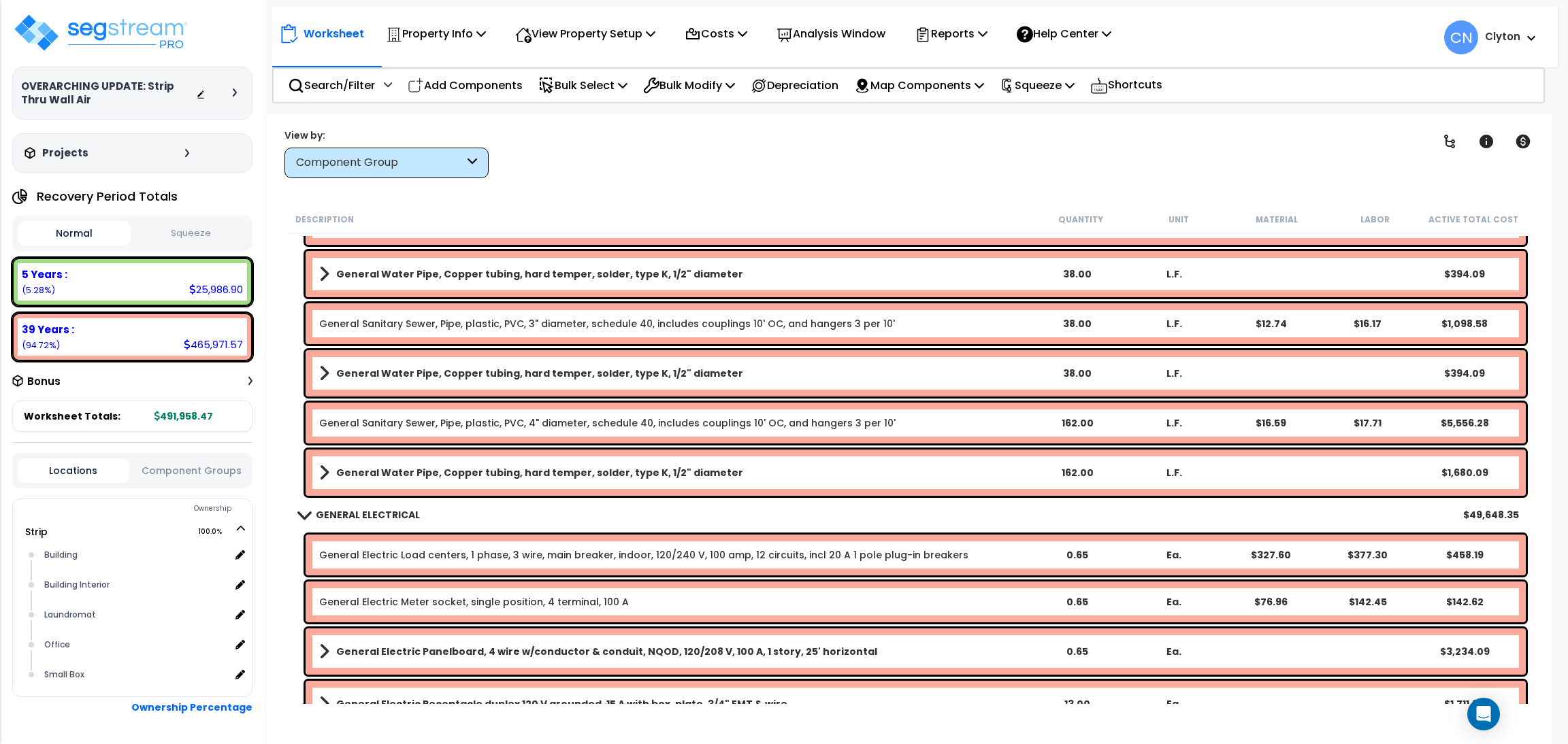
scroll to position [408, 0]
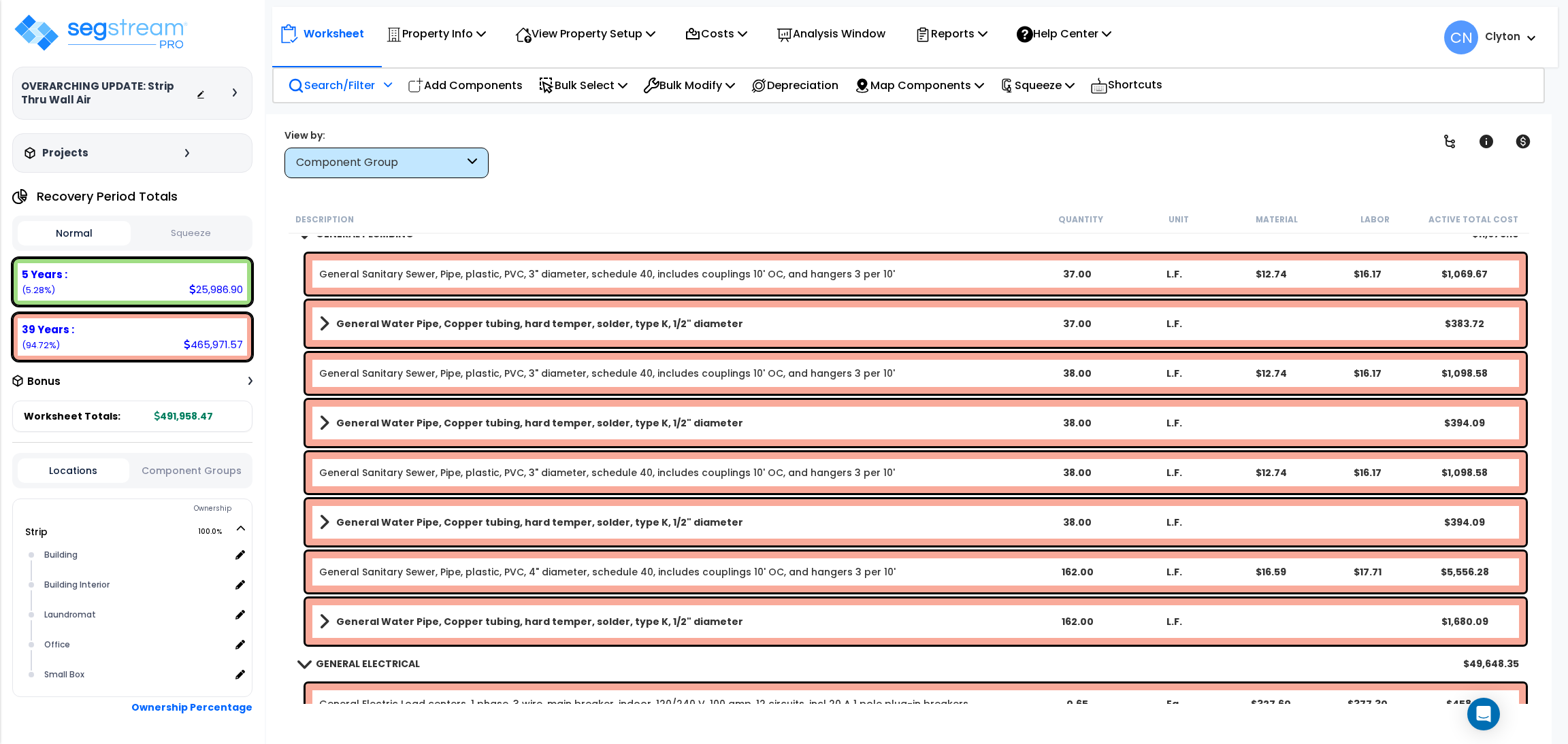
click at [349, 83] on p "Search/Filter" at bounding box center [331, 86] width 87 height 19
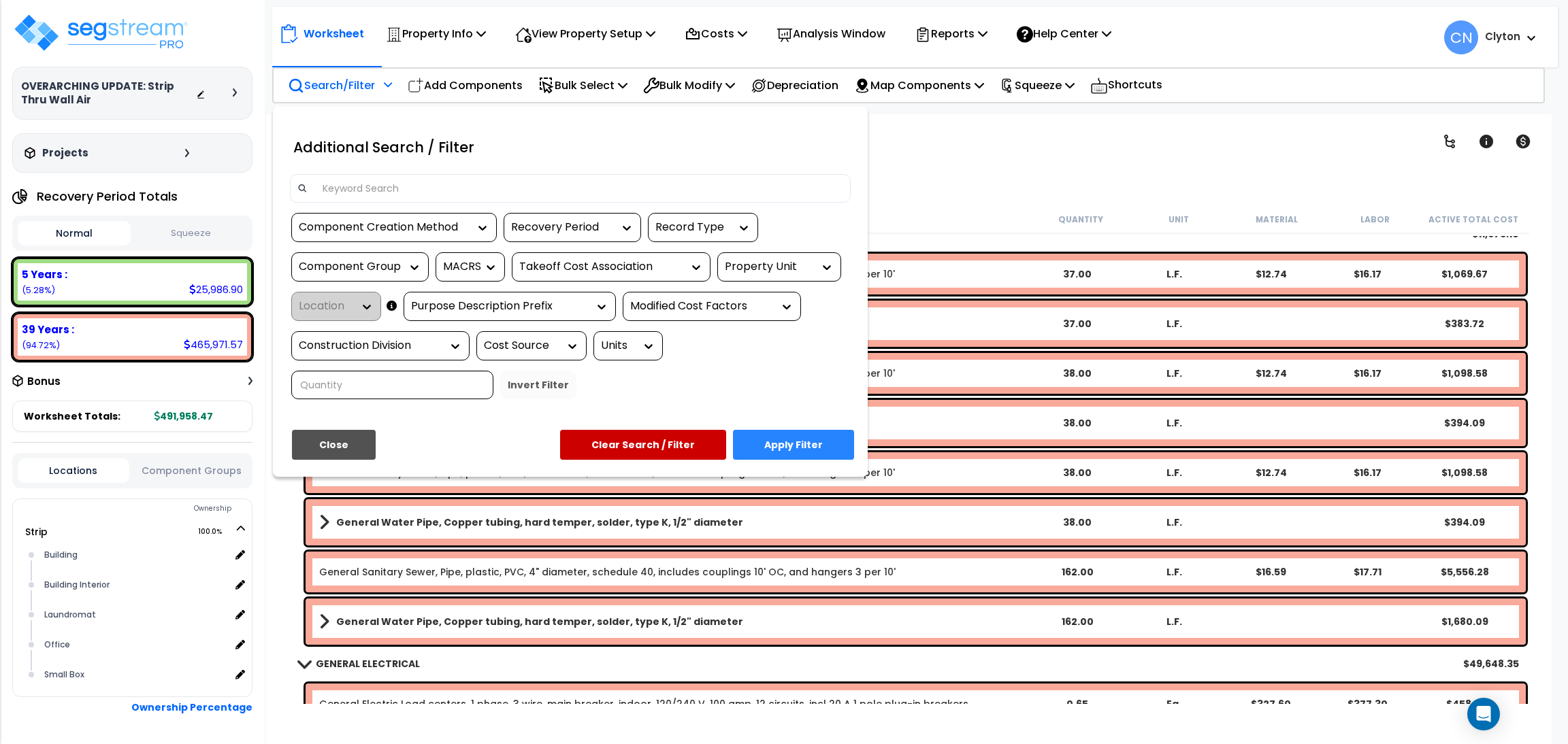
click at [756, 270] on div "Property Unit" at bounding box center [769, 267] width 88 height 16
click at [761, 299] on div "Strip" at bounding box center [820, 308] width 204 height 37
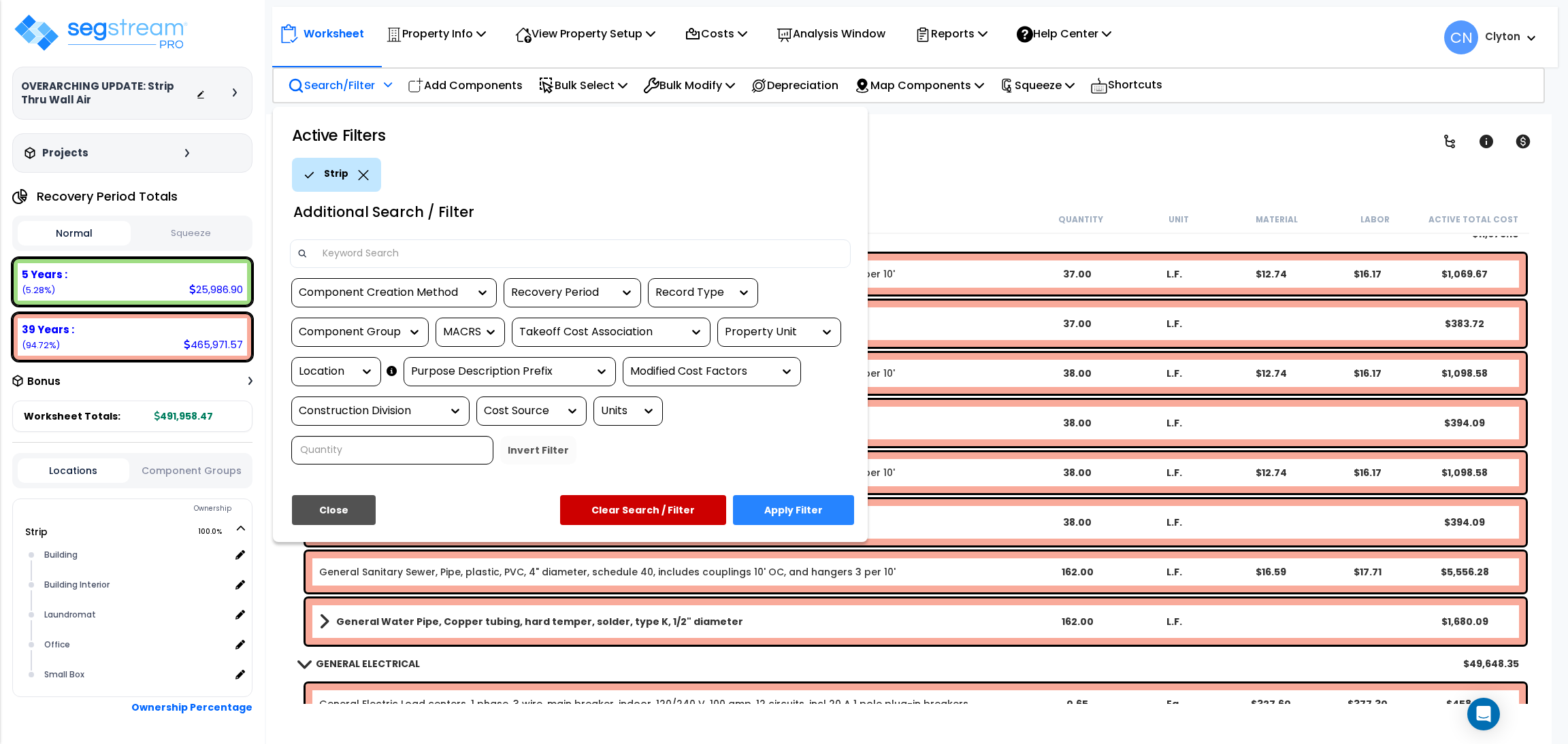
click at [342, 377] on div "Location" at bounding box center [326, 372] width 55 height 16
click at [340, 510] on button "Close" at bounding box center [334, 510] width 83 height 30
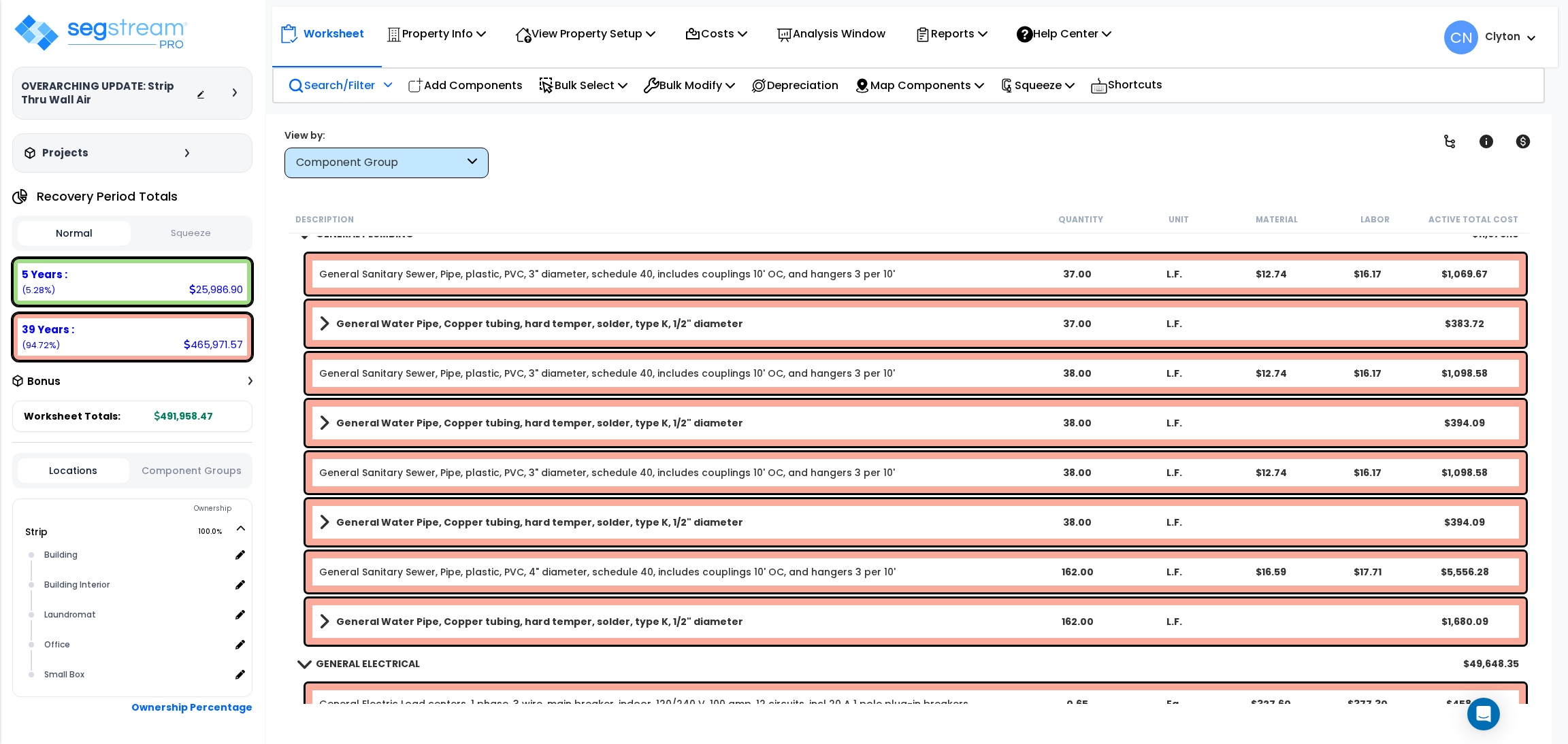
click at [223, 469] on button "Component Groups" at bounding box center [191, 471] width 111 height 15
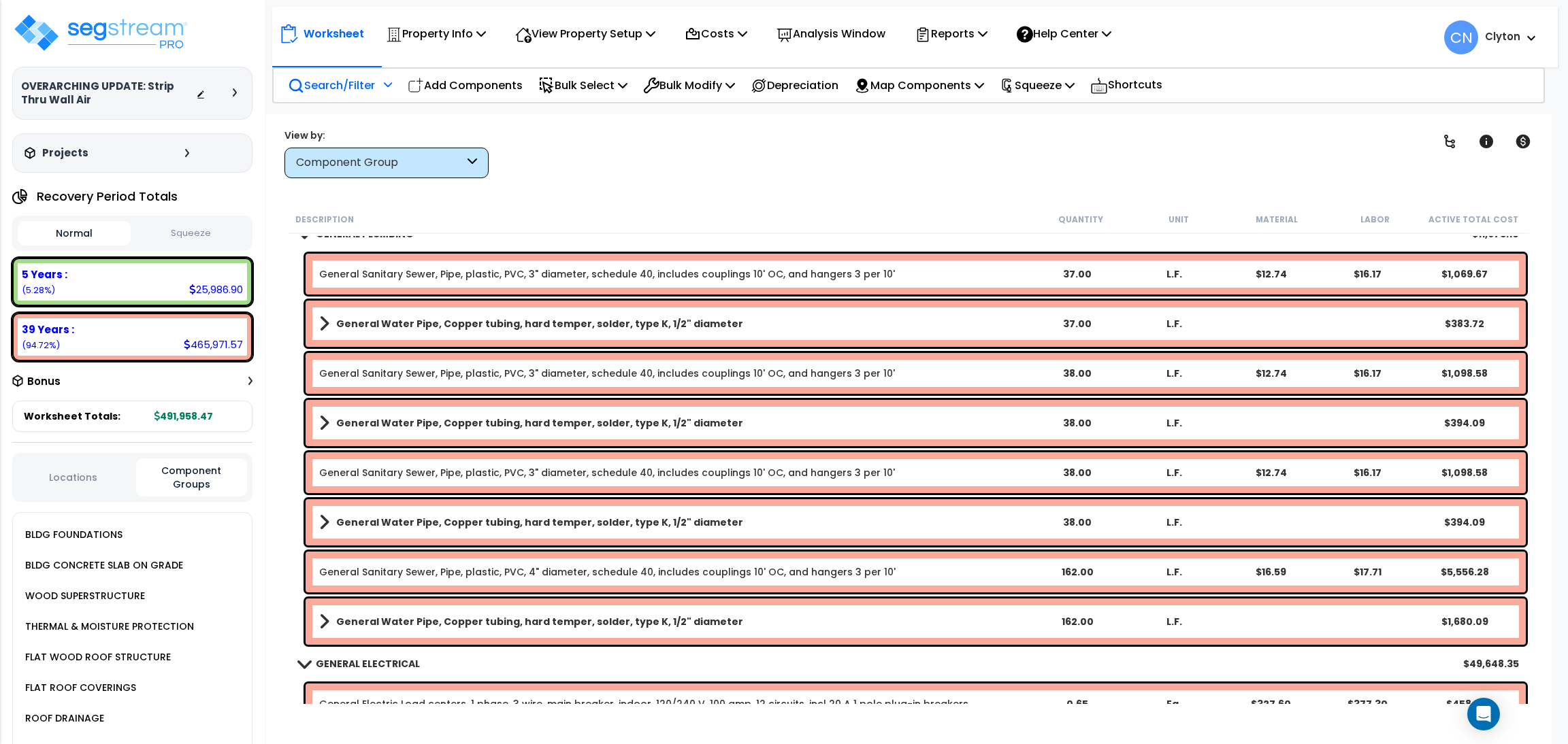
click at [48, 470] on button "Locations" at bounding box center [73, 477] width 111 height 15
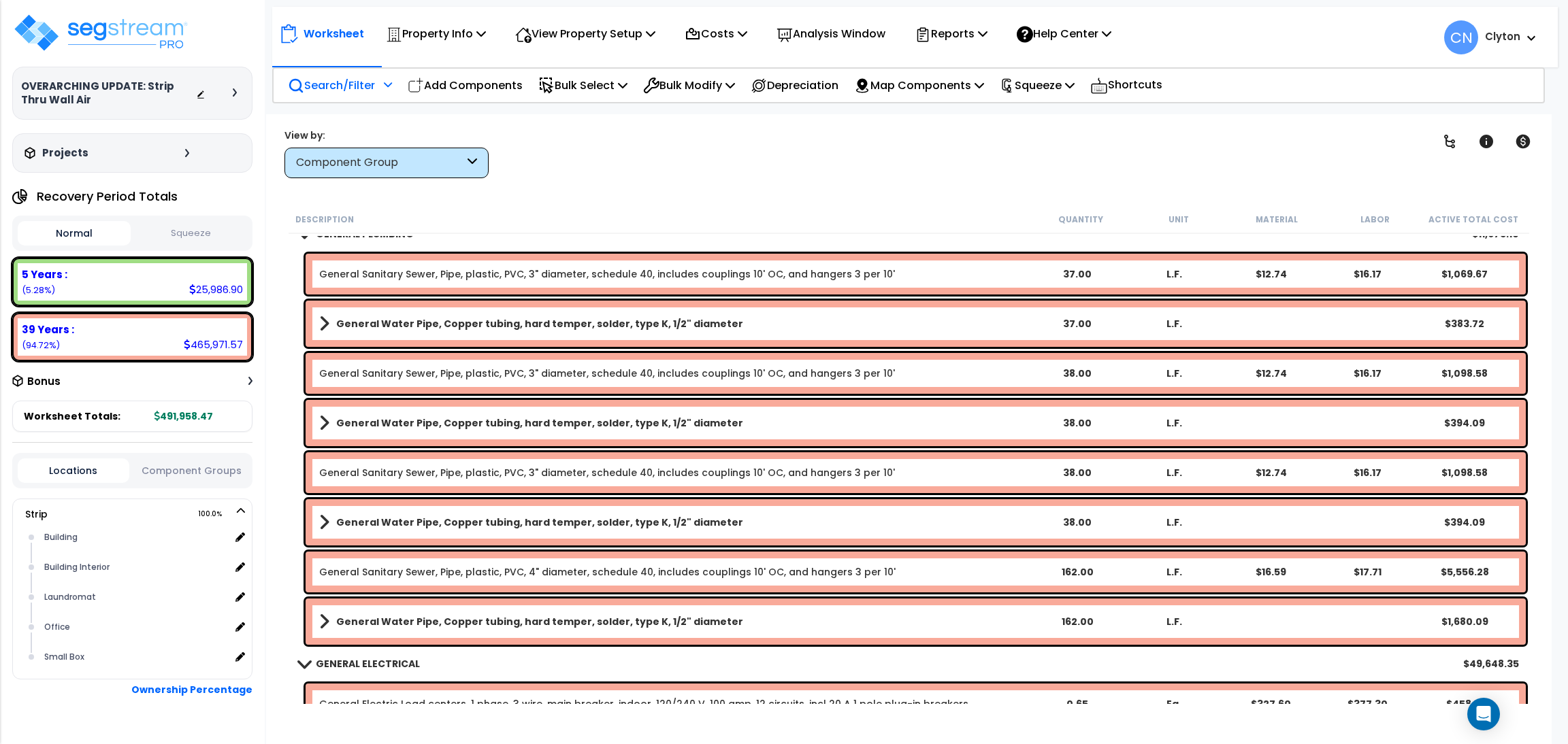
click at [350, 88] on p "Search/Filter" at bounding box center [331, 86] width 87 height 19
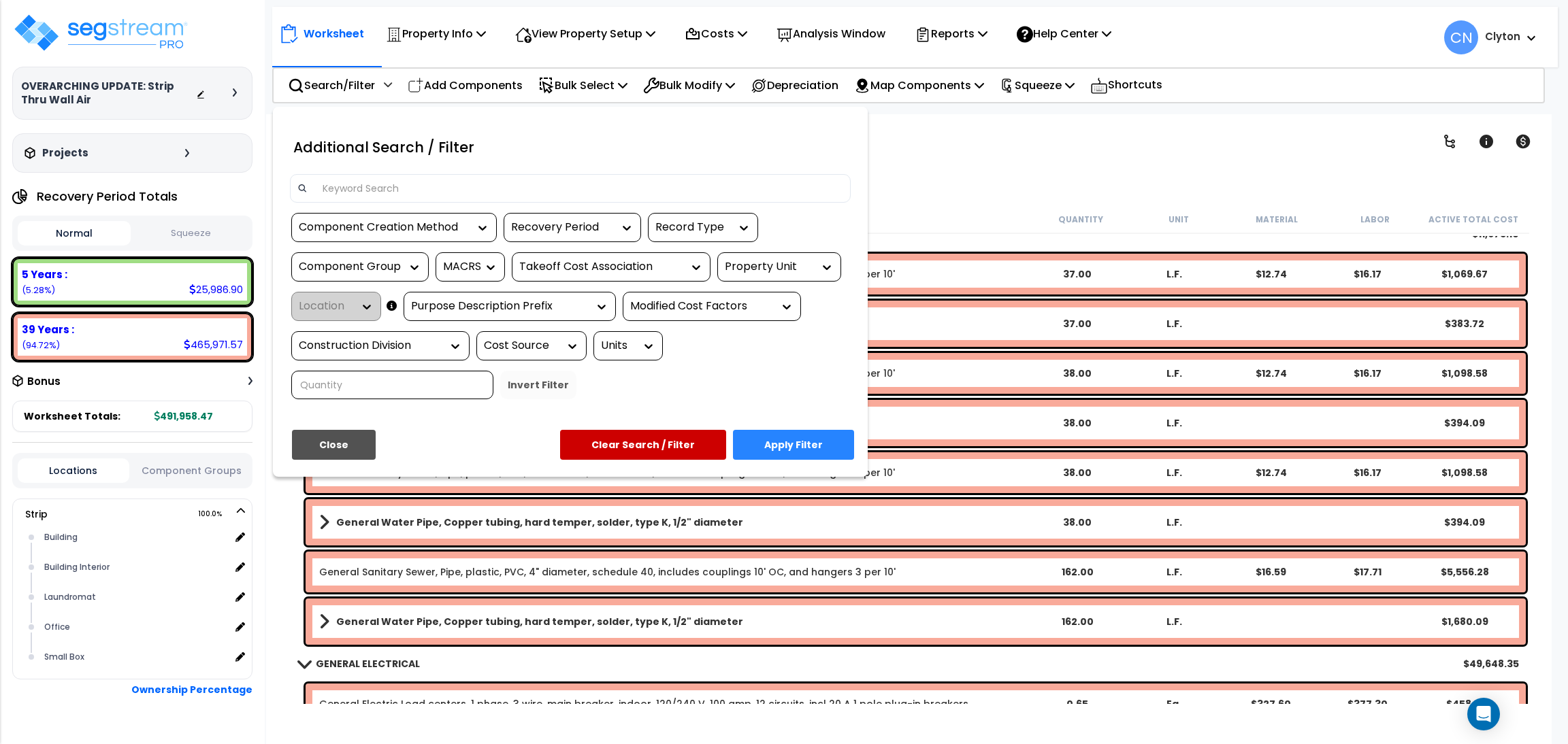
click at [794, 269] on div "Property Unit" at bounding box center [769, 267] width 88 height 16
click at [770, 313] on div "Strip" at bounding box center [820, 308] width 204 height 37
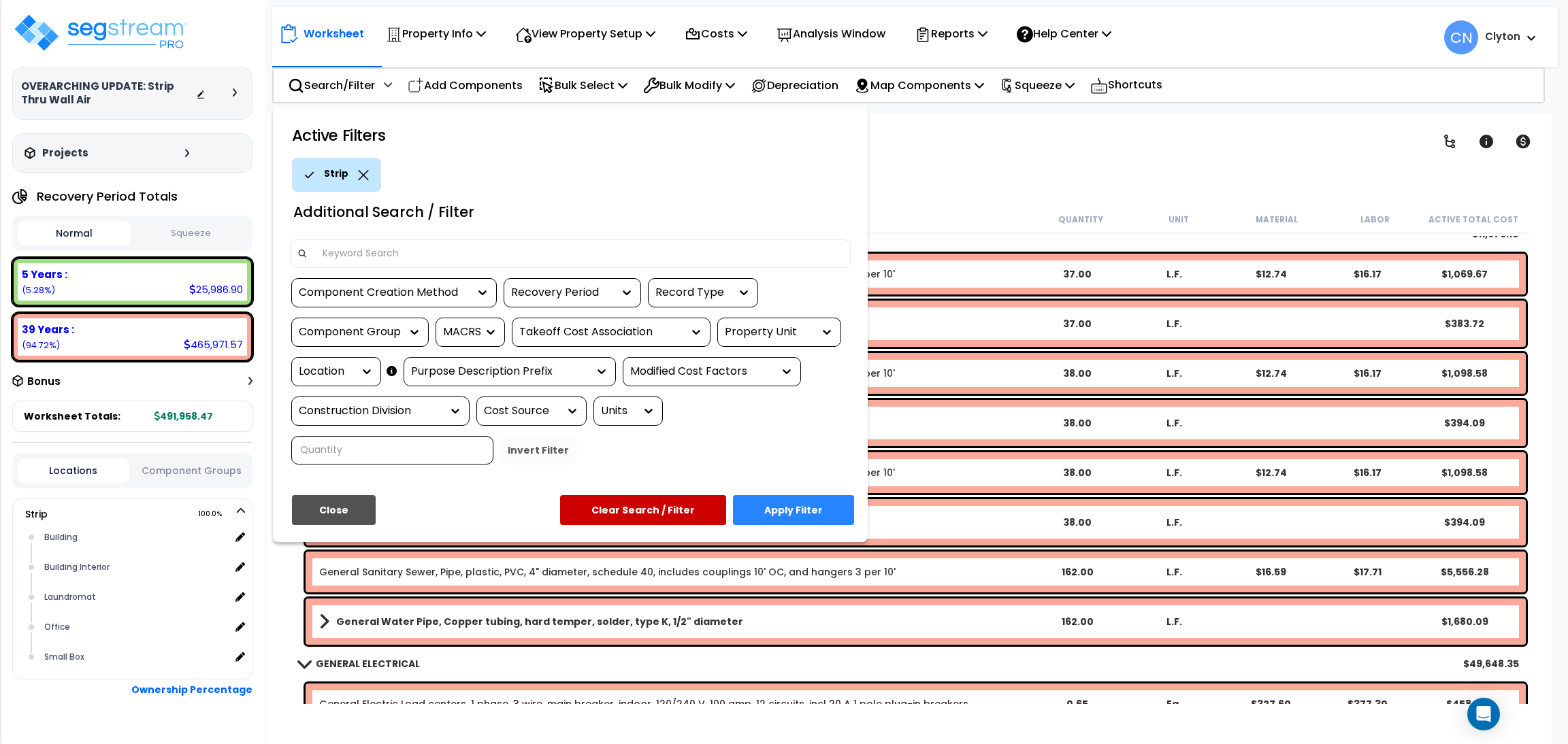
click at [347, 375] on div "Location" at bounding box center [326, 372] width 55 height 16
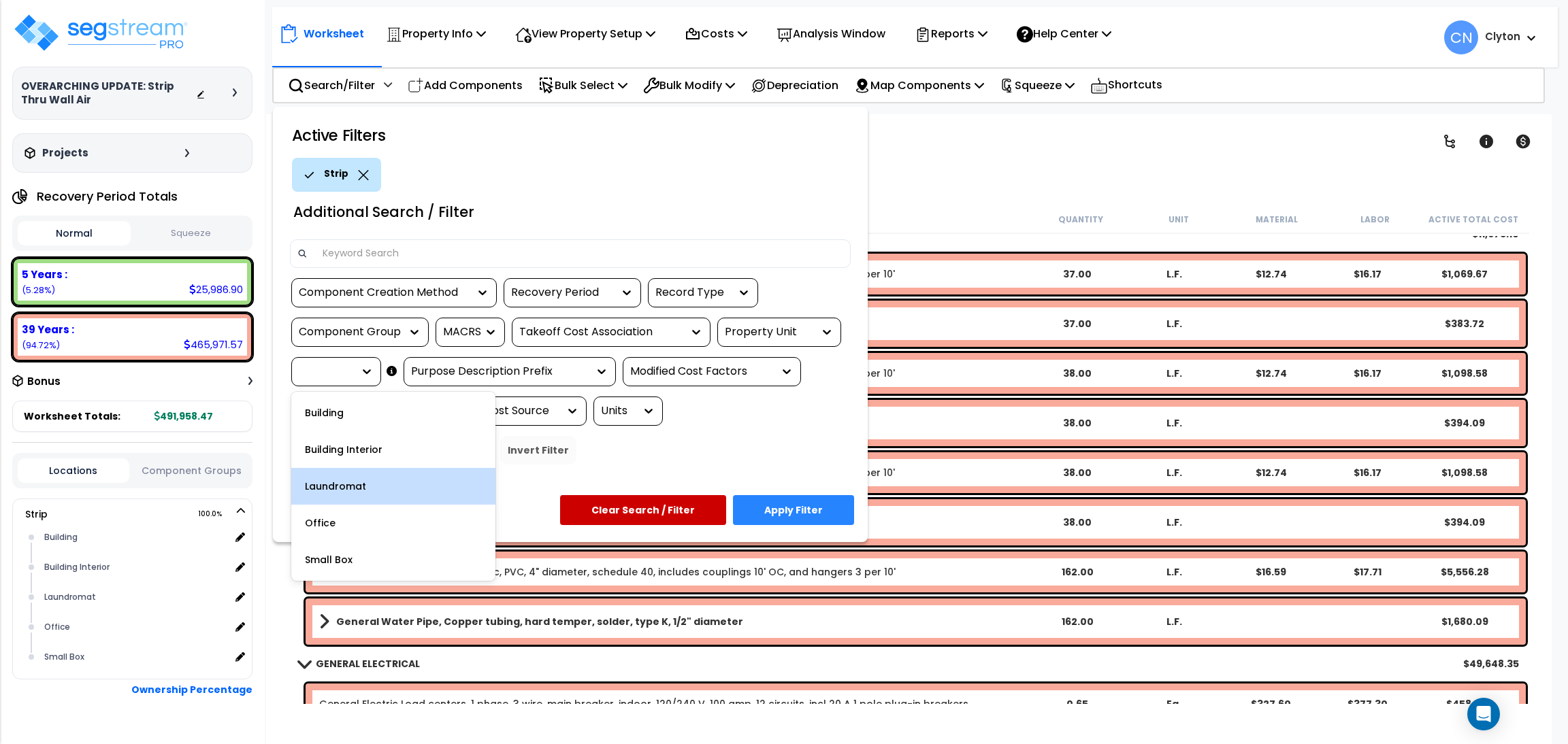
click at [362, 482] on div "Laundromat" at bounding box center [393, 486] width 204 height 37
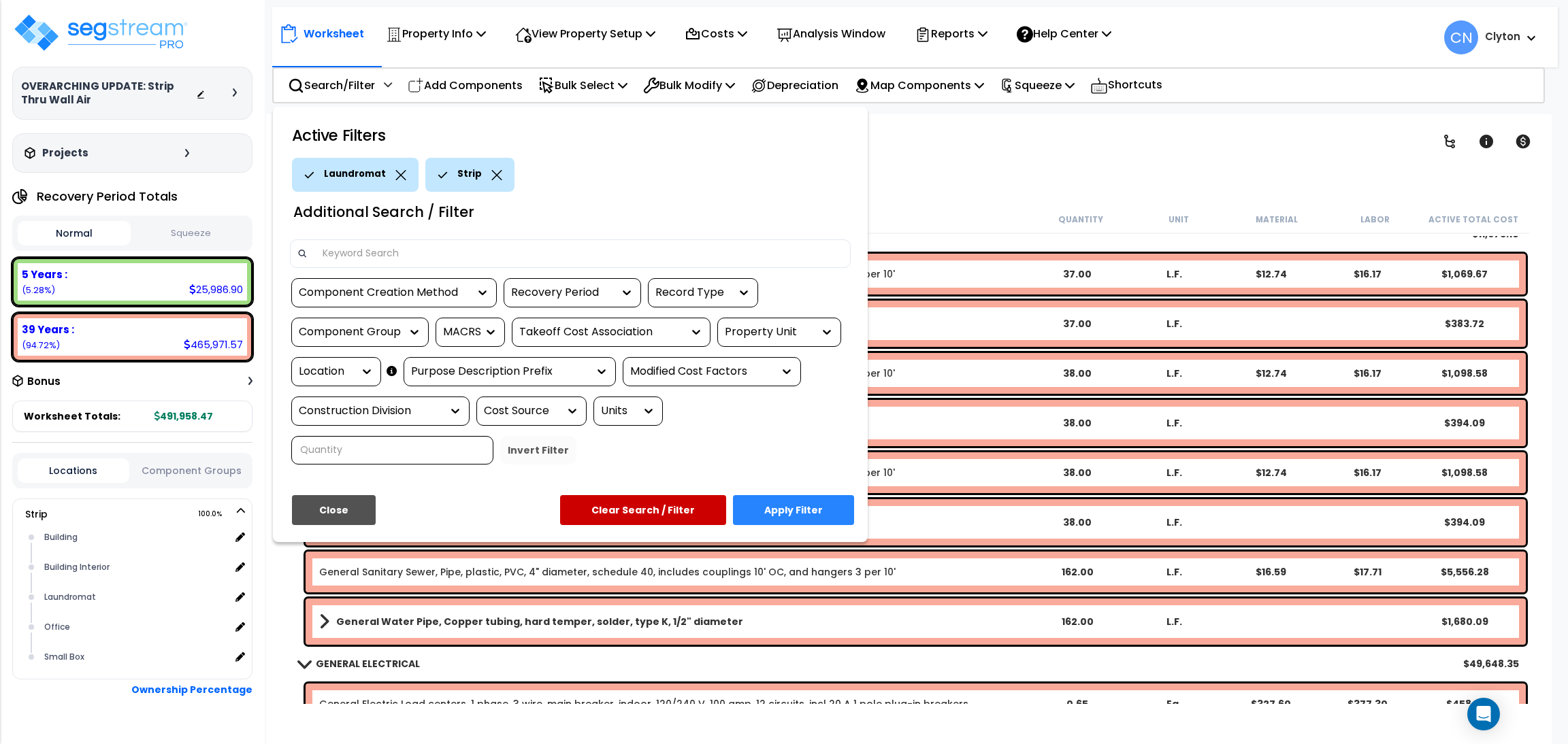
click at [815, 515] on button "Apply Filter" at bounding box center [793, 510] width 121 height 30
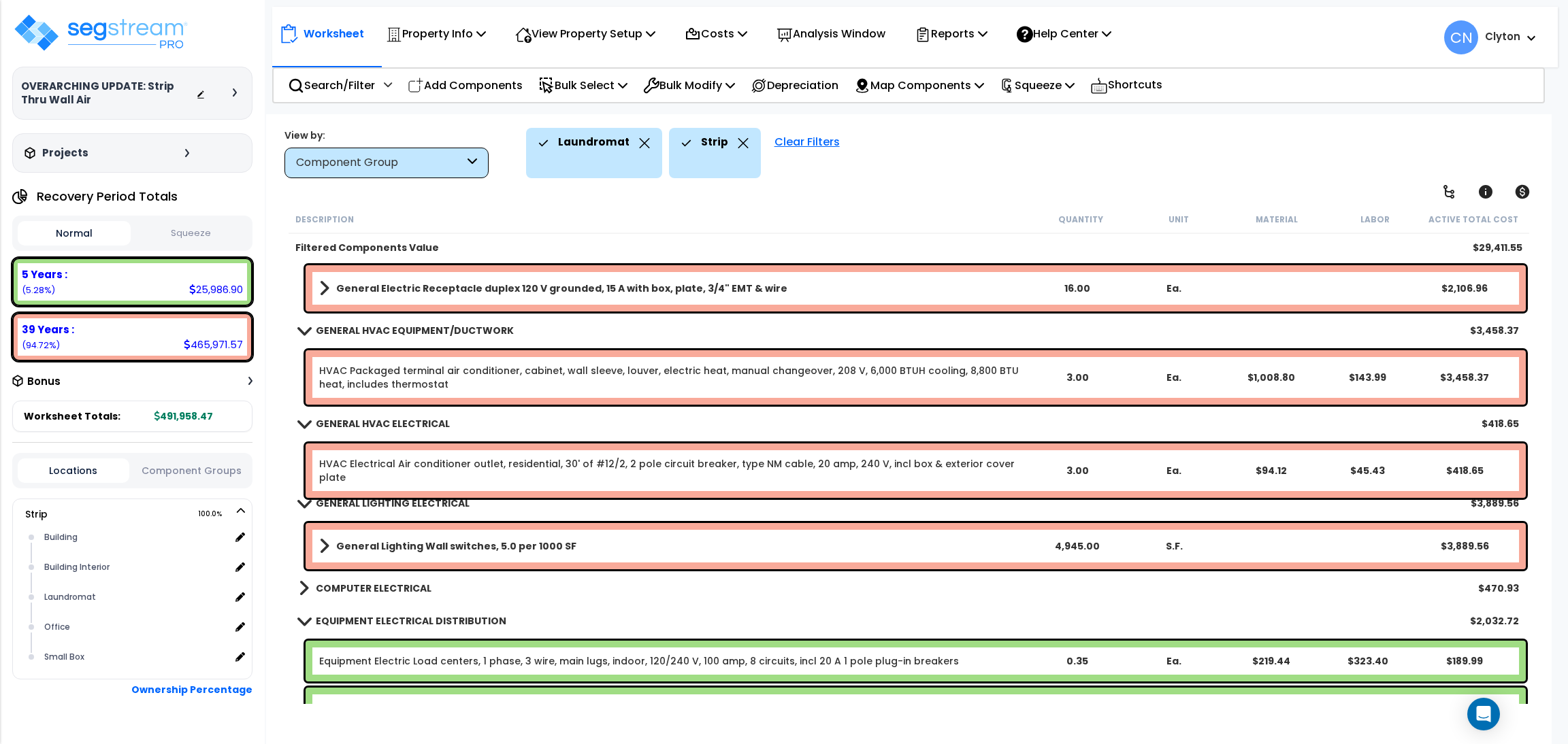
click at [1115, 169] on div "Laundromat Strip Clear Filters" at bounding box center [1030, 153] width 1007 height 50
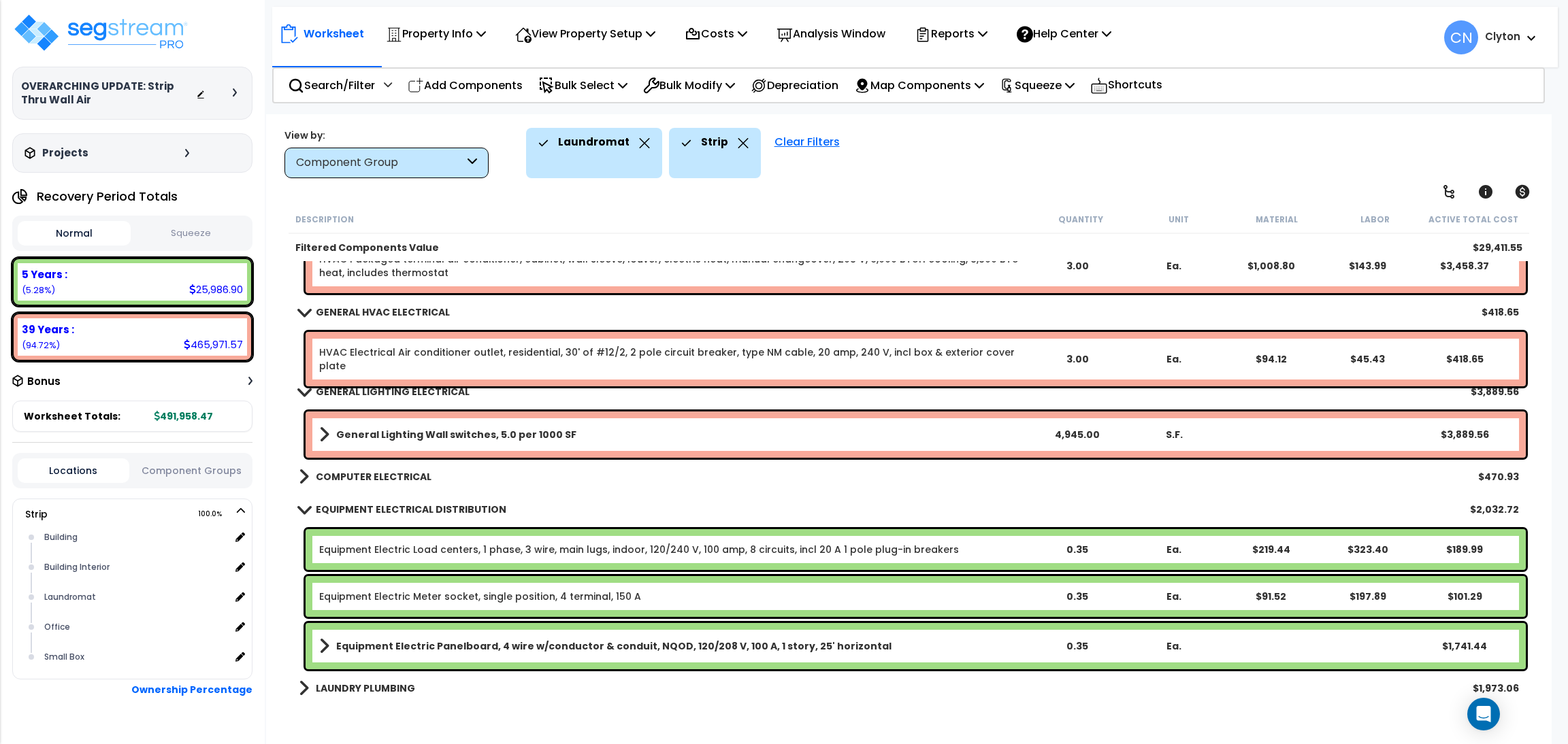
scroll to position [213, 0]
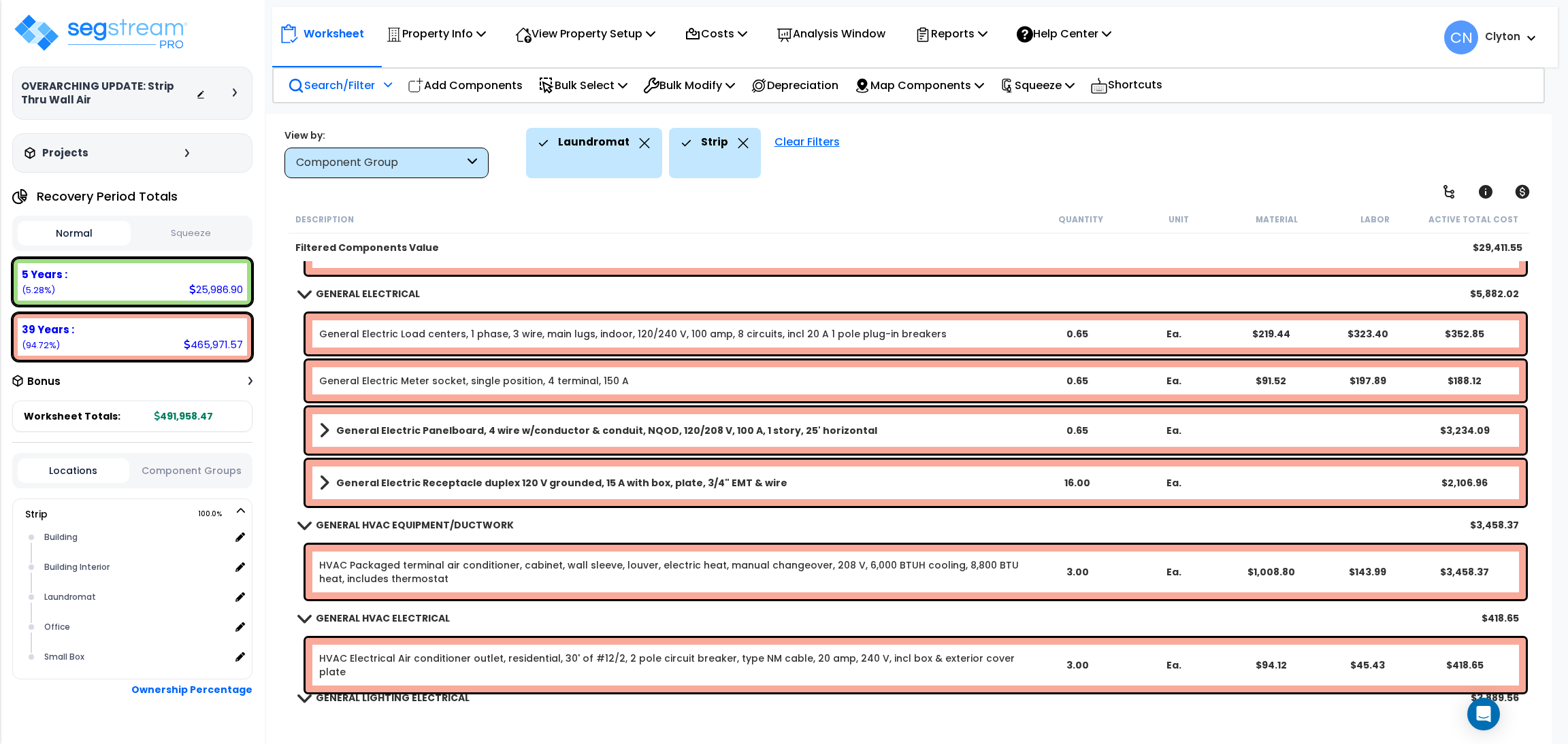
click at [303, 94] on div "Search/Filter Additional Search / Filter" at bounding box center [339, 86] width 104 height 32
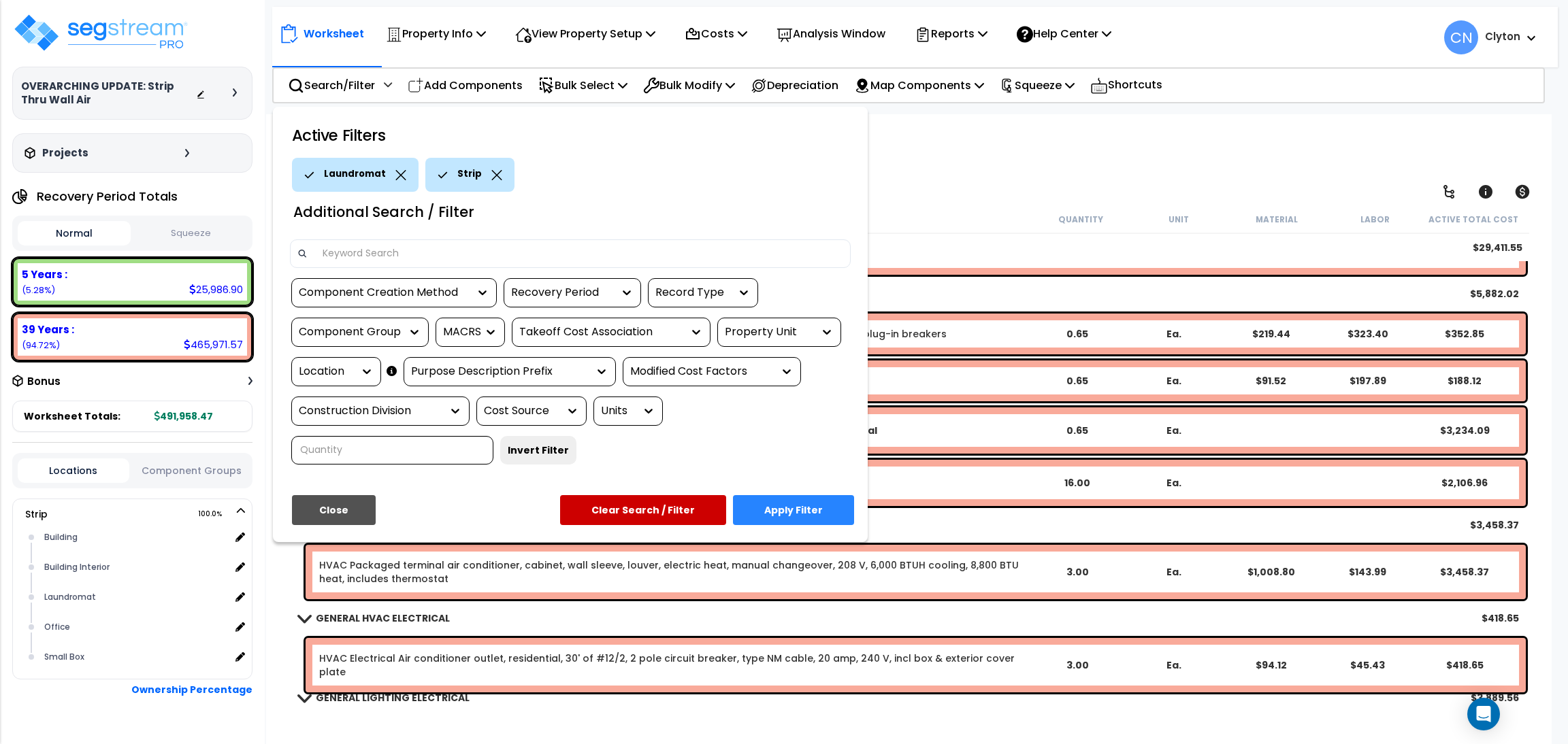
click at [399, 173] on icon at bounding box center [400, 175] width 11 height 10
click at [326, 369] on div "Location" at bounding box center [326, 372] width 55 height 16
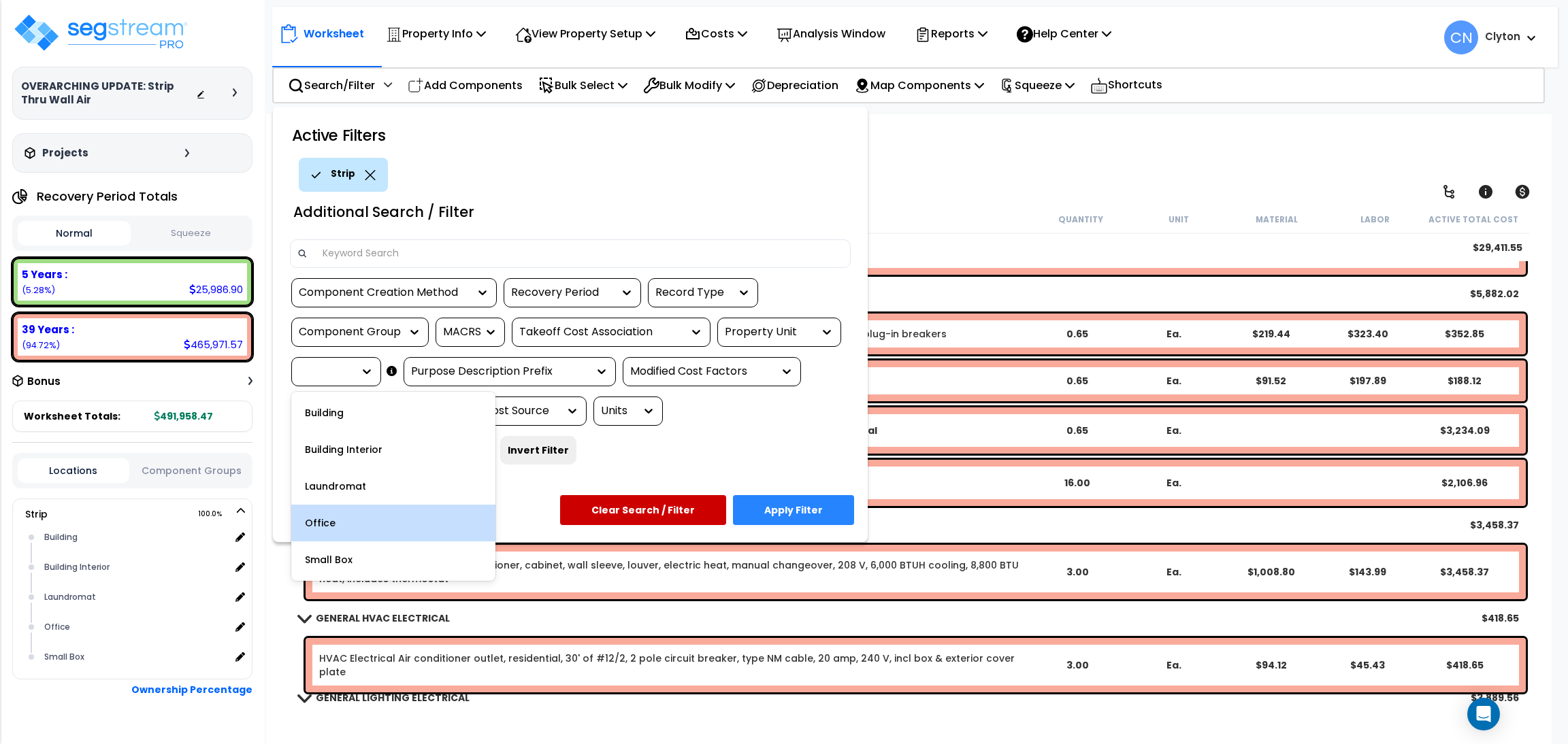
click at [325, 524] on div "Office" at bounding box center [393, 523] width 204 height 37
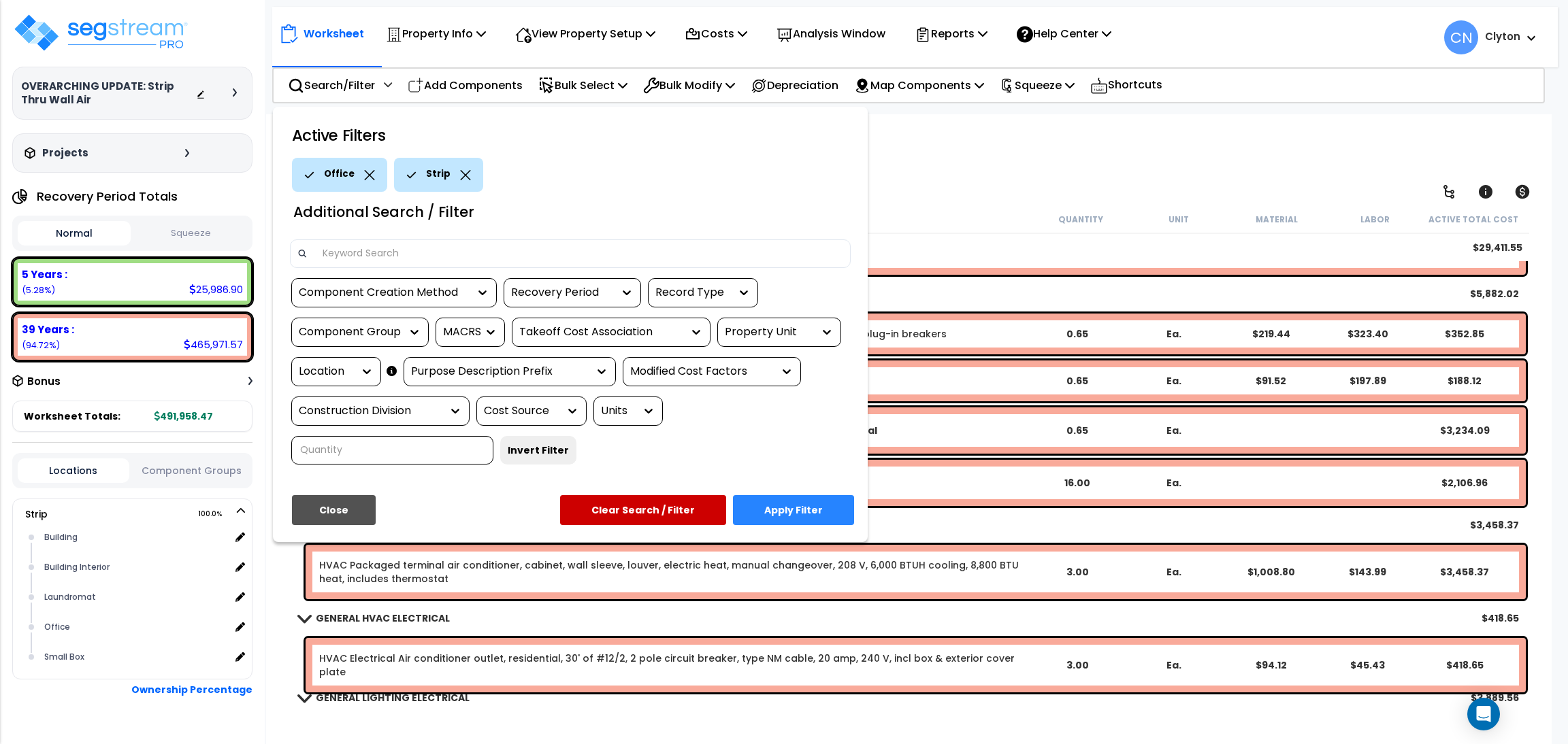
click at [817, 502] on button "Apply Filter" at bounding box center [793, 510] width 121 height 30
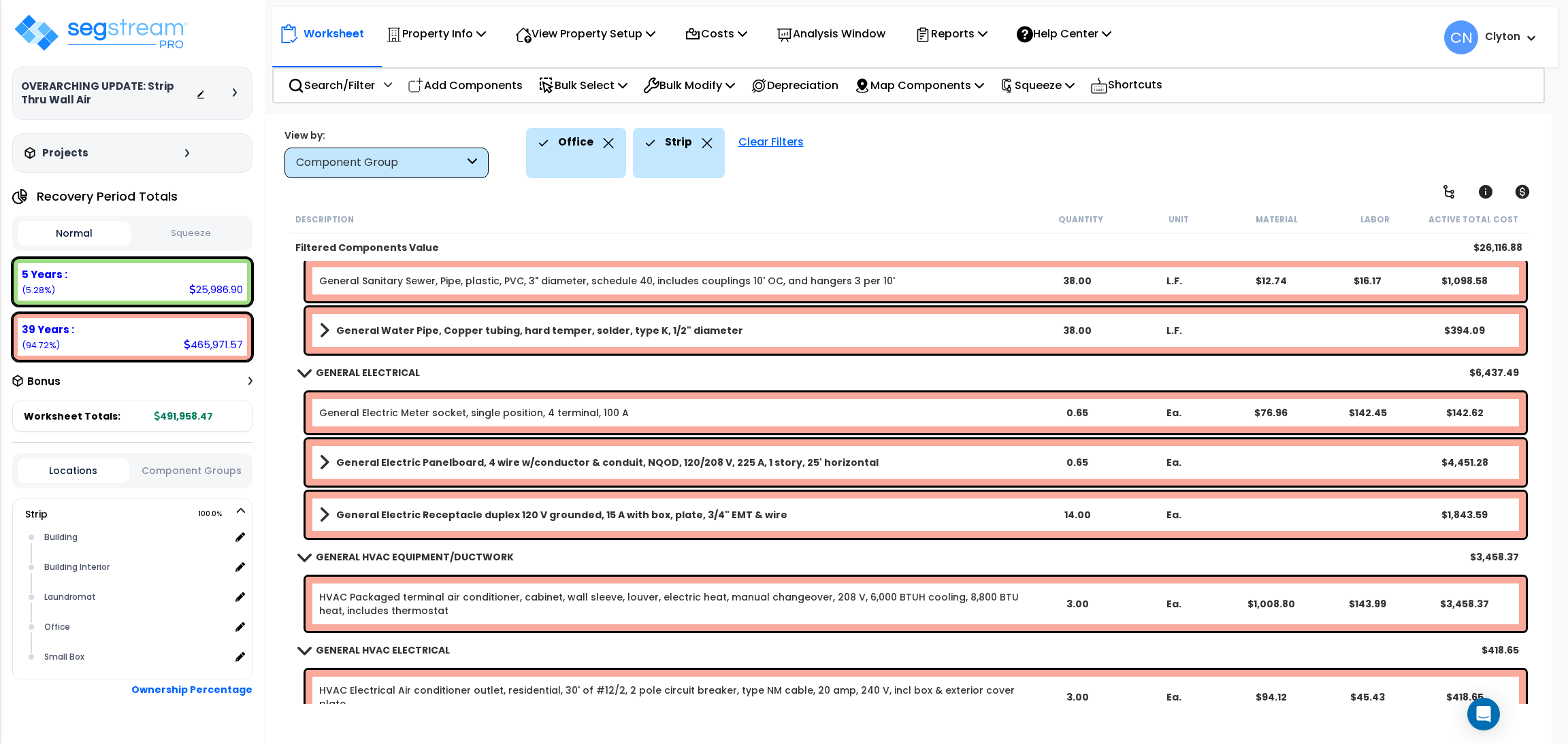
scroll to position [328, 0]
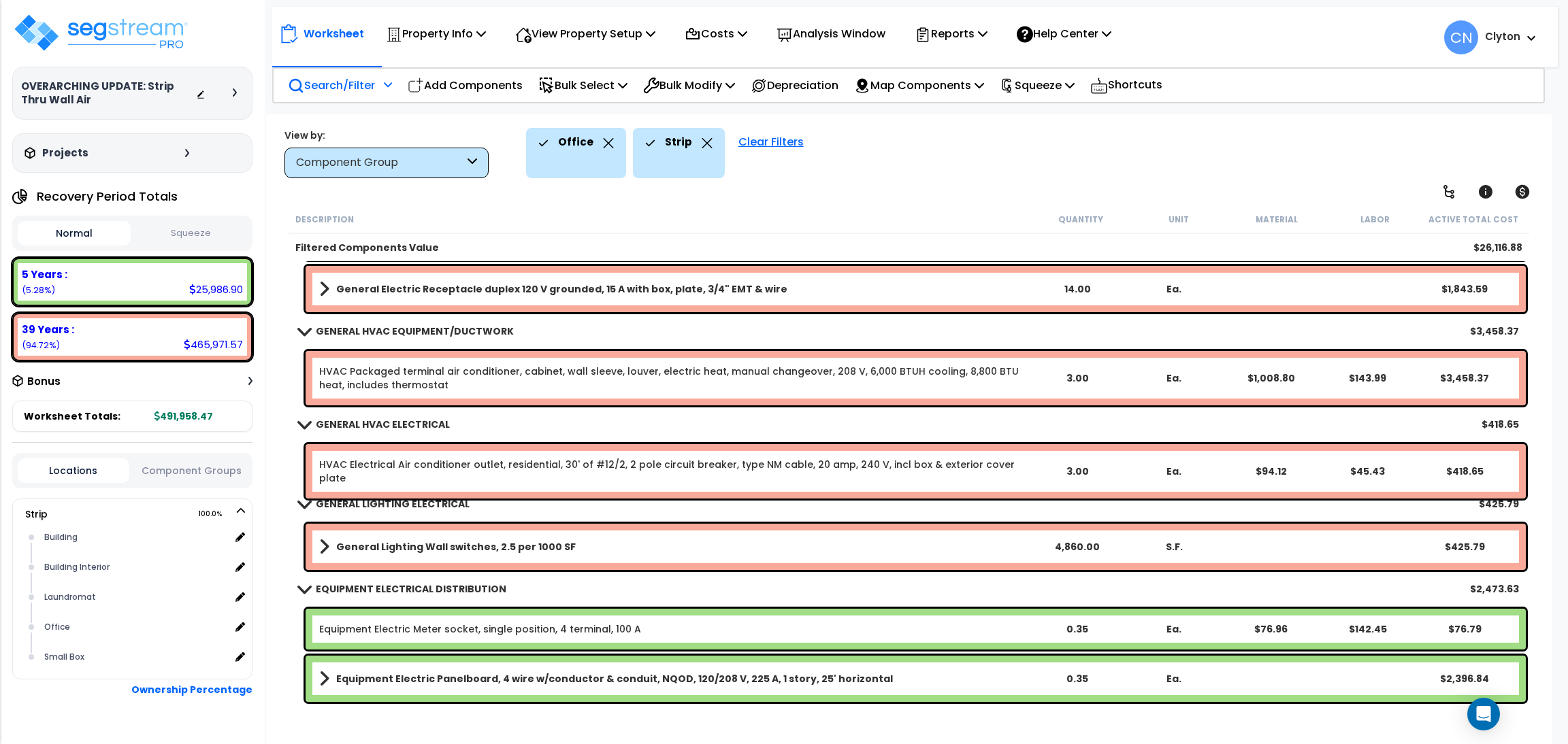
click at [317, 86] on p "Search/Filter" at bounding box center [331, 86] width 87 height 19
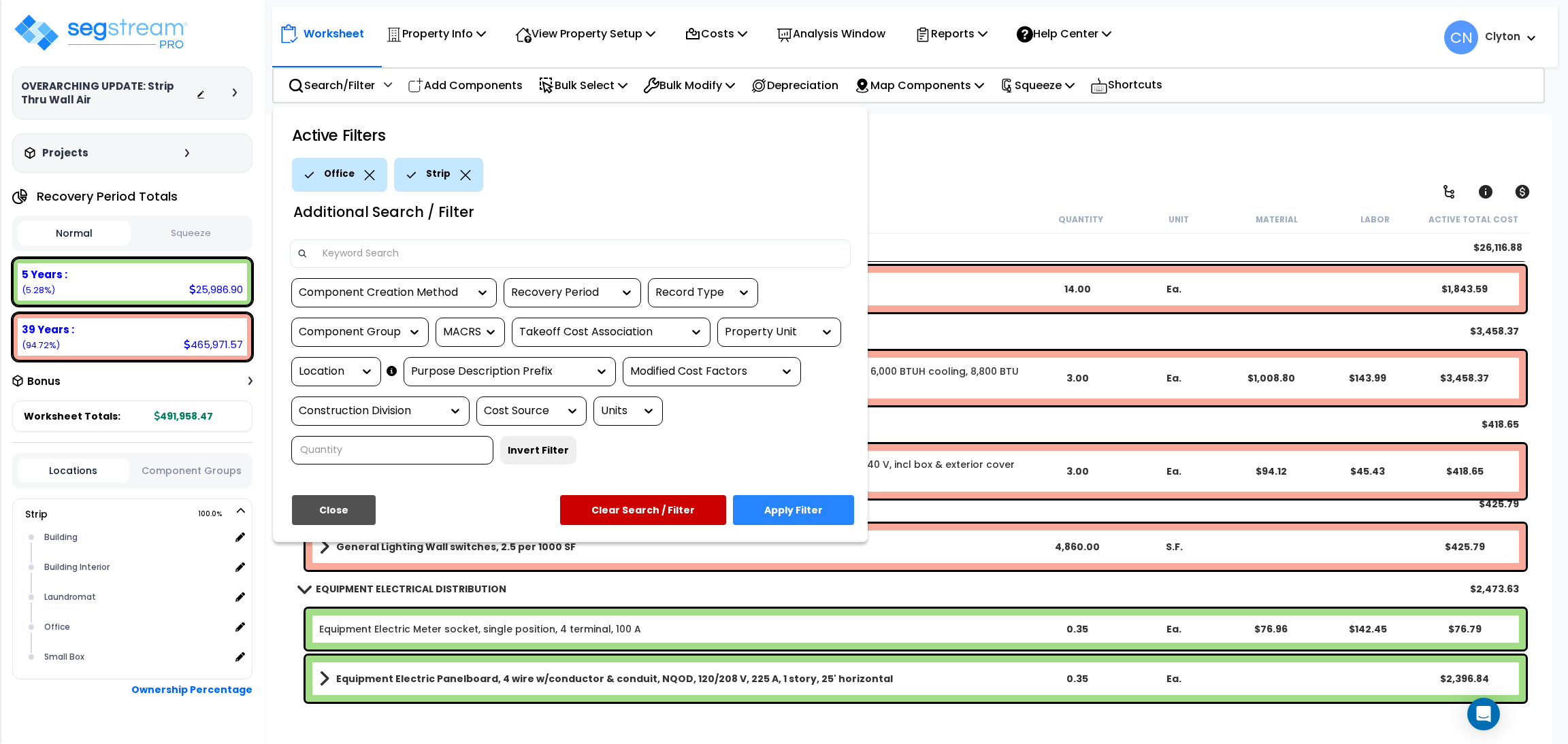
click at [368, 512] on button "Close" at bounding box center [334, 510] width 83 height 30
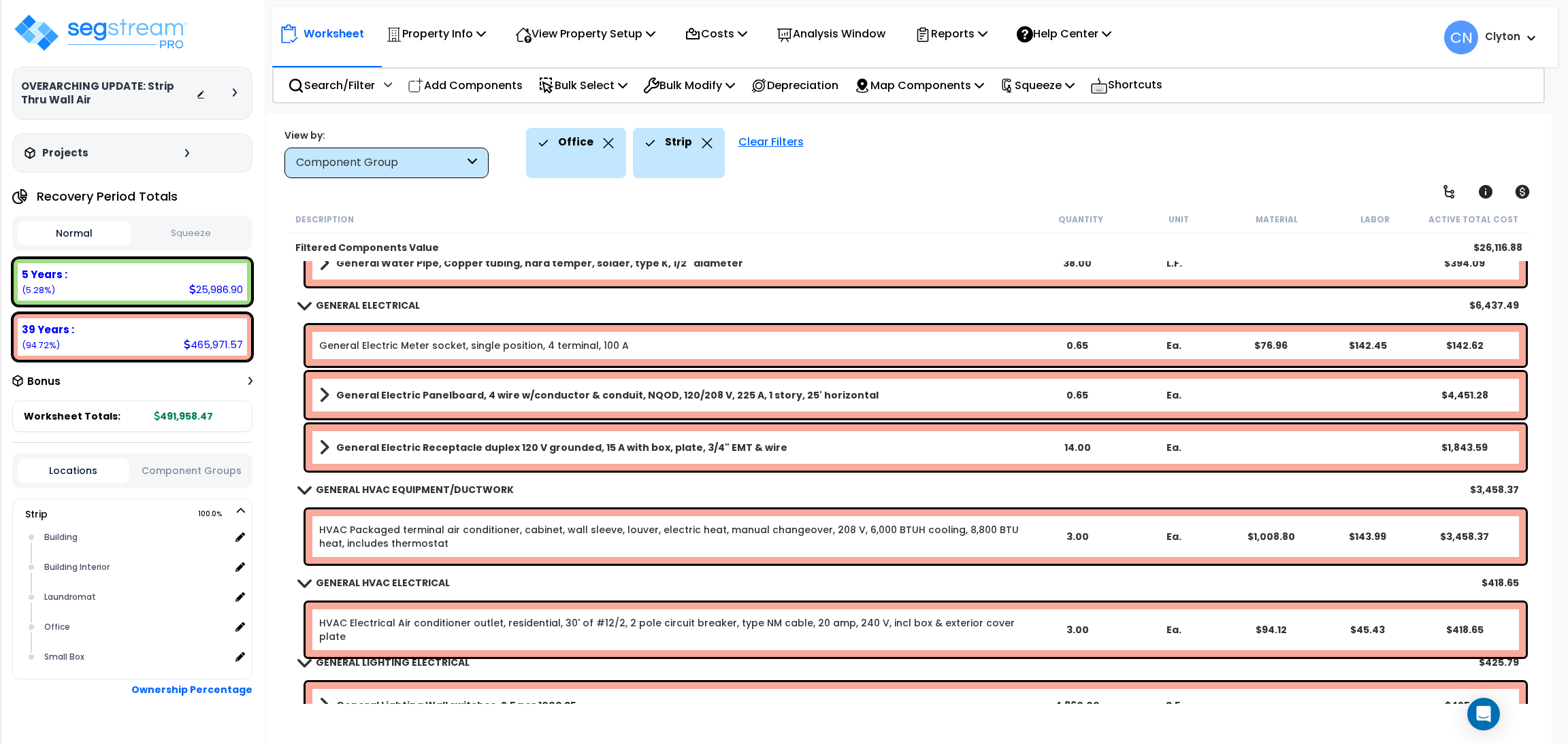
scroll to position [0, 0]
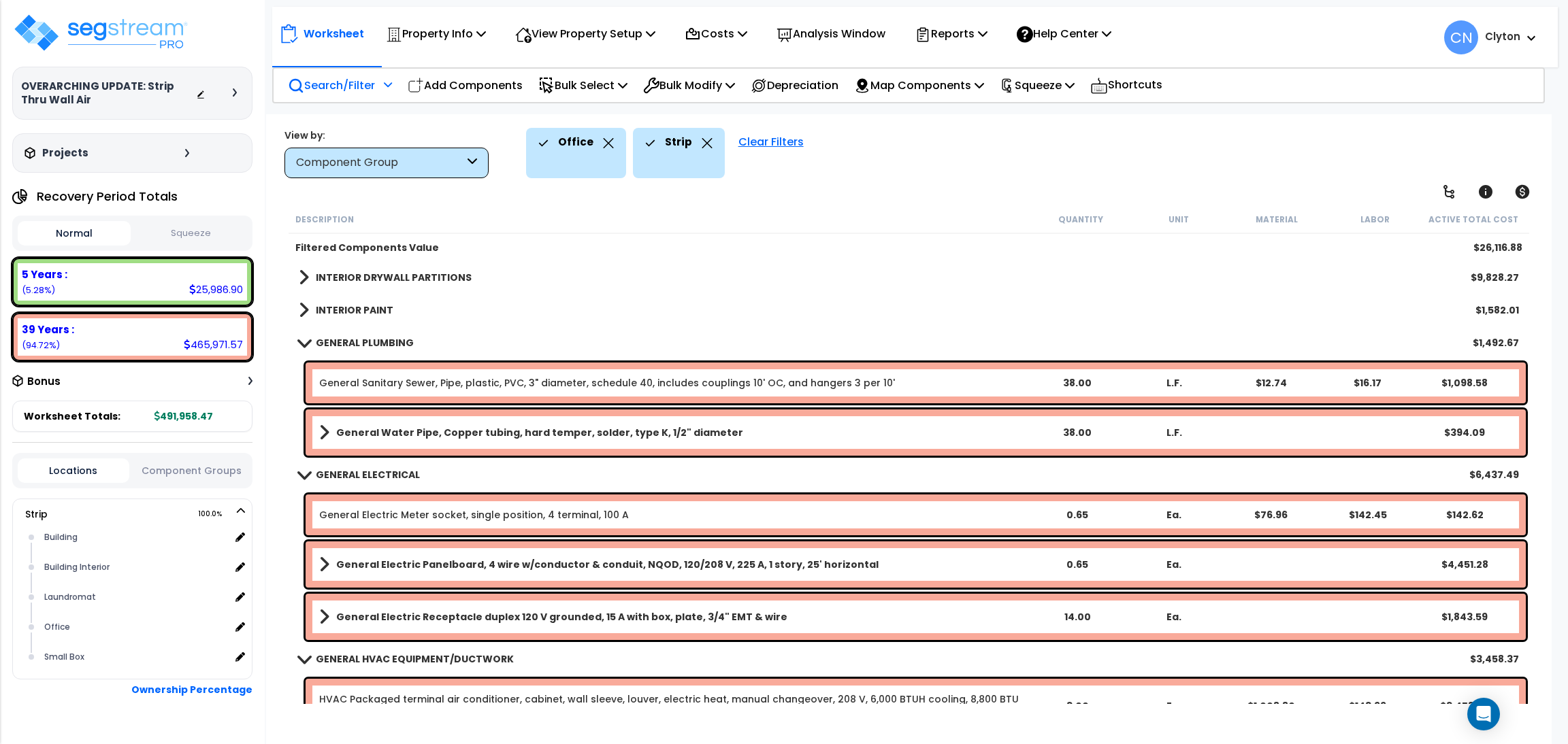
click at [329, 81] on p "Search/Filter" at bounding box center [331, 86] width 87 height 19
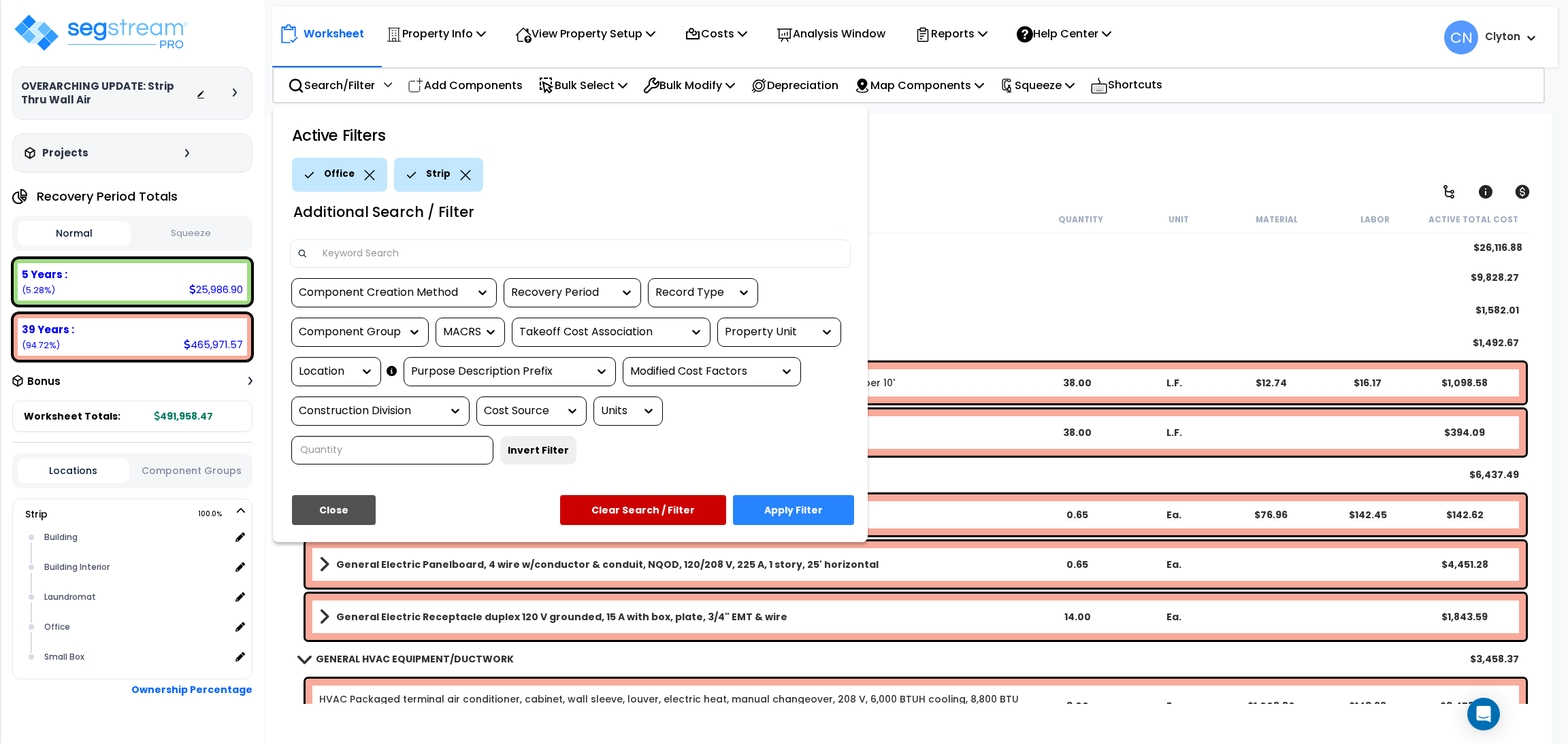
click at [370, 173] on div "Office" at bounding box center [339, 175] width 96 height 34
click at [364, 179] on icon at bounding box center [369, 175] width 11 height 10
click at [340, 367] on div "Location" at bounding box center [326, 372] width 55 height 16
click at [754, 339] on div "Property Unit" at bounding box center [769, 332] width 88 height 16
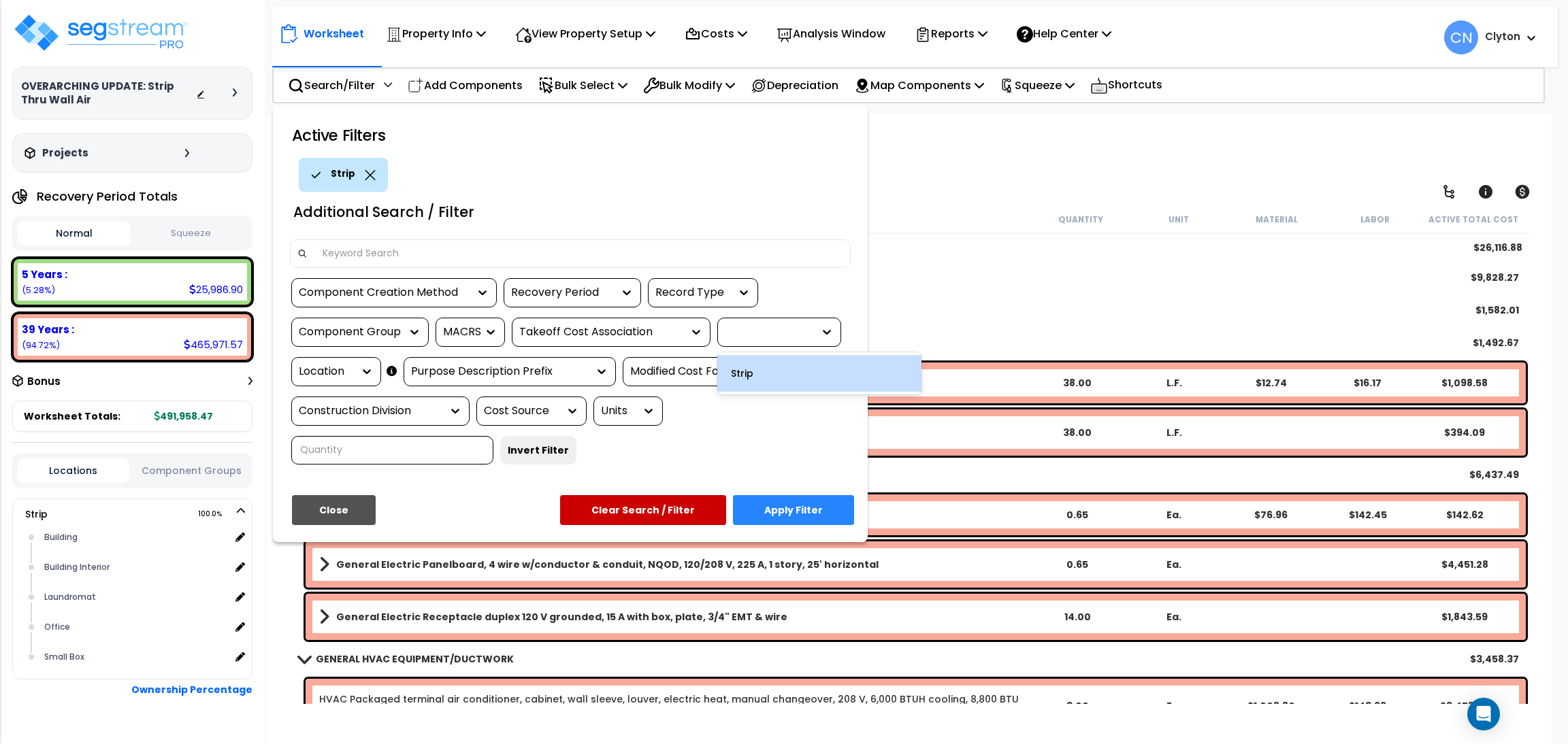
click at [746, 362] on div "Strip" at bounding box center [820, 373] width 204 height 37
click at [350, 373] on div "Location" at bounding box center [326, 372] width 55 height 16
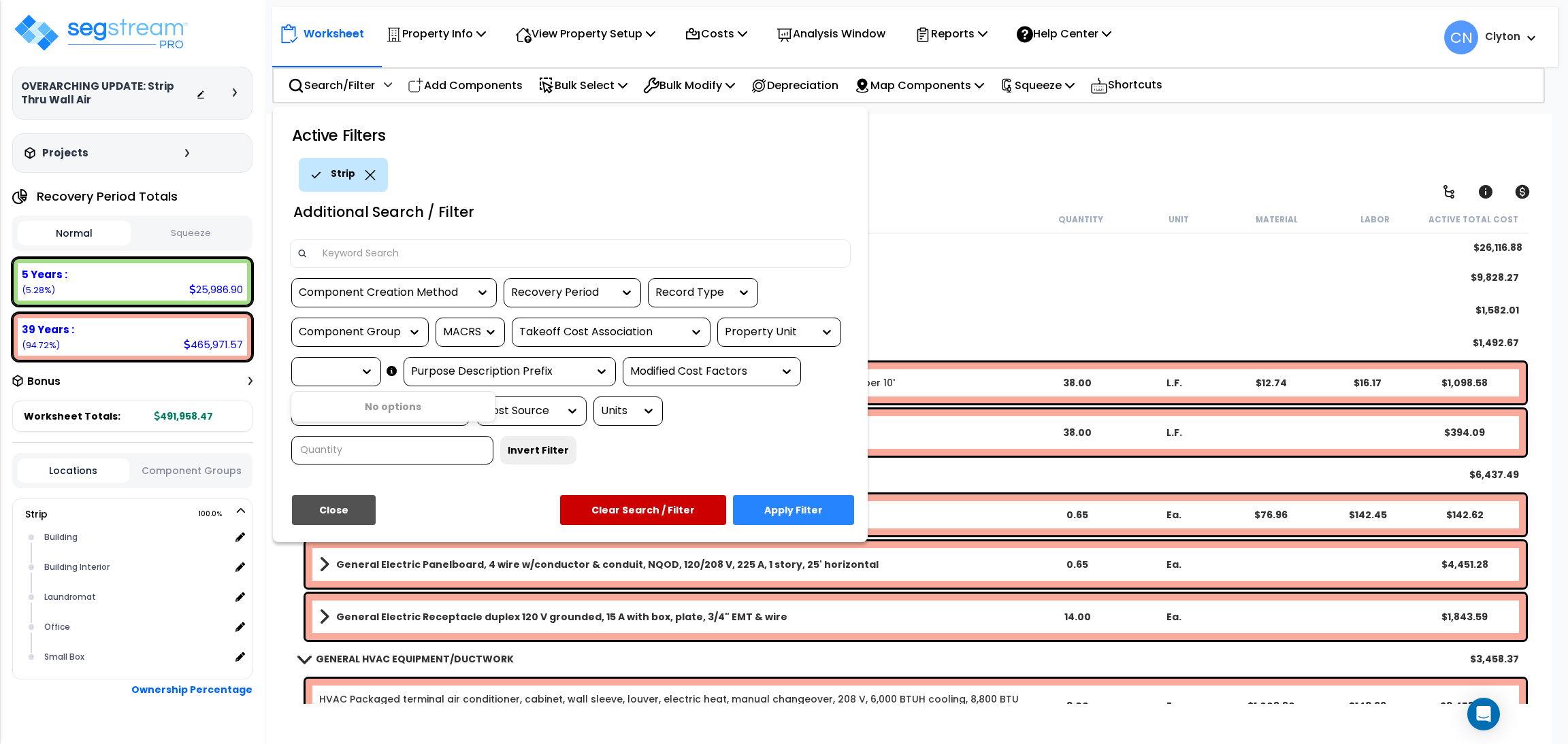
click at [671, 513] on button "Clear Search / Filter" at bounding box center [643, 510] width 166 height 30
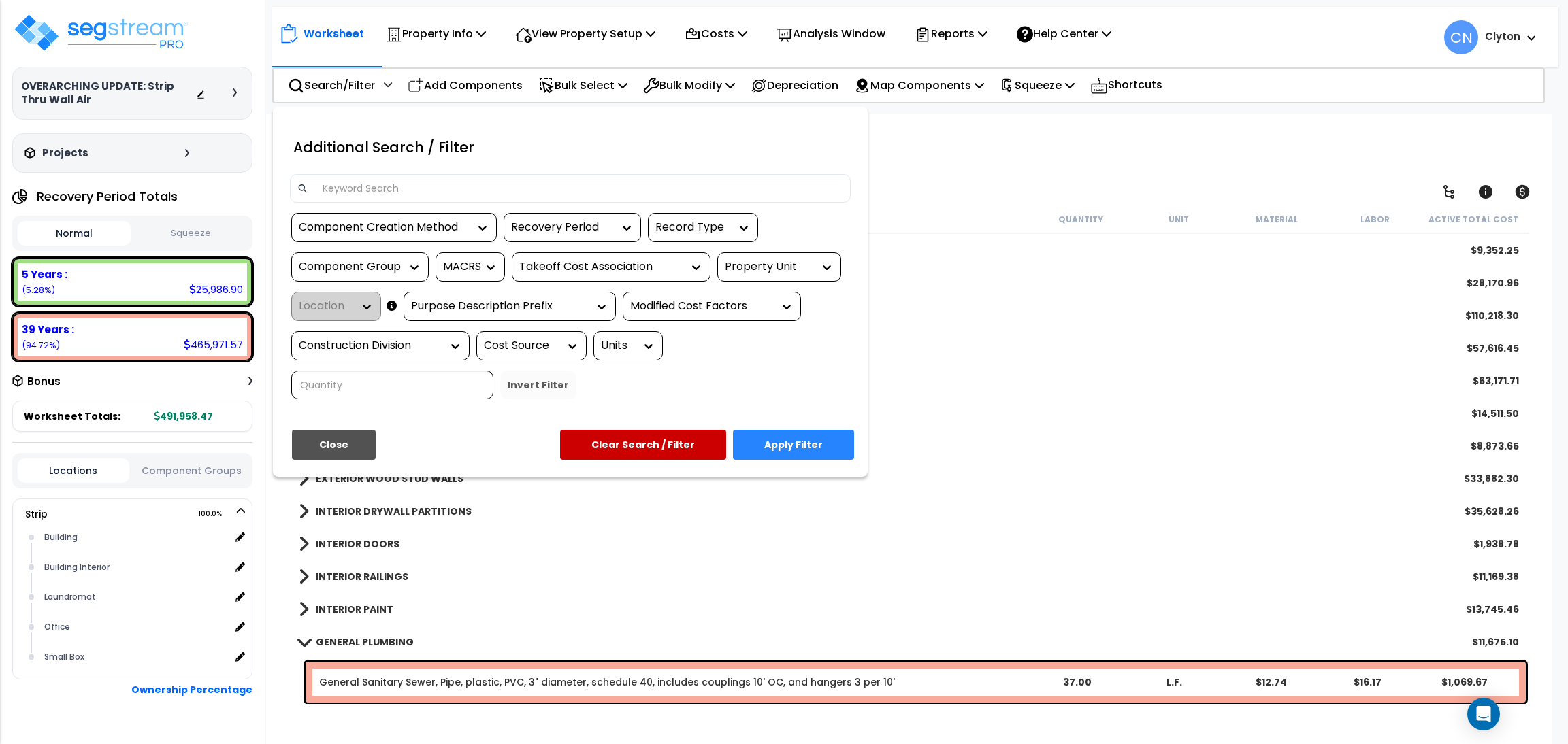
click at [182, 475] on button "Component Groups" at bounding box center [191, 471] width 111 height 15
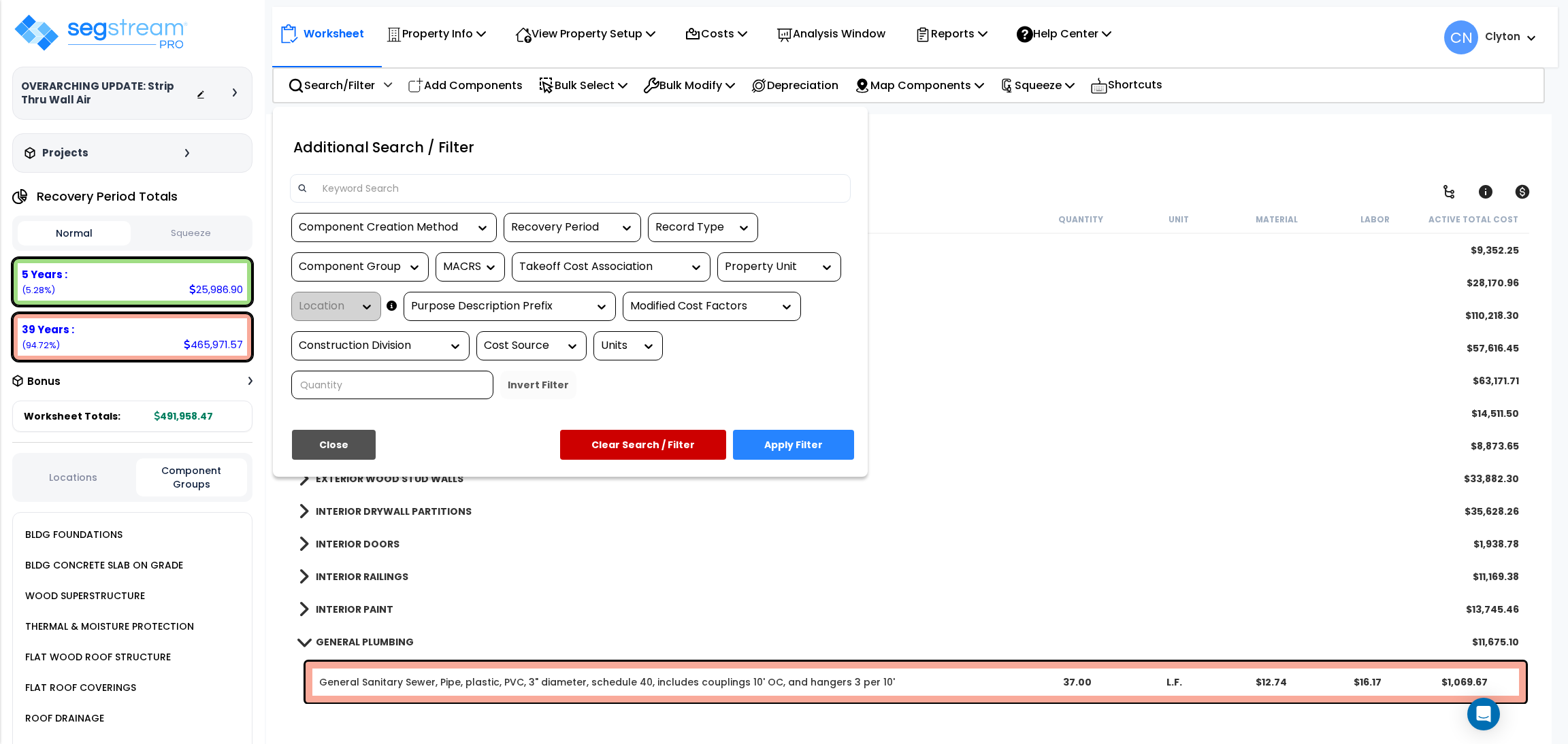
click at [76, 470] on button "Locations" at bounding box center [73, 477] width 111 height 15
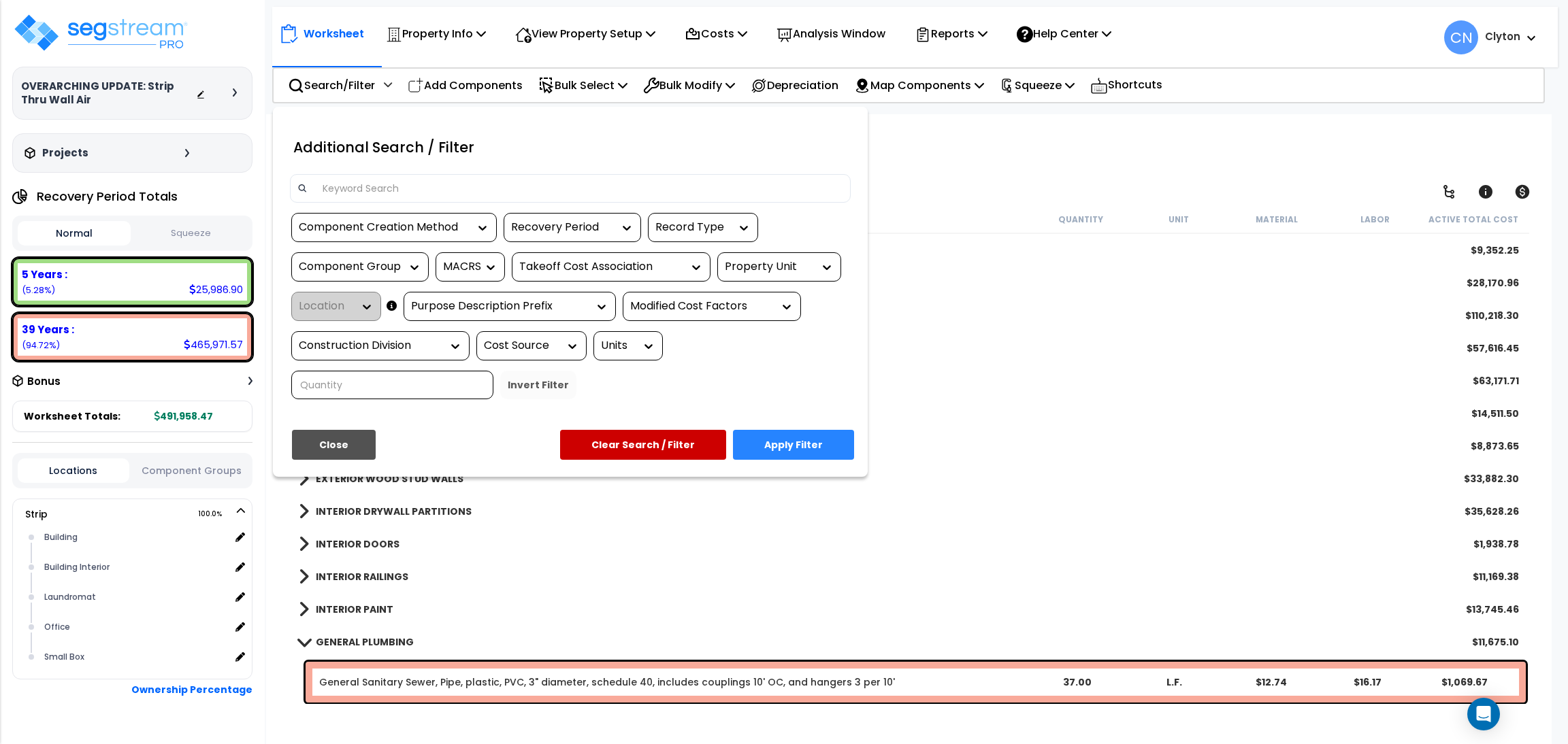
click at [779, 263] on div "Property Unit" at bounding box center [769, 267] width 88 height 16
click at [763, 319] on div "Strip" at bounding box center [820, 308] width 204 height 37
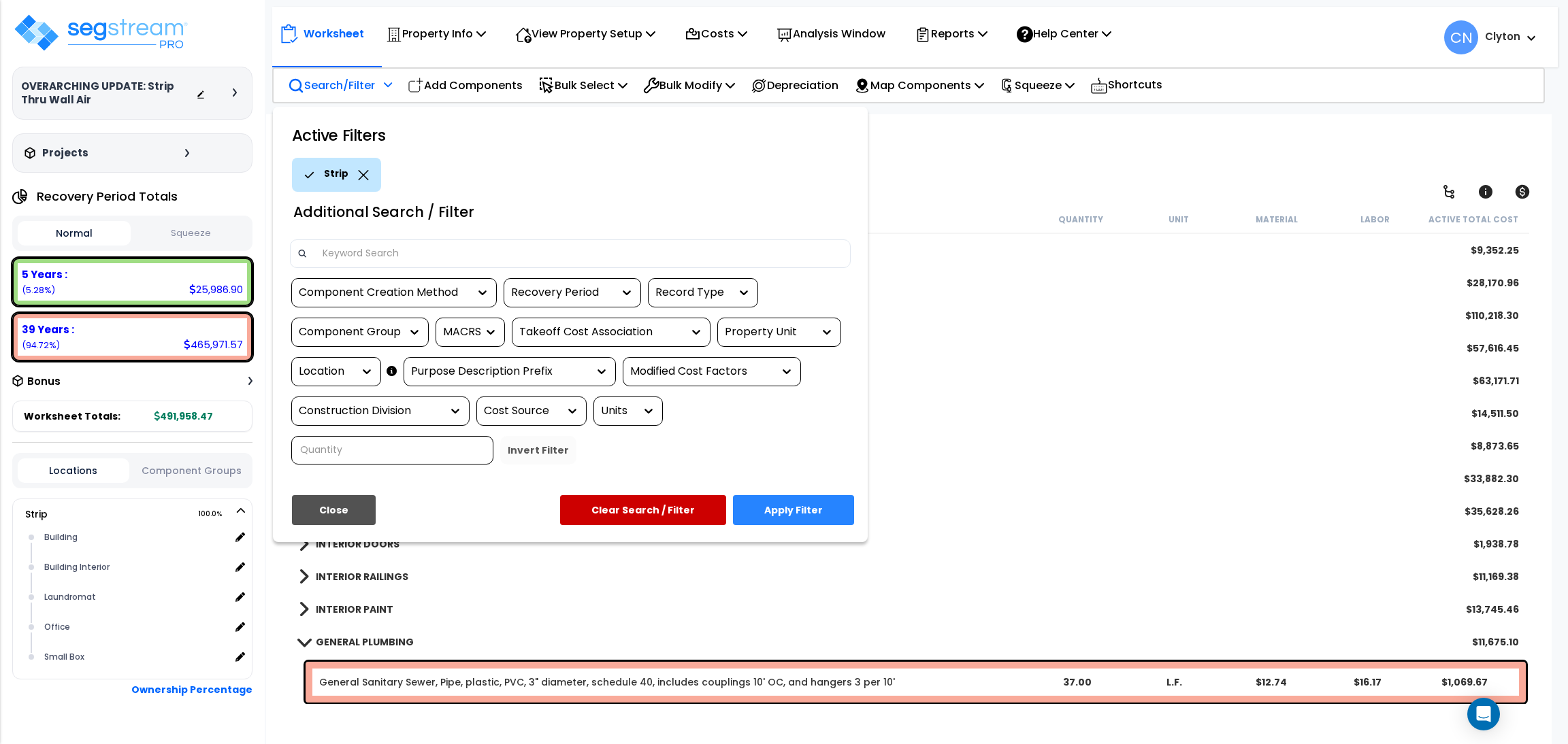
click at [331, 374] on div "Location" at bounding box center [326, 372] width 55 height 16
click at [344, 510] on button "Close" at bounding box center [334, 510] width 83 height 30
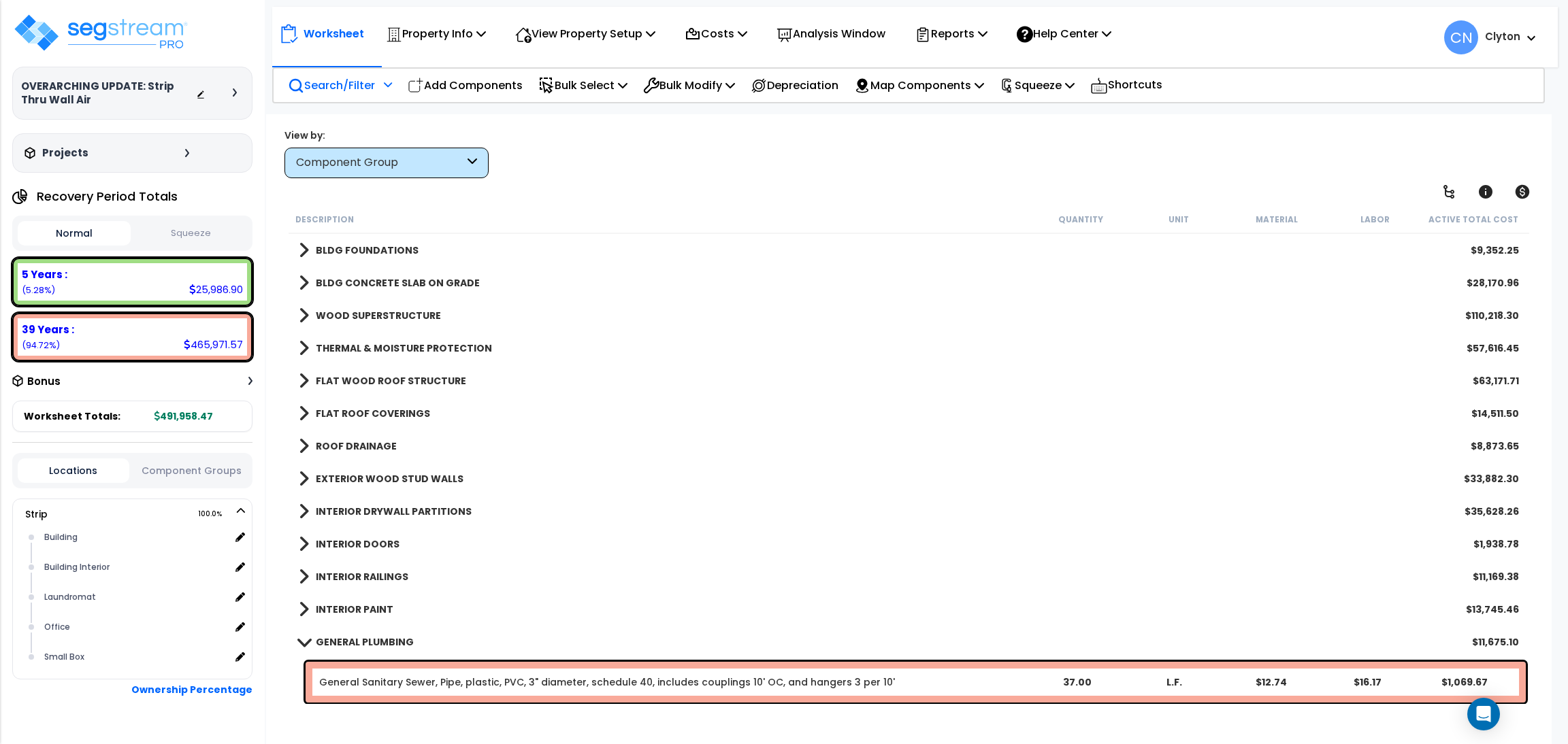
click at [190, 474] on button "Component Groups" at bounding box center [191, 471] width 111 height 15
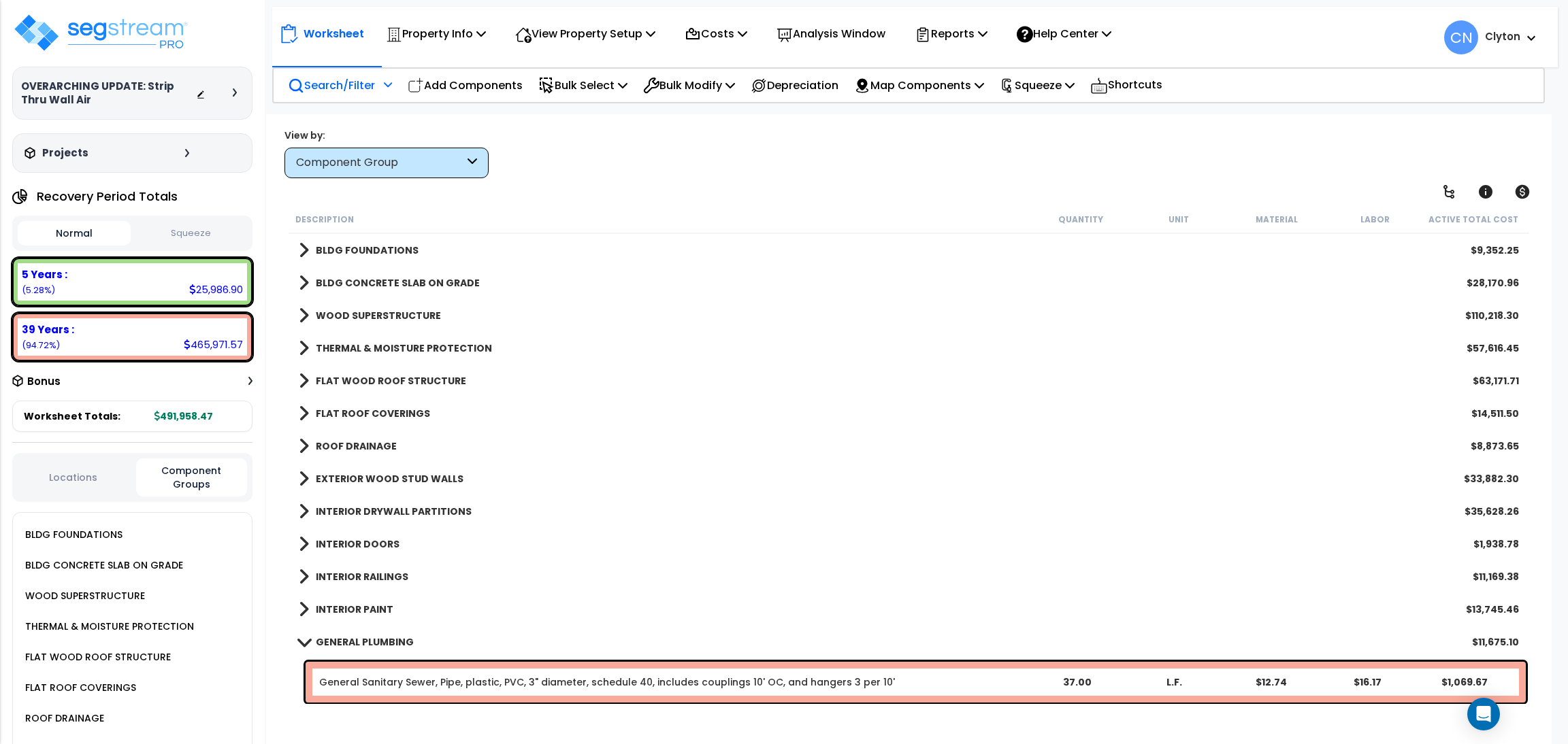
click at [305, 94] on div "Search/Filter Additional Search / Filter" at bounding box center [339, 86] width 104 height 32
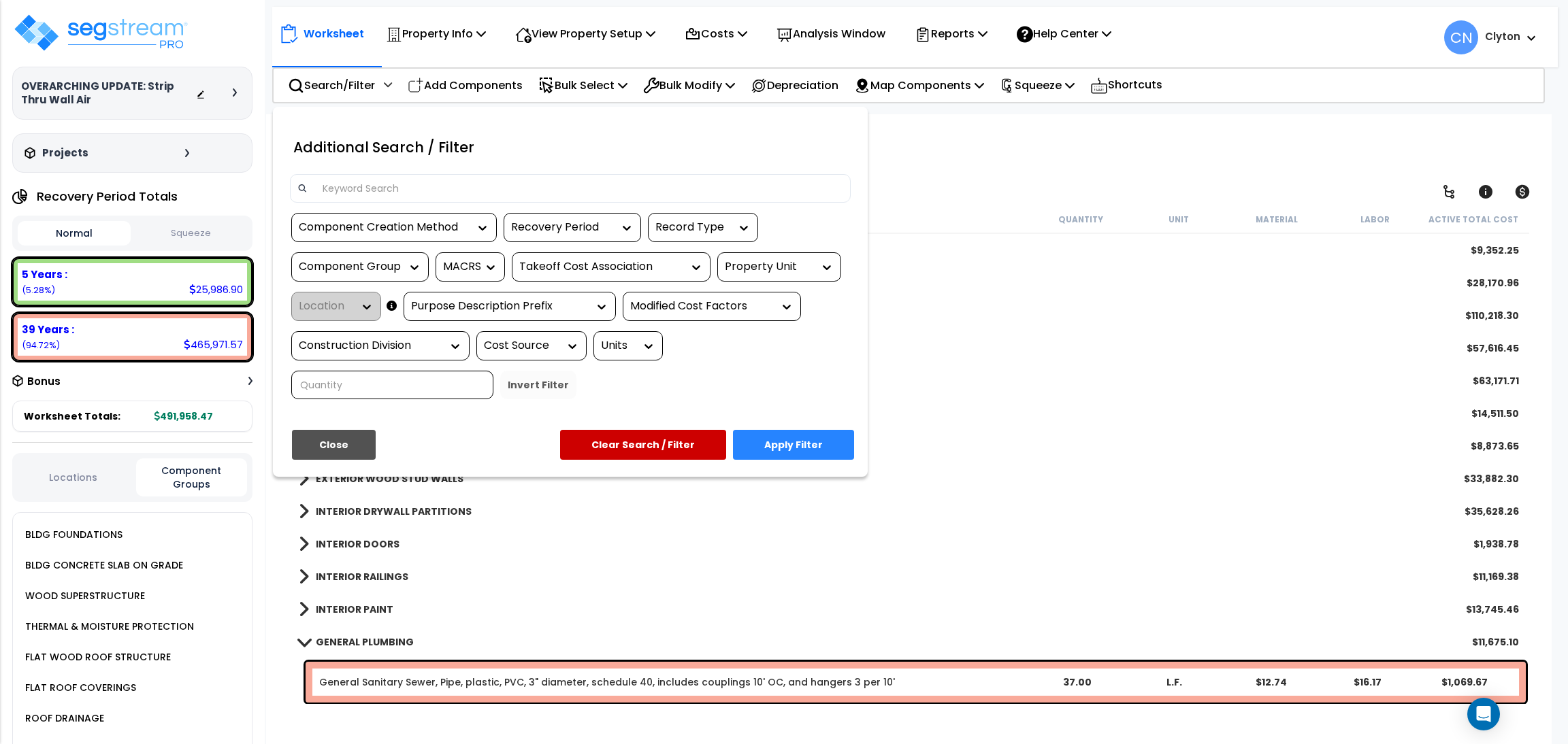
click at [770, 270] on div "Property Unit" at bounding box center [769, 267] width 88 height 16
click at [756, 308] on div "Strip" at bounding box center [820, 308] width 204 height 37
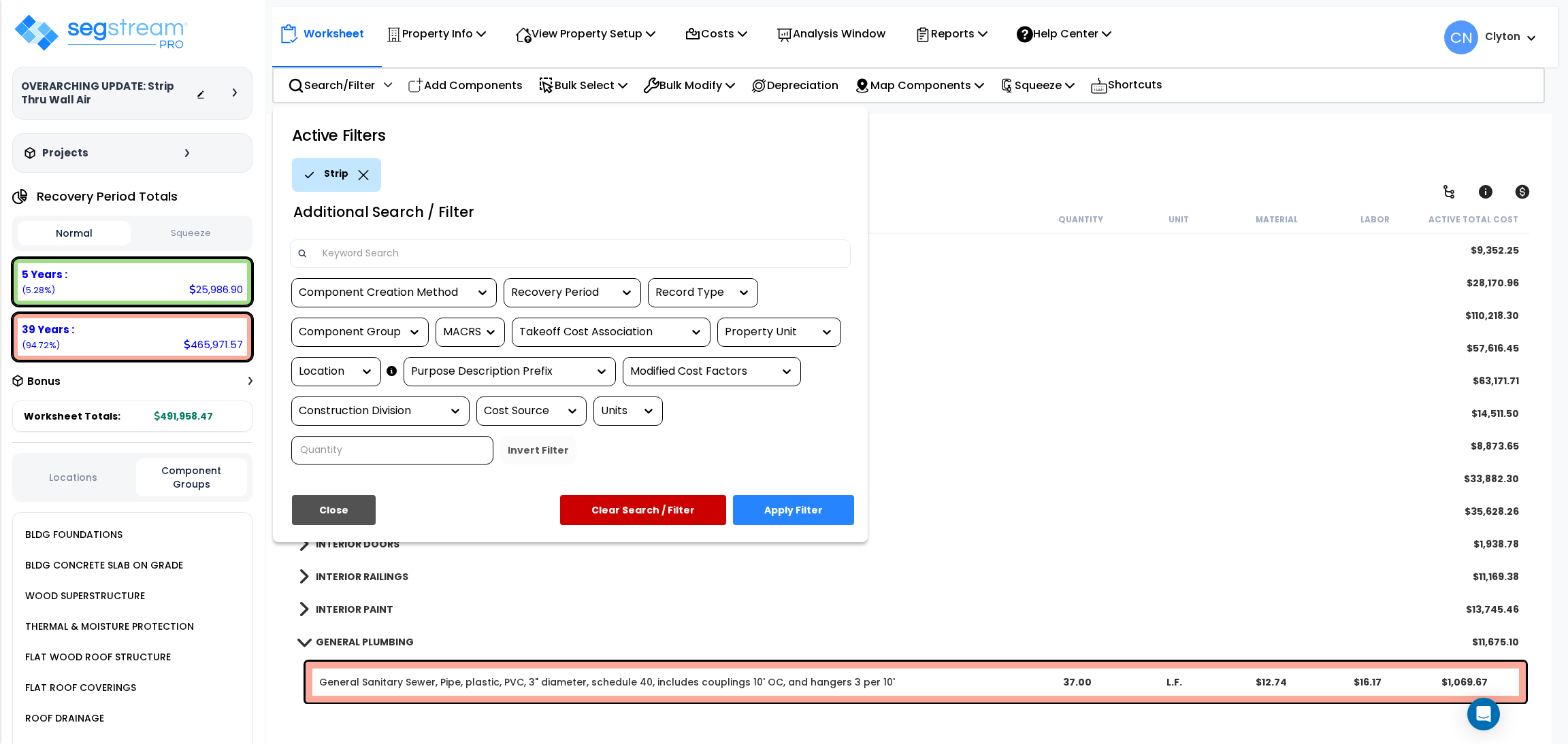
click at [317, 365] on div "Location" at bounding box center [326, 372] width 55 height 16
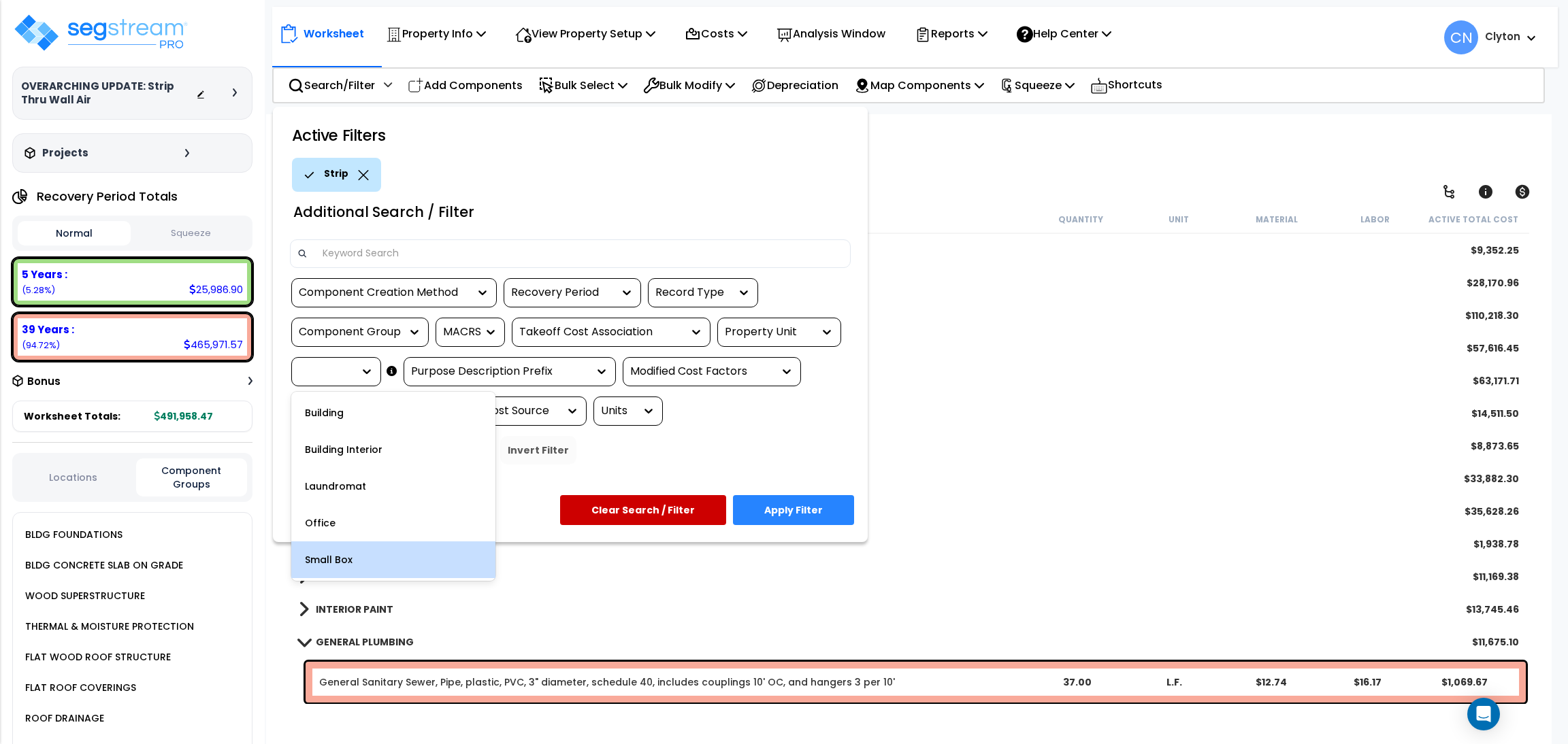
click at [367, 561] on div "Small Box" at bounding box center [393, 559] width 204 height 37
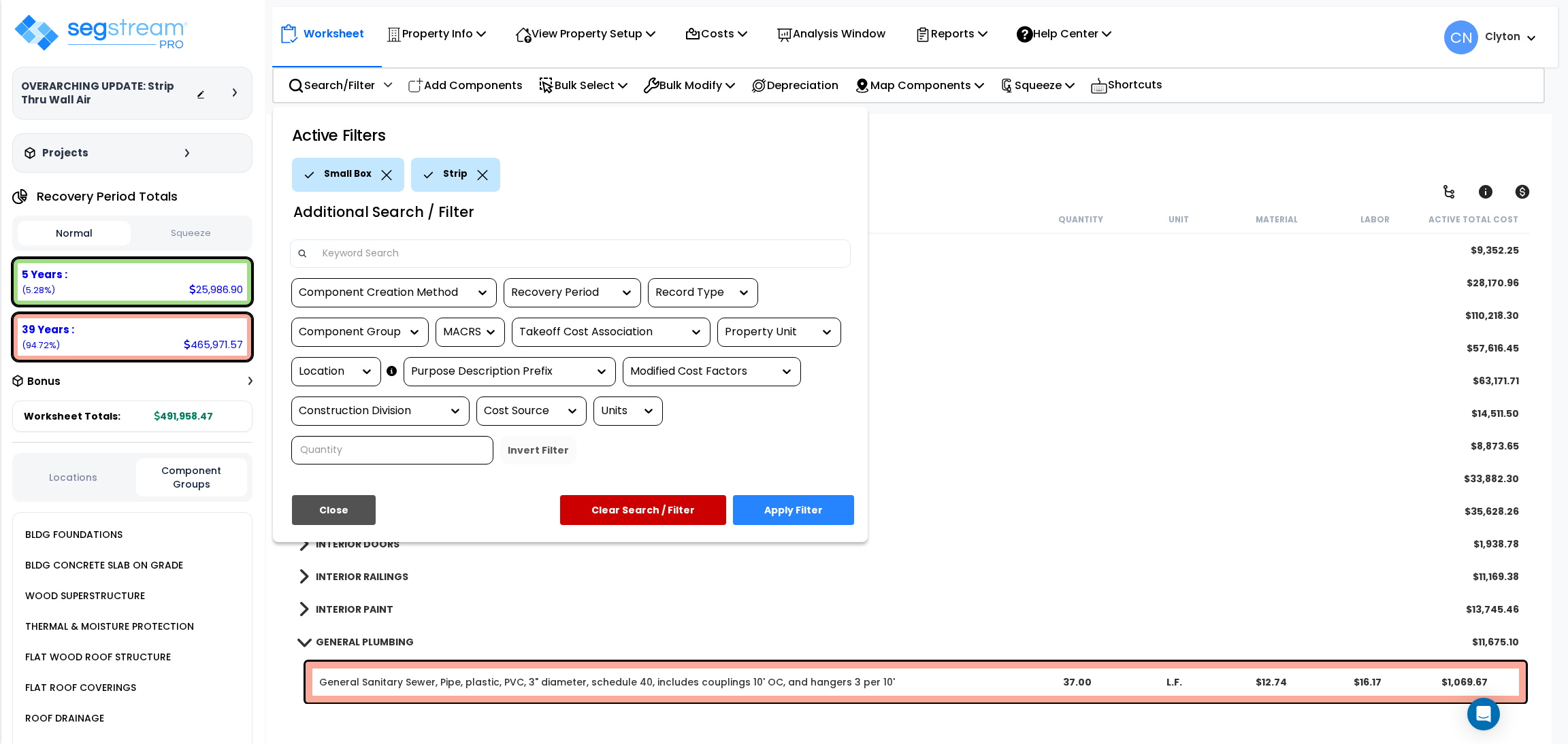
click at [798, 515] on button "Apply Filter" at bounding box center [793, 510] width 121 height 30
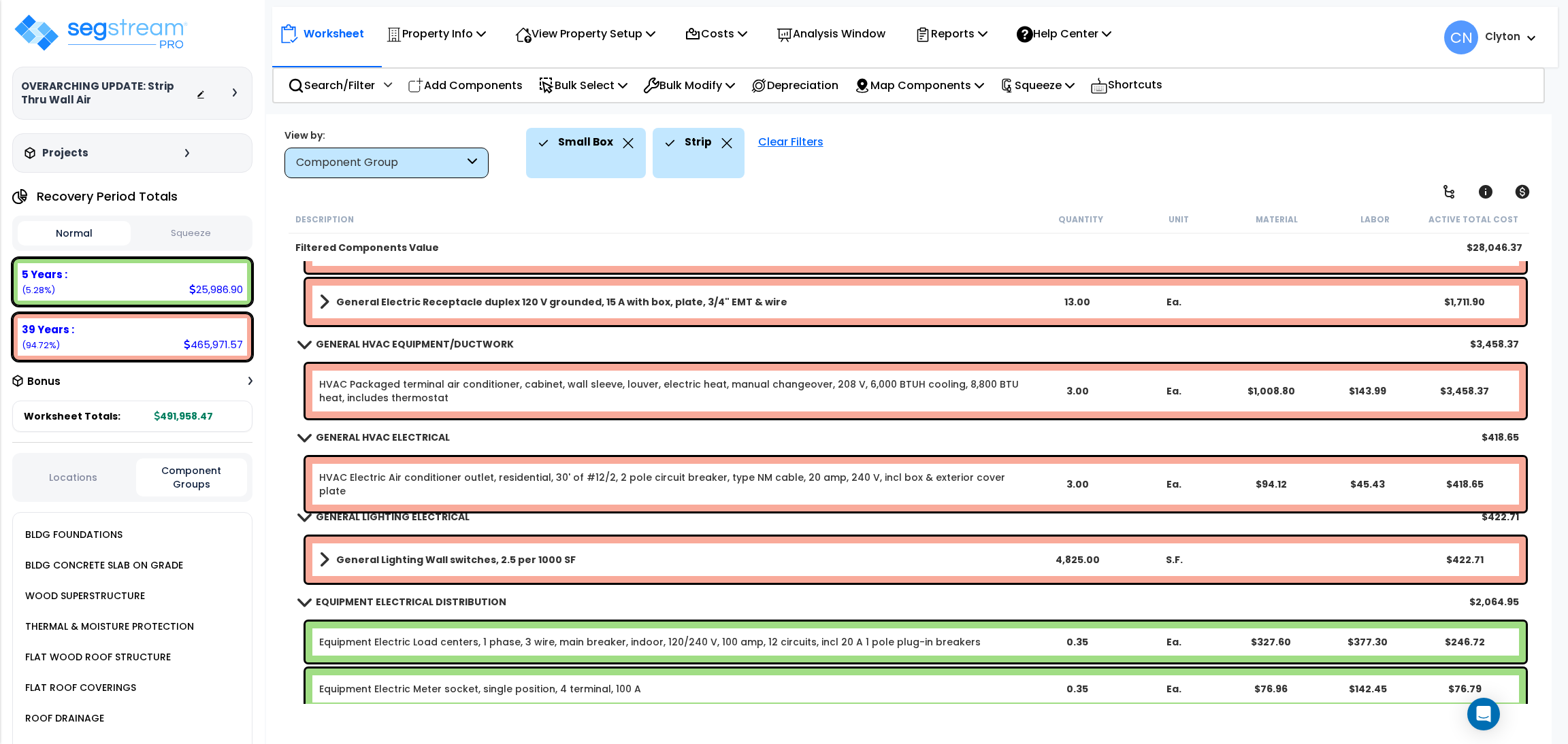
scroll to position [408, 0]
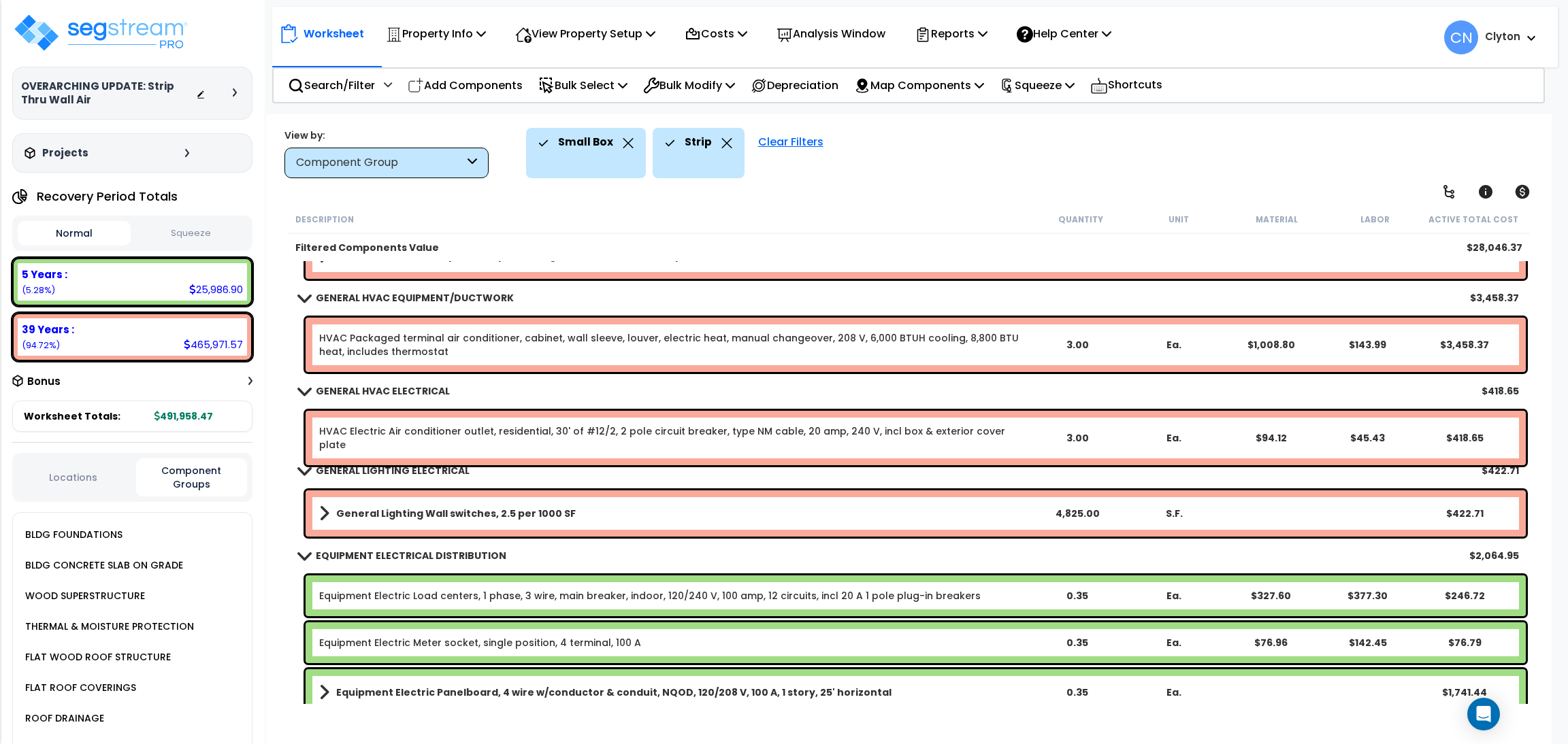
click at [1122, 143] on div "Small Box Strip Clear Filters" at bounding box center [1030, 153] width 1007 height 50
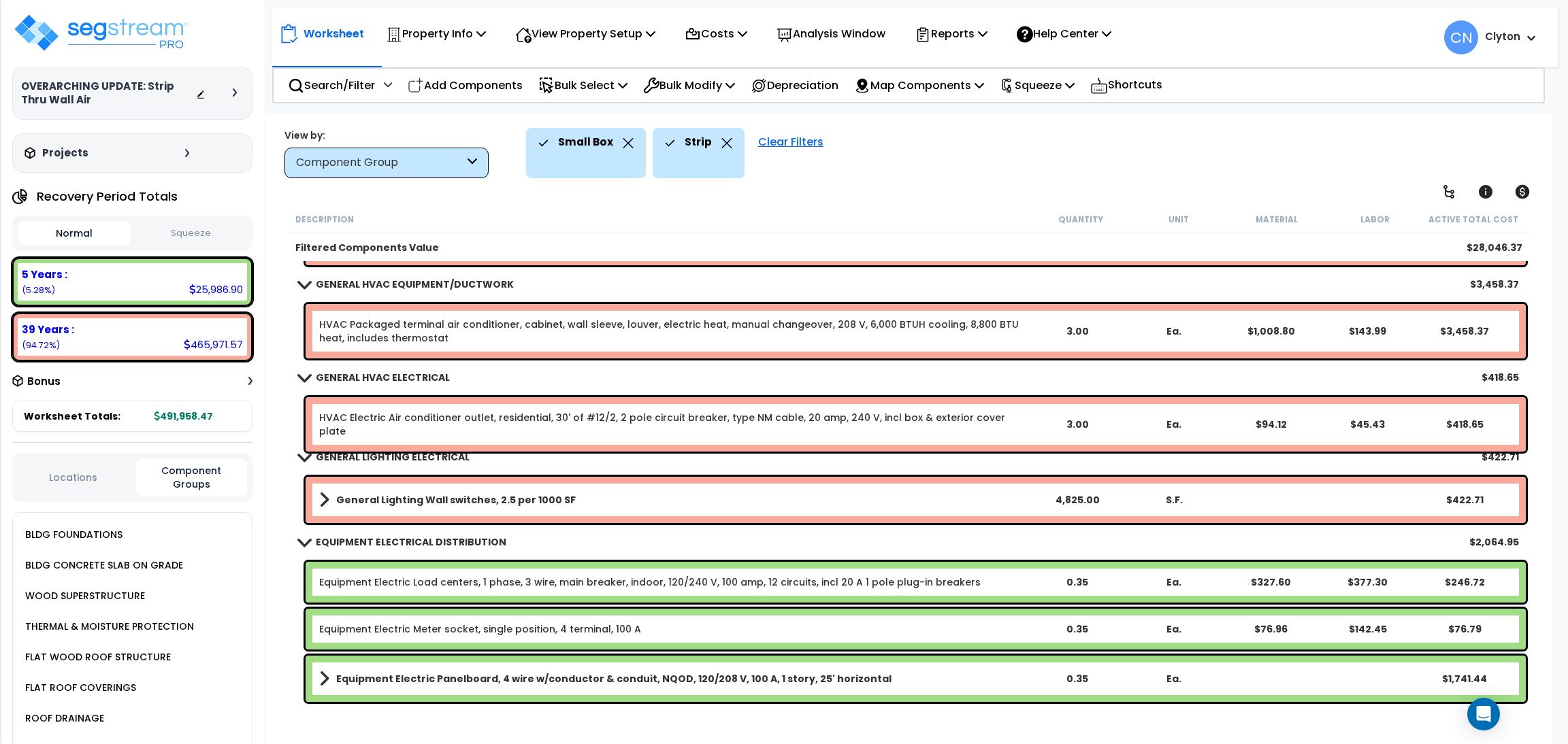
click at [1394, 163] on div "Small Box Strip Clear Filters" at bounding box center [1030, 153] width 1007 height 50
click at [1062, 152] on div "Small Box Strip Clear Filters" at bounding box center [1030, 153] width 1007 height 50
click at [1091, 180] on div "Worksheet Property Info Property Setup Add Property Unit Template property Clon…" at bounding box center [909, 486] width 1285 height 744
click at [1168, 171] on div "Small Box Strip Clear Filters" at bounding box center [1030, 153] width 1007 height 50
click at [420, 41] on p "Property Info" at bounding box center [436, 34] width 100 height 19
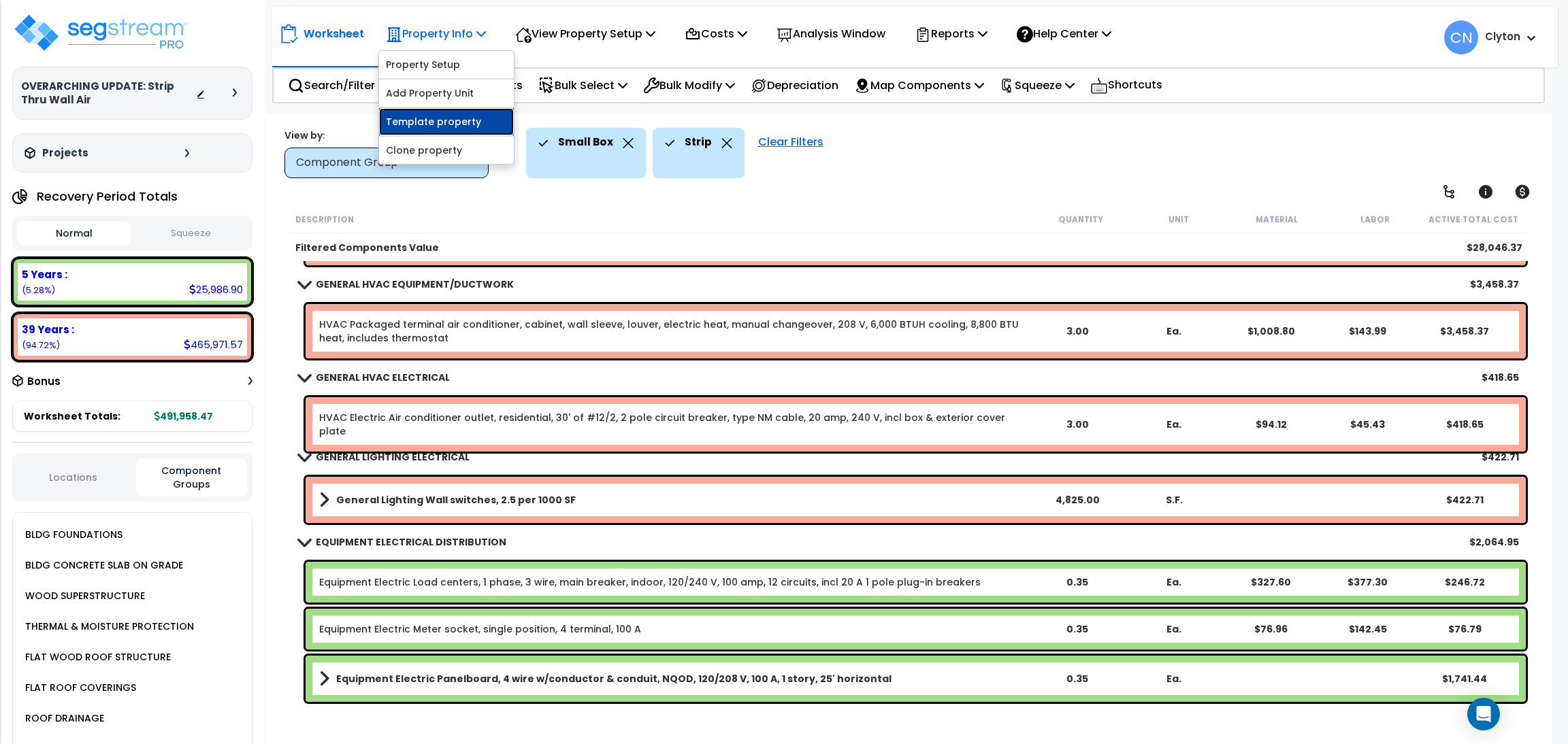
click at [429, 124] on link "Template property" at bounding box center [446, 121] width 134 height 27
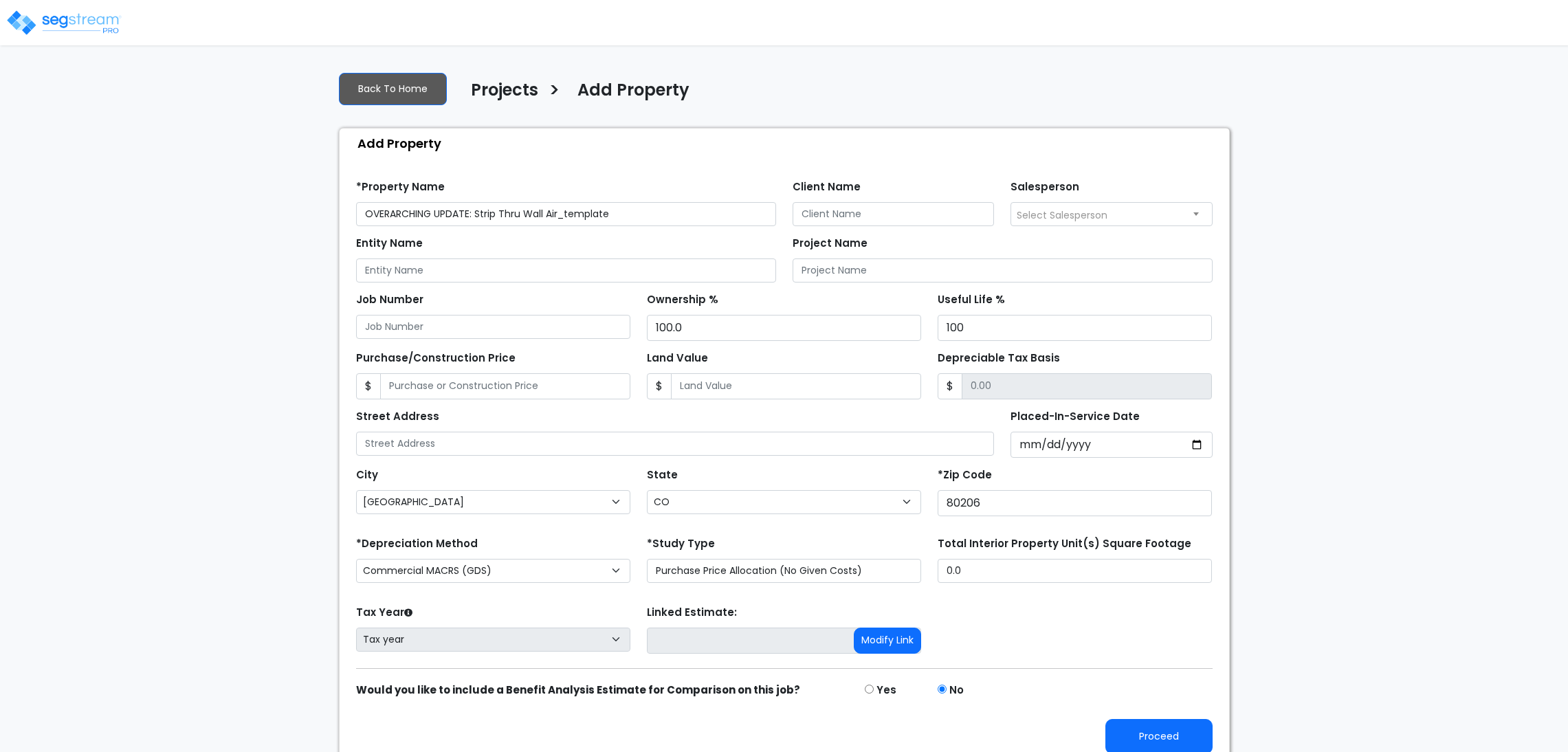
select select "[GEOGRAPHIC_DATA]"
select select "CO"
drag, startPoint x: 617, startPoint y: 208, endPoint x: 521, endPoint y: 225, distance: 97.5
click at [521, 225] on input "OVERARCHING UPDATE: Strip Thru Wall Air_template" at bounding box center [566, 214] width 420 height 24
type input "OVERARCHING UPDATE: Strip Thru CHC"
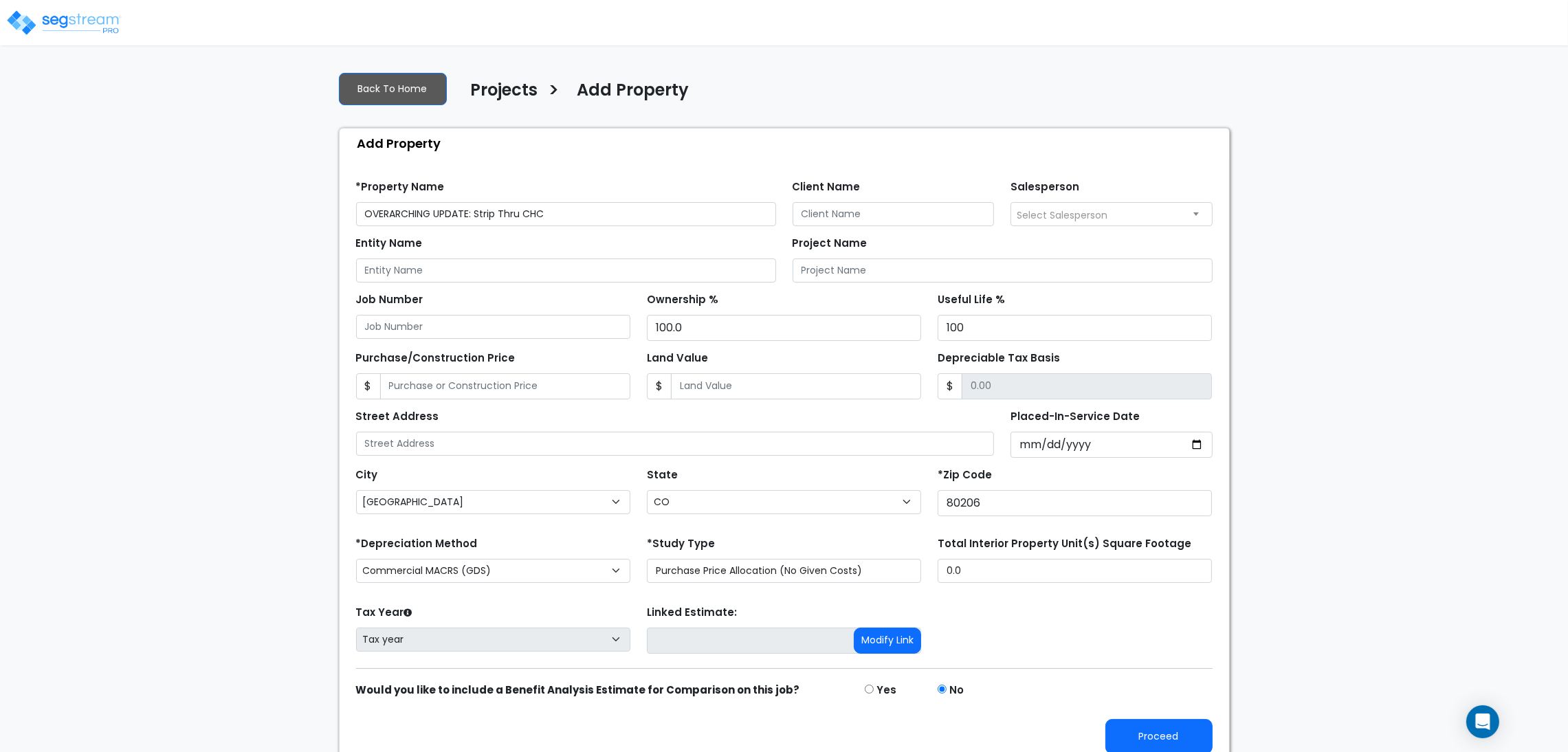
click at [1302, 456] on div "We are Building your Property. So please grab a coffee and let us do the heavy …" at bounding box center [784, 413] width 1568 height 705
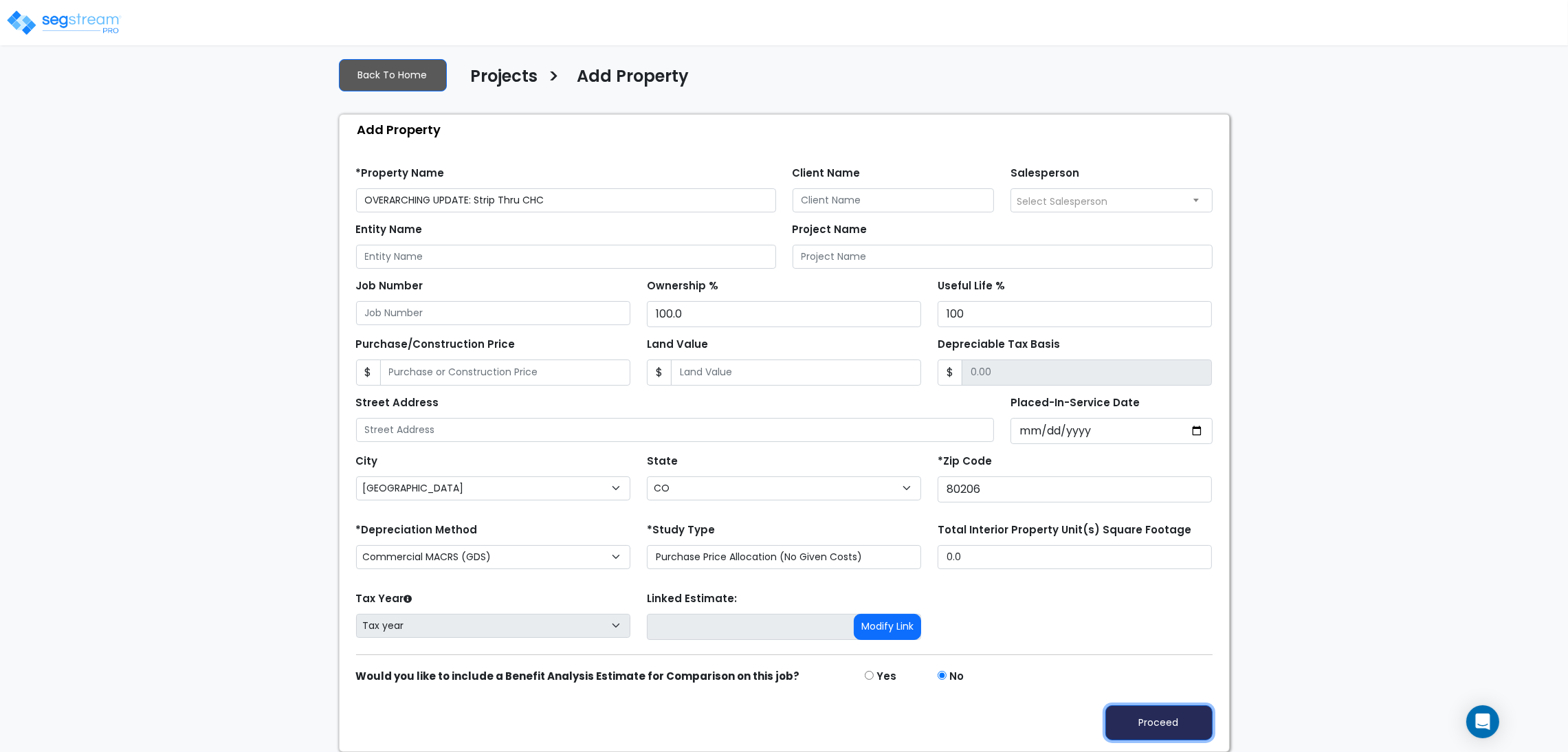
click at [1168, 708] on button "Proceed" at bounding box center [1159, 723] width 107 height 35
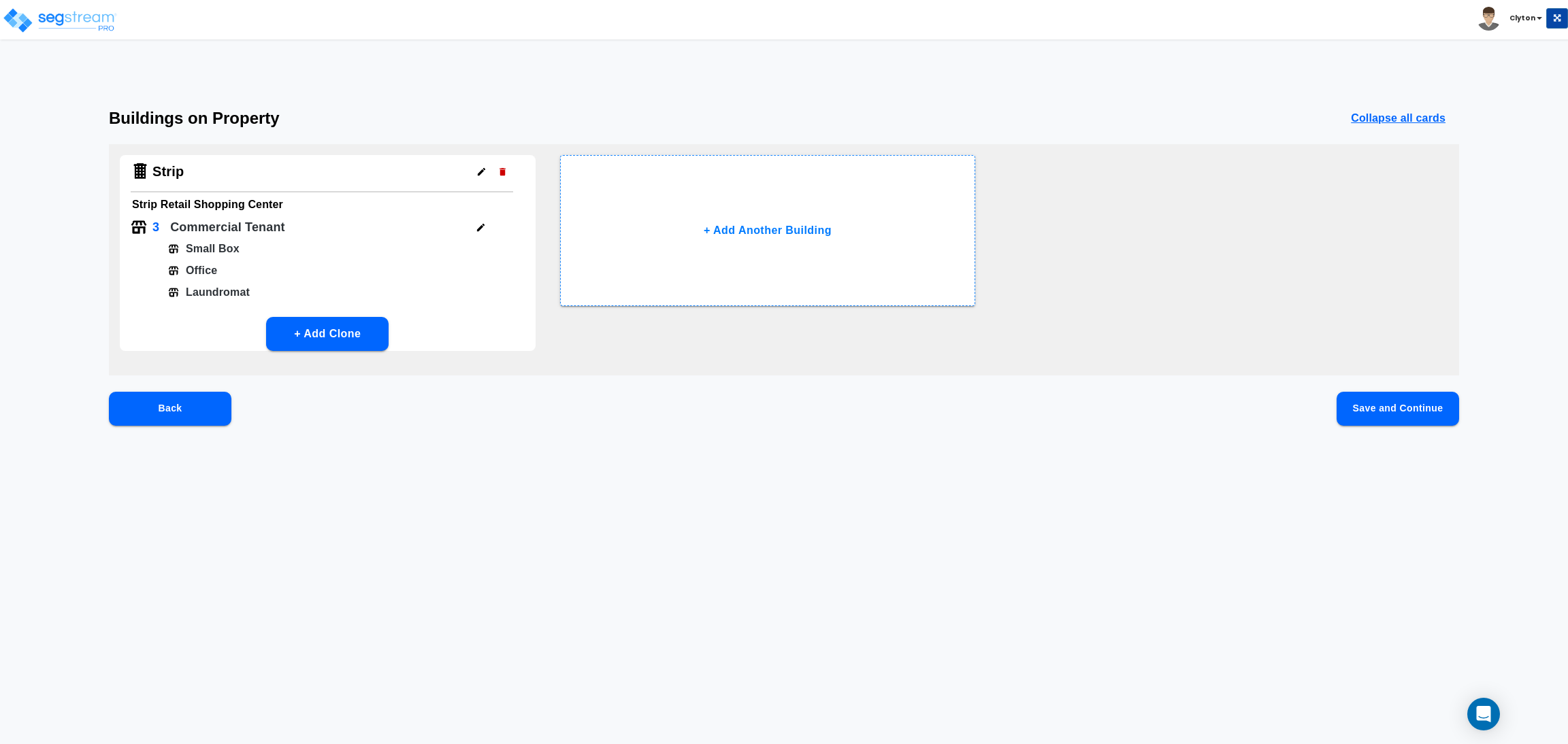
click at [1158, 196] on div "Strip Strip Retail Shopping Center 3 Commercial Tenant Small Box Office Laundro…" at bounding box center [784, 260] width 1350 height 231
click at [480, 224] on icon "button" at bounding box center [481, 227] width 10 height 10
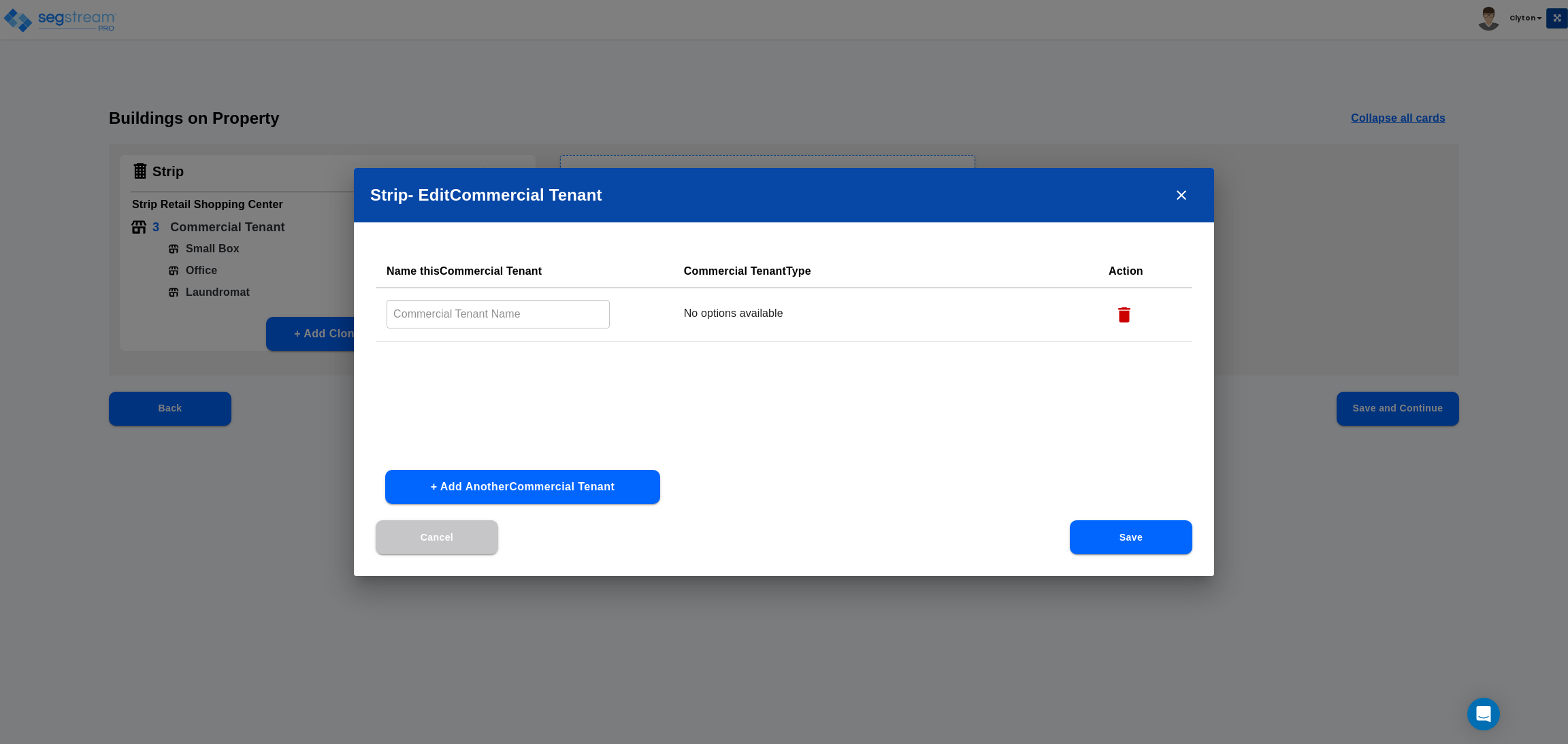
type input "Small Box"
click at [525, 488] on button "+ Add Another Commercial Tenant" at bounding box center [523, 487] width 275 height 34
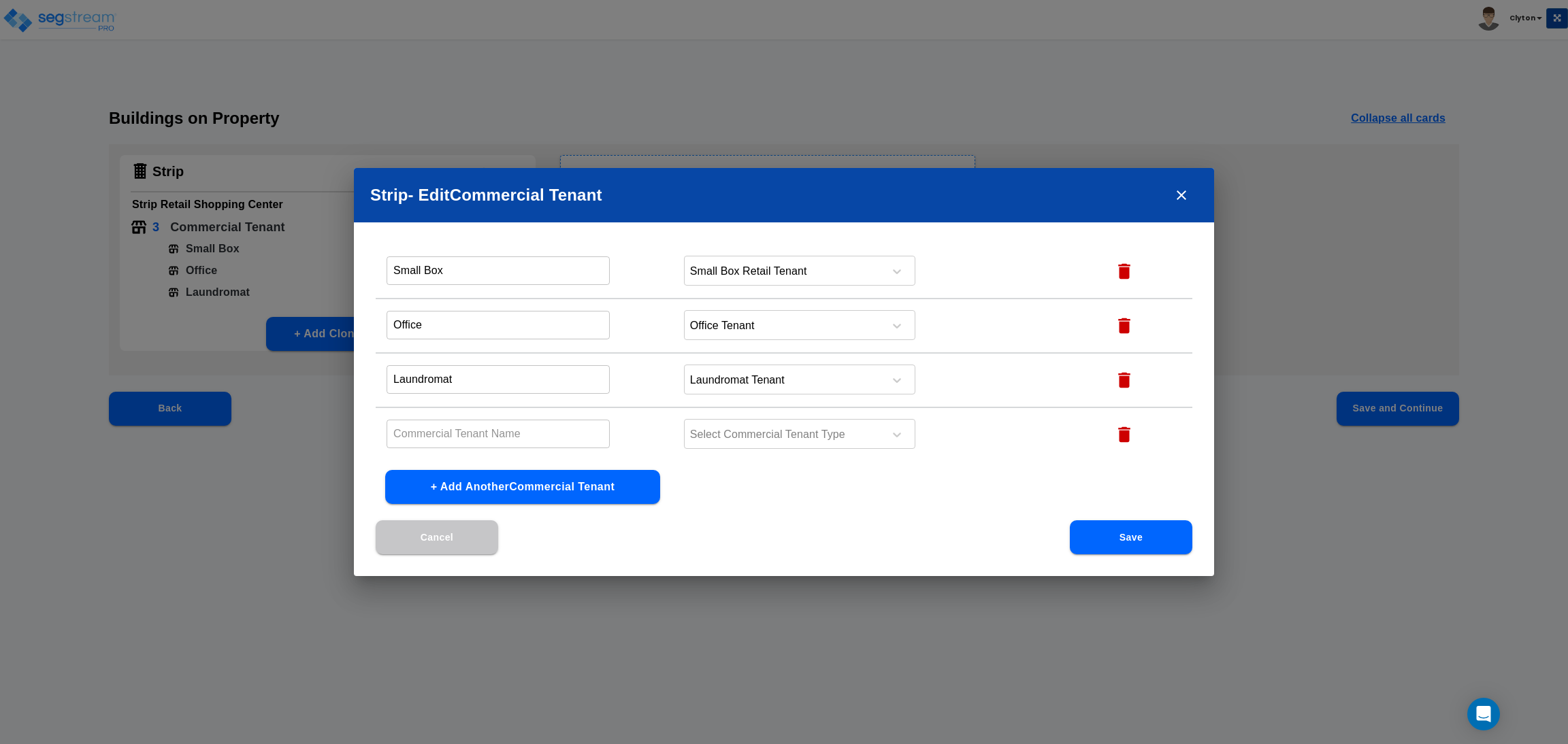
click at [499, 285] on input "text" at bounding box center [498, 270] width 223 height 29
type input "Small VRVHCS"
click at [798, 433] on div at bounding box center [781, 435] width 186 height 19
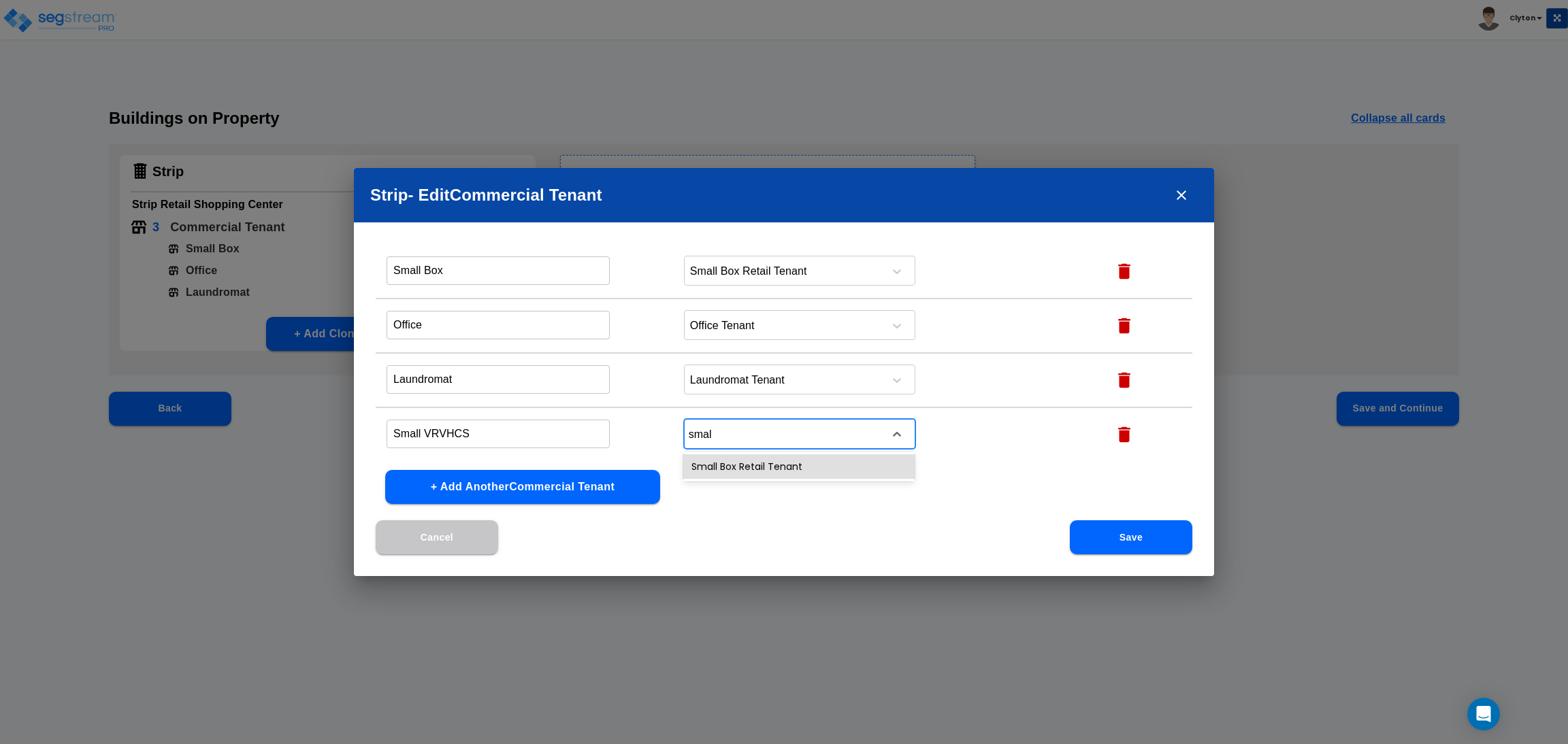
type input "small"
click at [699, 461] on div "Small Box Retail Tenant" at bounding box center [799, 467] width 231 height 24
click at [848, 527] on div "Cancel Save" at bounding box center [784, 548] width 860 height 56
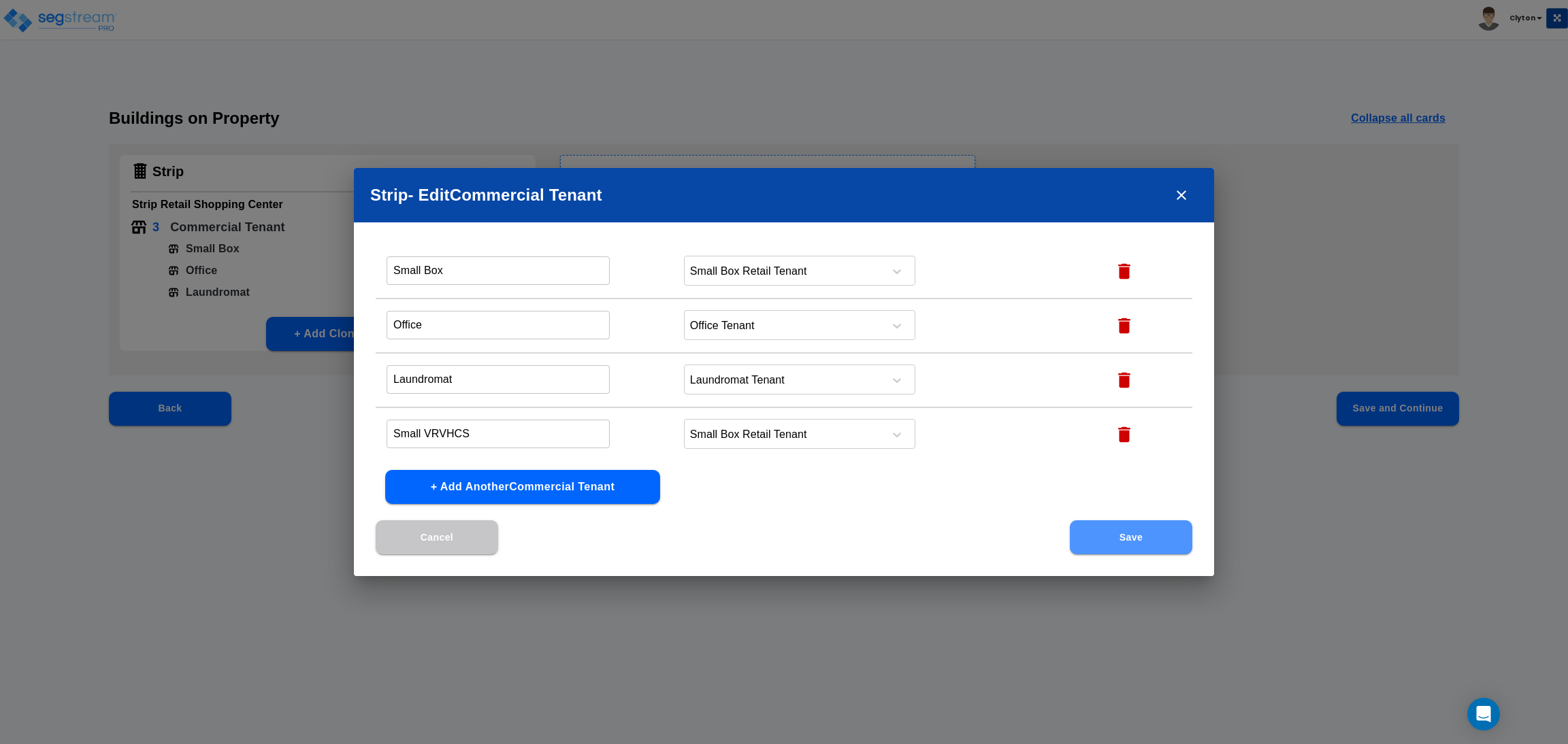
click at [1140, 532] on button "Save" at bounding box center [1131, 537] width 122 height 34
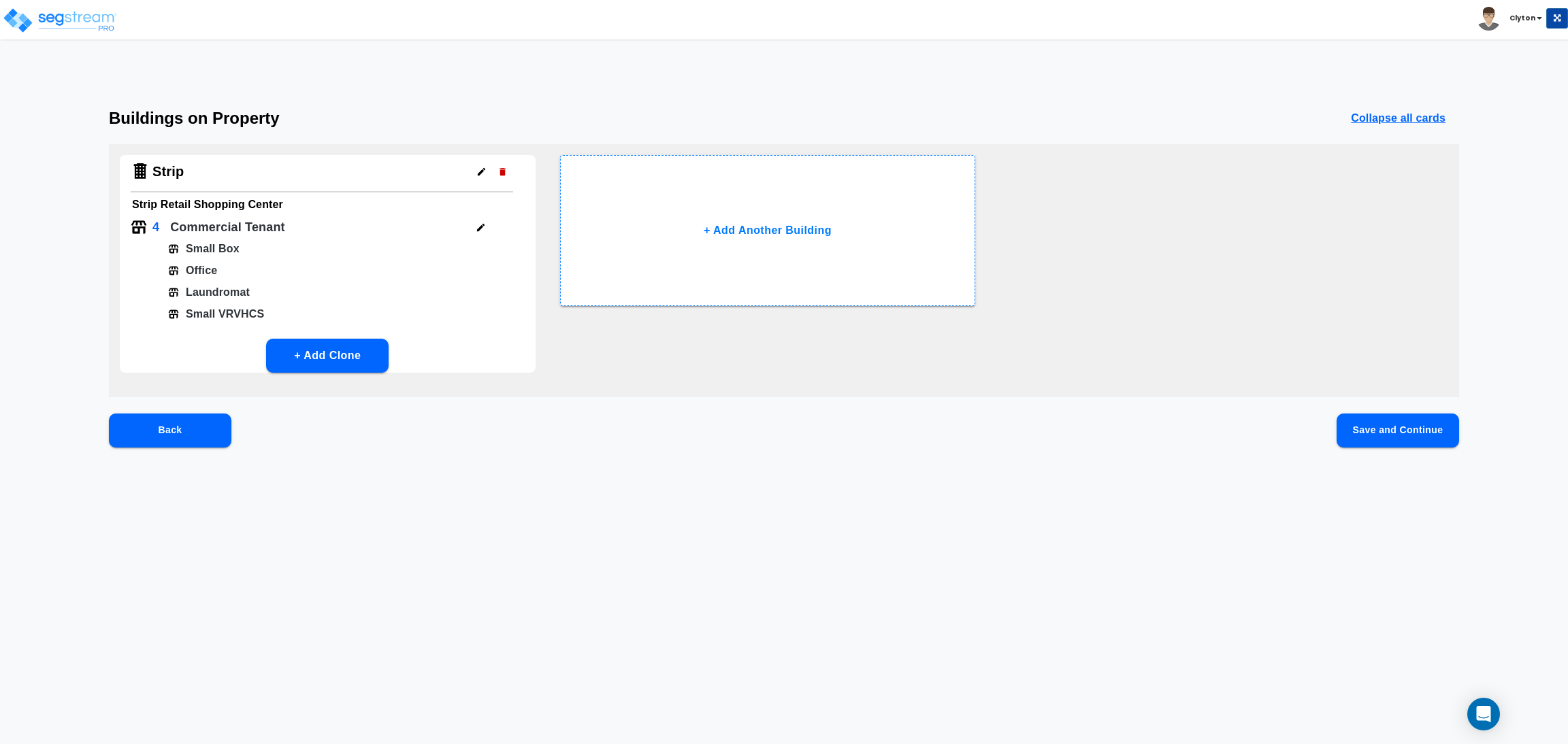
click at [1413, 434] on button "Save and Continue" at bounding box center [1398, 430] width 122 height 34
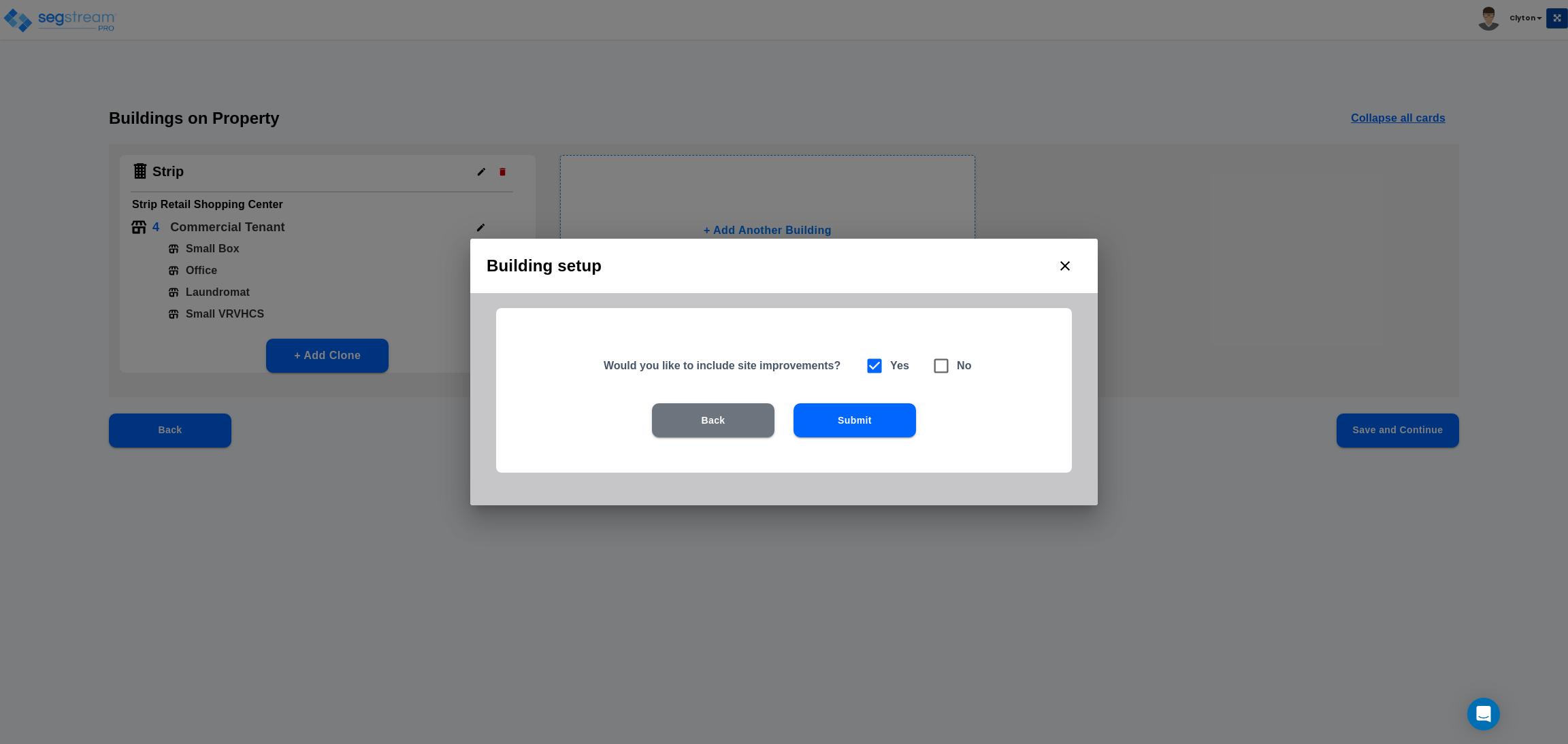
click at [945, 369] on icon at bounding box center [941, 366] width 19 height 19
checkbox input "false"
checkbox input "true"
click at [862, 420] on button "Submit" at bounding box center [855, 420] width 122 height 34
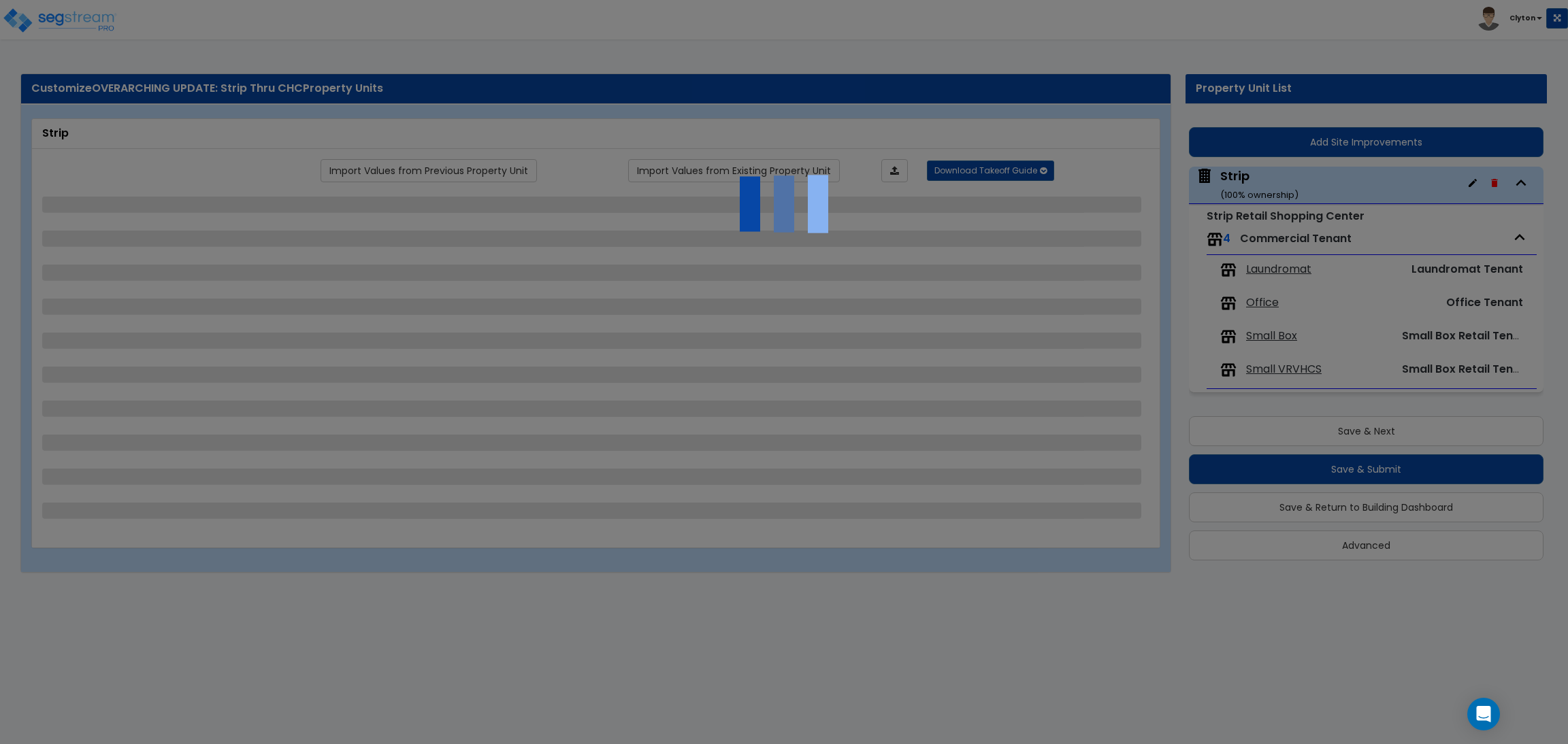
select select "3"
select select "7"
select select "1"
select select "2"
select select "1"
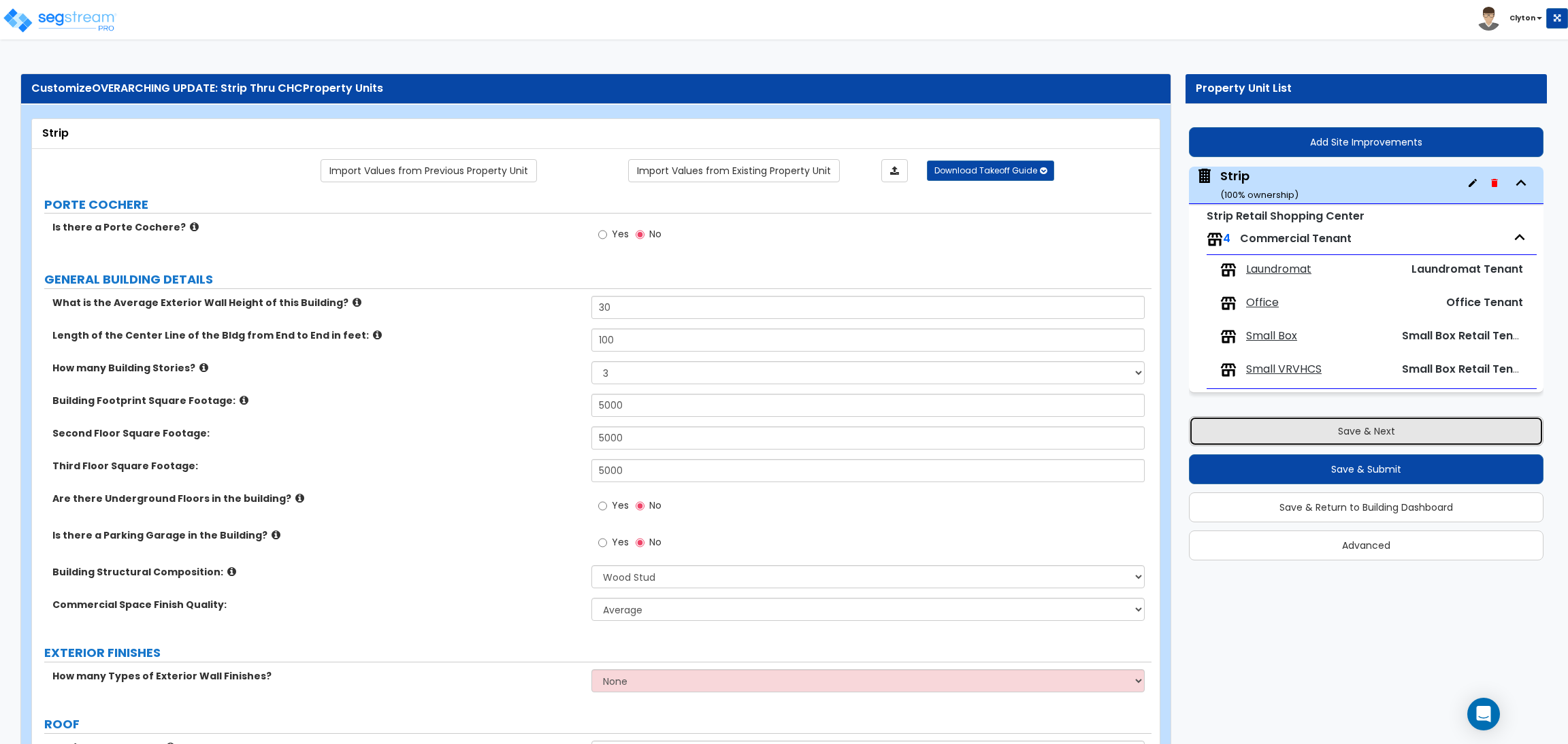
click at [1370, 430] on button "Save & Next" at bounding box center [1365, 431] width 354 height 30
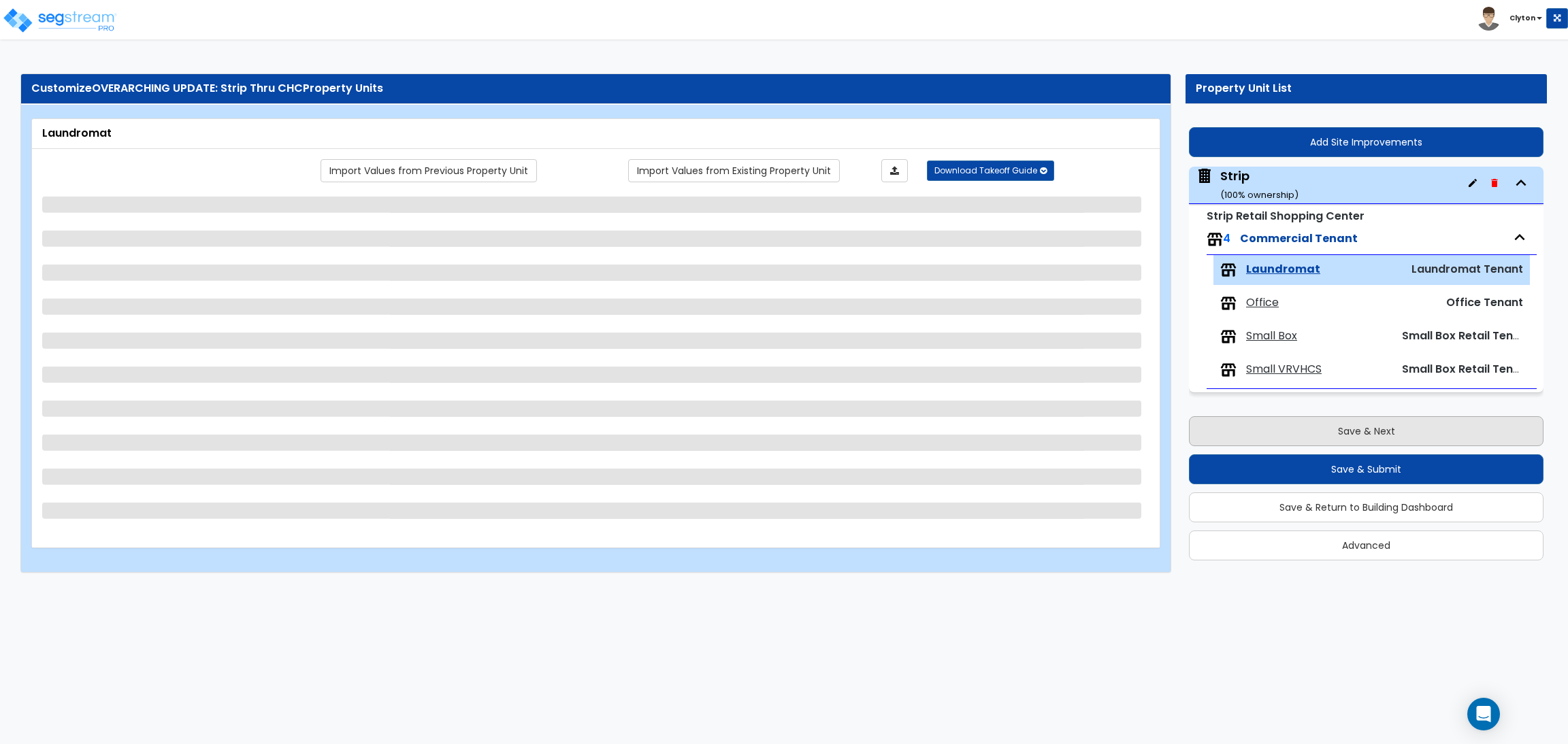
select select "1"
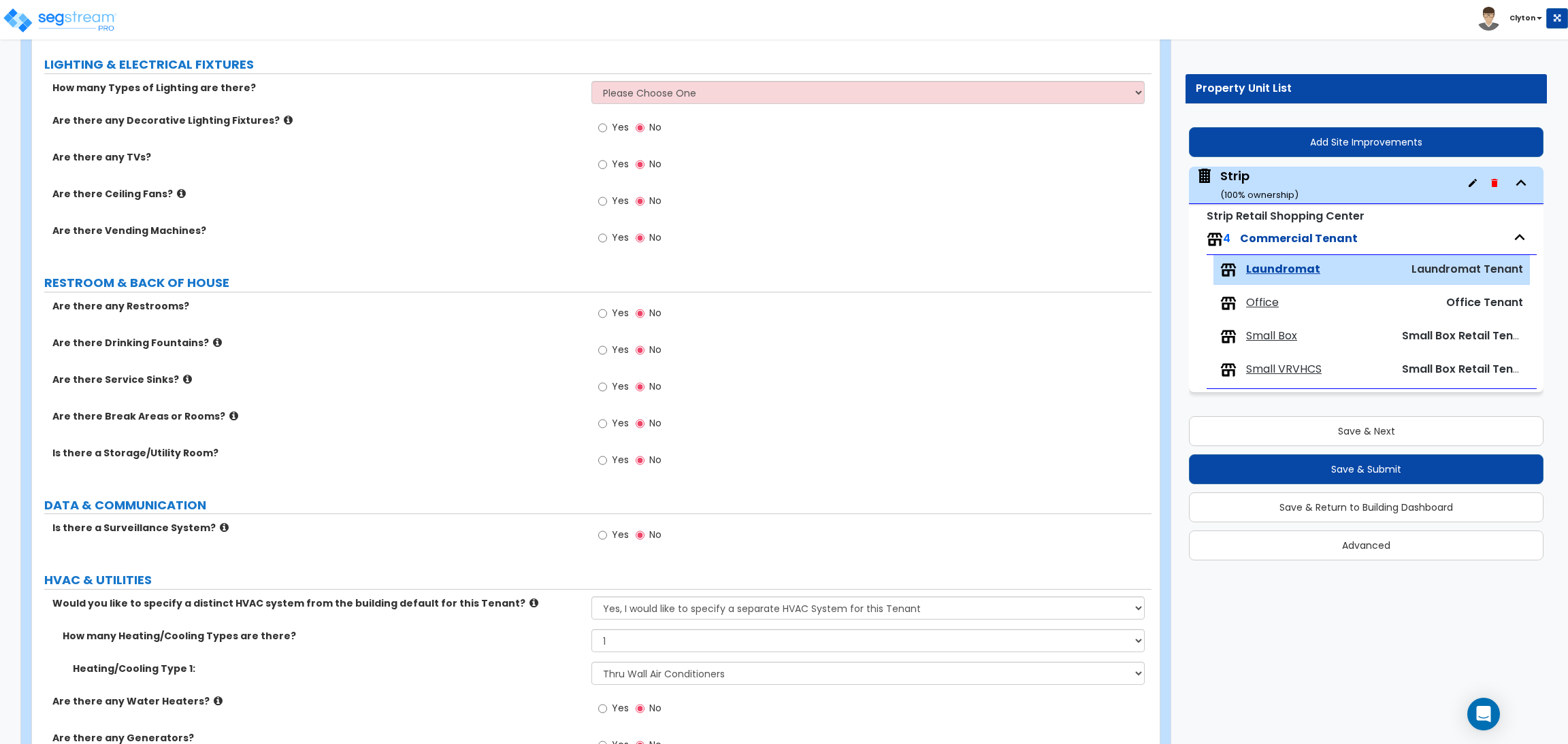
scroll to position [1203, 0]
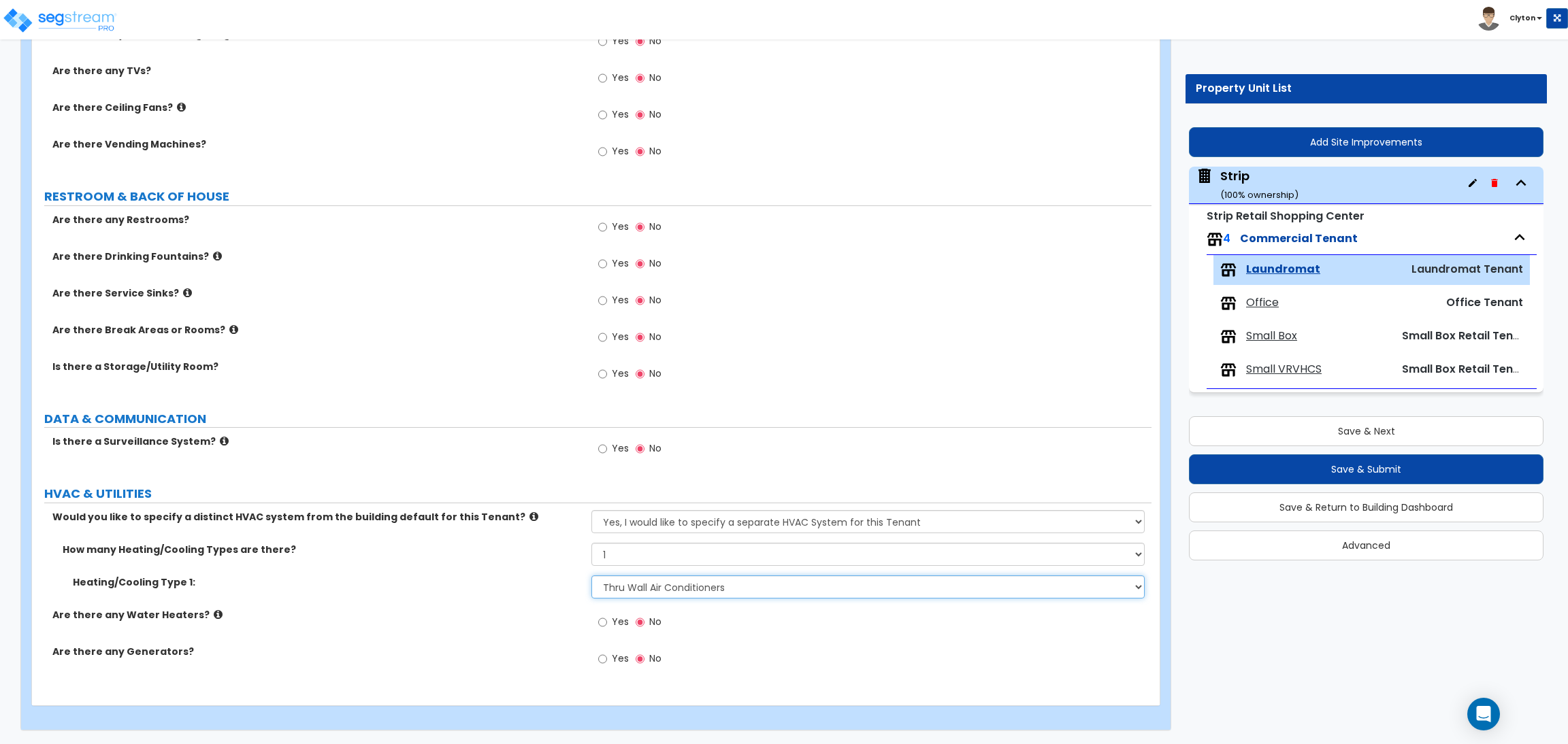
click at [635, 587] on select "None Heat Only Centralized Heating & Cooling Thru Wall Air Conditioners Mini Sp…" at bounding box center [867, 587] width 553 height 23
select select "2"
click at [591, 576] on select "None Heat Only Centralized Heating & Cooling Thru Wall Air Conditioners Mini Sp…" at bounding box center [867, 587] width 553 height 23
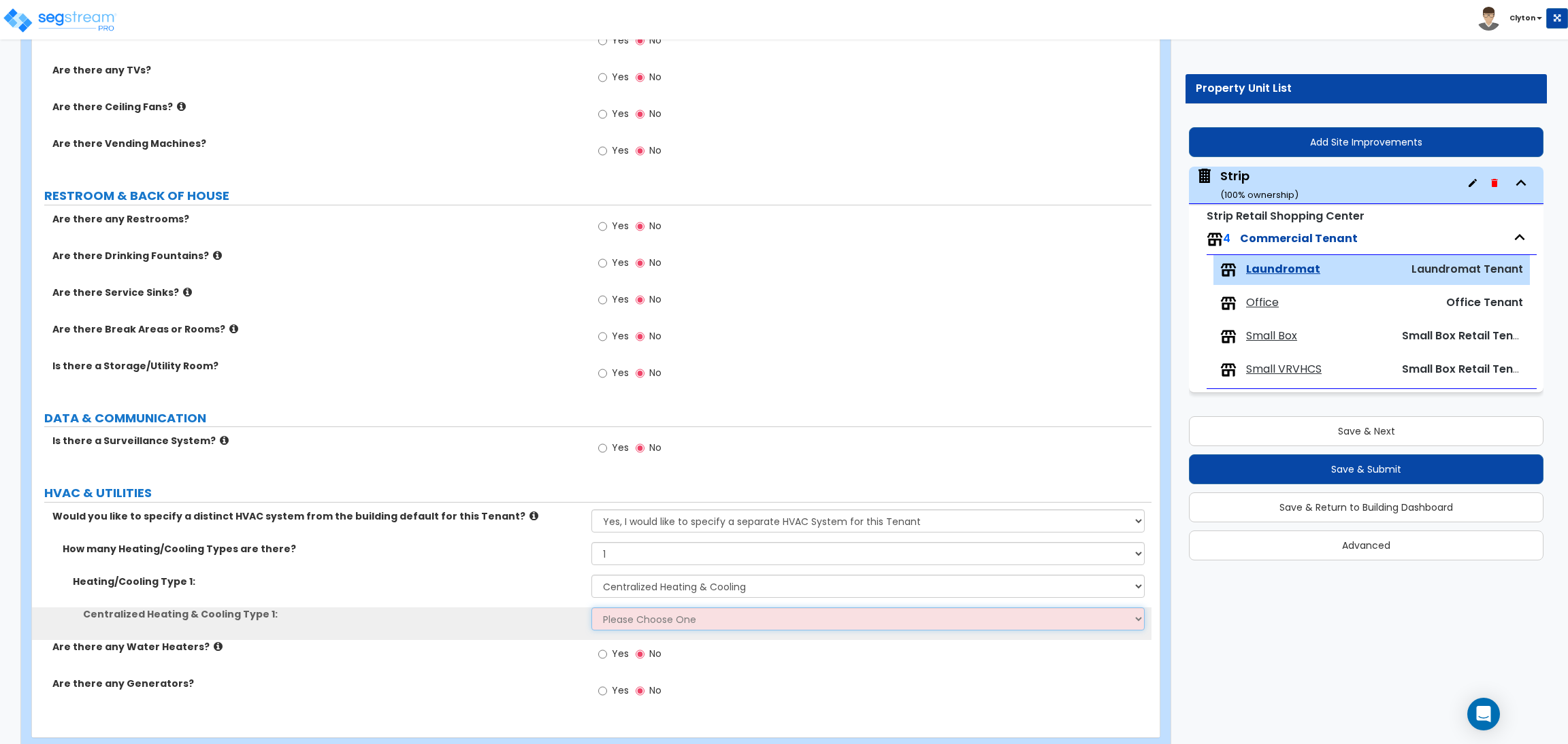
click at [619, 617] on select "Please Choose One Rooftop Unit Furnace-Condenser Forced Air Split Heating/Cooli…" at bounding box center [867, 619] width 553 height 23
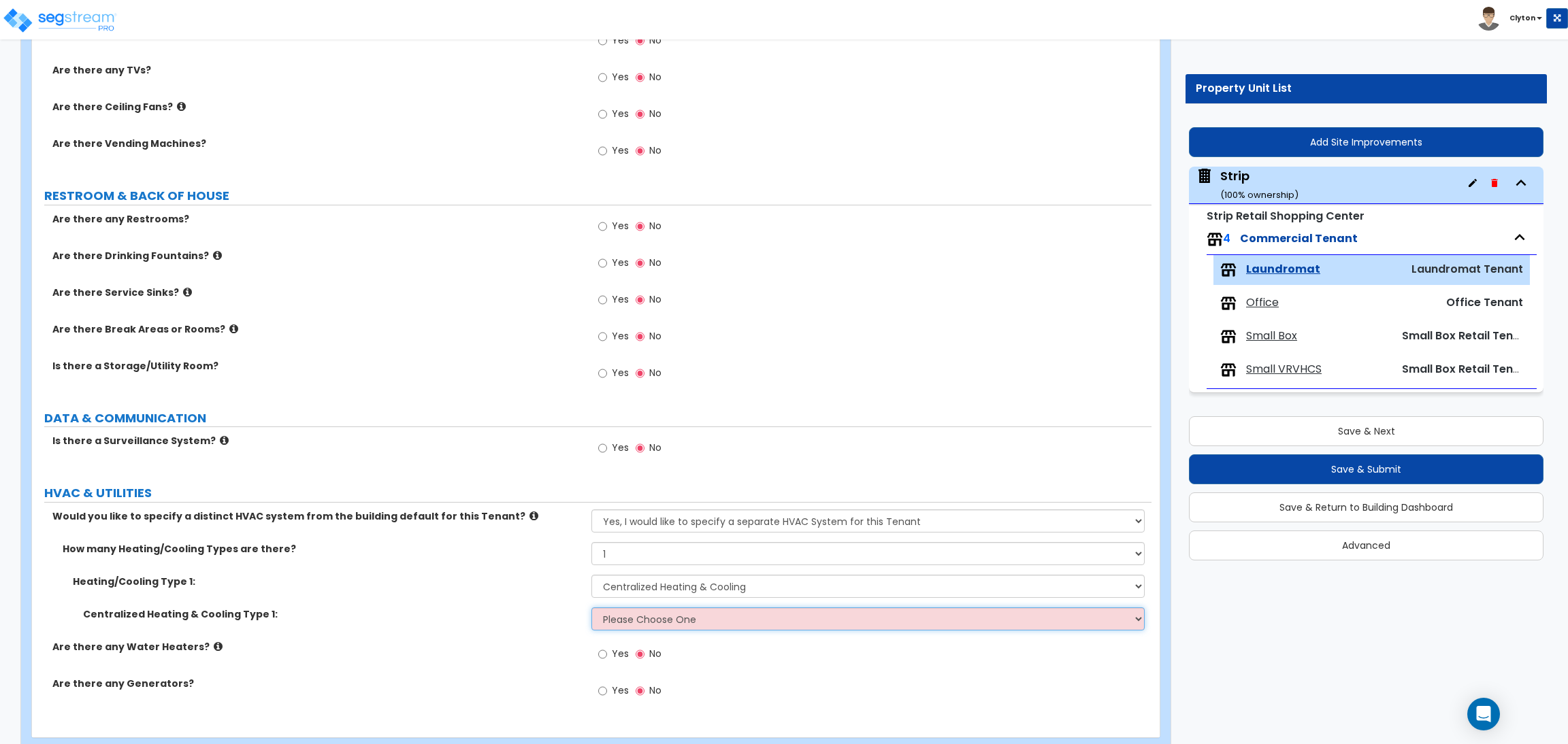
select select "1"
click at [591, 608] on select "Please Choose One Rooftop Unit Furnace-Condenser Forced Air Split Heating/Cooli…" at bounding box center [867, 619] width 553 height 23
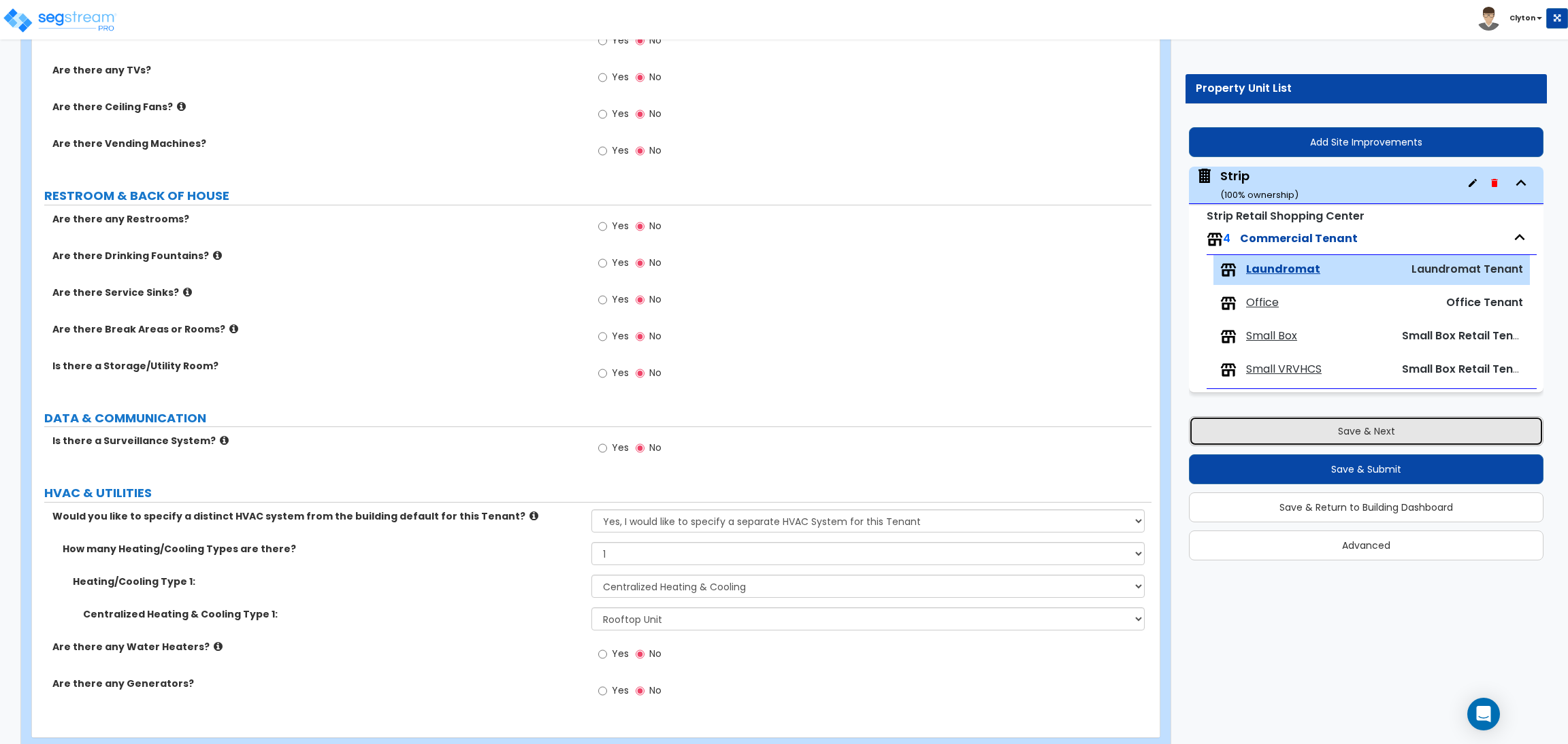
click at [1252, 424] on button "Save & Next" at bounding box center [1365, 431] width 354 height 30
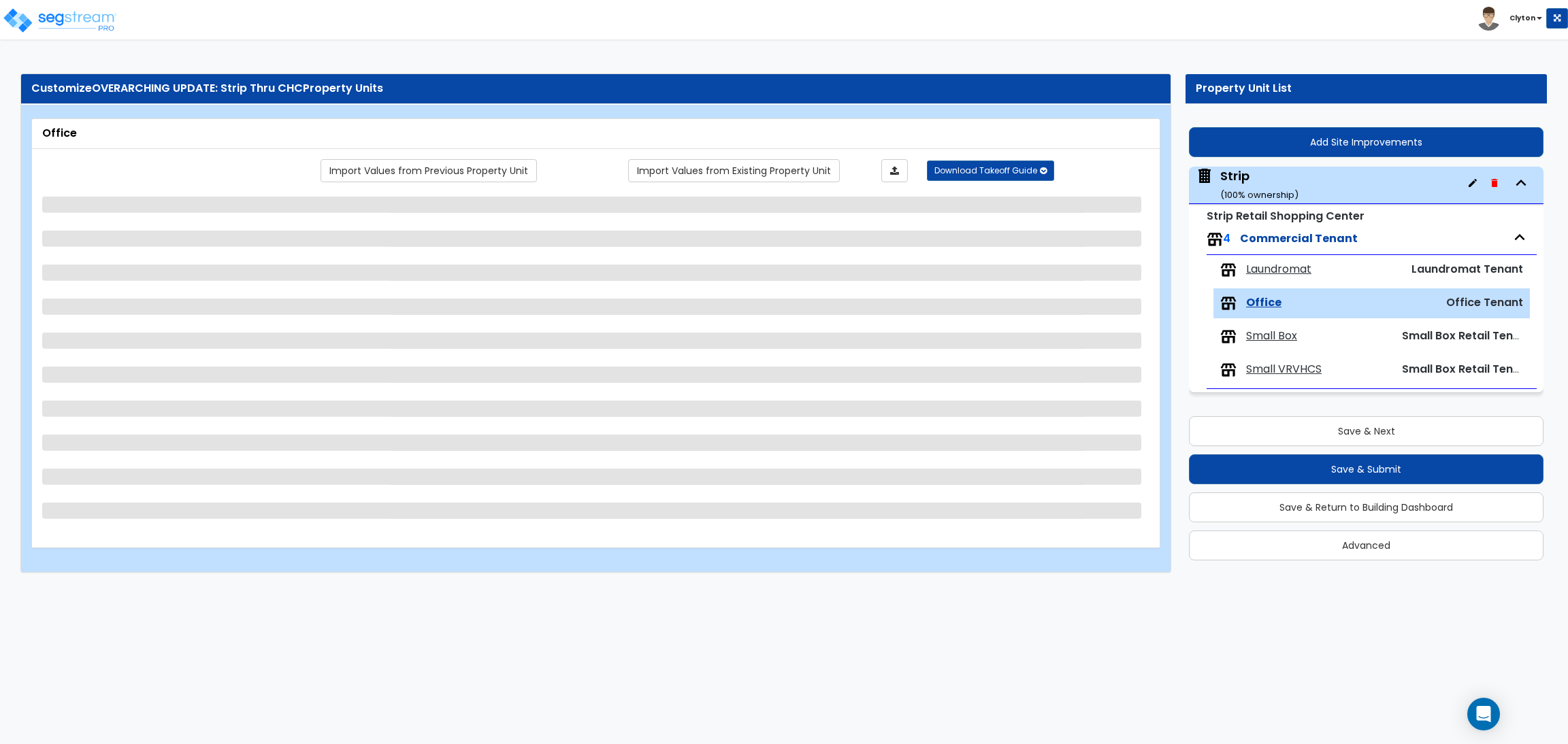
select select "1"
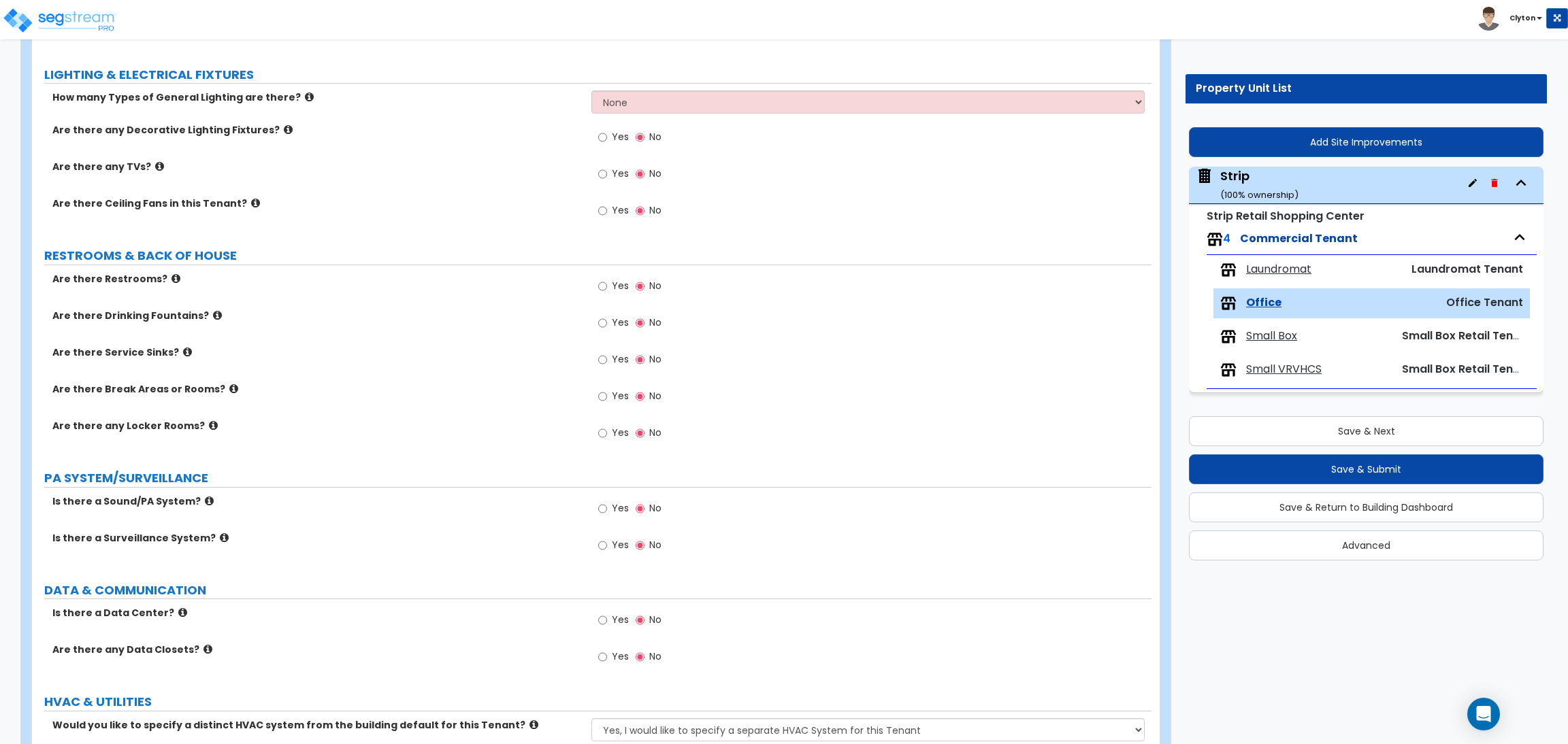
scroll to position [1289, 0]
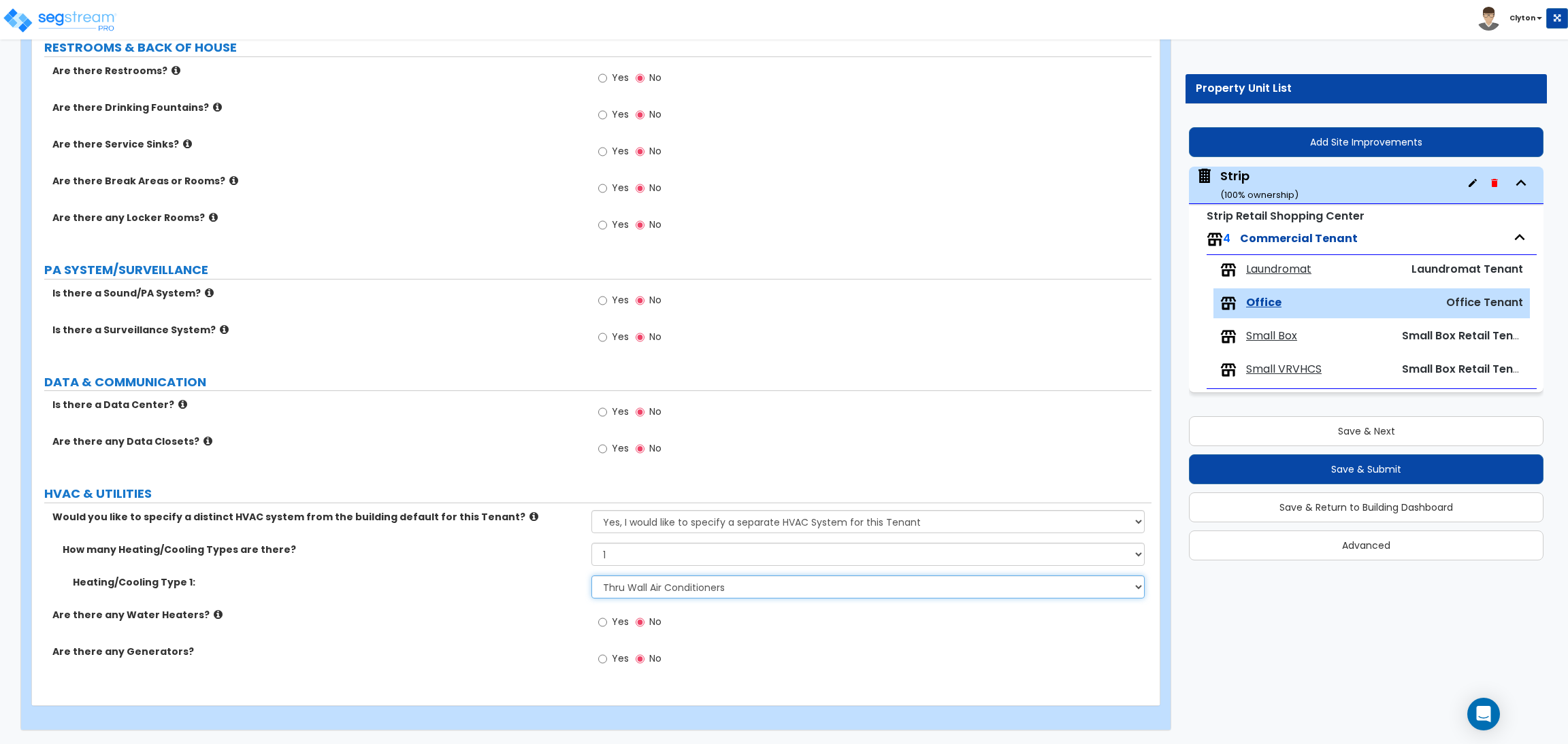
click at [618, 585] on select "None Heat Only Centralized Heating & Cooling Thru Wall Air Conditioners Mini Sp…" at bounding box center [867, 587] width 553 height 23
select select "2"
click at [591, 576] on select "None Heat Only Centralized Heating & Cooling Thru Wall Air Conditioners Mini Sp…" at bounding box center [867, 587] width 553 height 23
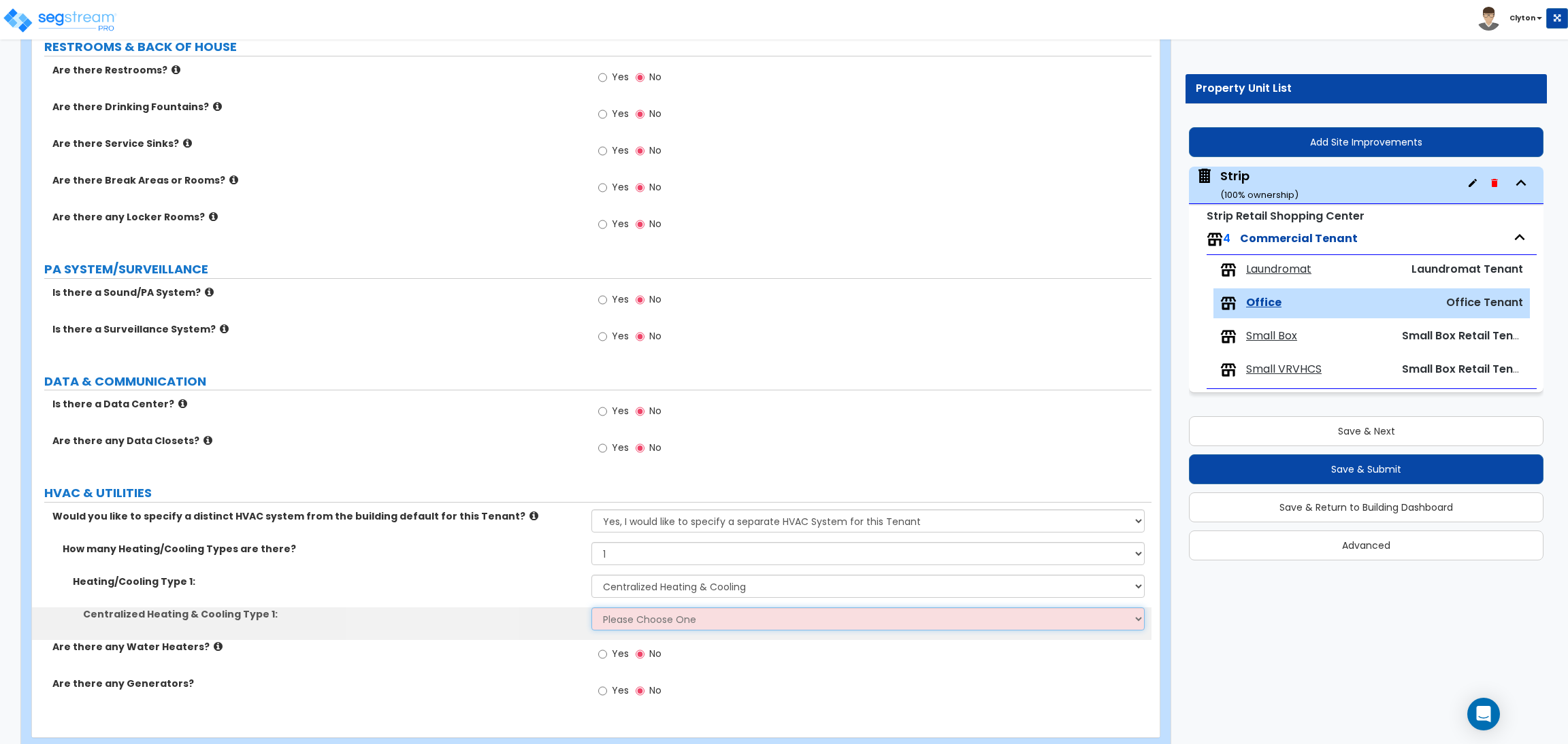
click at [631, 623] on select "Please Choose One Rooftop Unit Furnace-Condenser Forced Air Split Heating/Cooli…" at bounding box center [867, 619] width 553 height 23
select select "2"
click at [591, 608] on select "Please Choose One Rooftop Unit Furnace-Condenser Forced Air Split Heating/Cooli…" at bounding box center [867, 619] width 553 height 23
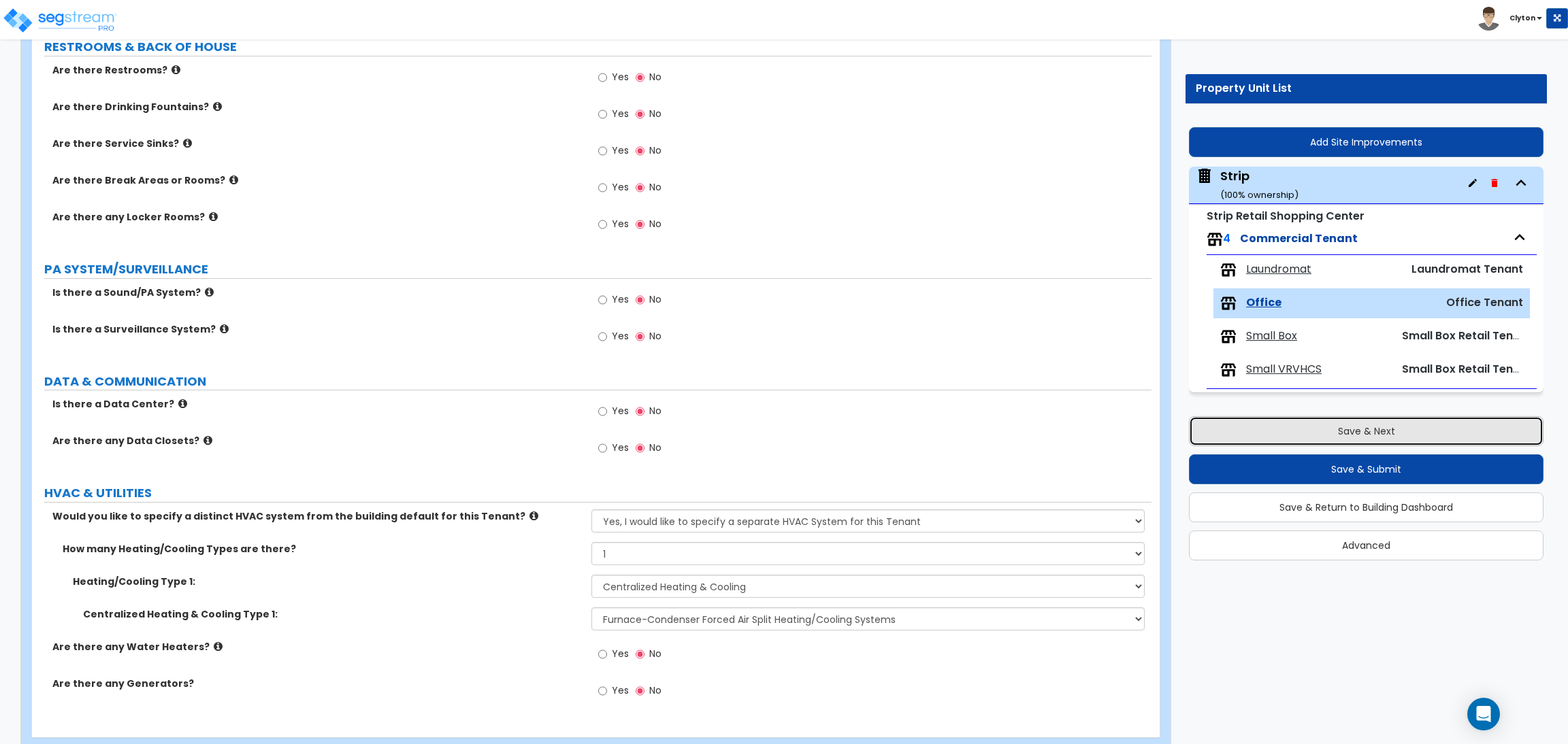
click at [1285, 428] on button "Save & Next" at bounding box center [1365, 431] width 354 height 30
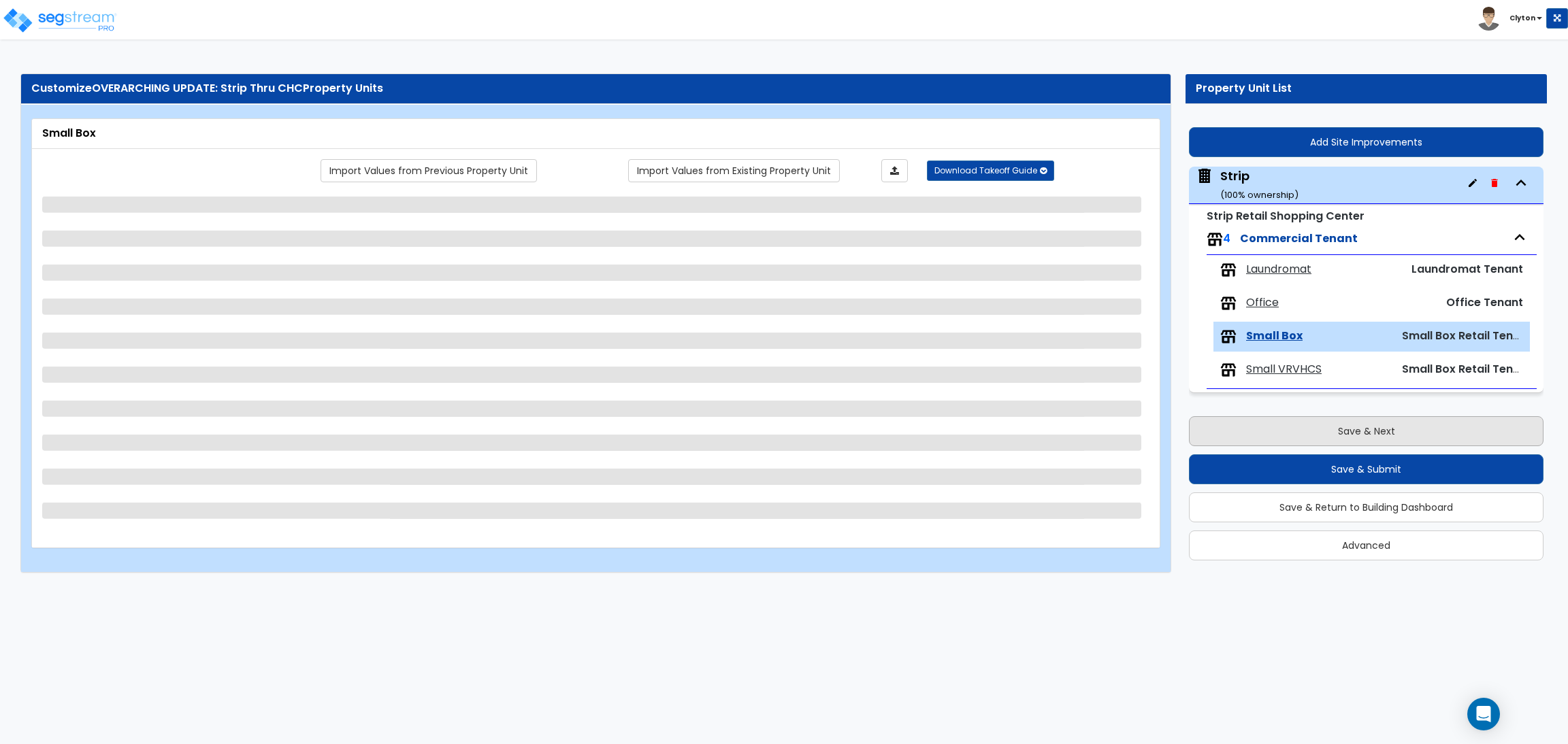
scroll to position [0, 0]
select select "1"
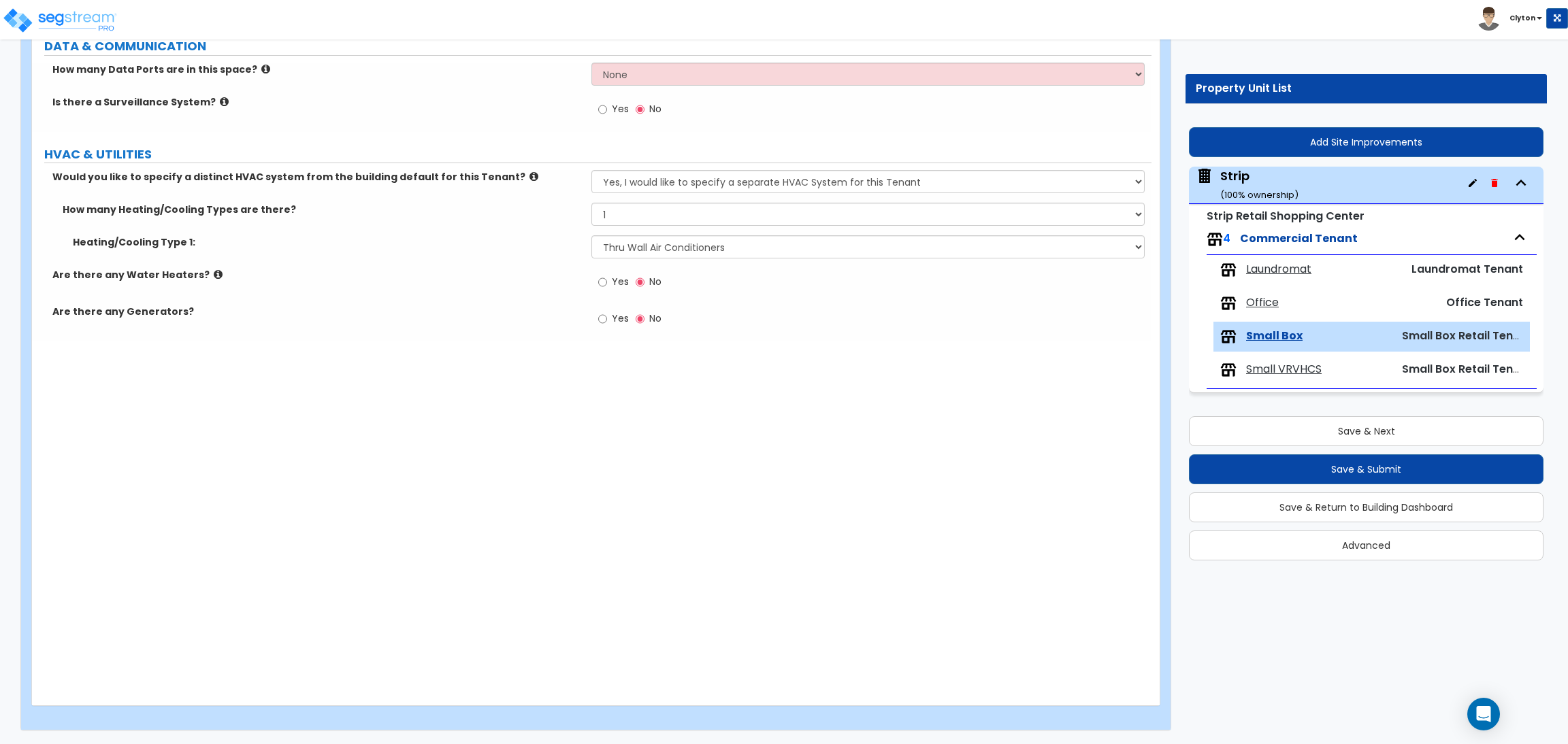
scroll to position [1063, 0]
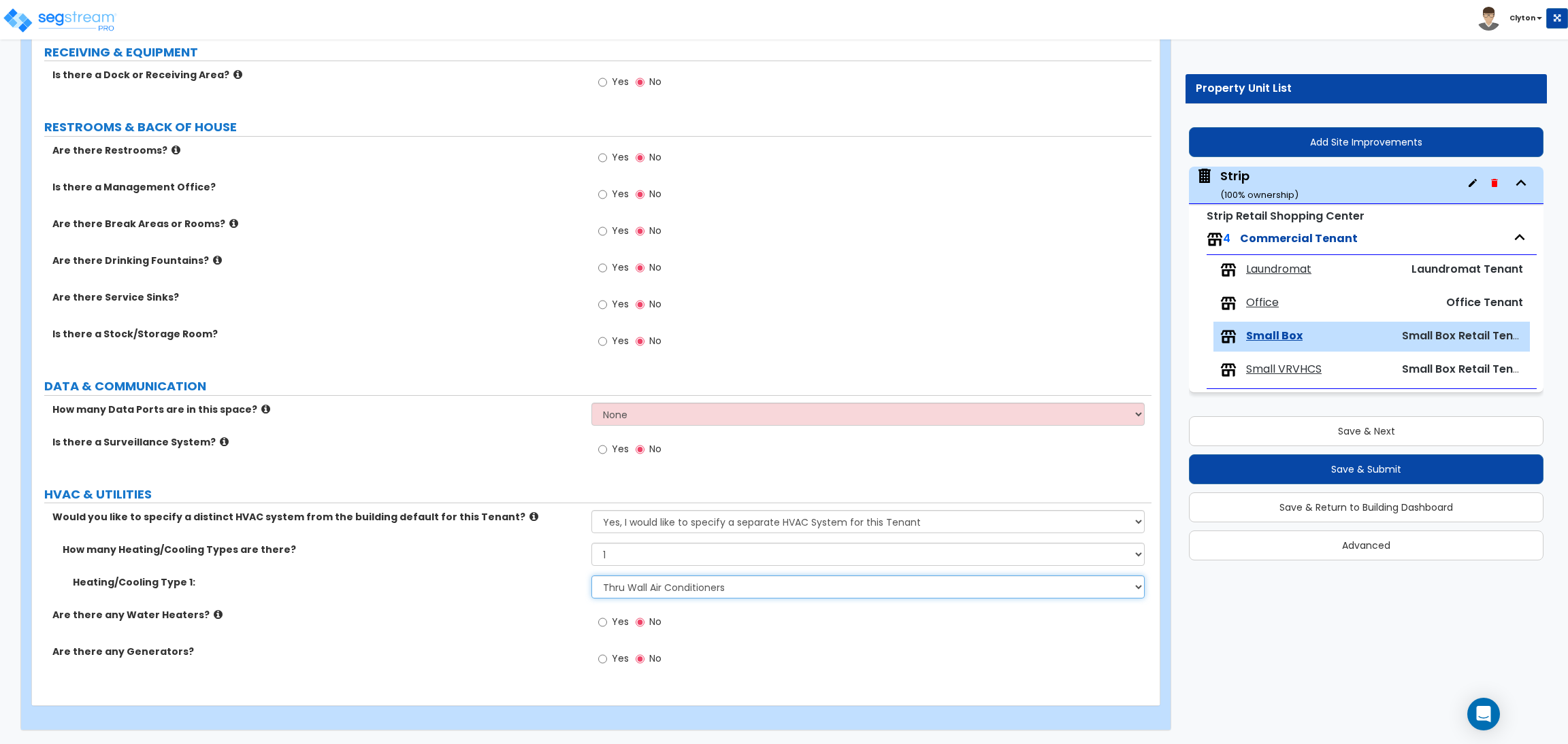
click at [616, 584] on select "None Heat Only Centralized Heating & Cooling Thru Wall Air Conditioners Mini Sp…" at bounding box center [867, 587] width 553 height 23
select select "2"
click at [591, 576] on select "None Heat Only Centralized Heating & Cooling Thru Wall Air Conditioners Mini Sp…" at bounding box center [867, 587] width 553 height 23
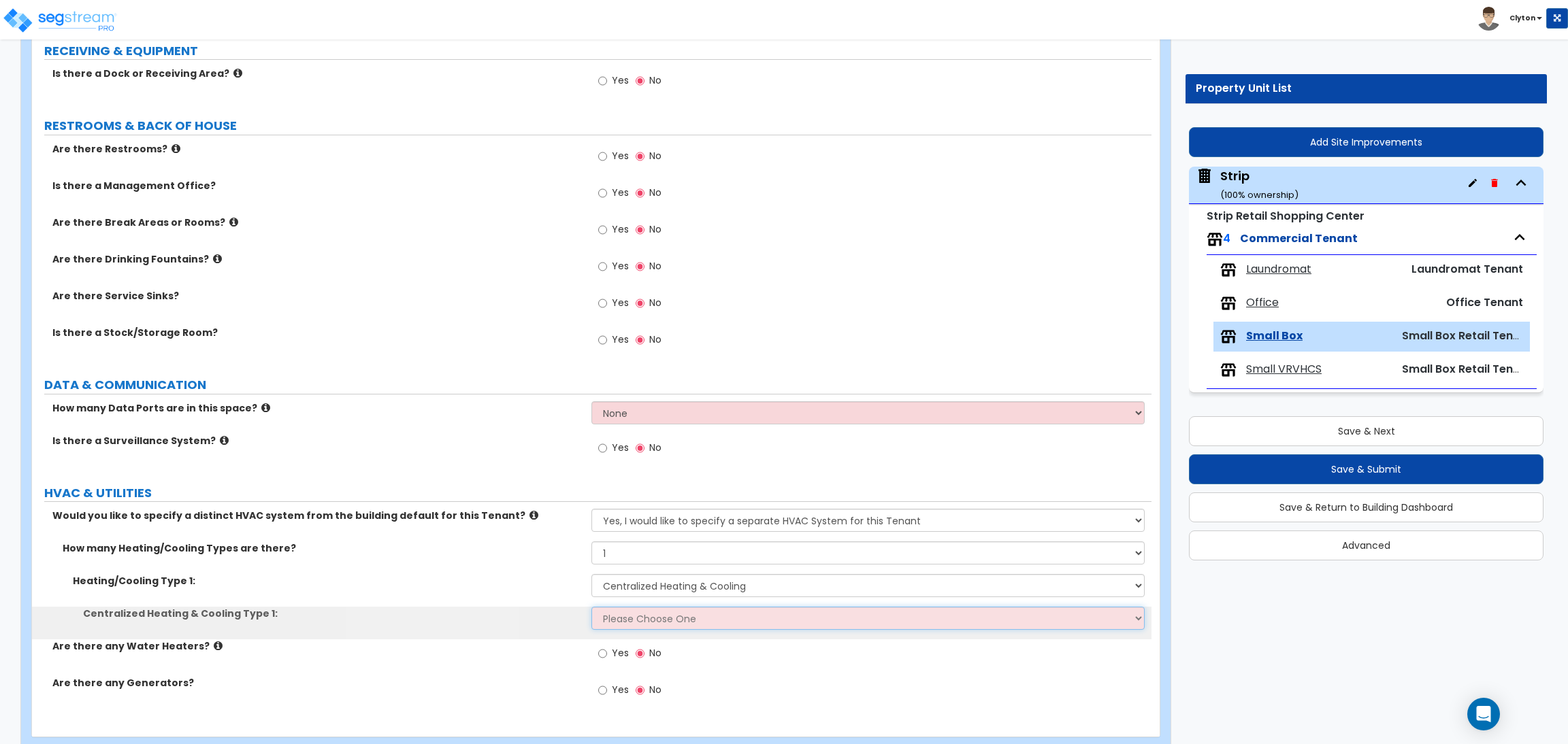
click at [631, 629] on select "Please Choose One Rooftop Unit Furnace-Condenser Forced Air Split Heating/Cooli…" at bounding box center [867, 618] width 553 height 23
select select "3"
click at [591, 607] on select "Please Choose One Rooftop Unit Furnace-Condenser Forced Air Split Heating/Cooli…" at bounding box center [867, 618] width 553 height 23
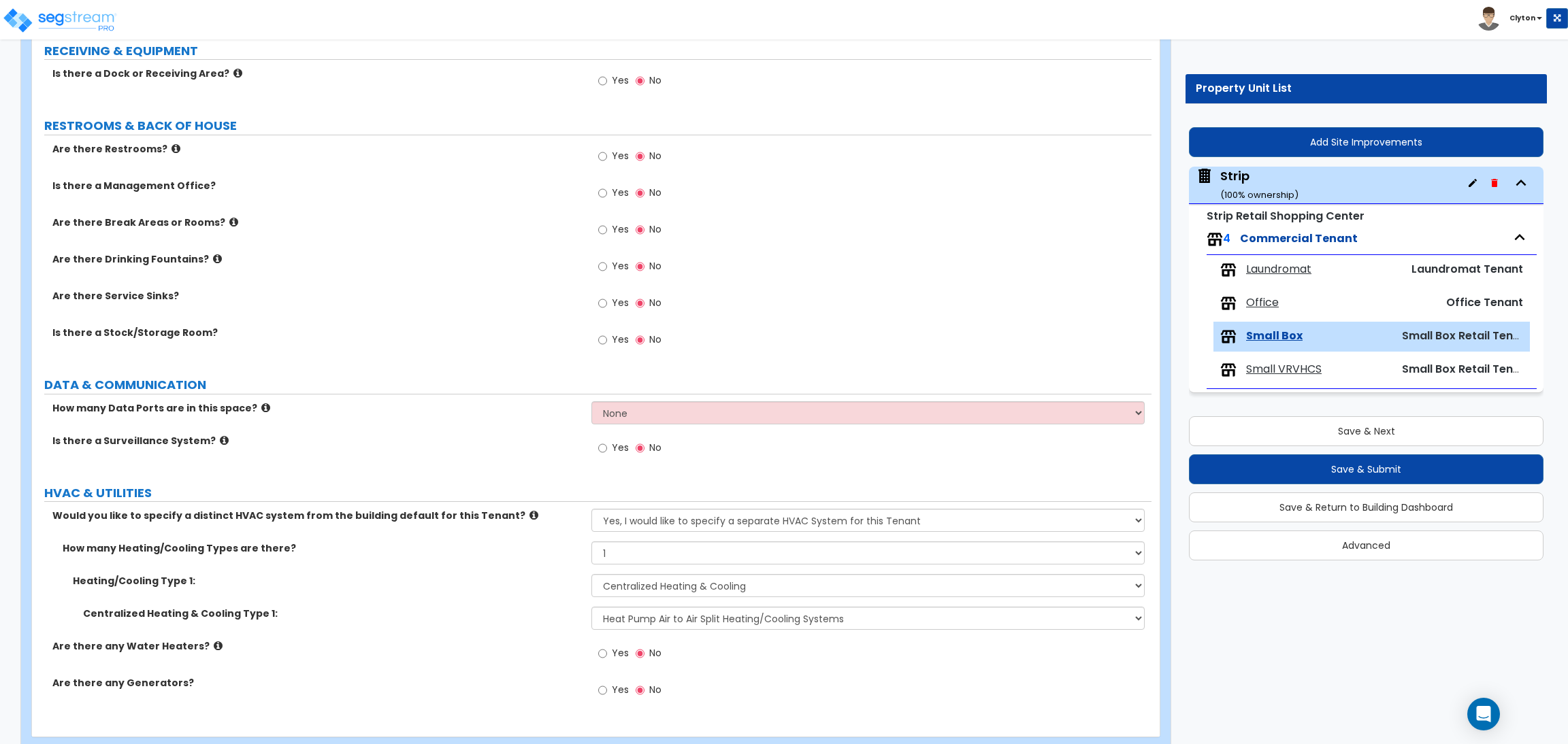
click at [489, 633] on div "Centralized Heating & Cooling Type 1: Please Choose One Rooftop Unit Furnace-Co…" at bounding box center [591, 623] width 1119 height 32
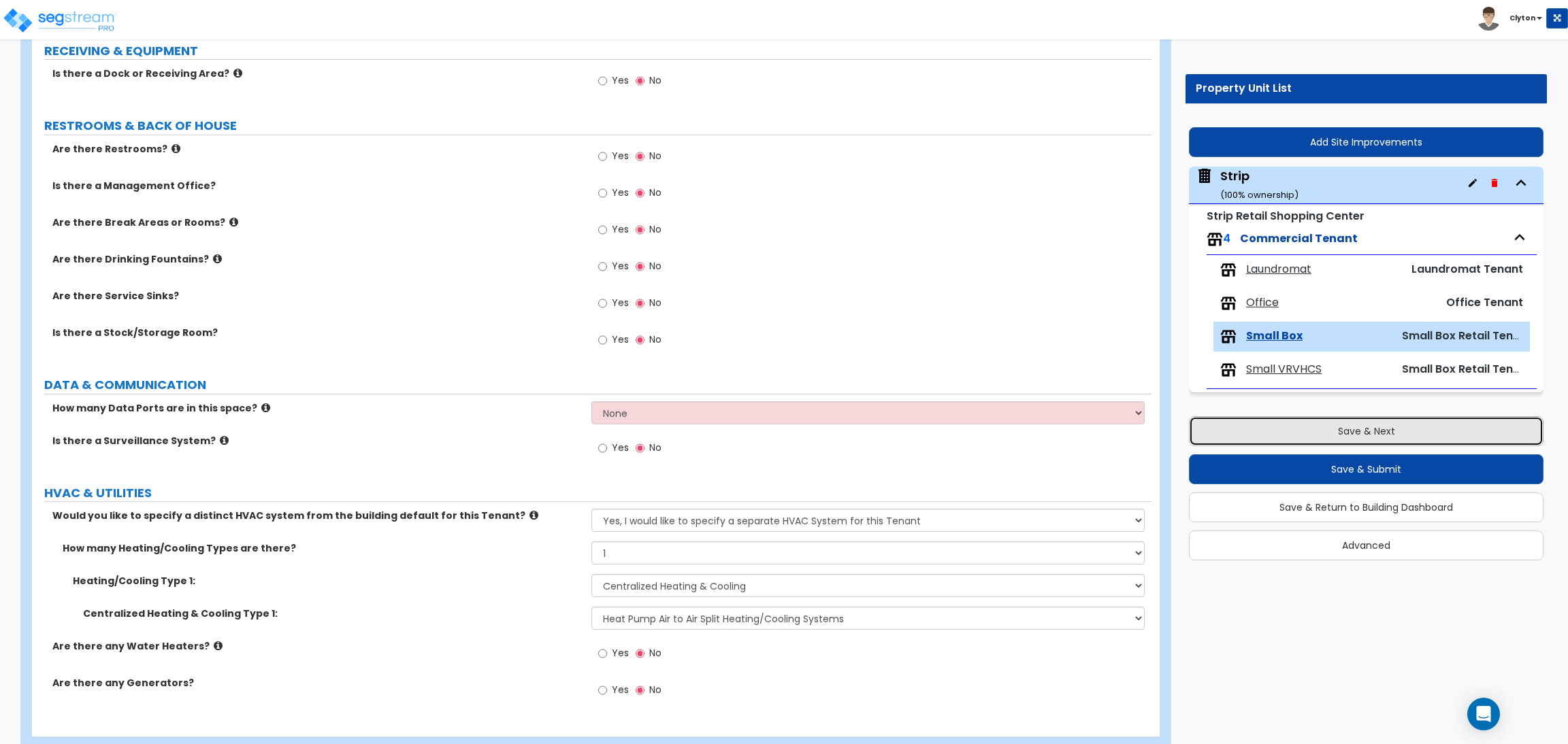
click at [1273, 430] on button "Save & Next" at bounding box center [1365, 431] width 354 height 30
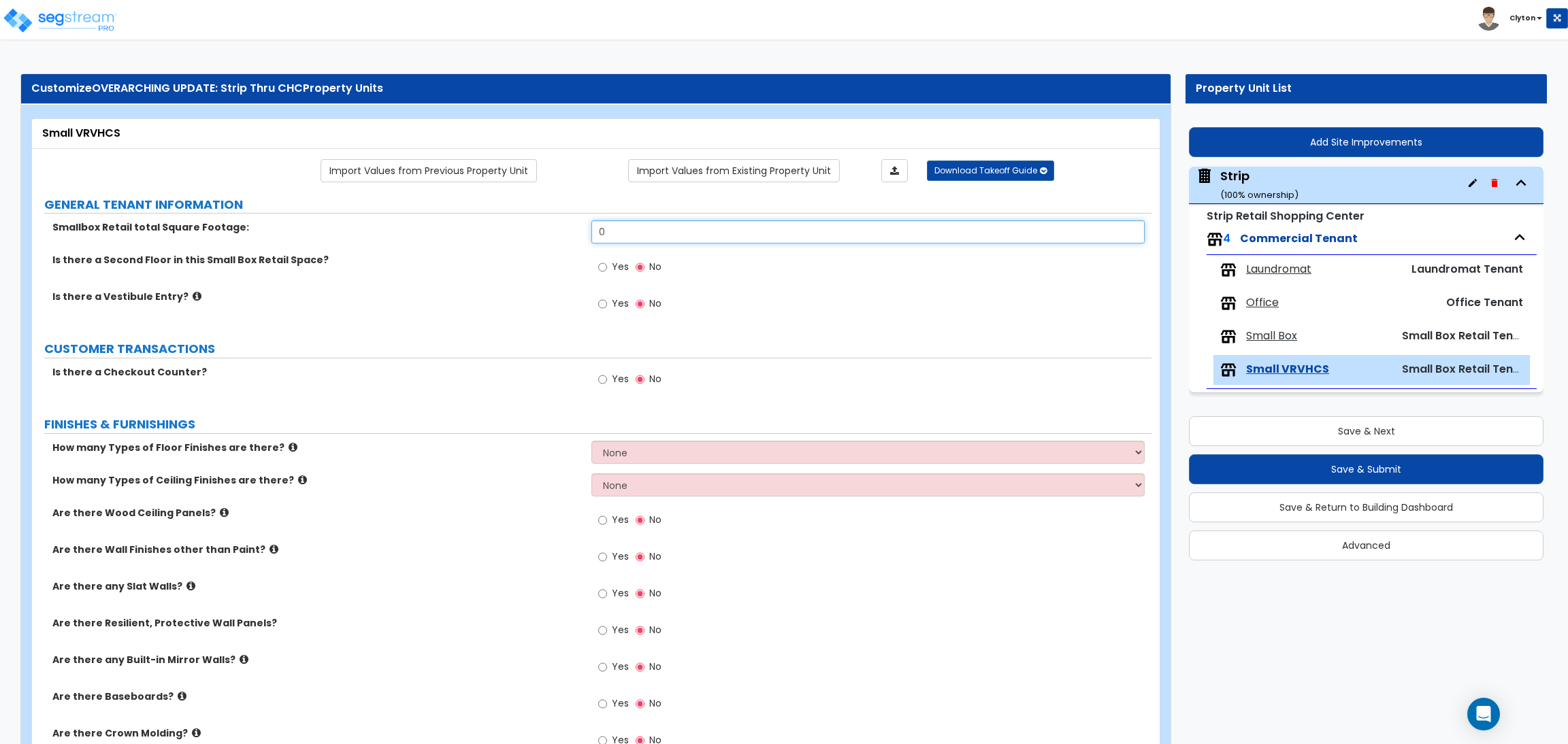
drag, startPoint x: 660, startPoint y: 232, endPoint x: 520, endPoint y: 241, distance: 140.3
click at [520, 241] on div "Smallbox Retail total Square Footage: 0" at bounding box center [591, 236] width 1119 height 32
type input "5,000"
click at [520, 279] on div "Is there a Second Floor in this Small Box Retail Space? Yes No" at bounding box center [591, 271] width 1119 height 37
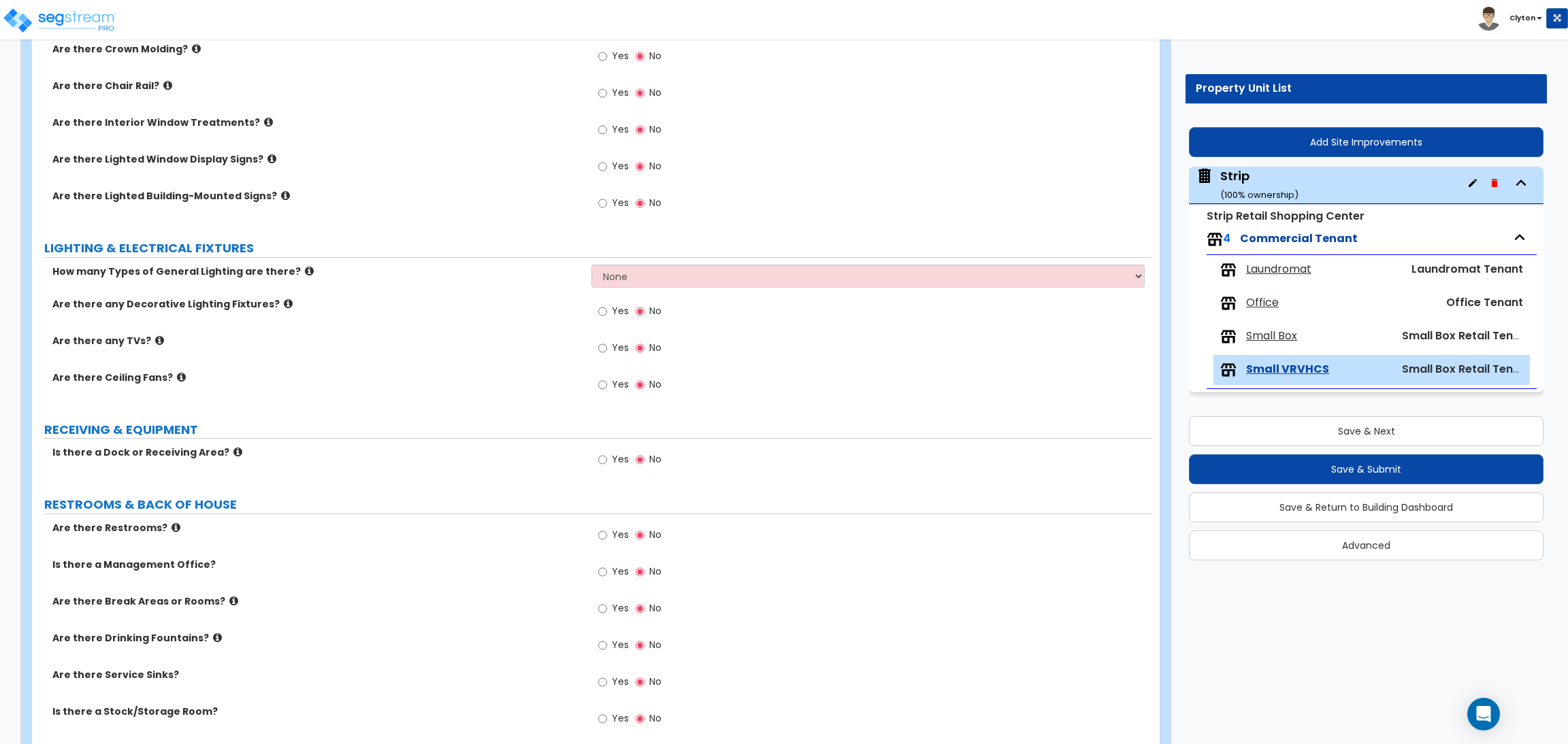
scroll to position [998, 0]
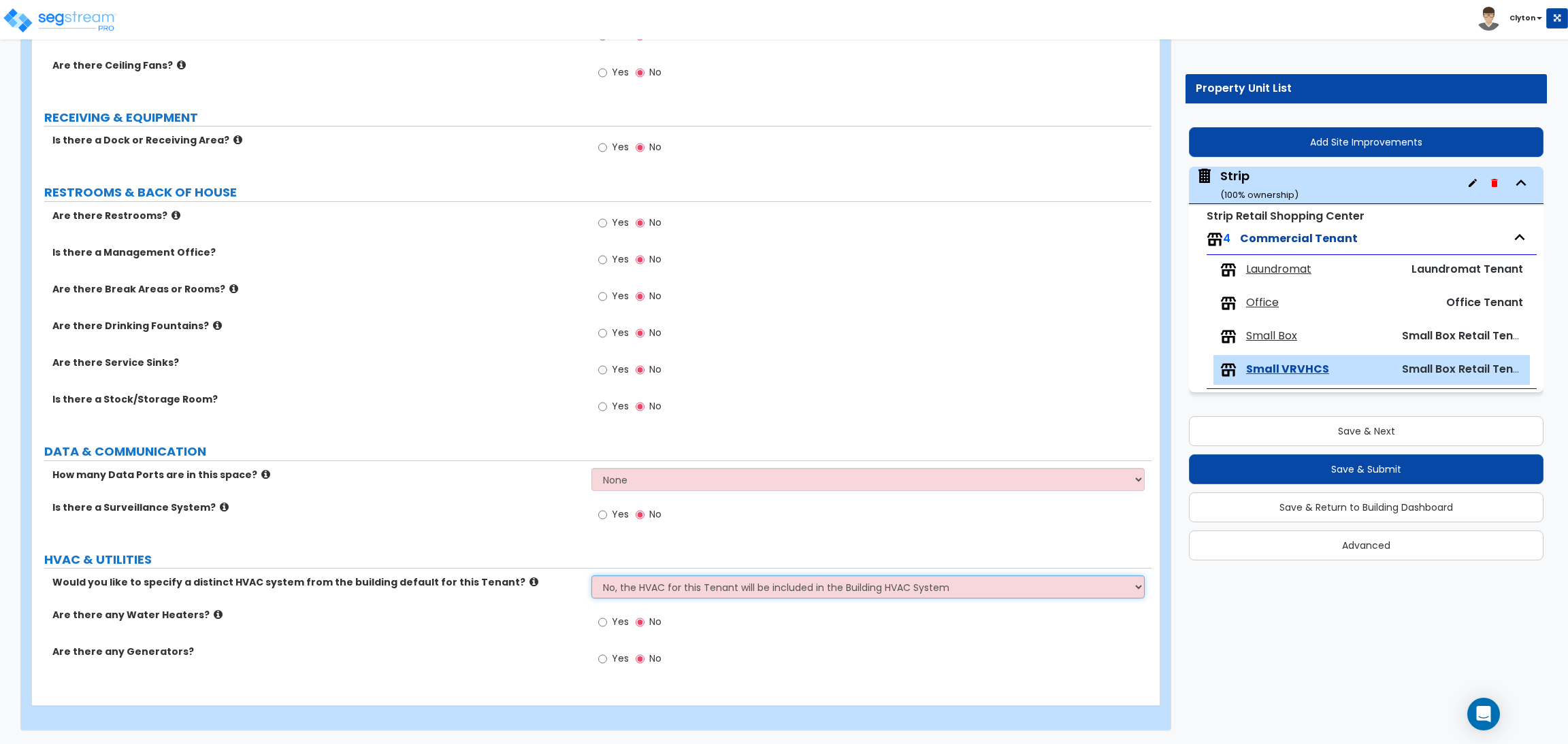
click at [618, 586] on select "No, the HVAC for this Tenant will be included in the Building HVAC System Yes, …" at bounding box center [867, 587] width 553 height 23
select select "1"
click at [591, 576] on select "No, the HVAC for this Tenant will be included in the Building HVAC System Yes, …" at bounding box center [867, 587] width 553 height 23
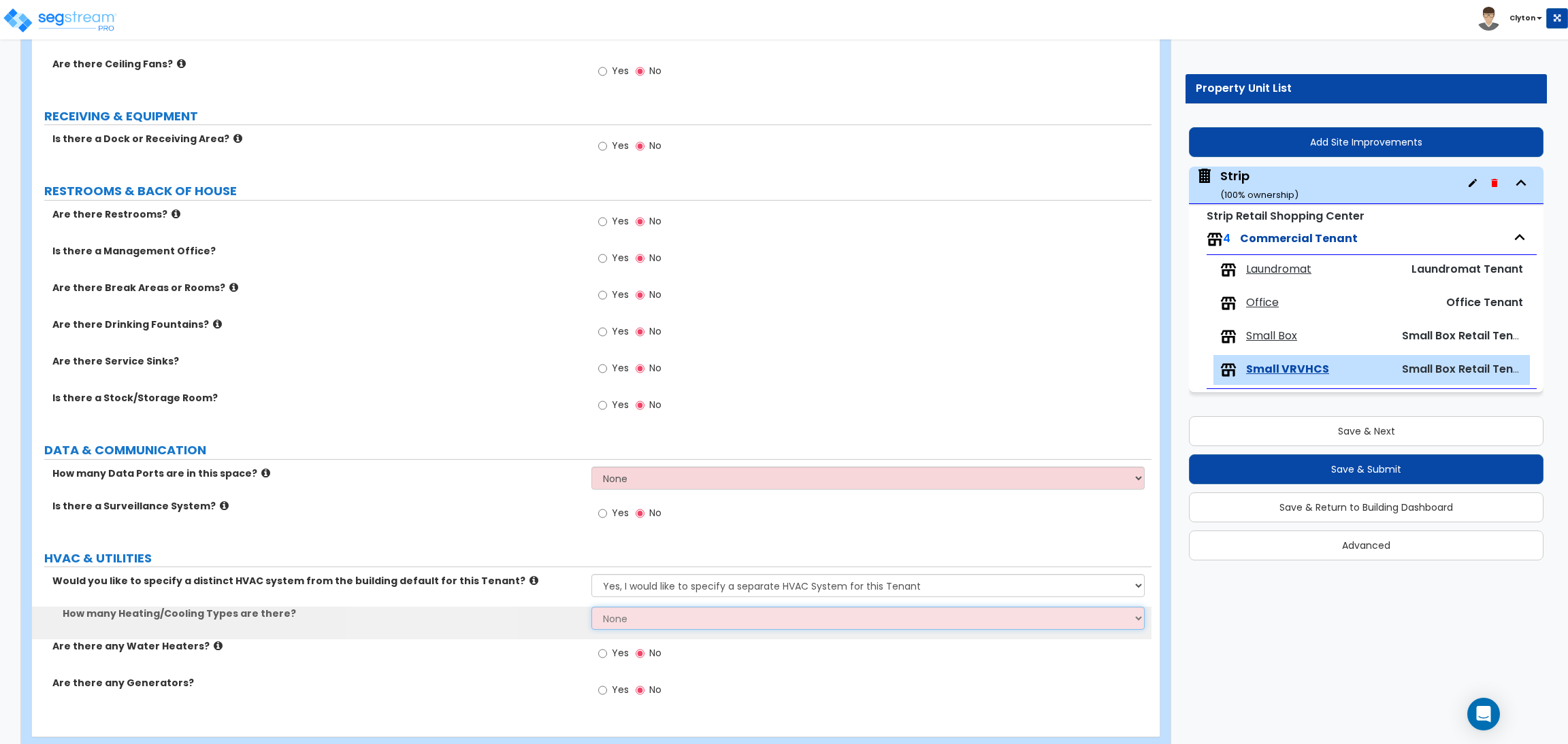
click at [628, 621] on select "None 1 2 3" at bounding box center [867, 618] width 553 height 23
select select "1"
click at [591, 607] on select "None 1 2 3" at bounding box center [867, 618] width 553 height 23
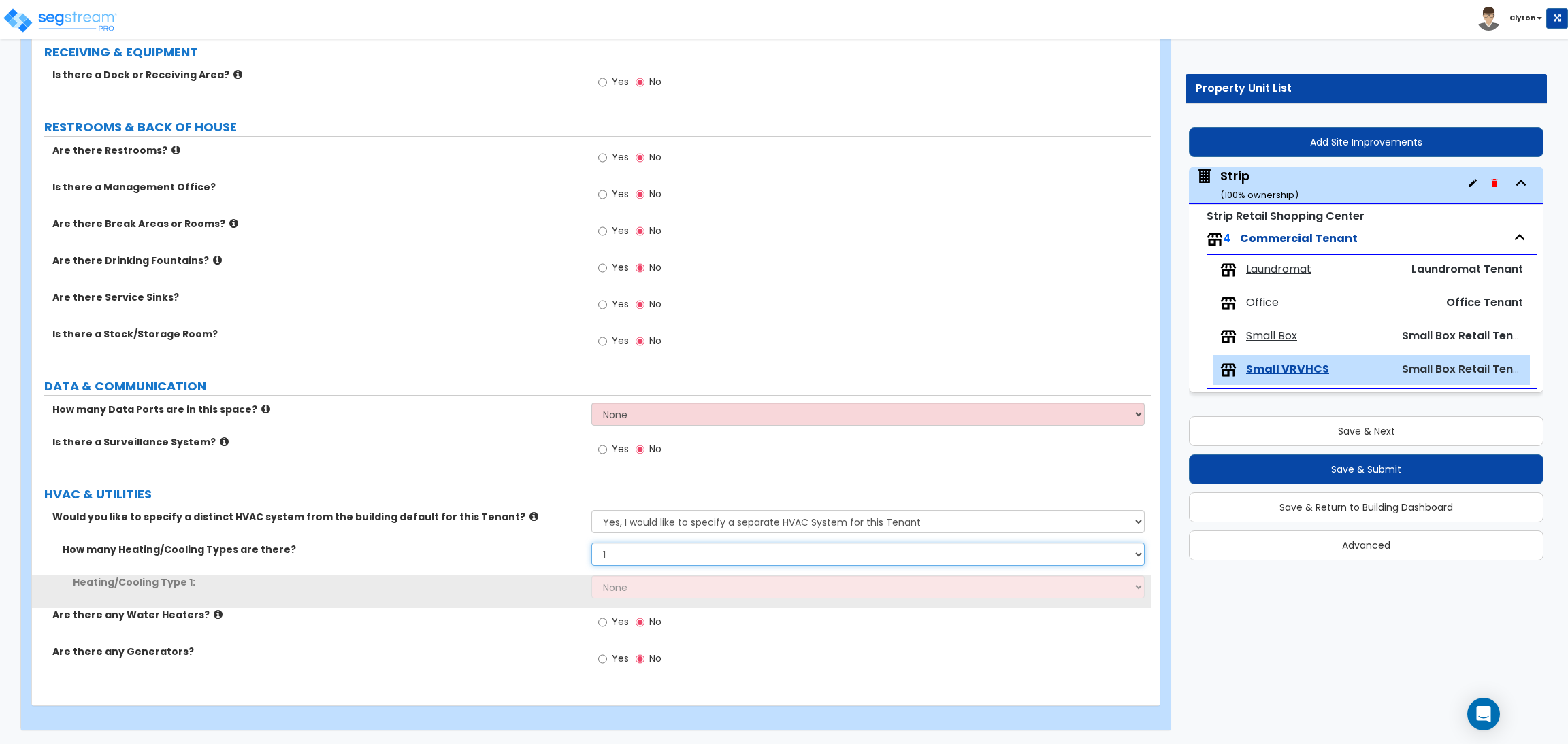
scroll to position [1063, 0]
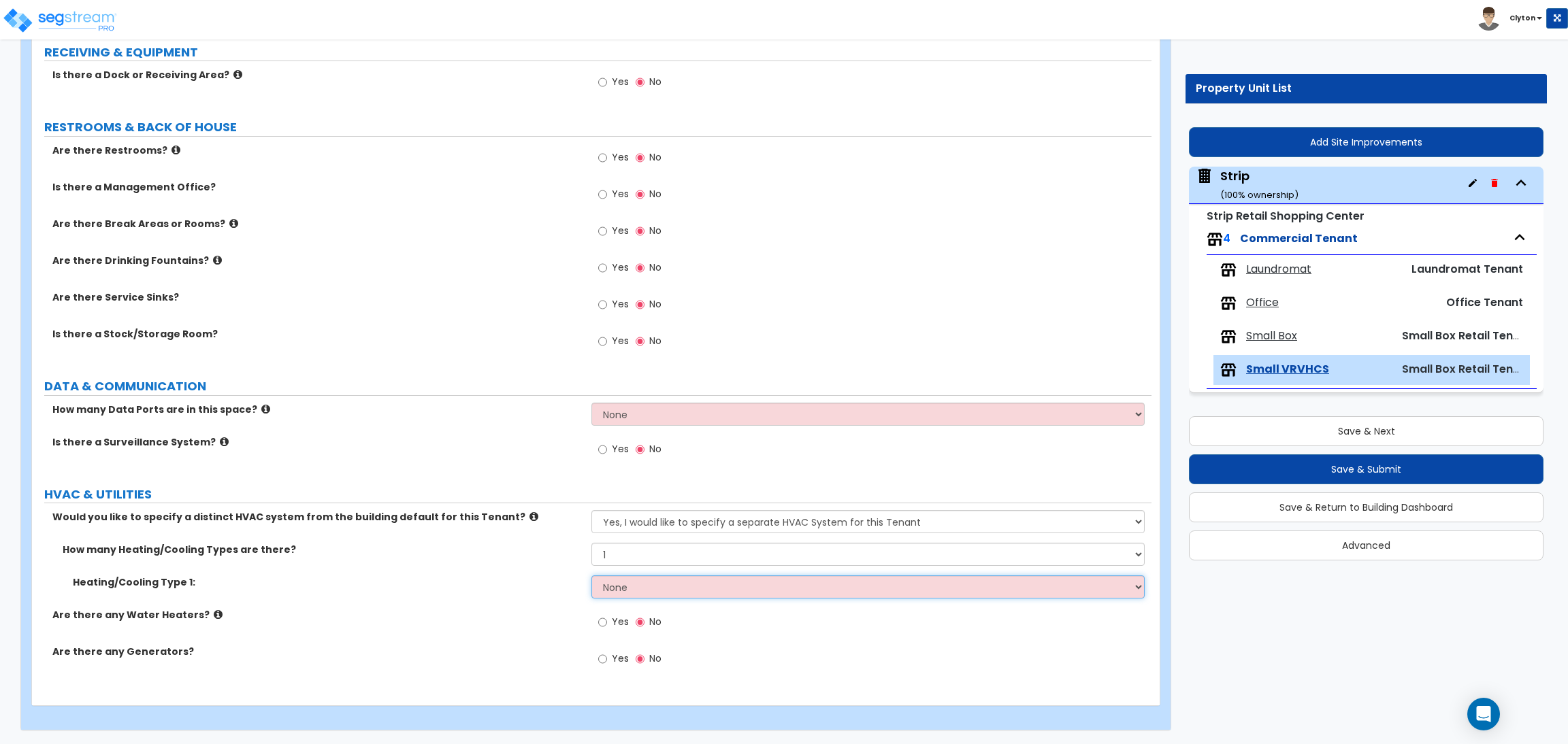
click at [612, 593] on select "None Heat Only Centralized Heating & Cooling Thru Wall Air Conditioners Mini Sp…" at bounding box center [867, 587] width 553 height 23
select select "2"
click at [591, 576] on select "None Heat Only Centralized Heating & Cooling Thru Wall Air Conditioners Mini Sp…" at bounding box center [867, 587] width 553 height 23
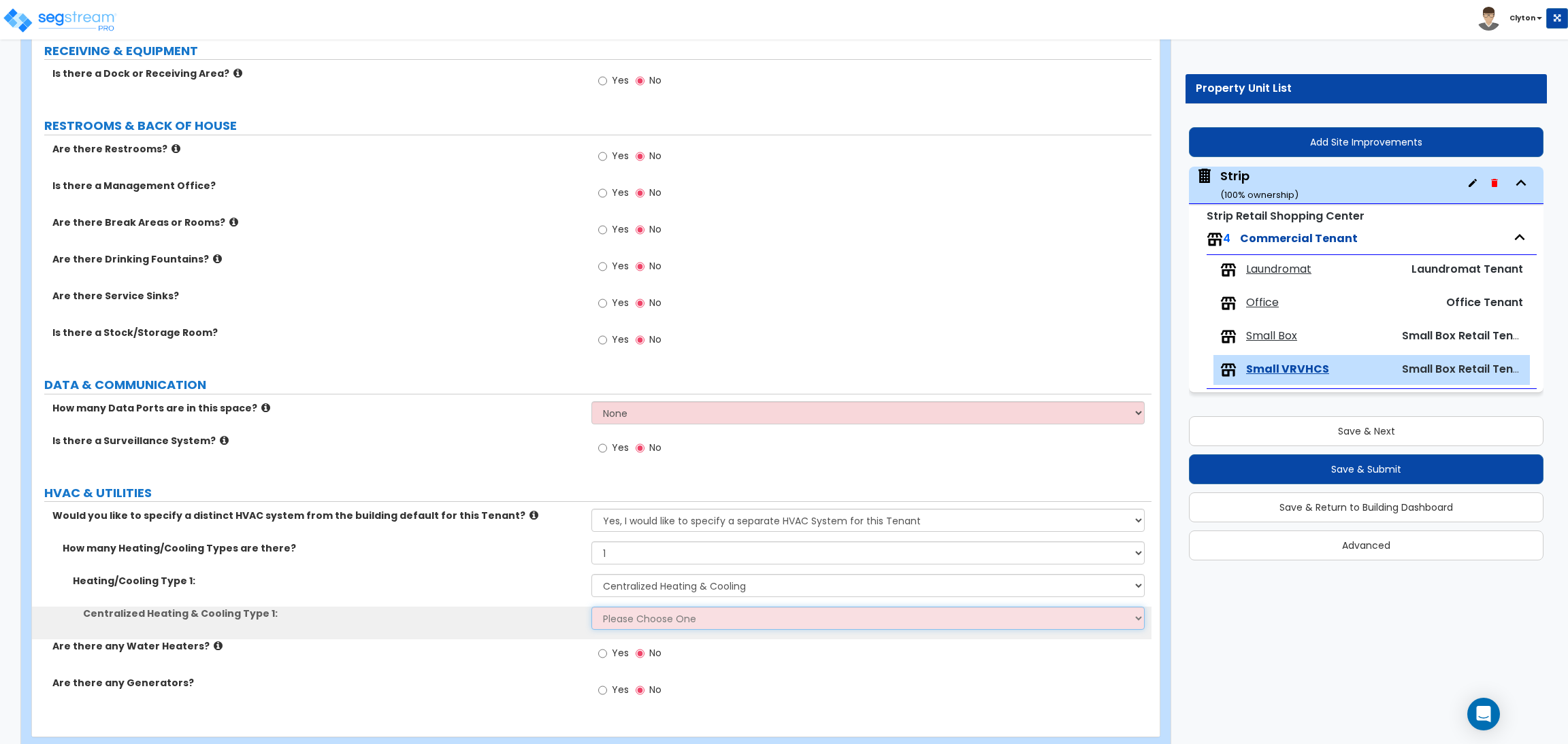
click at [652, 616] on select "Please Choose One Rooftop Unit Furnace-Condenser Forced Air Split Heating/Cooli…" at bounding box center [867, 618] width 553 height 23
select select "4"
click at [591, 607] on select "Please Choose One Rooftop Unit Furnace-Condenser Forced Air Split Heating/Cooli…" at bounding box center [867, 618] width 553 height 23
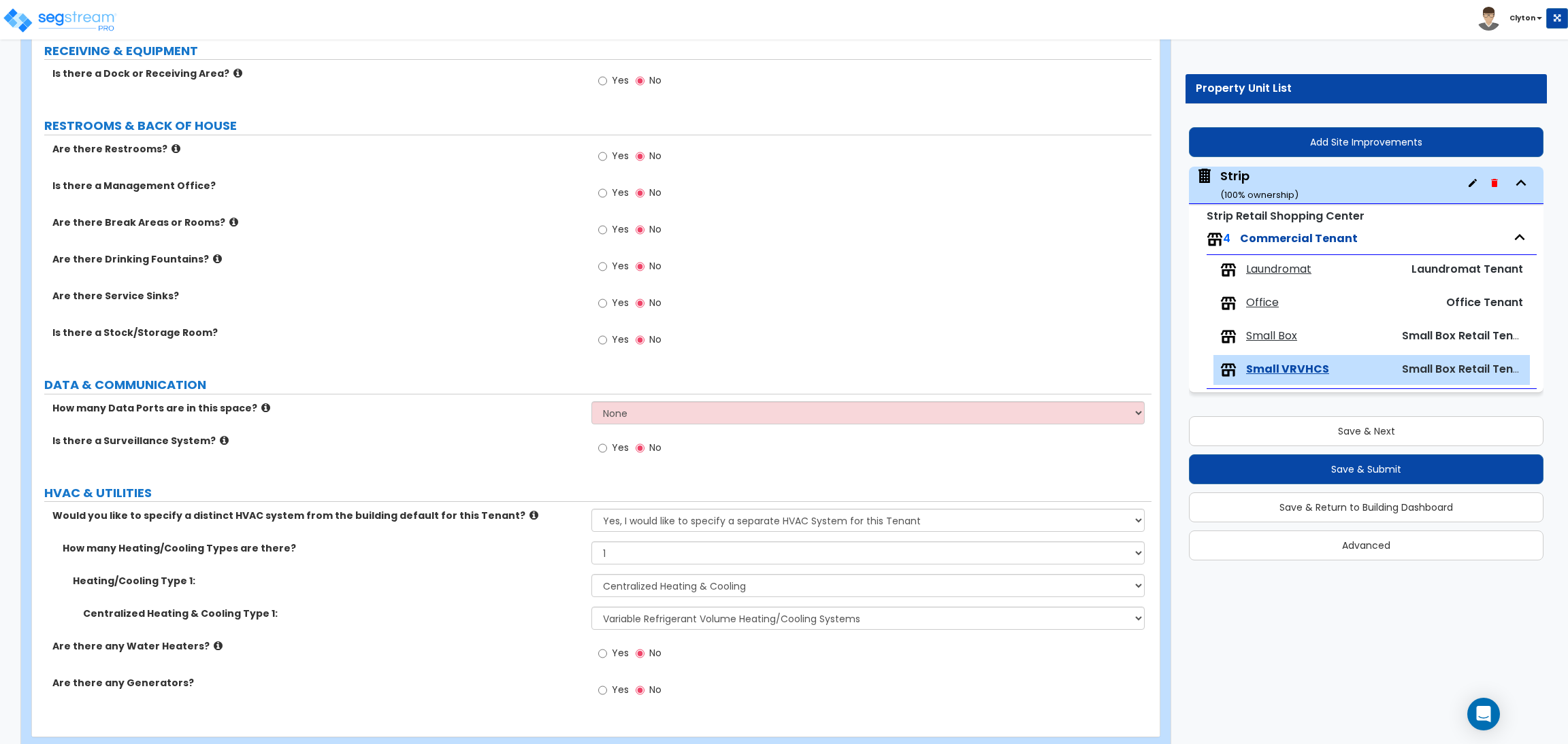
click at [510, 616] on label "Centralized Heating & Cooling Type 1:" at bounding box center [331, 613] width 498 height 14
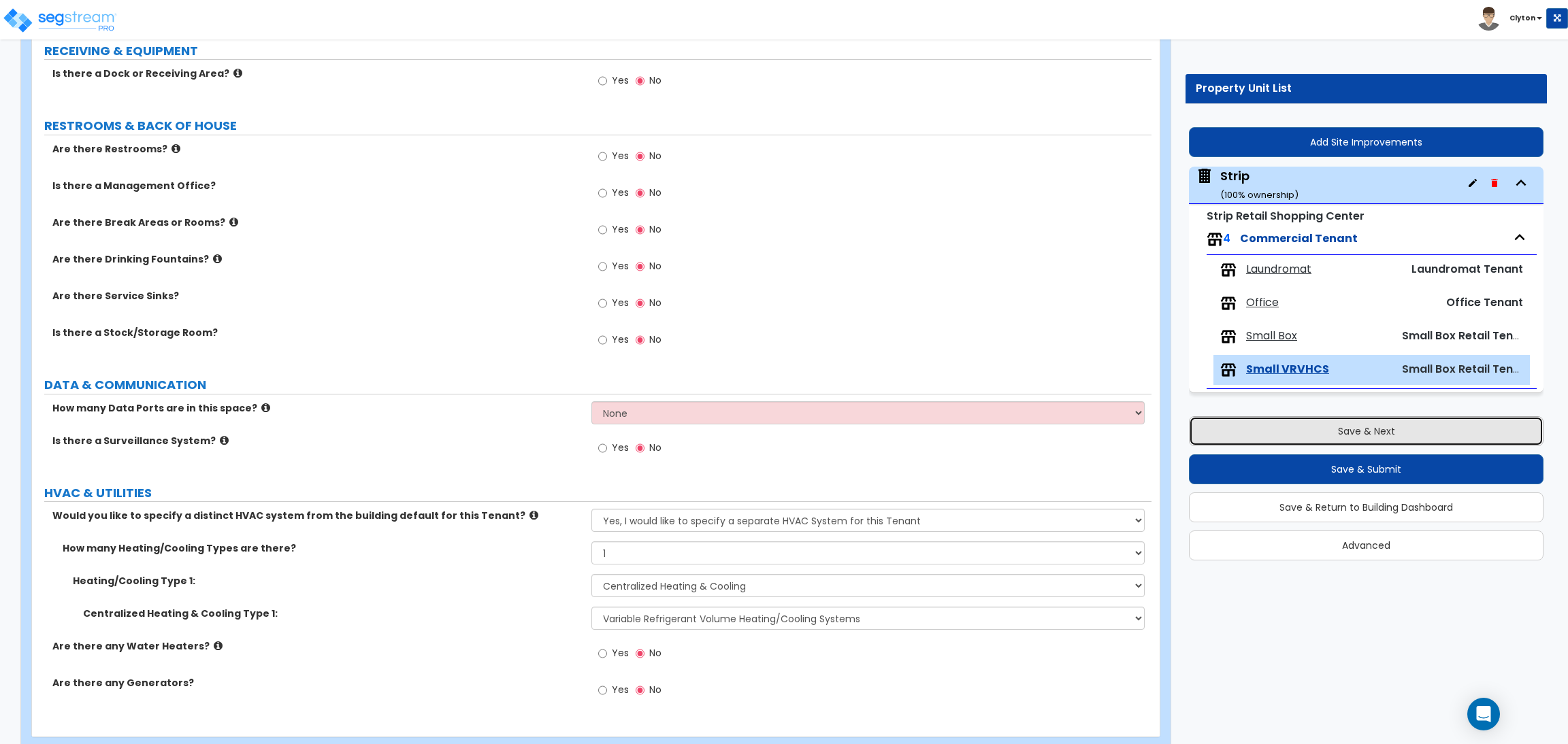
click at [1386, 438] on button "Save & Next" at bounding box center [1365, 431] width 354 height 30
select select "3"
select select "7"
select select "1"
select select "2"
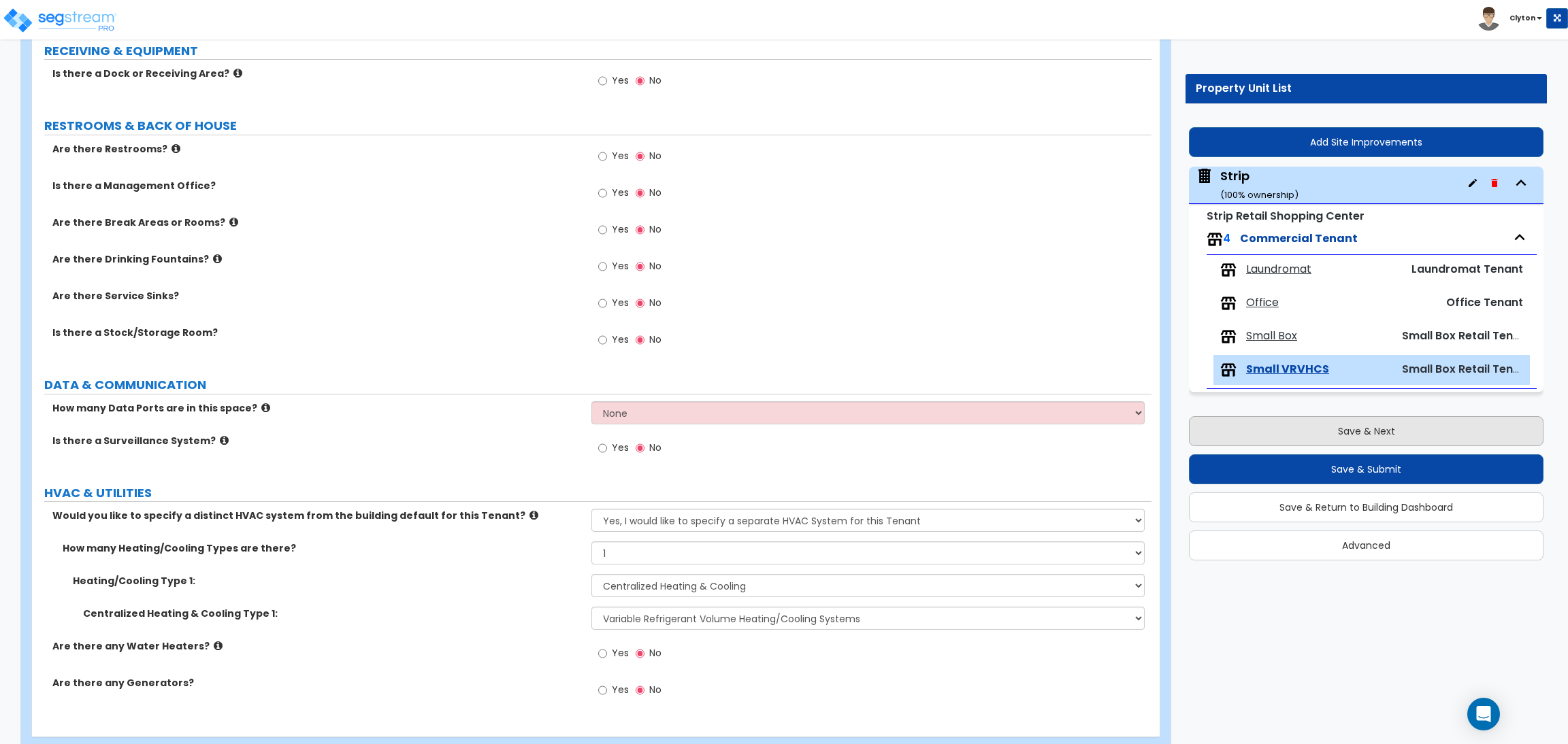
select select "1"
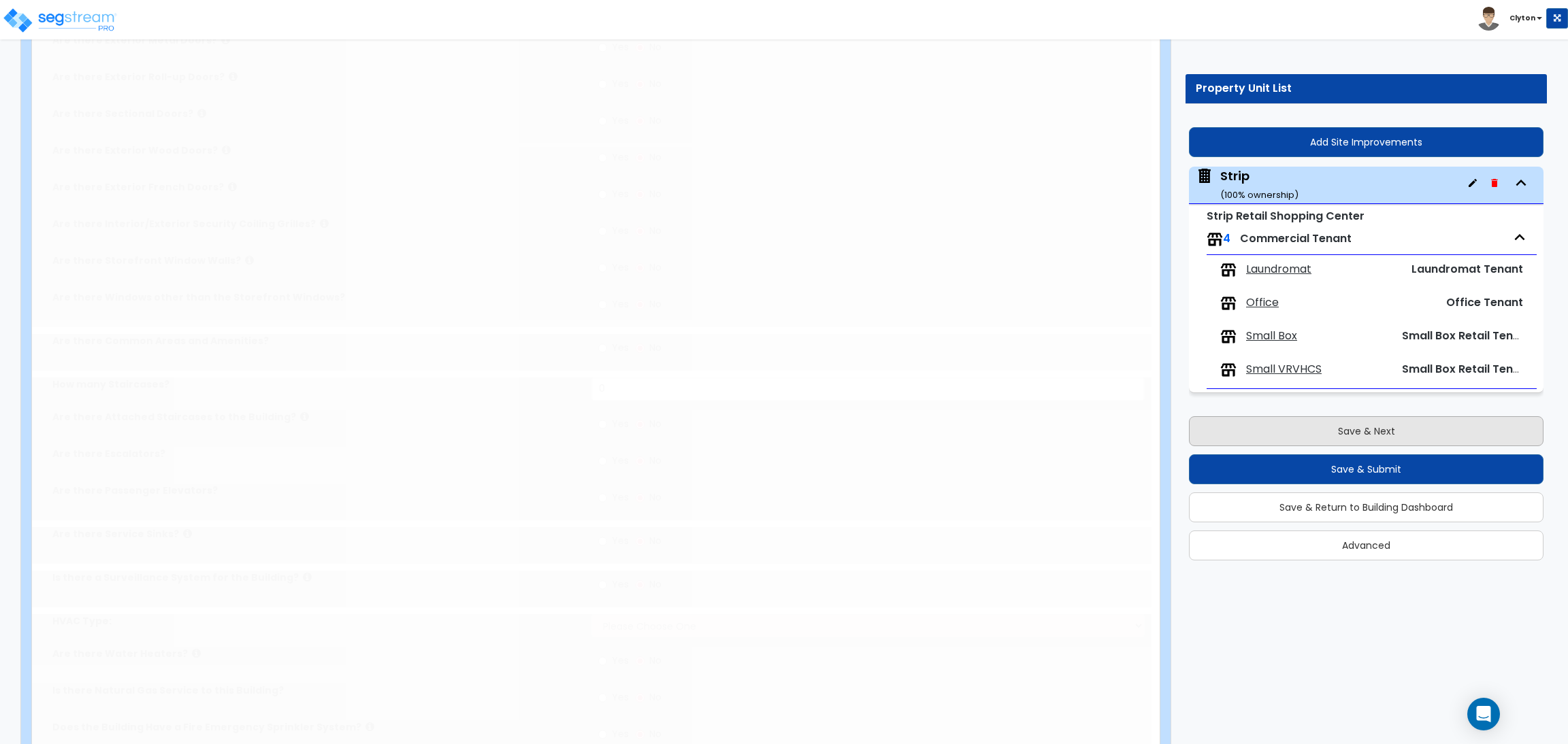
scroll to position [0, 0]
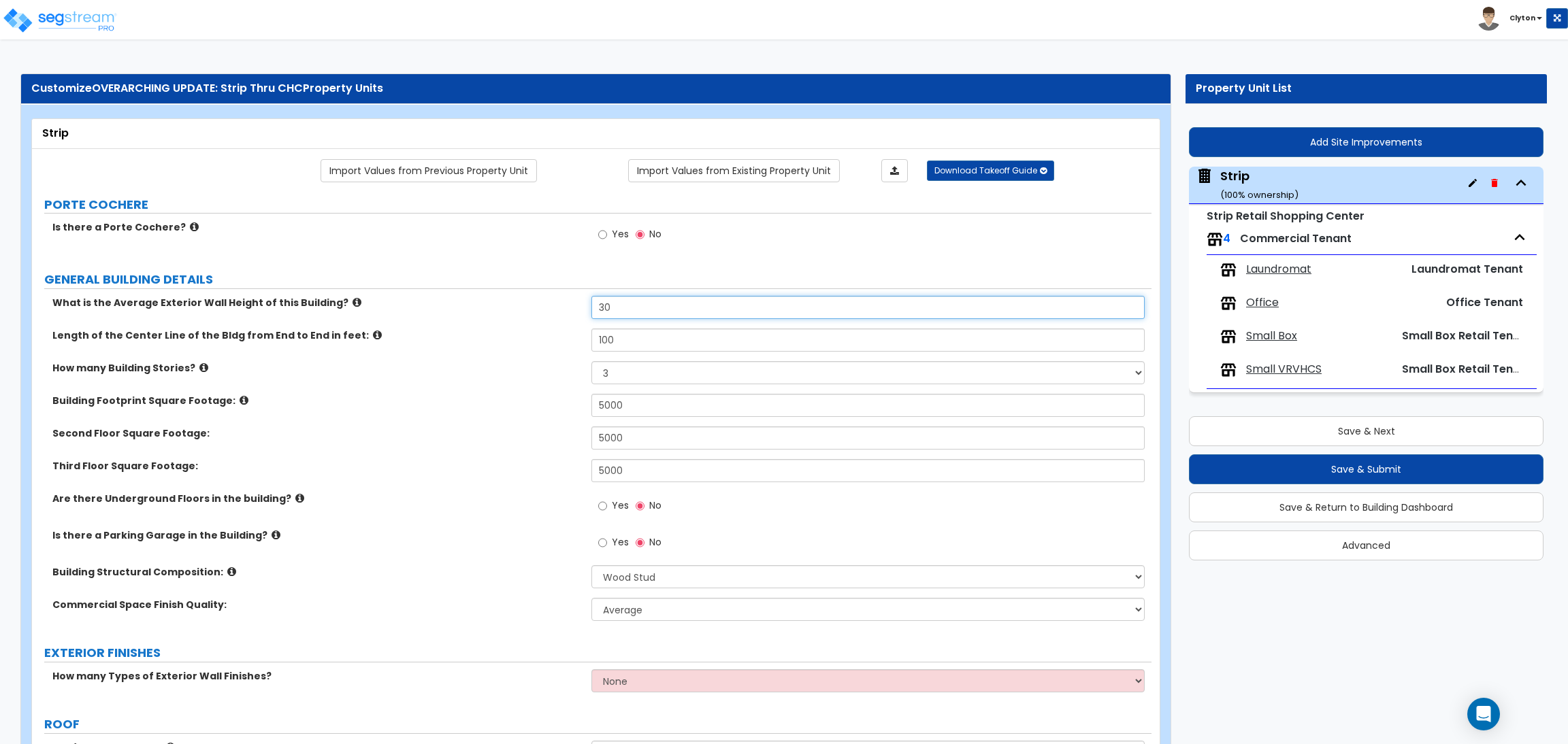
drag, startPoint x: 646, startPoint y: 313, endPoint x: 540, endPoint y: 308, distance: 106.1
click at [540, 308] on div "What is the Average Exterior Wall Height of this Building? 30" at bounding box center [591, 312] width 1119 height 32
type input "40"
click at [630, 380] on select "1 2 3 4 5" at bounding box center [867, 373] width 553 height 23
select select "4"
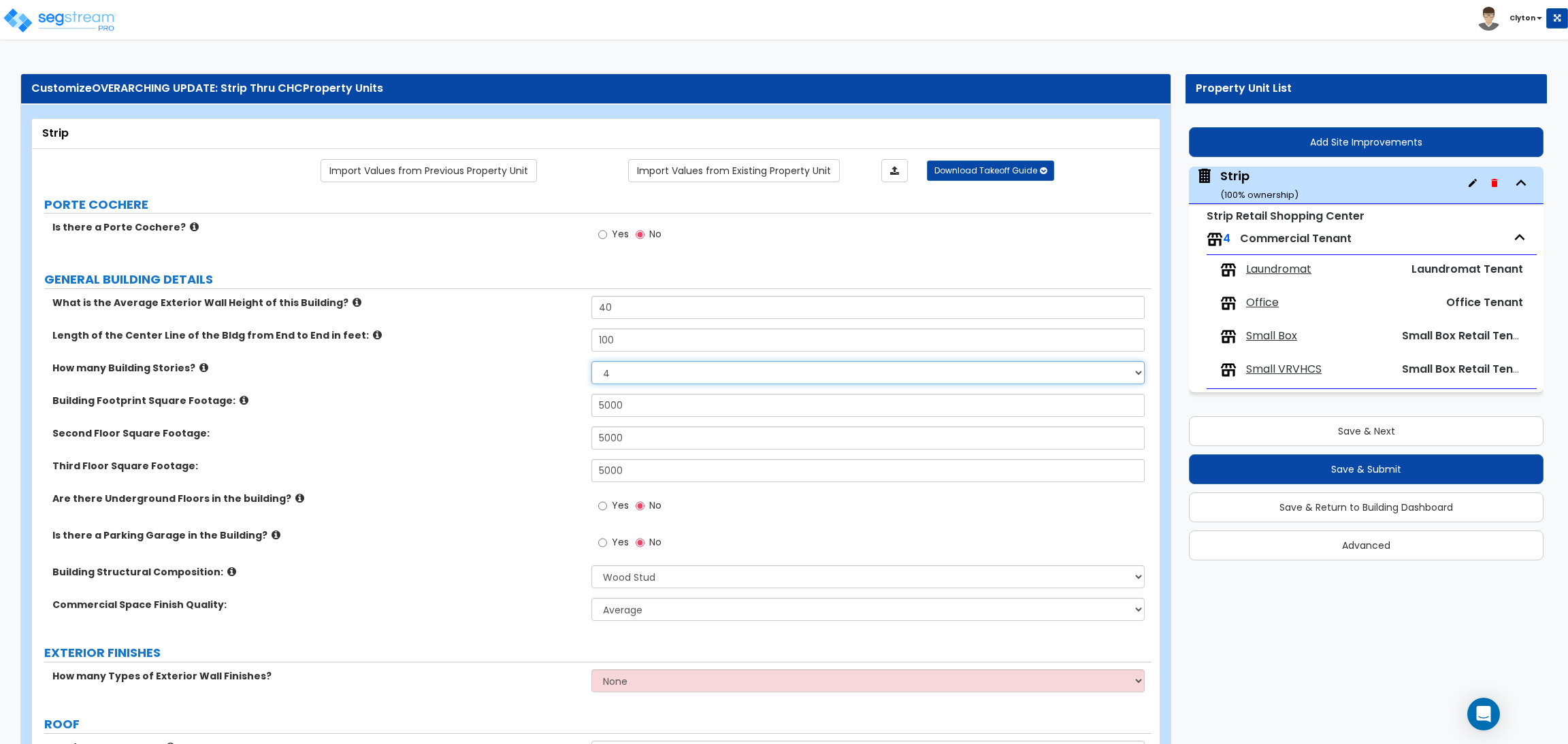
click at [591, 362] on select "1 2 3 4 5" at bounding box center [867, 373] width 553 height 23
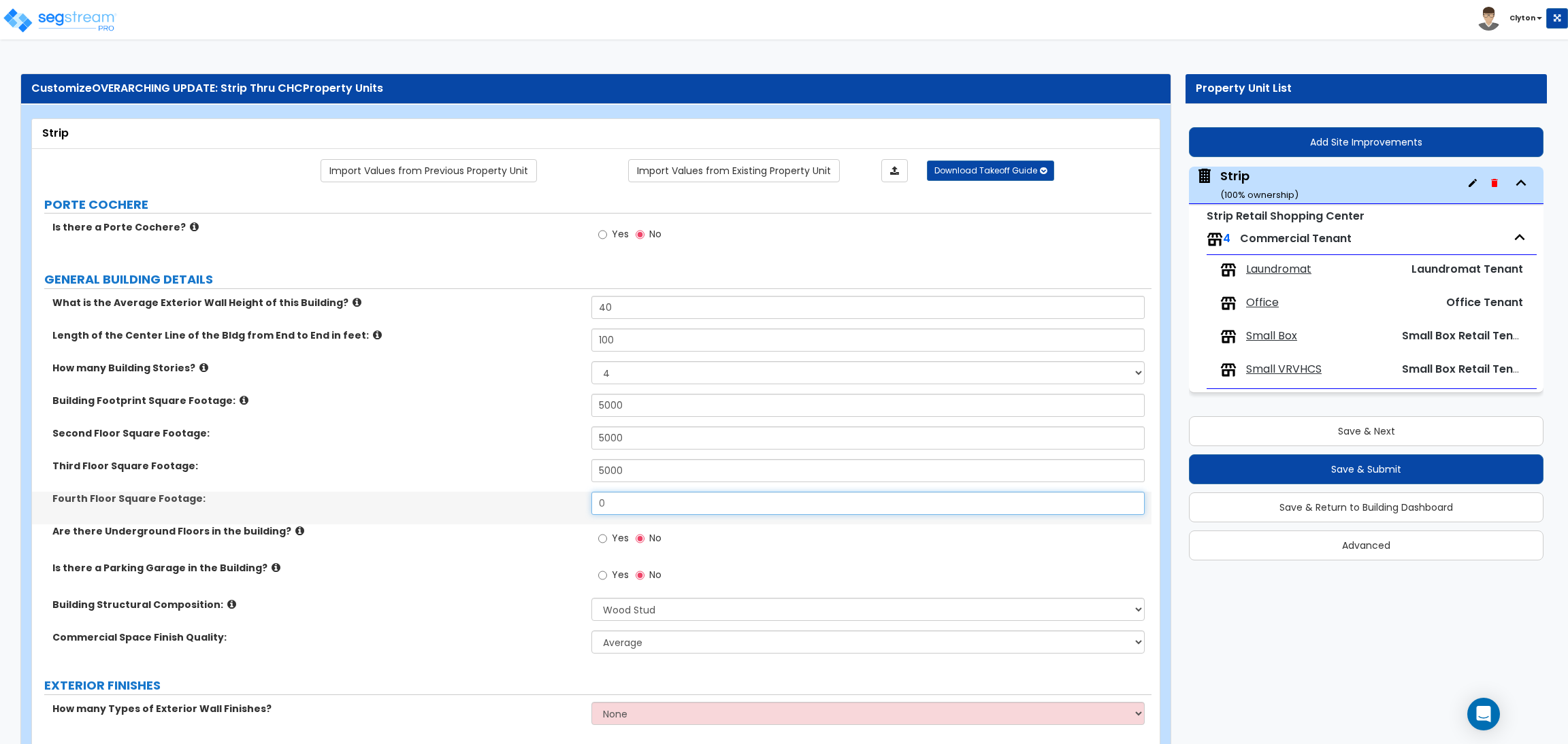
drag, startPoint x: 631, startPoint y: 499, endPoint x: 553, endPoint y: 503, distance: 78.1
click at [554, 503] on div "Fourth Floor Square Footage: 0" at bounding box center [591, 508] width 1119 height 32
type input "5,000"
click at [541, 504] on label "Fourth Floor Square Footage:" at bounding box center [316, 498] width 528 height 14
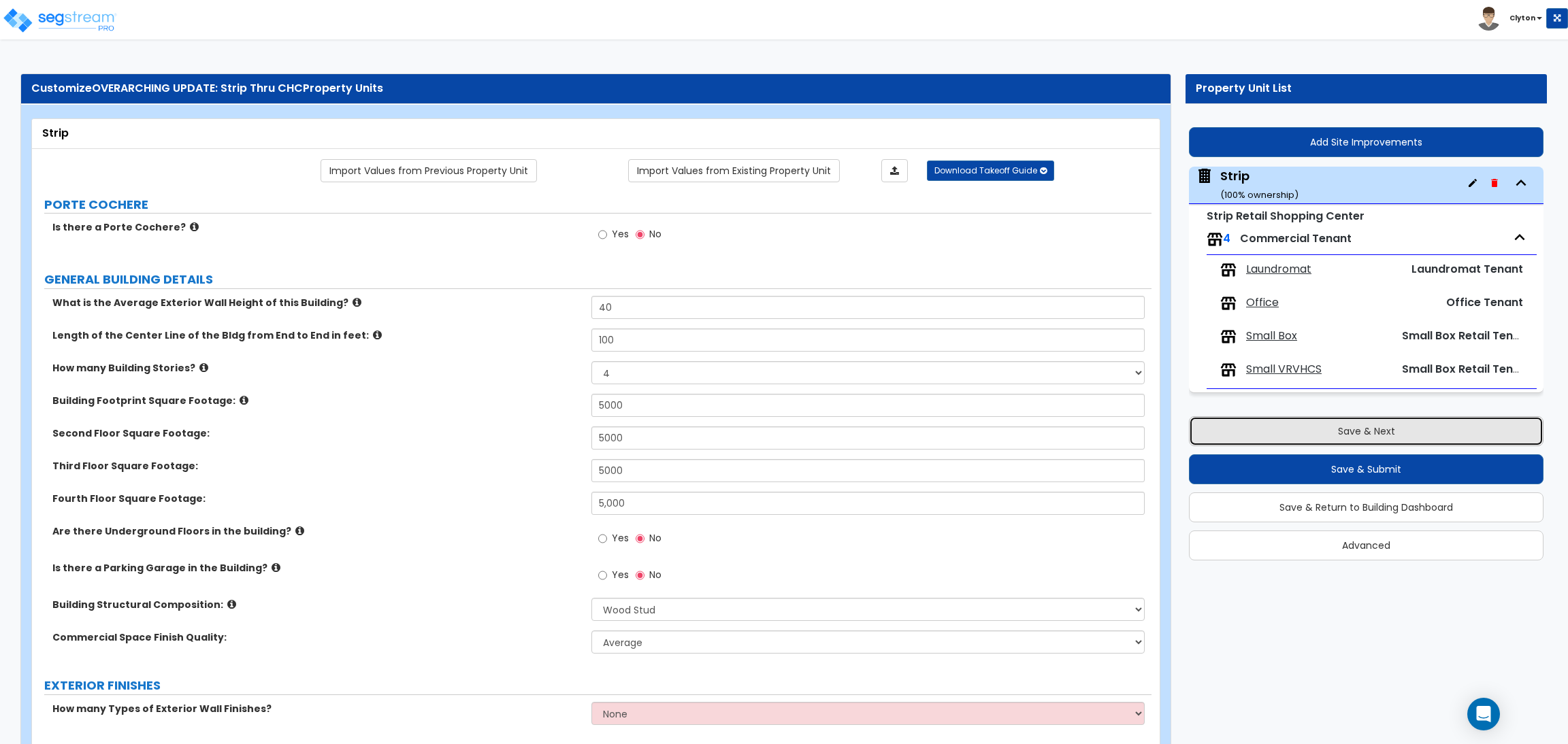
click at [1316, 432] on button "Save & Next" at bounding box center [1365, 431] width 354 height 30
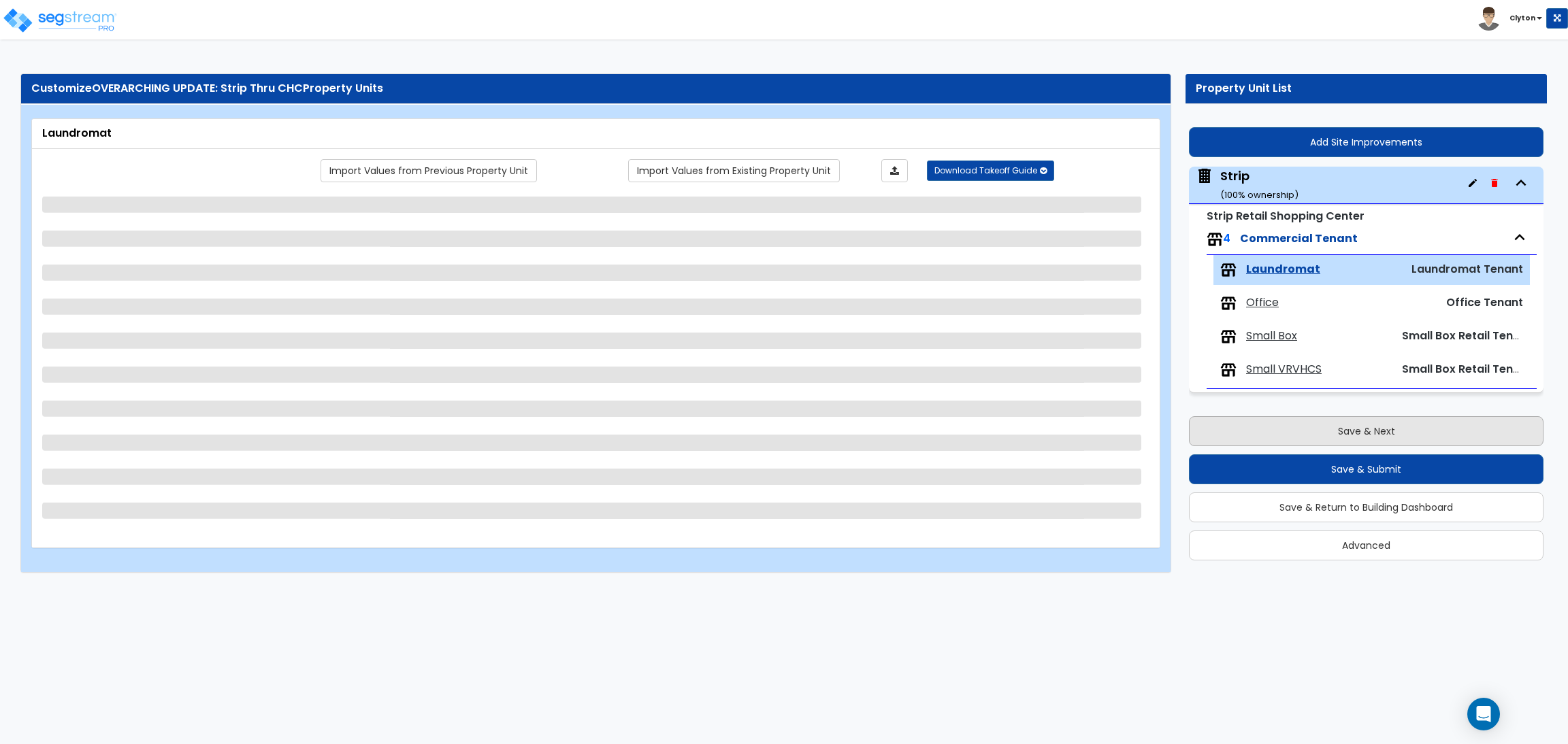
select select "1"
select select "2"
select select "1"
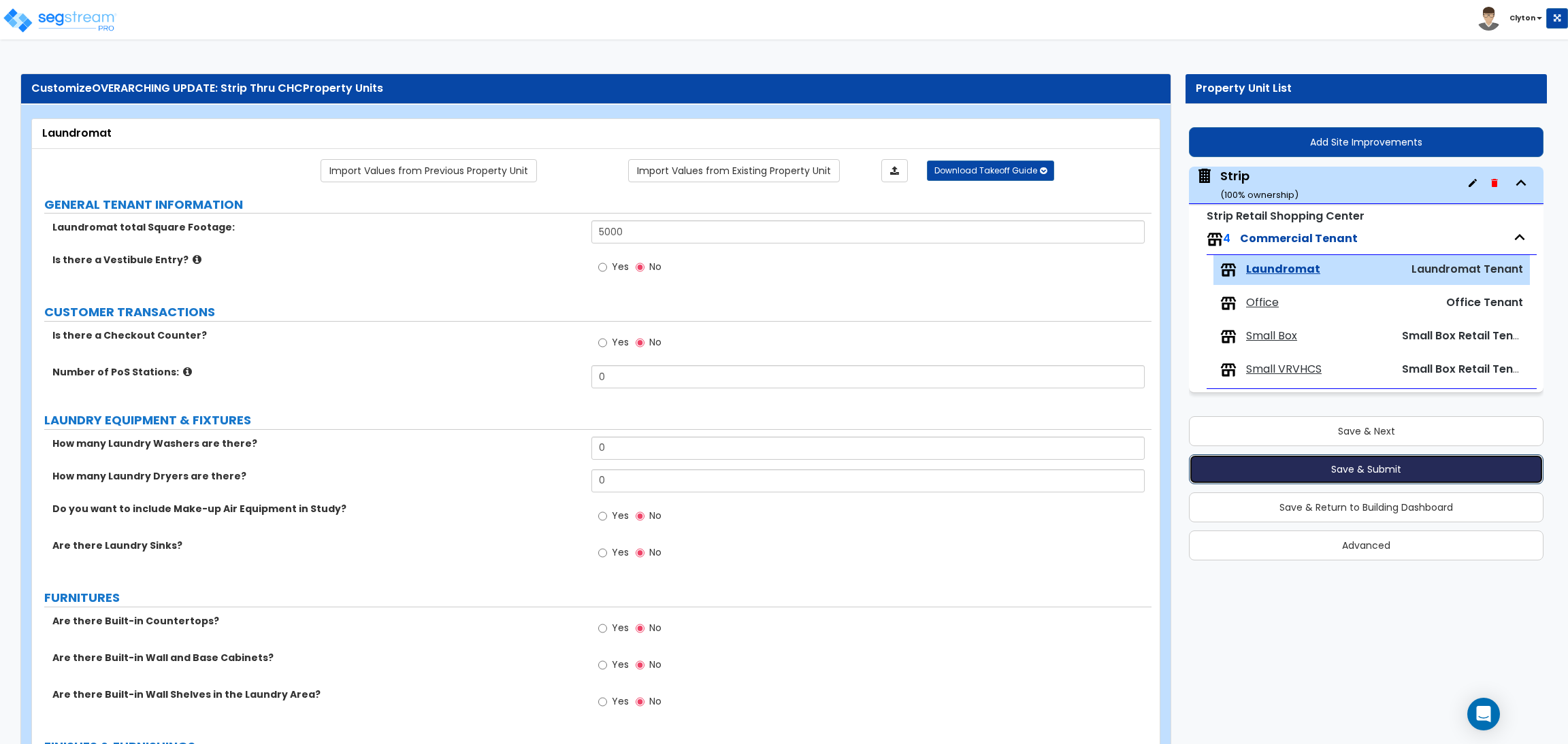
click at [1316, 469] on button "Save & Submit" at bounding box center [1365, 469] width 354 height 30
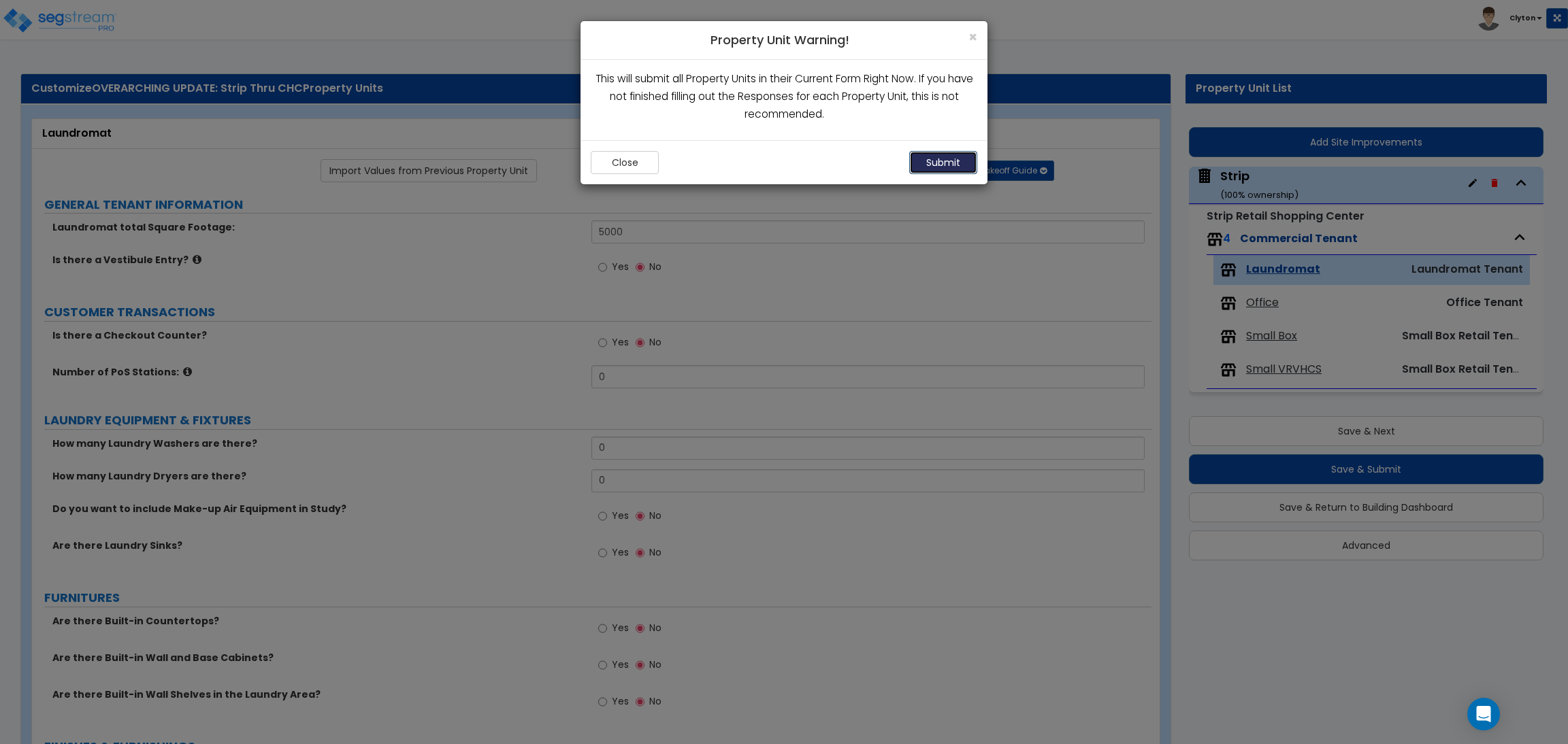
click at [927, 172] on button "Submit" at bounding box center [943, 162] width 68 height 23
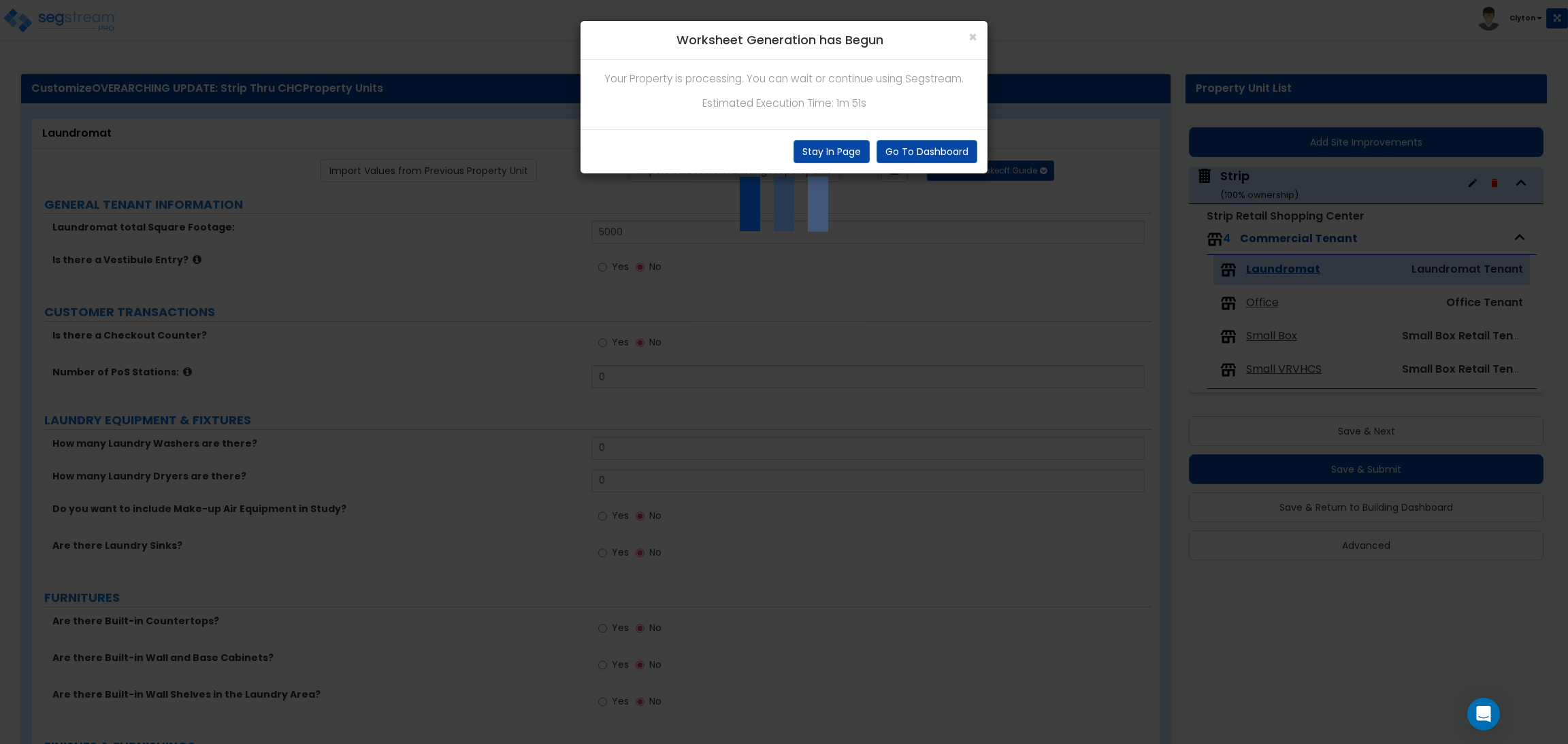
click at [863, 314] on div "× Worksheet Generation has Begun Your Property is processing. You can wait or c…" at bounding box center [784, 372] width 1568 height 744
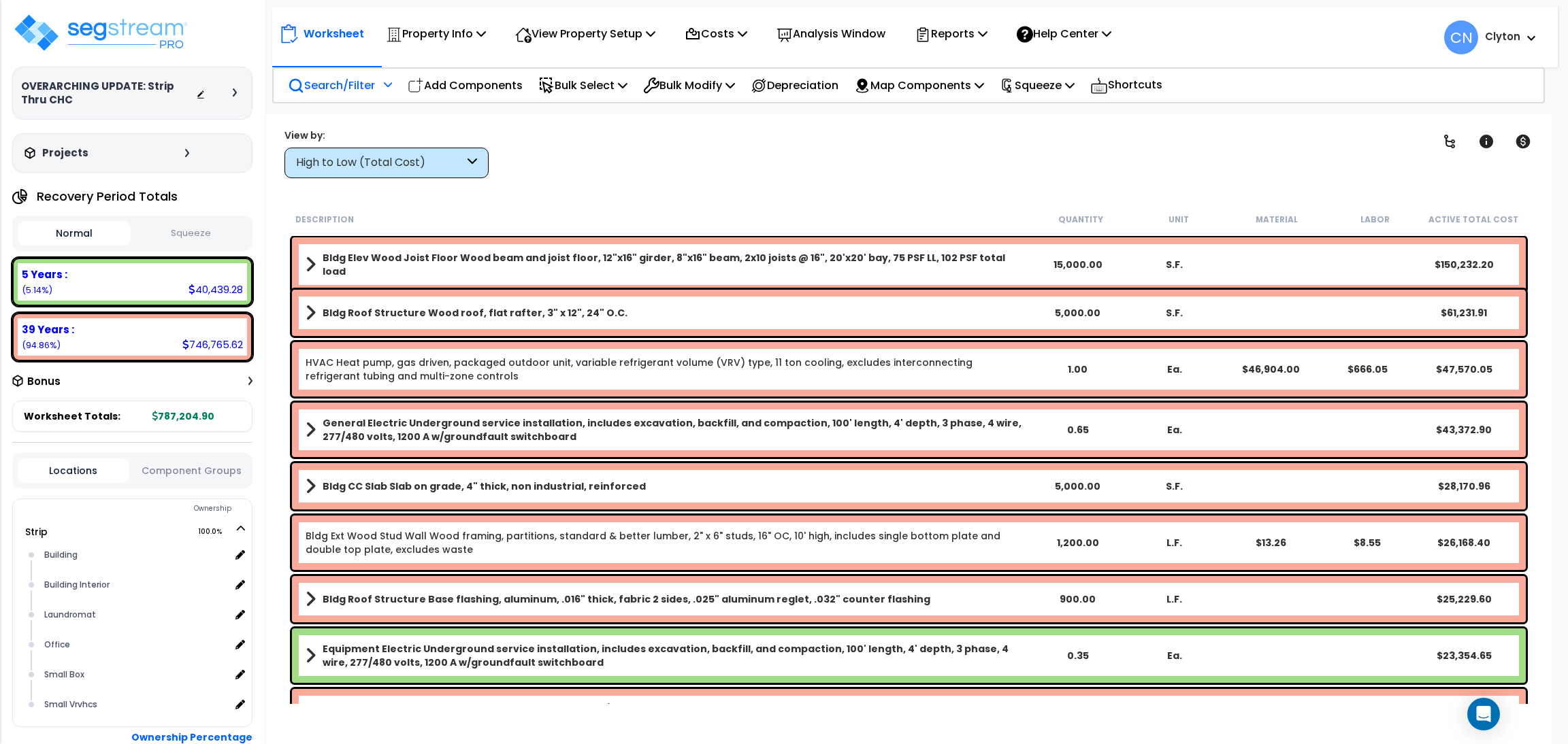
click at [325, 85] on p "Search/Filter" at bounding box center [331, 86] width 87 height 19
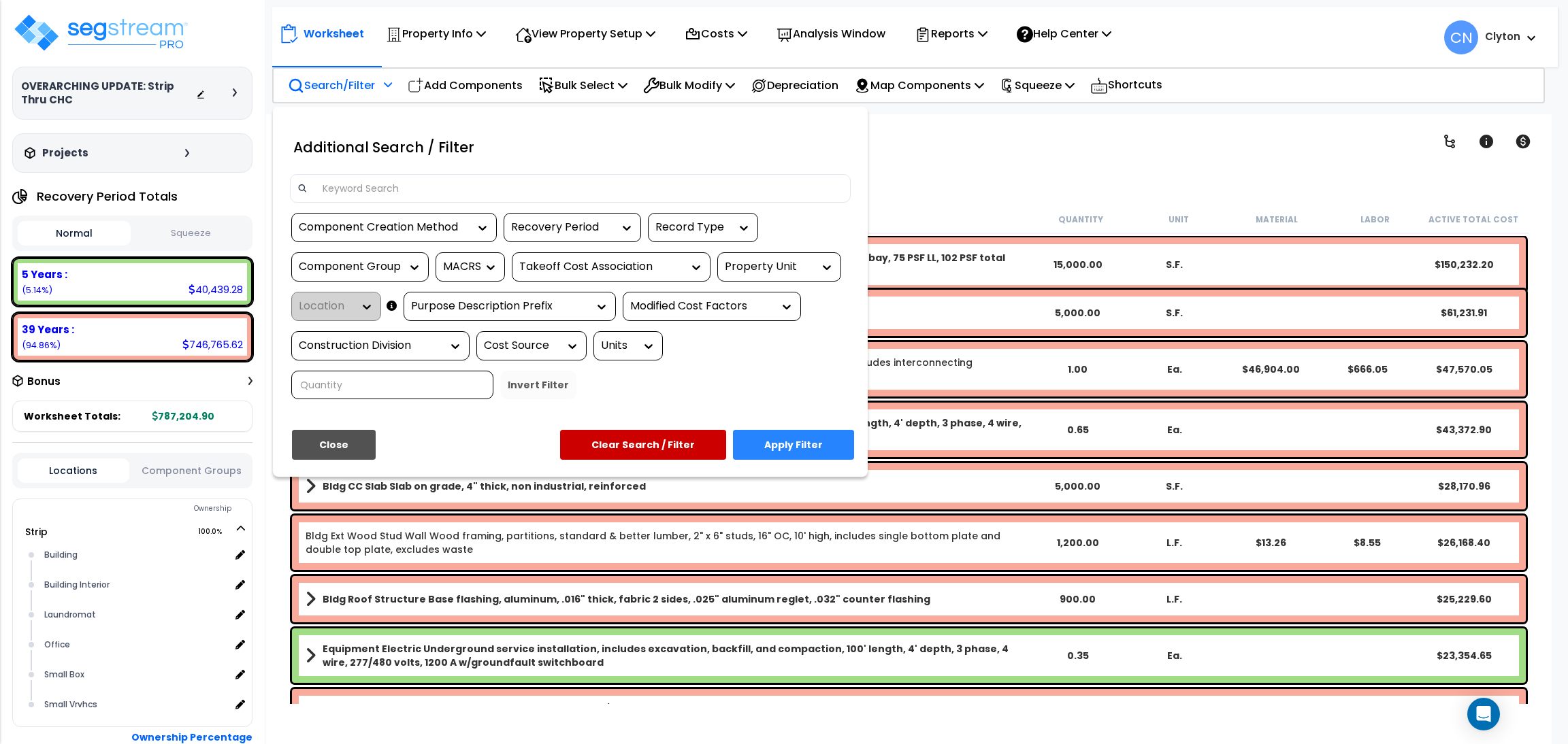
click at [977, 176] on div at bounding box center [784, 372] width 1568 height 744
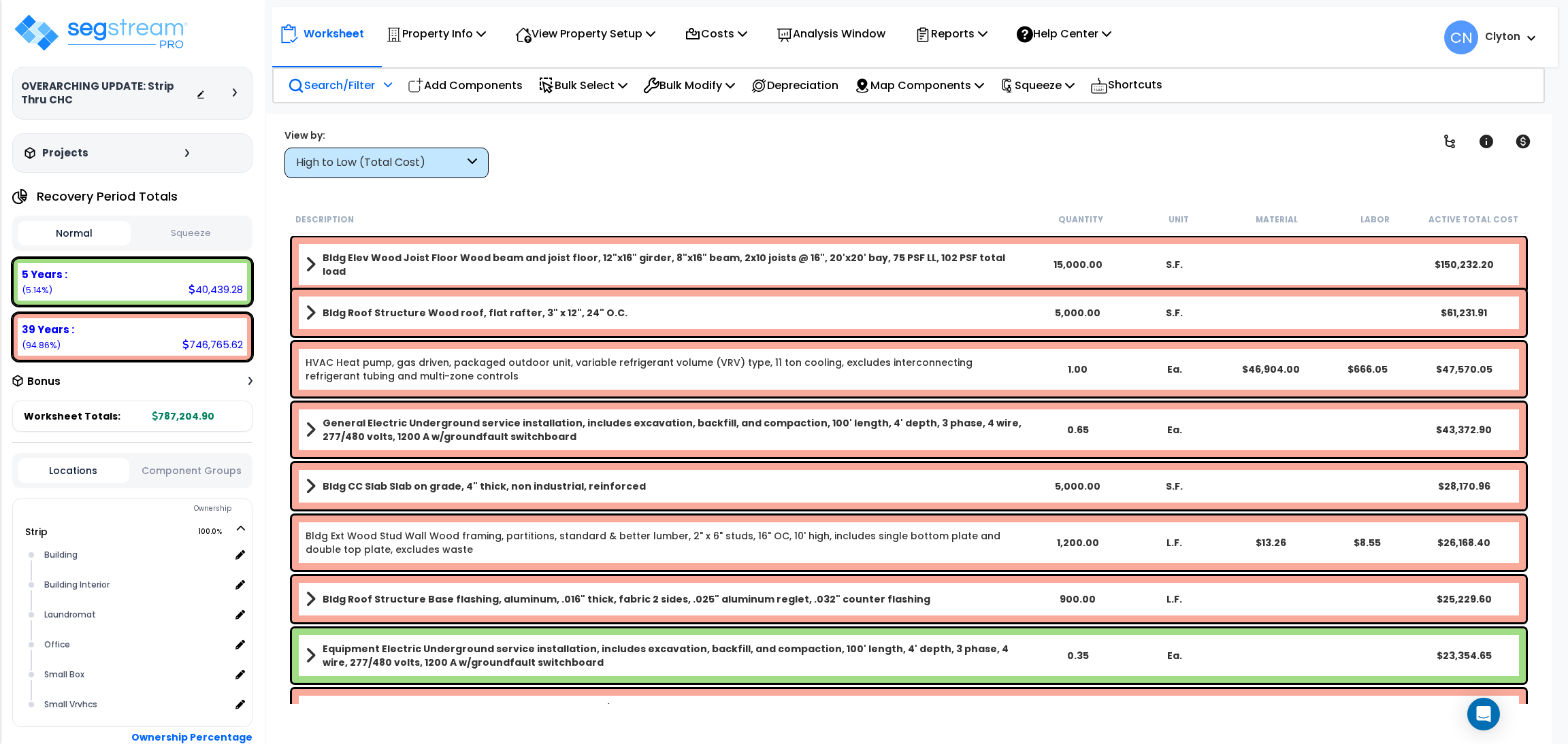
click at [400, 161] on div "High to Low (Total Cost)" at bounding box center [380, 163] width 168 height 16
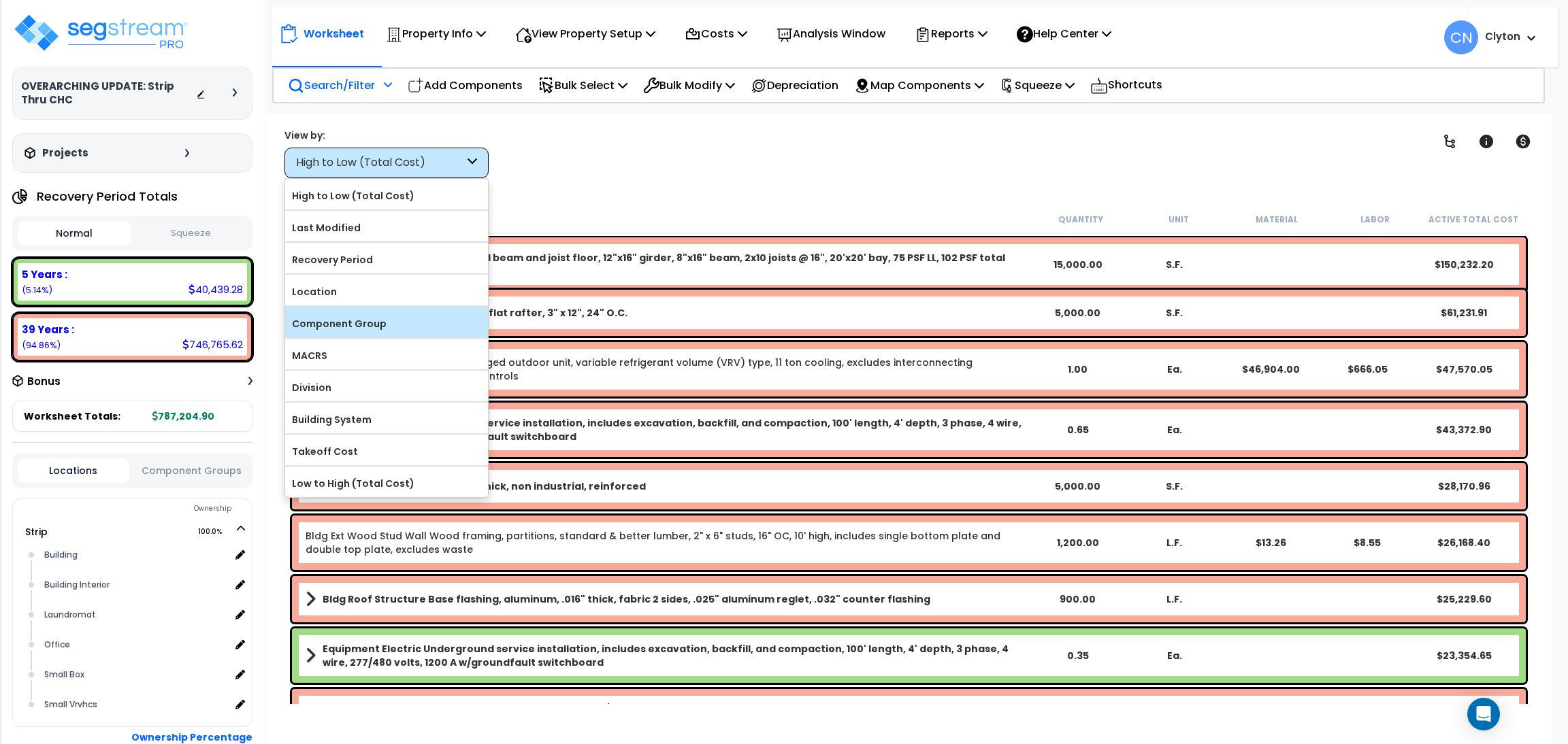
click at [394, 321] on label "Component Group" at bounding box center [387, 323] width 203 height 20
click at [0, 0] on input "Component Group" at bounding box center [0, 0] width 0 height 0
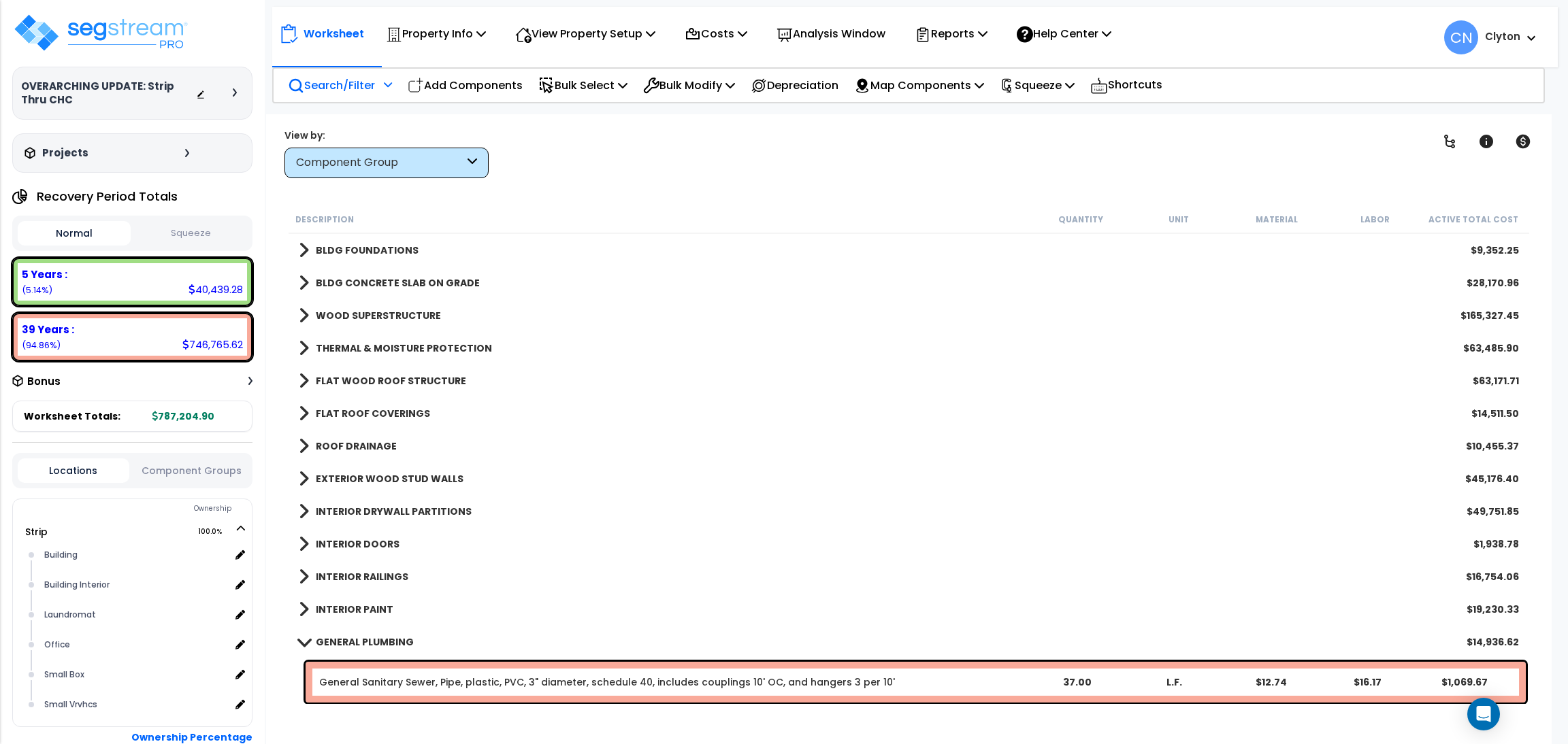
click at [336, 86] on p "Search/Filter" at bounding box center [331, 86] width 87 height 19
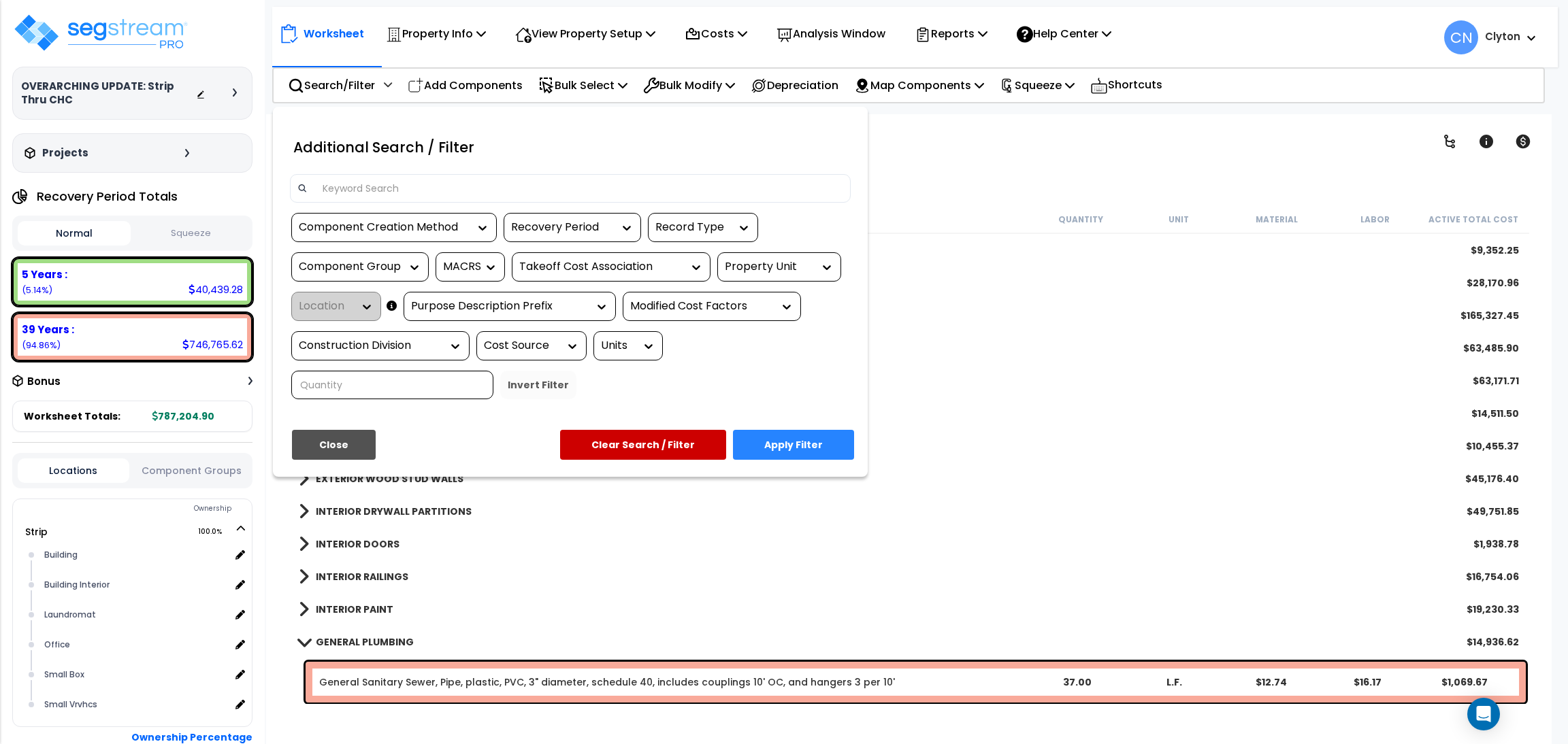
click at [769, 262] on div "Property Unit" at bounding box center [769, 267] width 88 height 16
click at [769, 298] on div "Strip" at bounding box center [820, 308] width 204 height 37
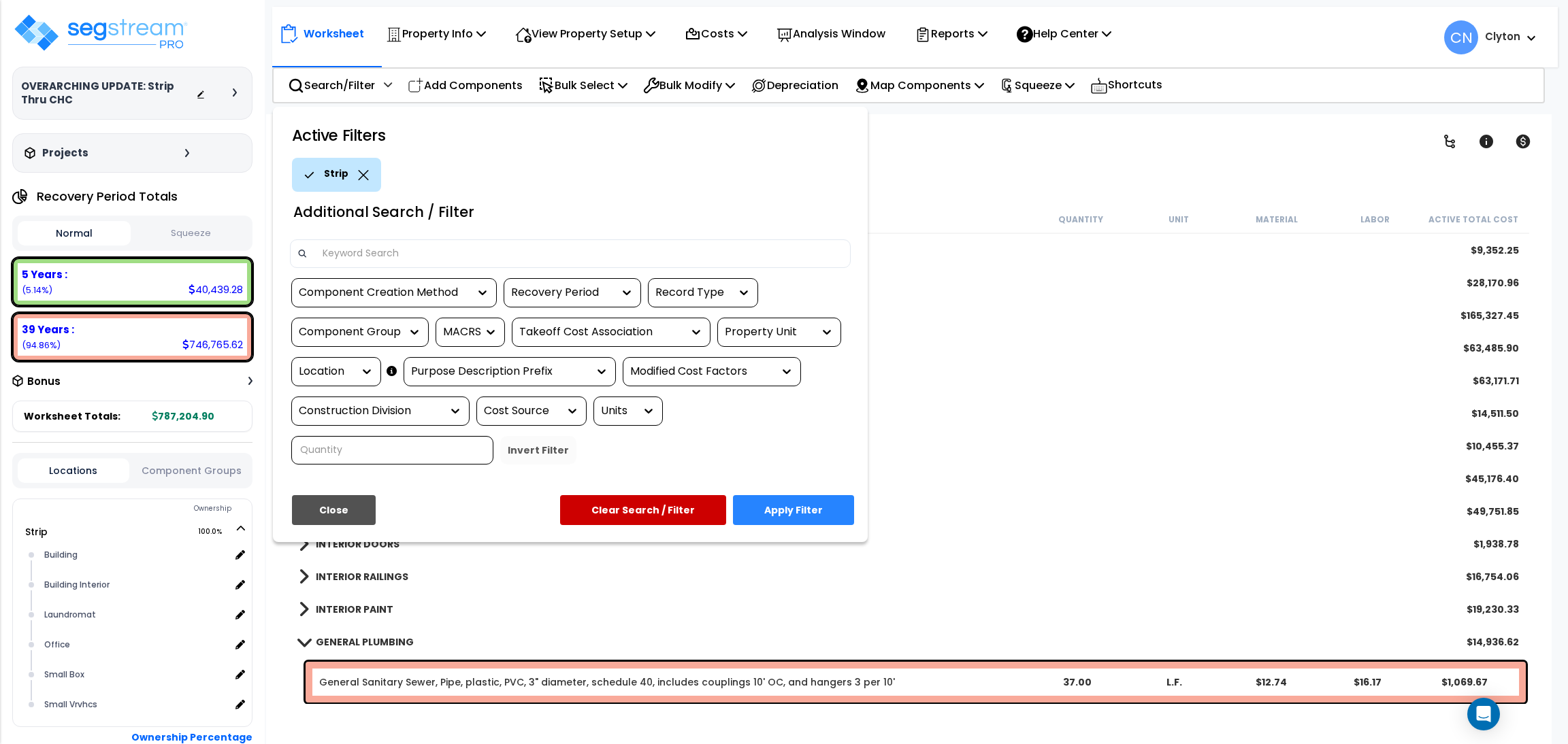
click at [325, 364] on div "Location" at bounding box center [326, 372] width 55 height 16
click at [341, 508] on button "Close" at bounding box center [334, 510] width 83 height 30
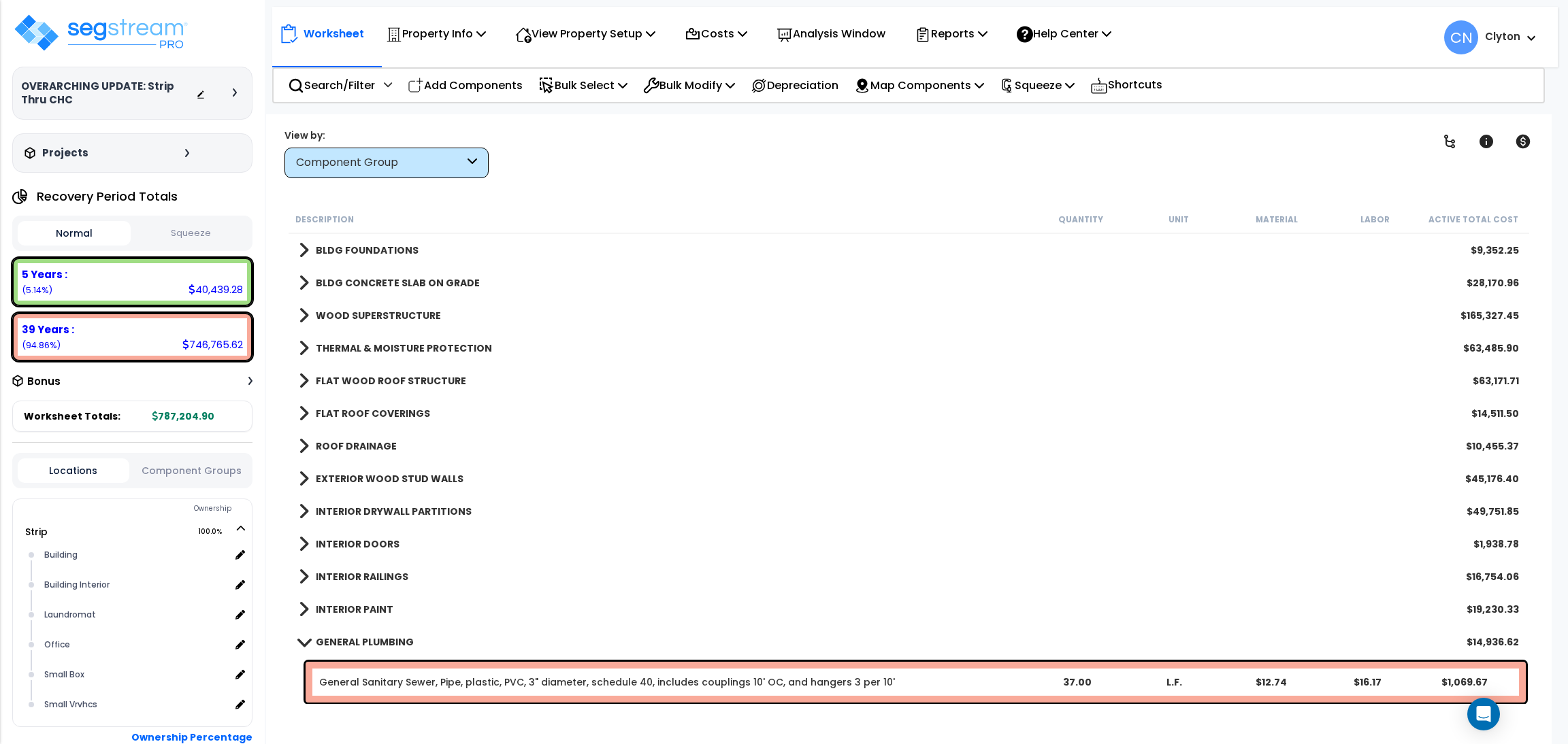
click at [211, 474] on button "Component Groups" at bounding box center [191, 471] width 111 height 15
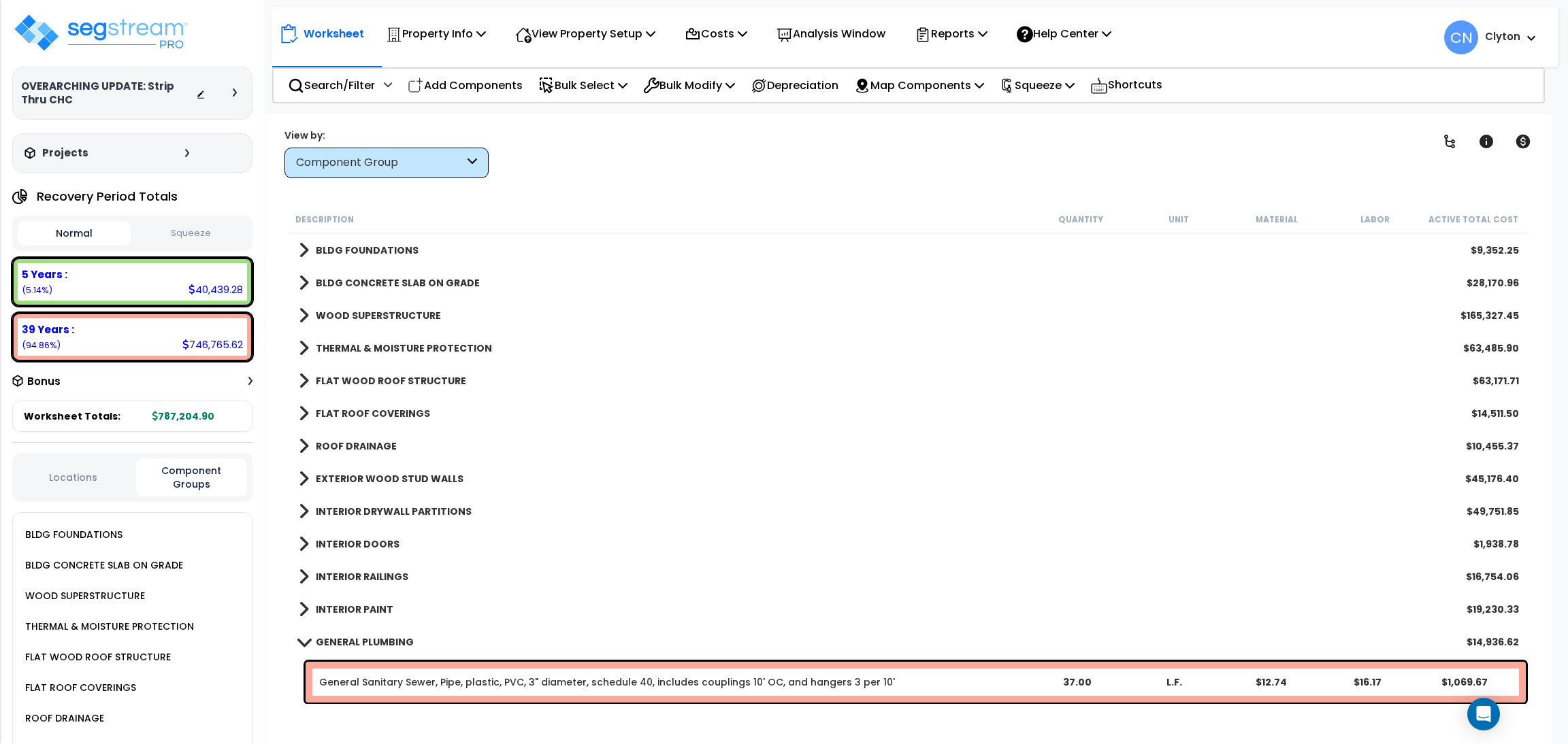
click at [83, 473] on button "Locations" at bounding box center [73, 477] width 111 height 15
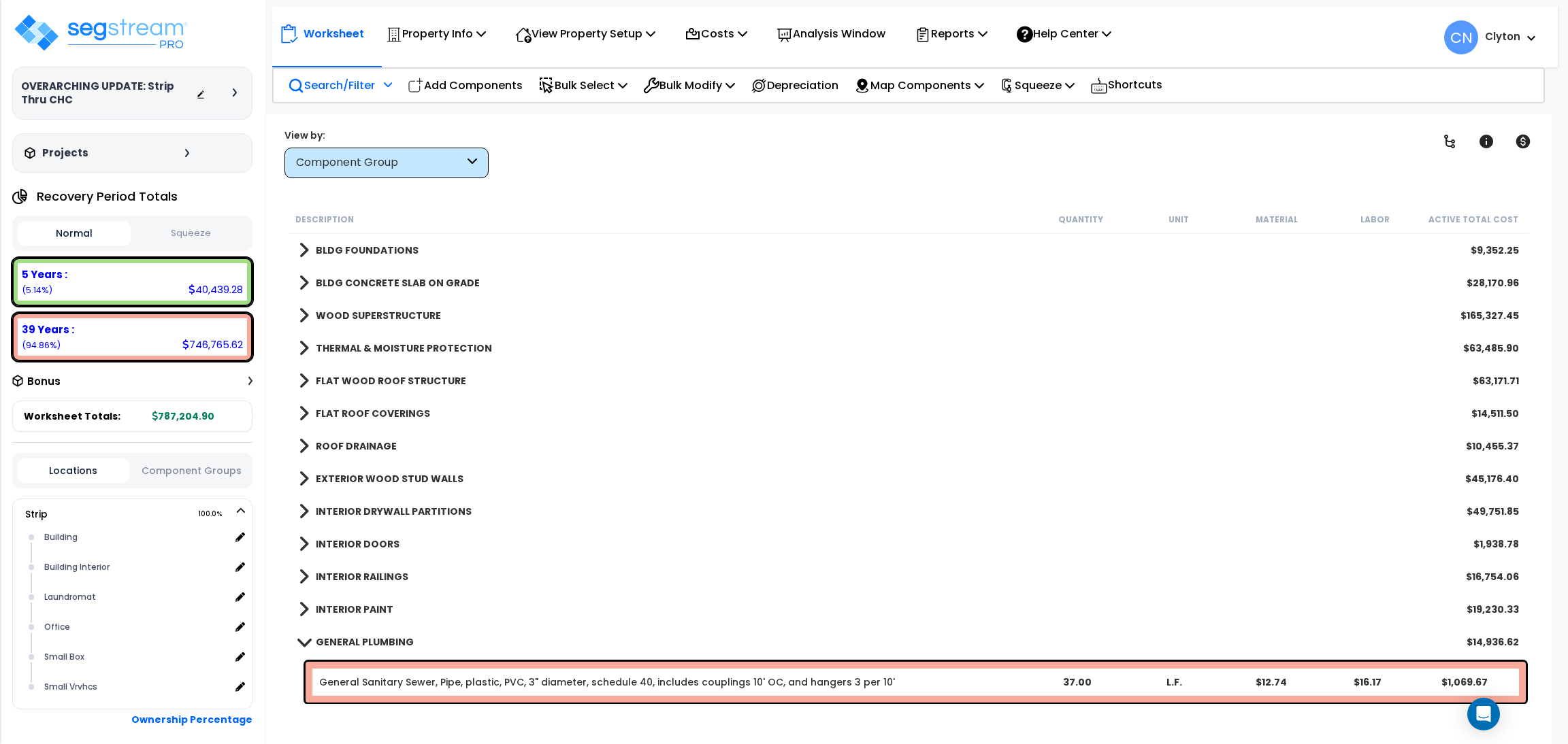
click at [347, 77] on p "Search/Filter" at bounding box center [331, 86] width 87 height 19
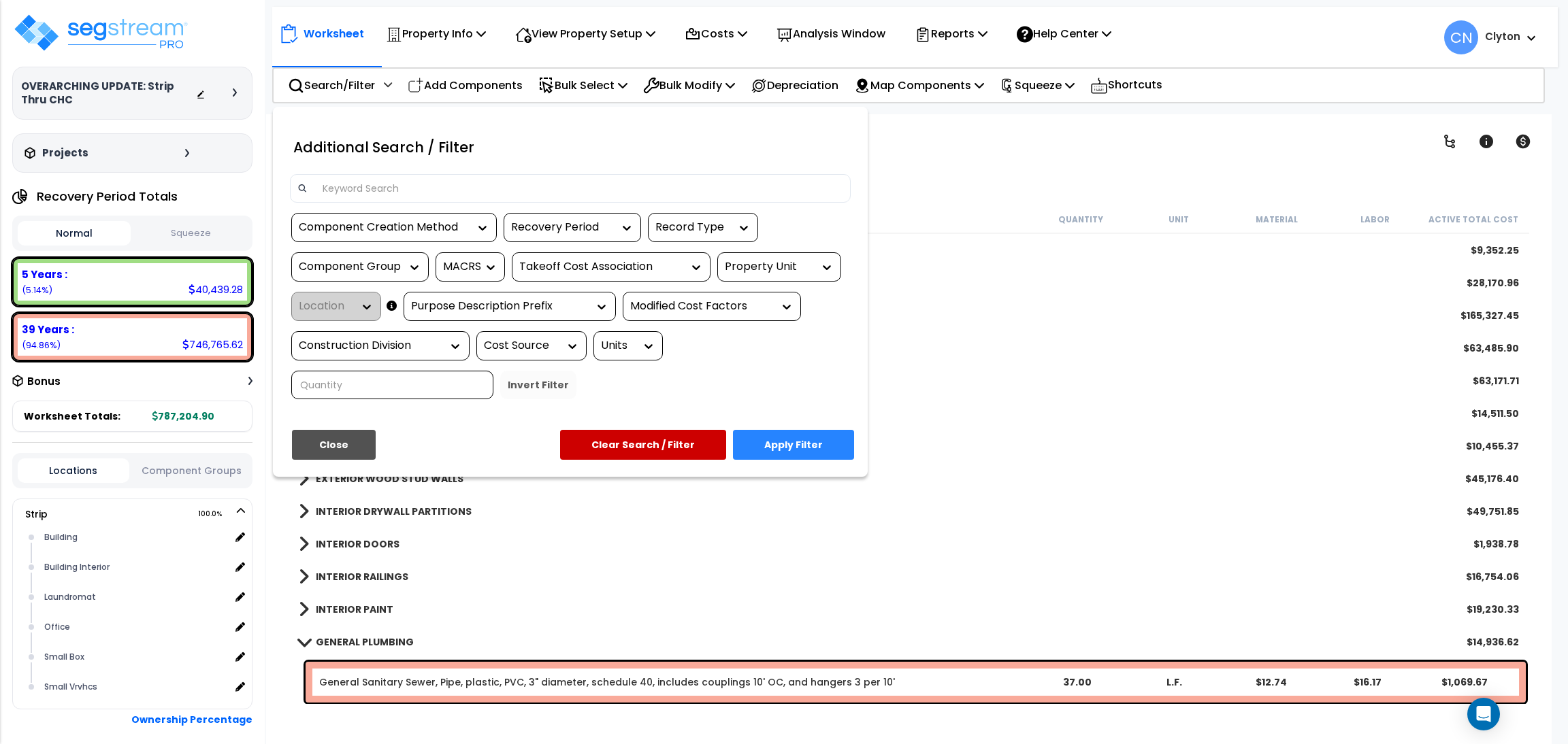
click at [748, 265] on div "Property Unit" at bounding box center [769, 267] width 88 height 16
click at [741, 306] on div "Strip" at bounding box center [820, 308] width 204 height 37
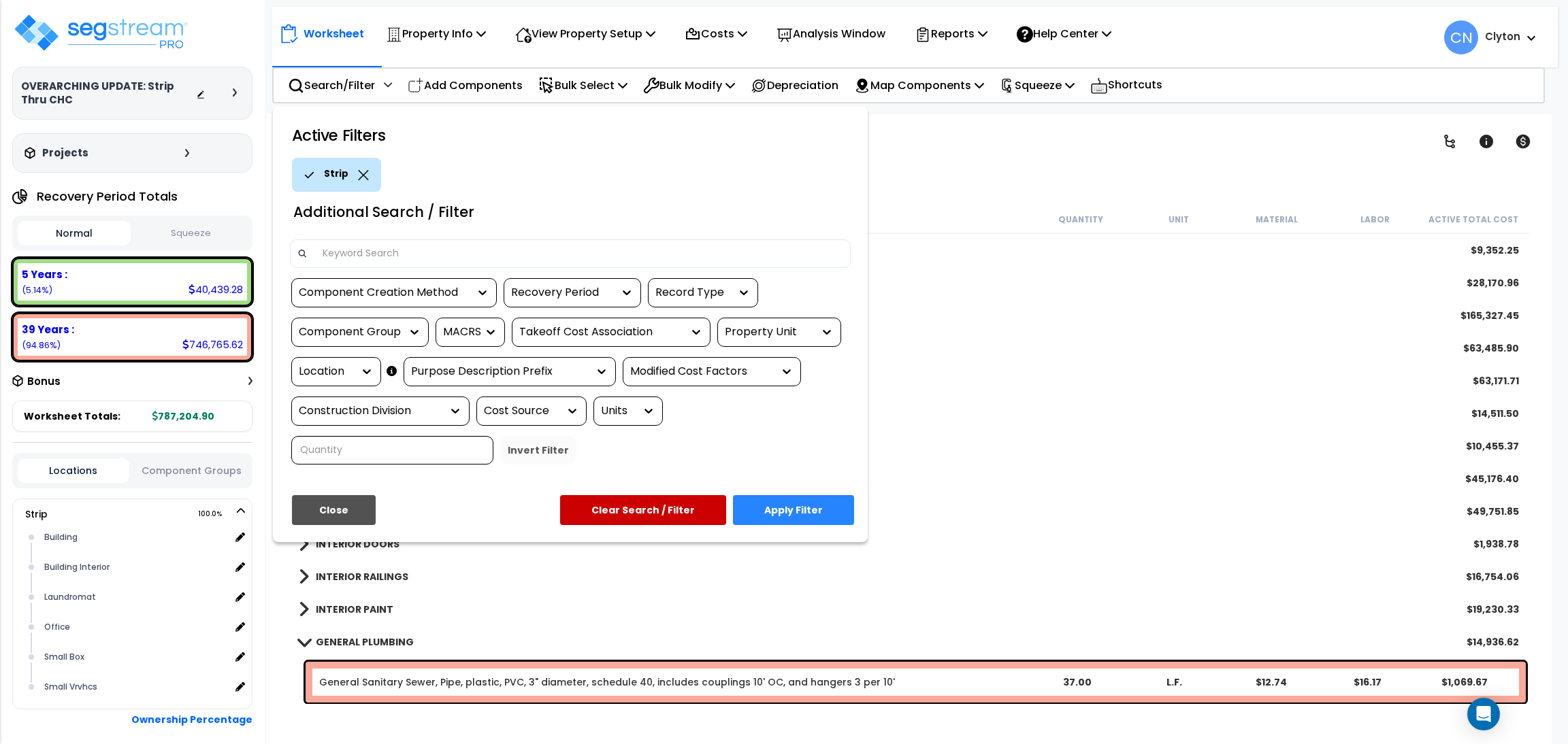
click at [326, 369] on div "Location" at bounding box center [326, 372] width 55 height 16
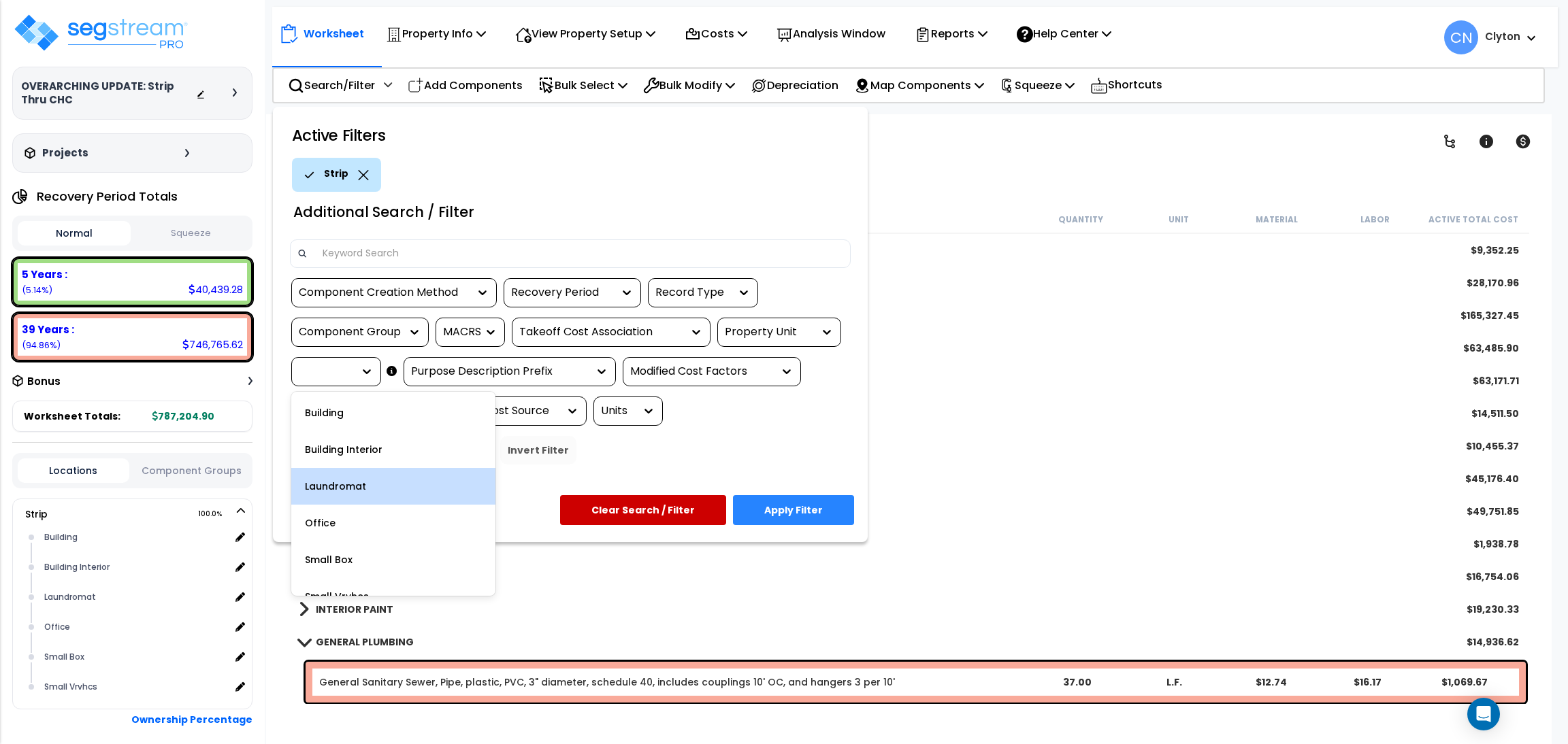
click at [357, 487] on div "Laundromat" at bounding box center [393, 486] width 204 height 37
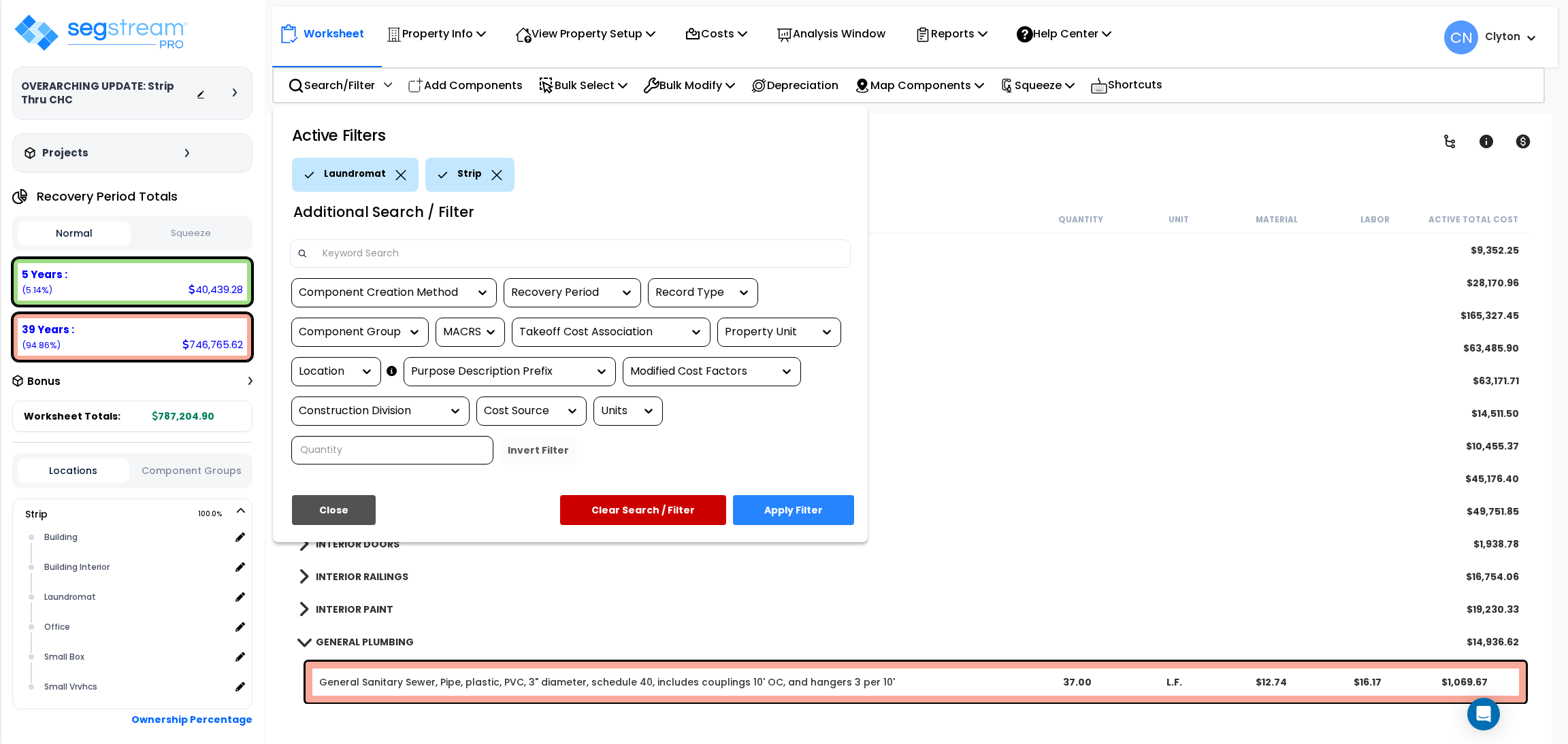
click at [825, 514] on button "Apply Filter" at bounding box center [793, 510] width 121 height 30
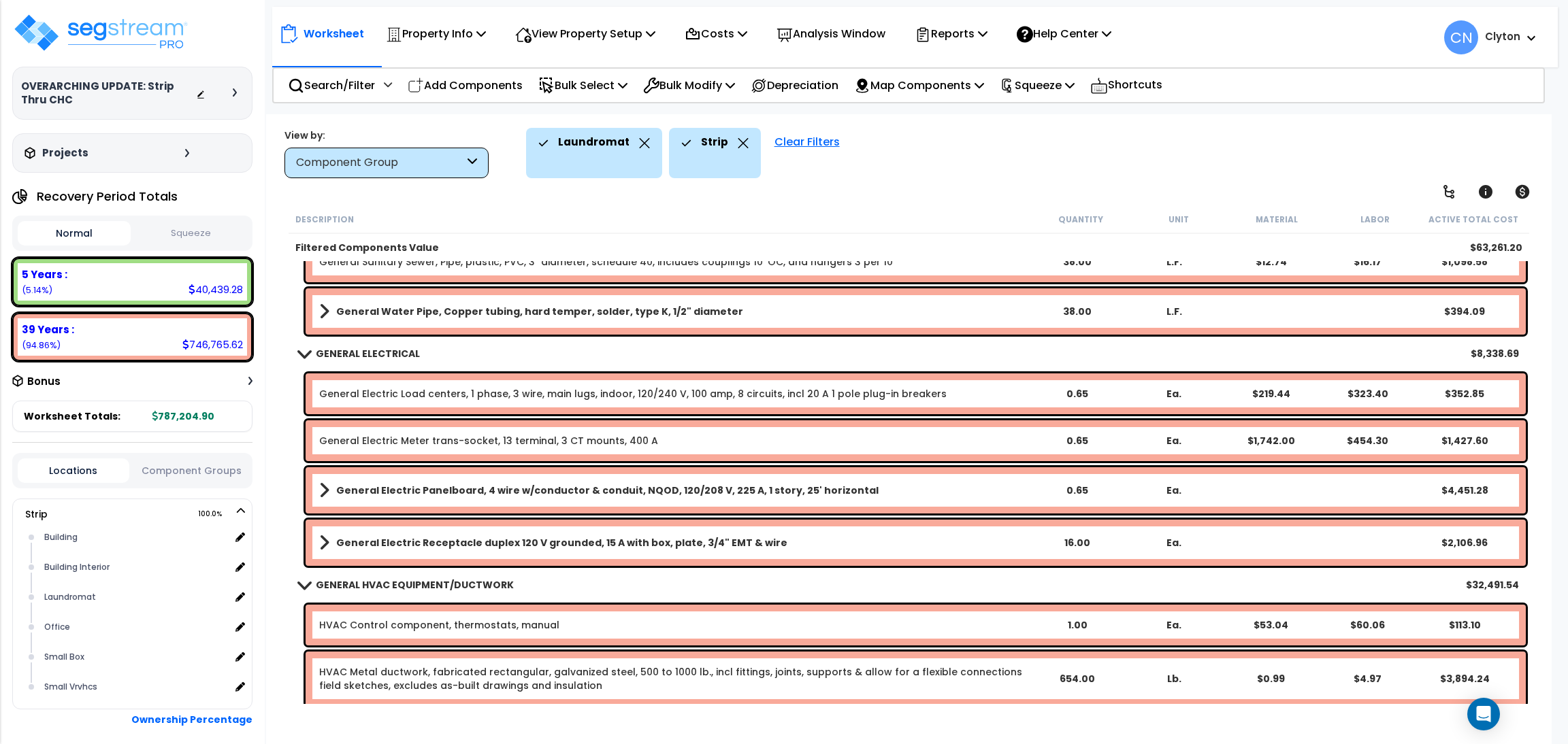
scroll to position [204, 0]
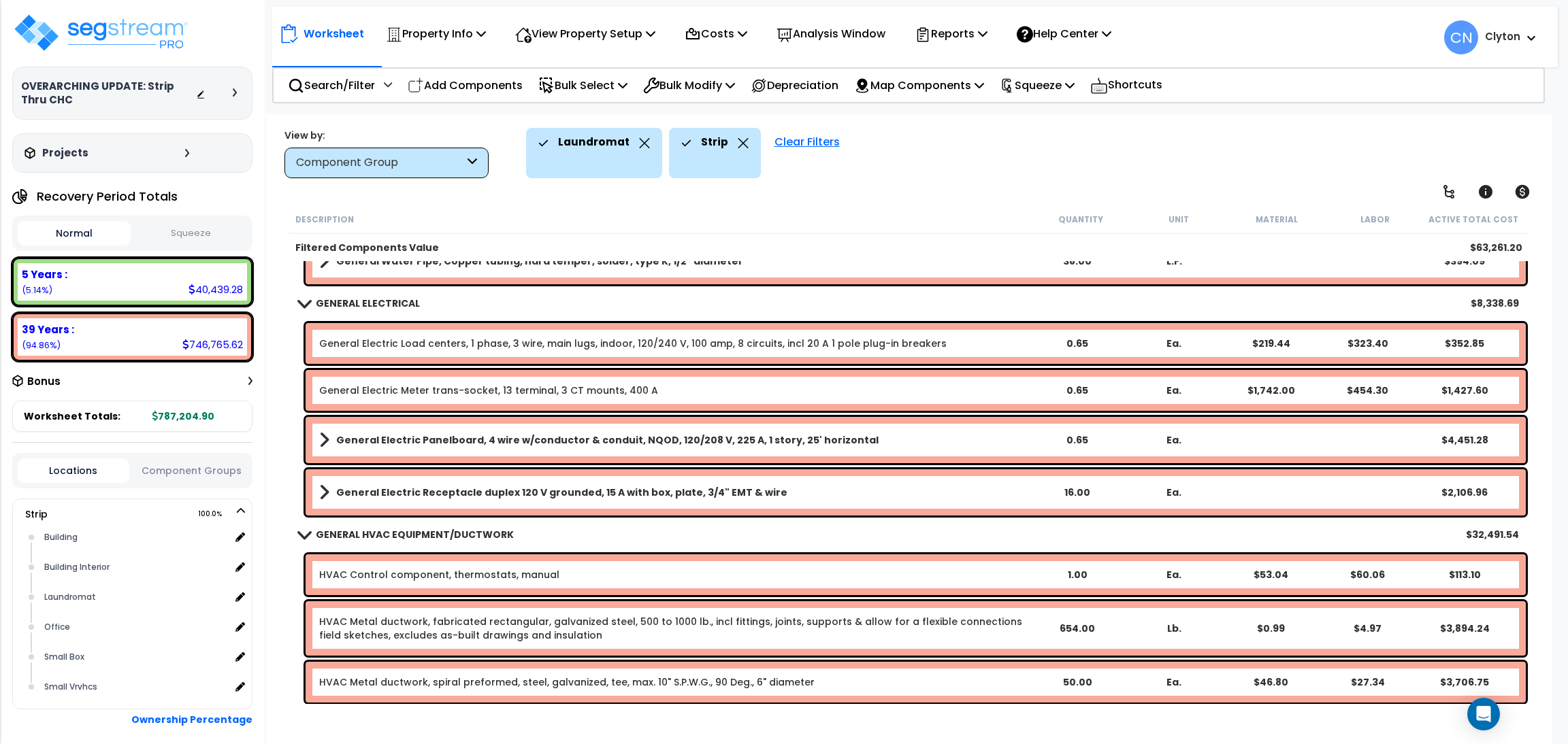
click at [1050, 175] on div "Laundromat Strip Clear Filters" at bounding box center [1030, 153] width 1007 height 50
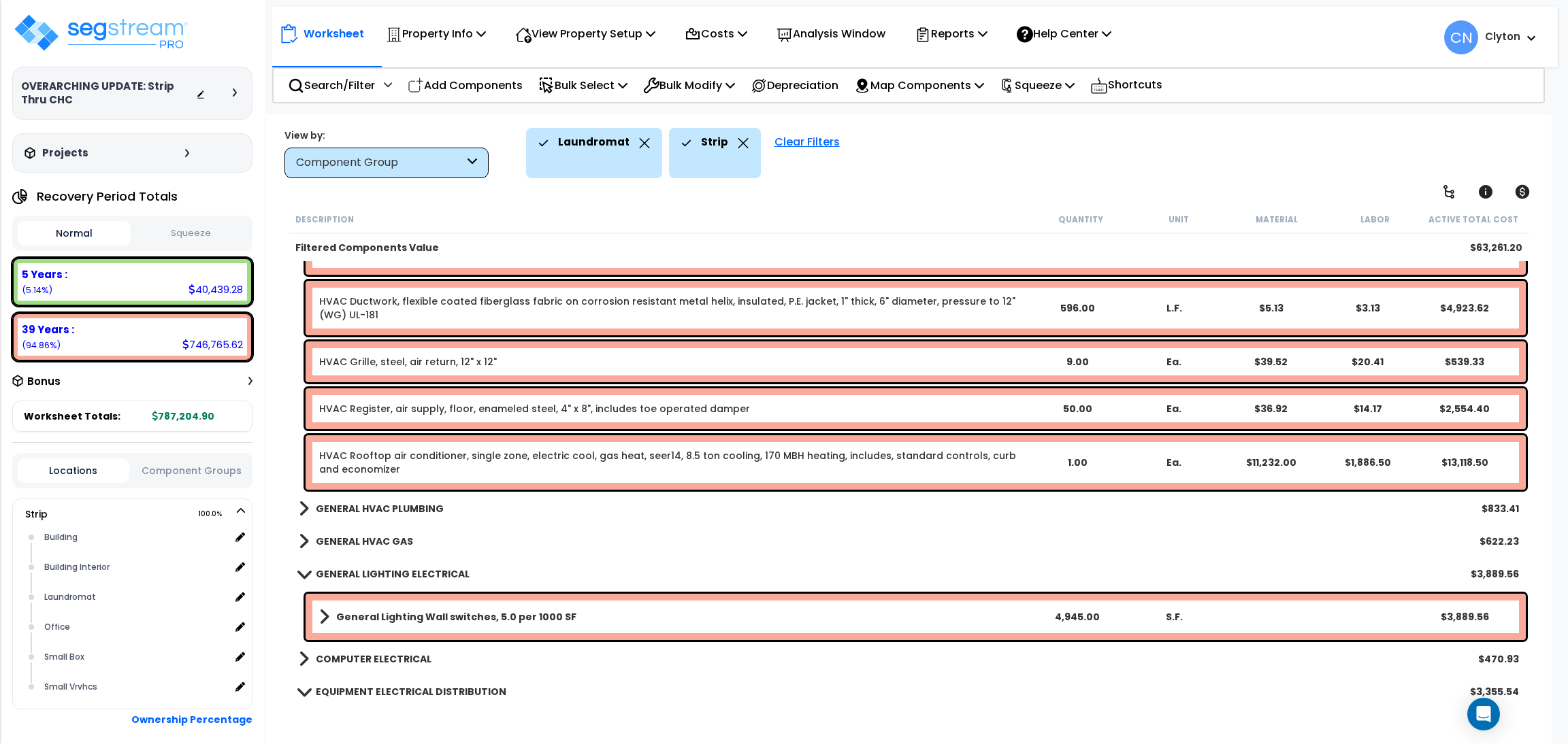
scroll to position [715, 0]
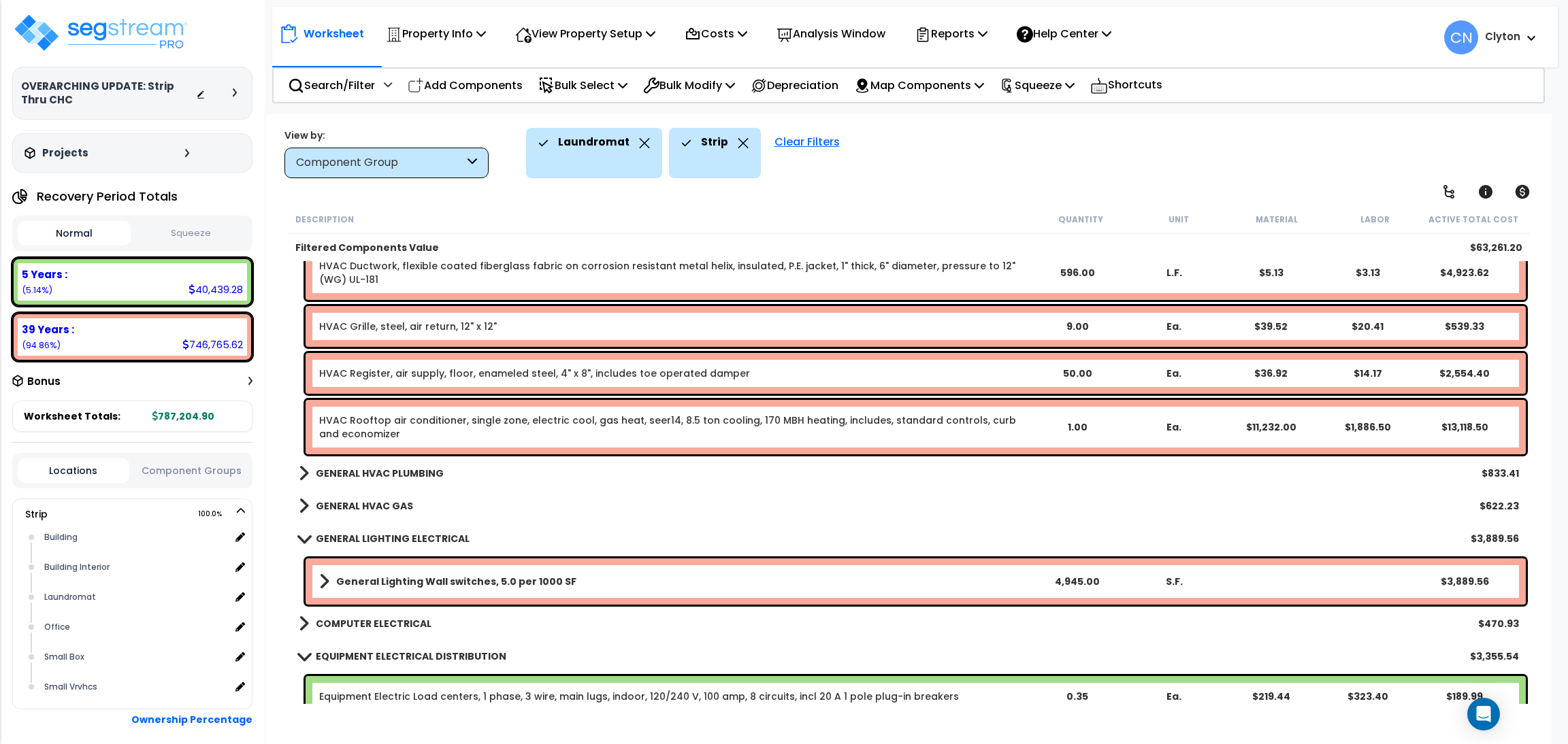
click at [386, 467] on b "GENERAL HVAC PLUMBING" at bounding box center [380, 473] width 128 height 14
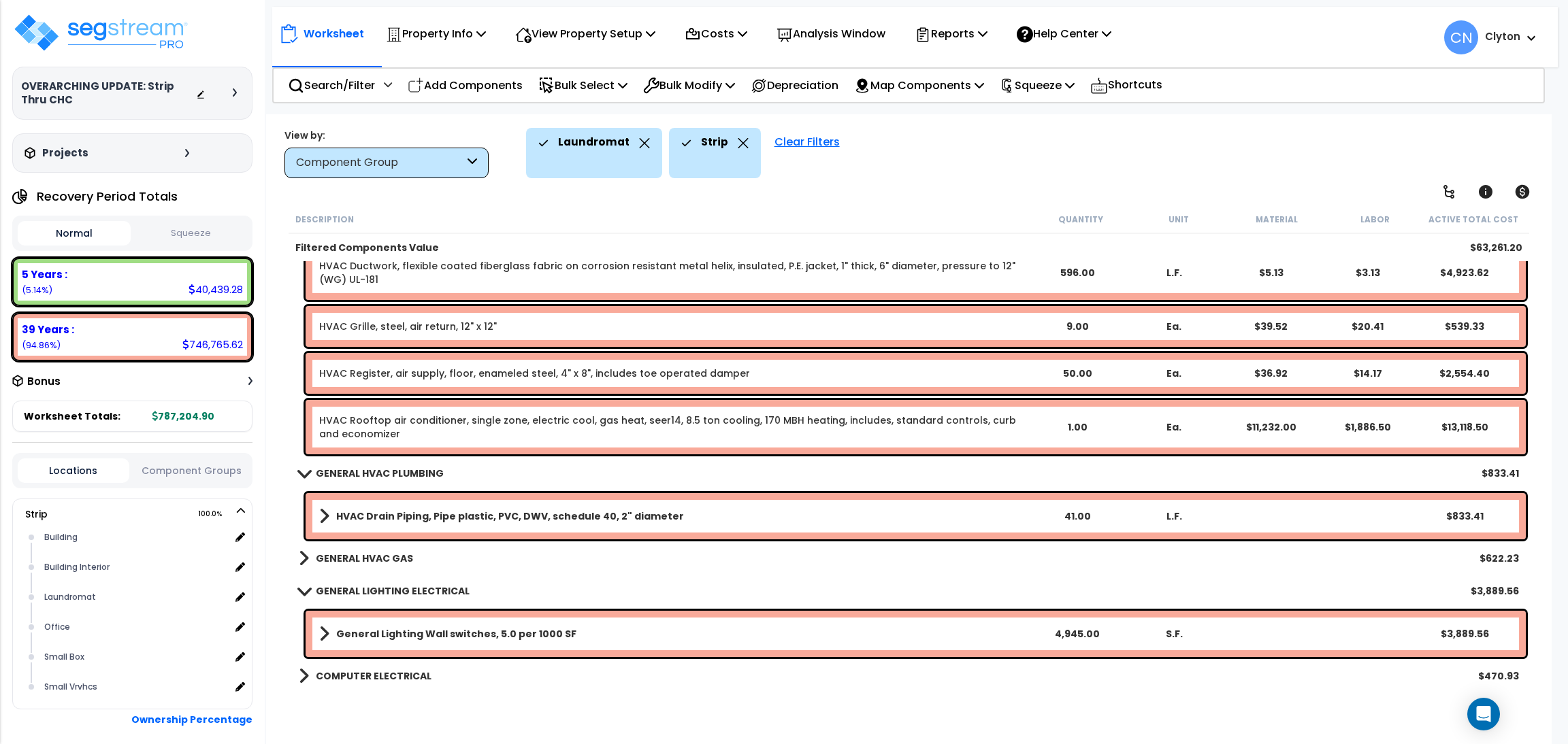
click at [334, 557] on b "GENERAL HVAC GAS" at bounding box center [364, 559] width 97 height 14
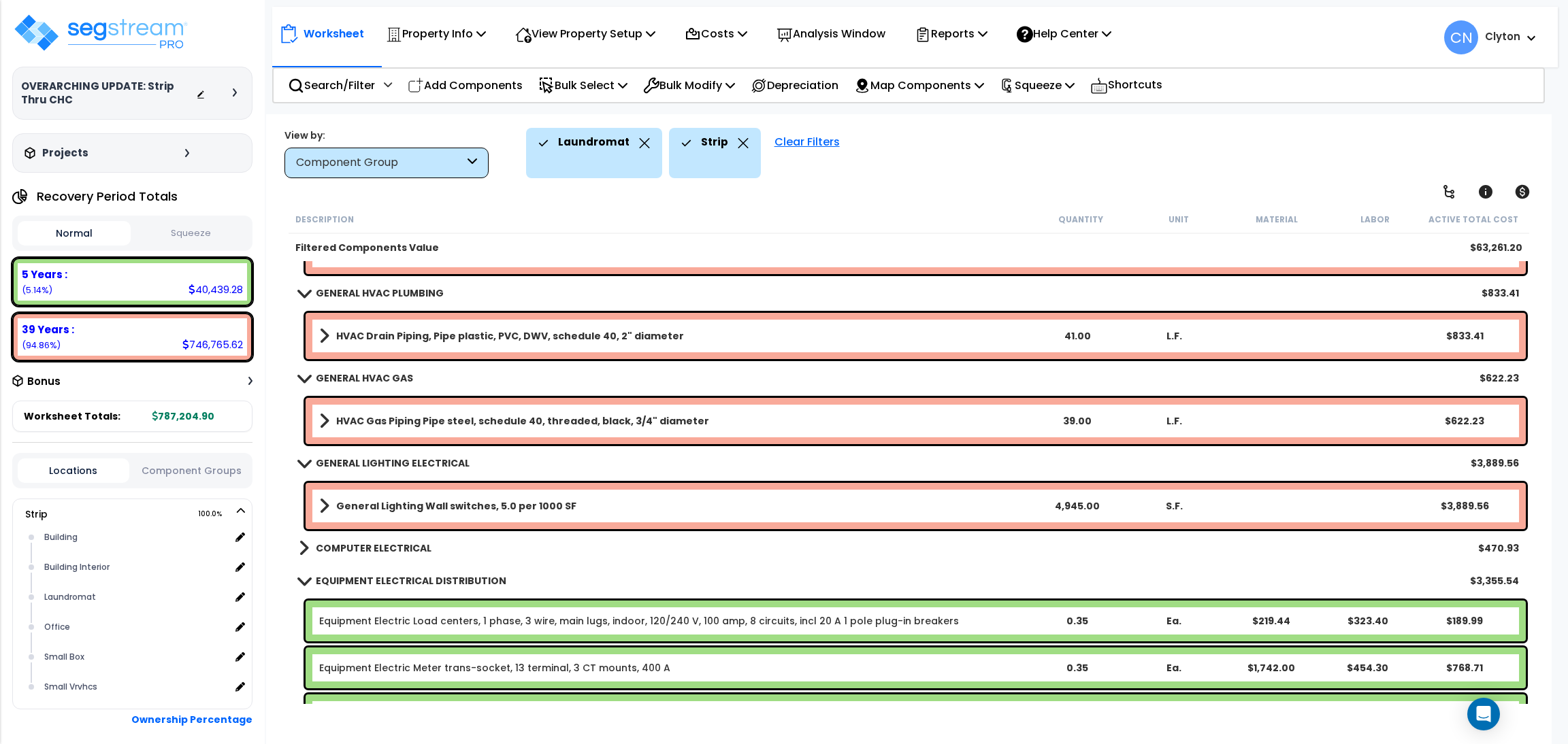
scroll to position [864, 0]
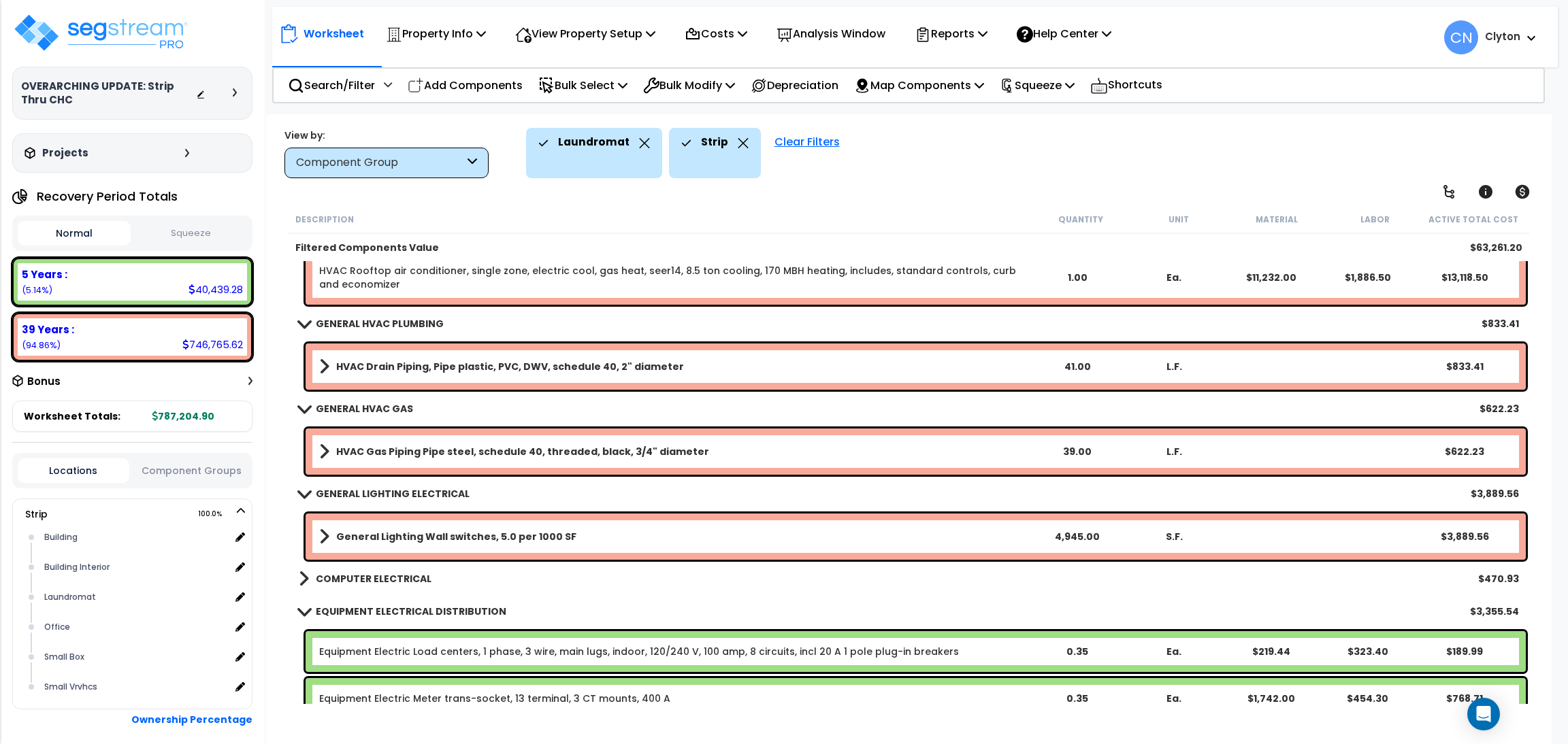
click at [853, 193] on div "Worksheet Property Info Property Setup Add Property Unit Template property Clon…" at bounding box center [909, 486] width 1285 height 744
click at [1110, 177] on div "Laundromat Strip Clear Filters" at bounding box center [1030, 153] width 1007 height 50
